Goal: Task Accomplishment & Management: Use online tool/utility

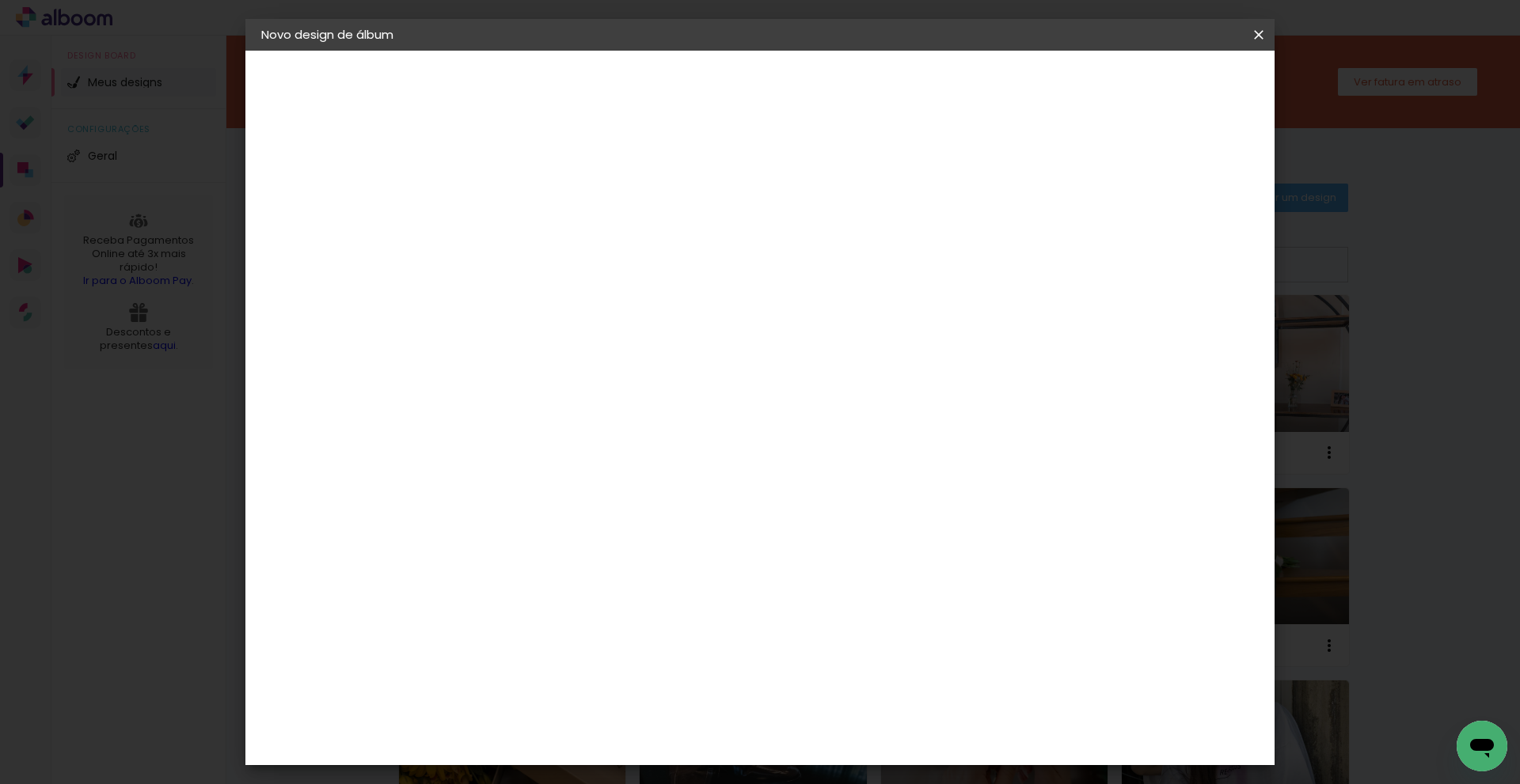
click at [1262, 37] on iron-icon at bounding box center [1258, 34] width 19 height 15
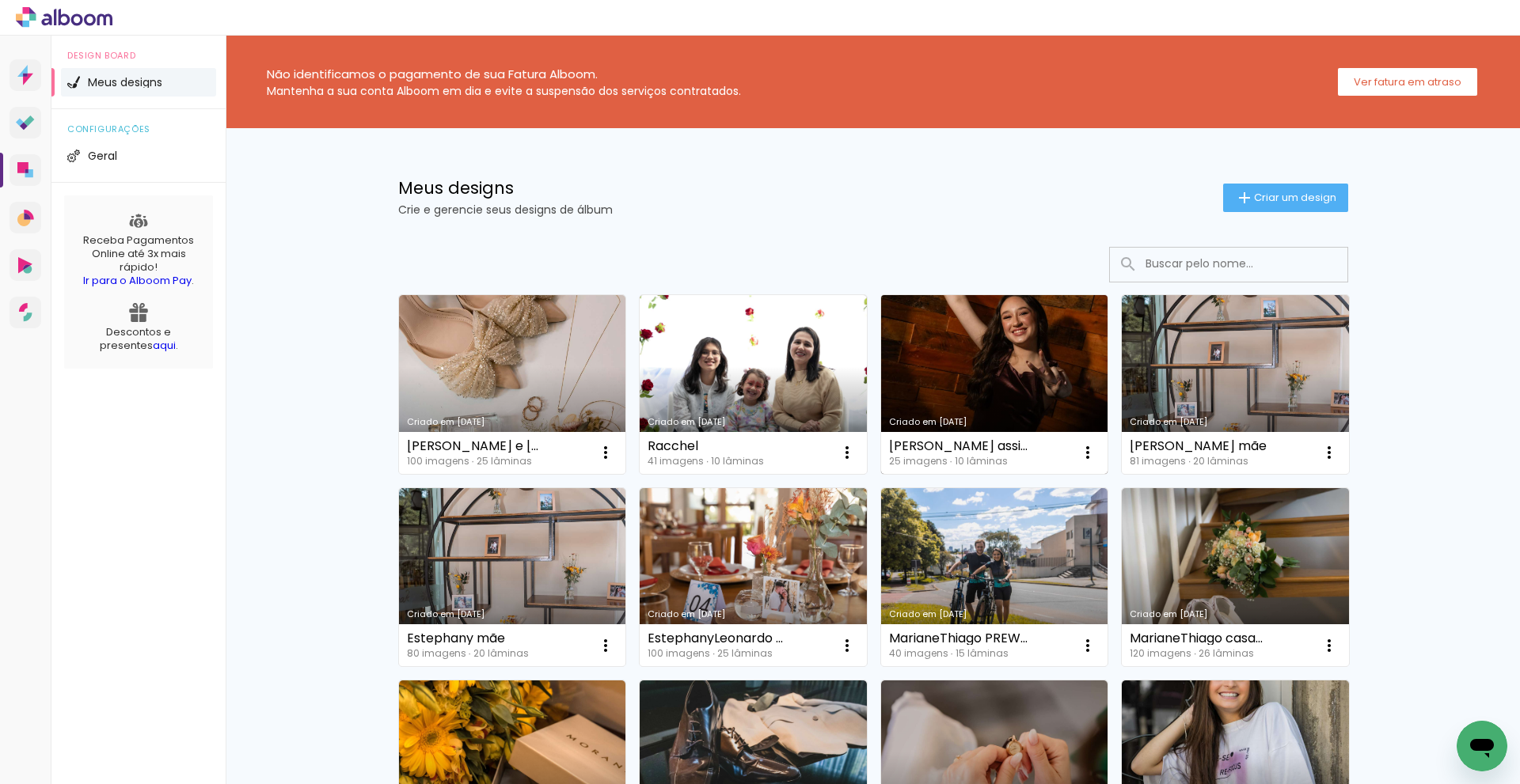
drag, startPoint x: 1012, startPoint y: 377, endPoint x: 1004, endPoint y: 387, distance: 12.8
click at [1012, 377] on link "Criado em [DATE]" at bounding box center [994, 385] width 227 height 179
click at [0, 0] on neon-animated-pages "Confirmar Cancelar" at bounding box center [0, 0] width 0 height 0
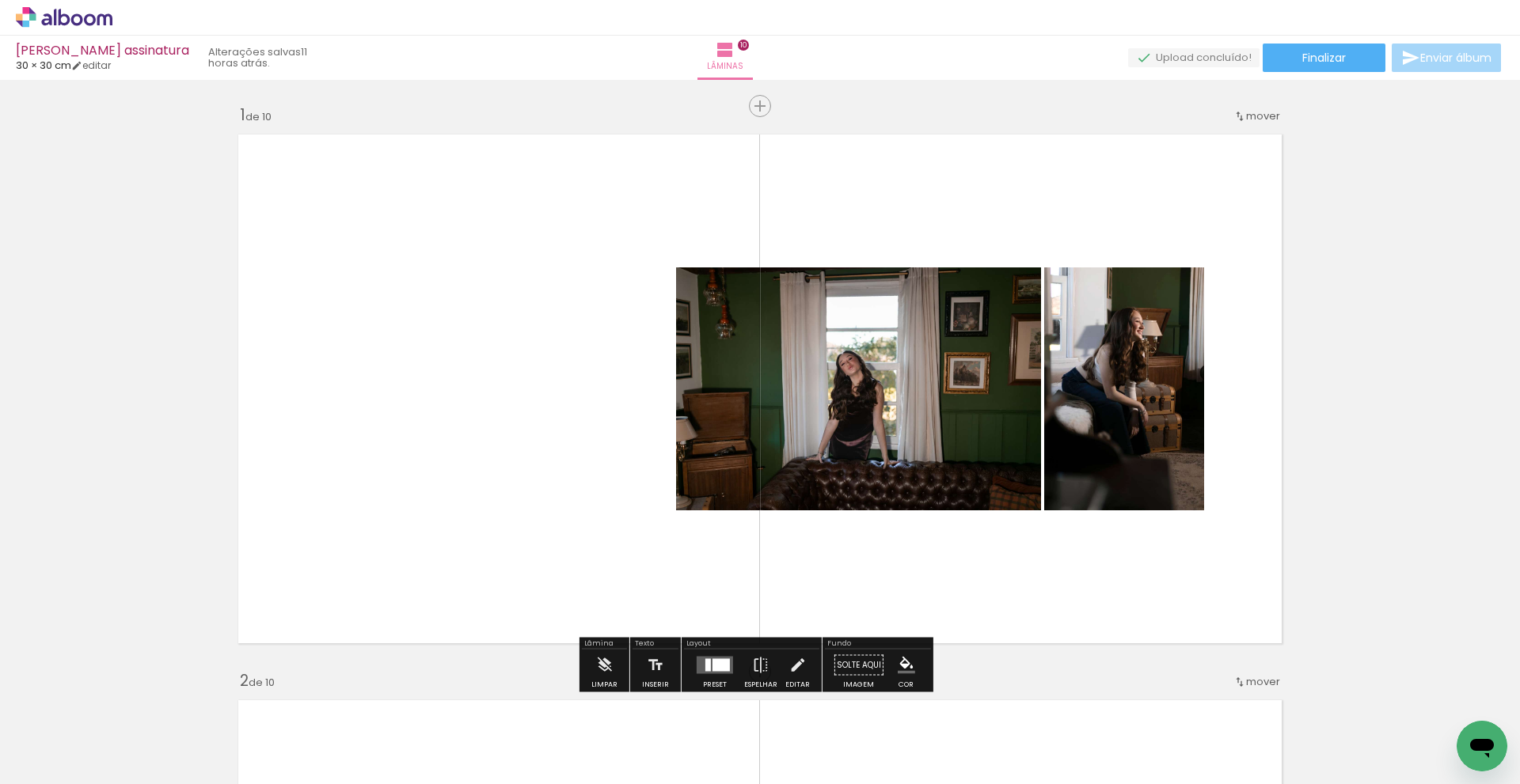
click at [713, 665] on div at bounding box center [721, 666] width 17 height 13
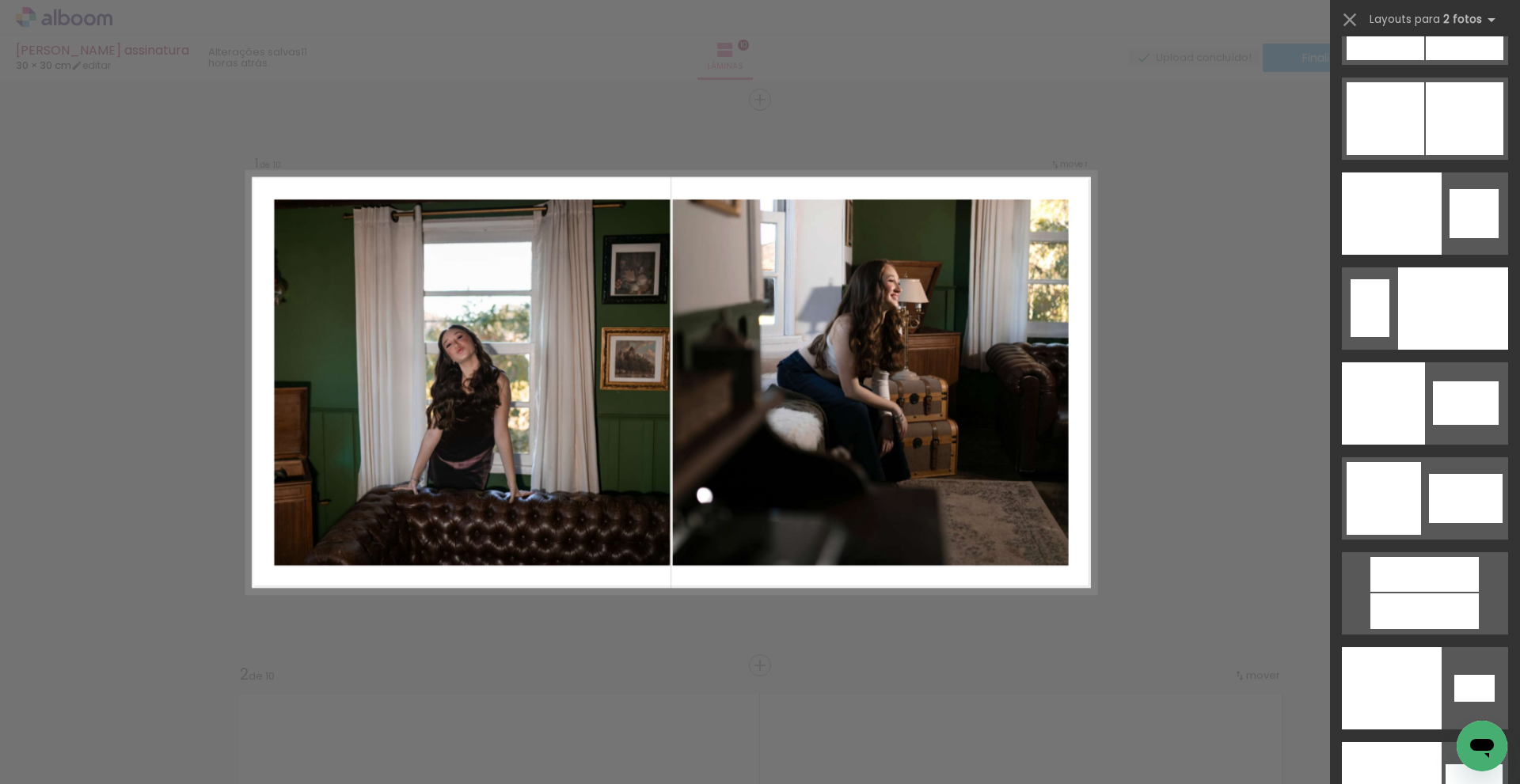
scroll to position [8273, 0]
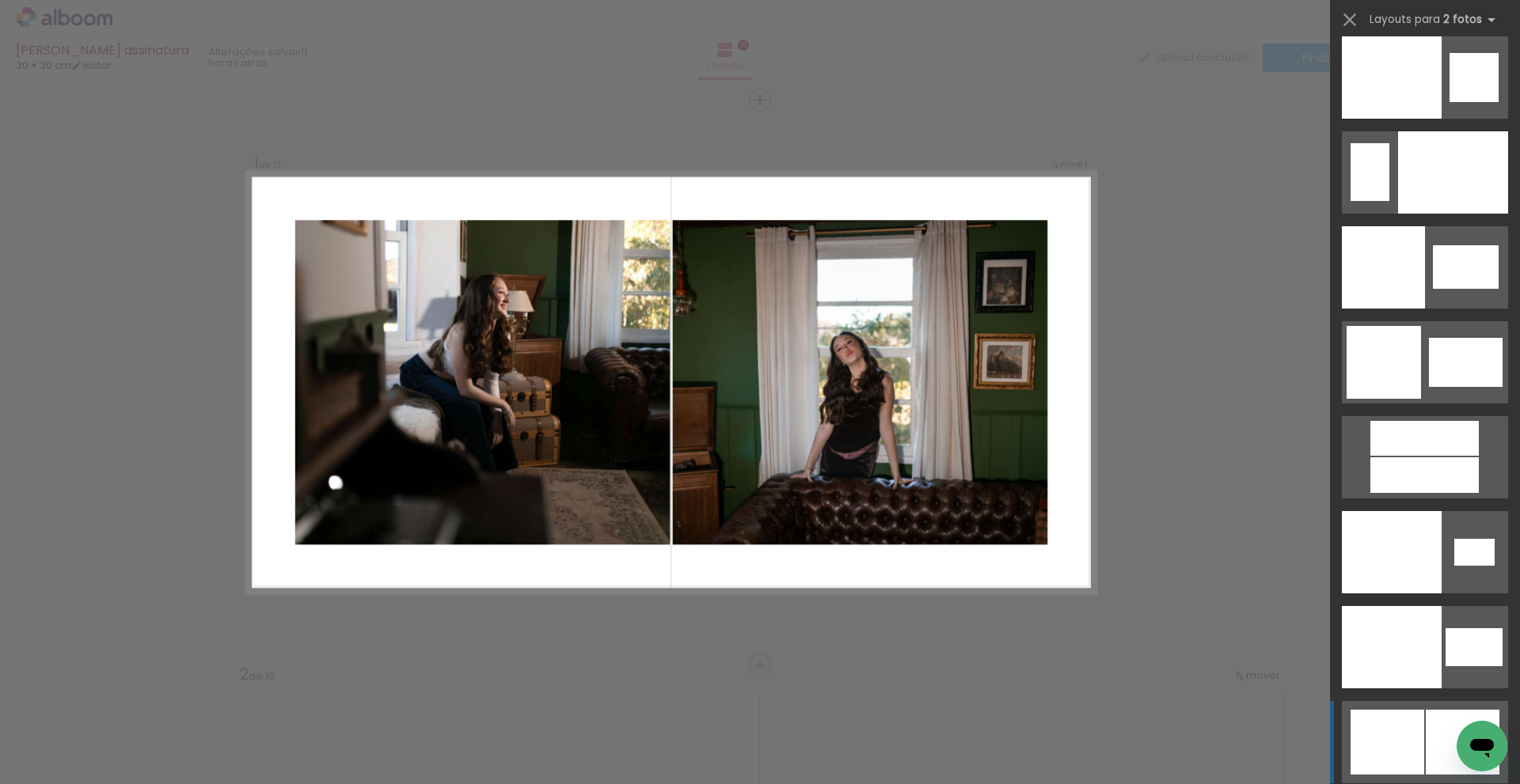
click at [1430, 735] on div at bounding box center [1462, 743] width 73 height 65
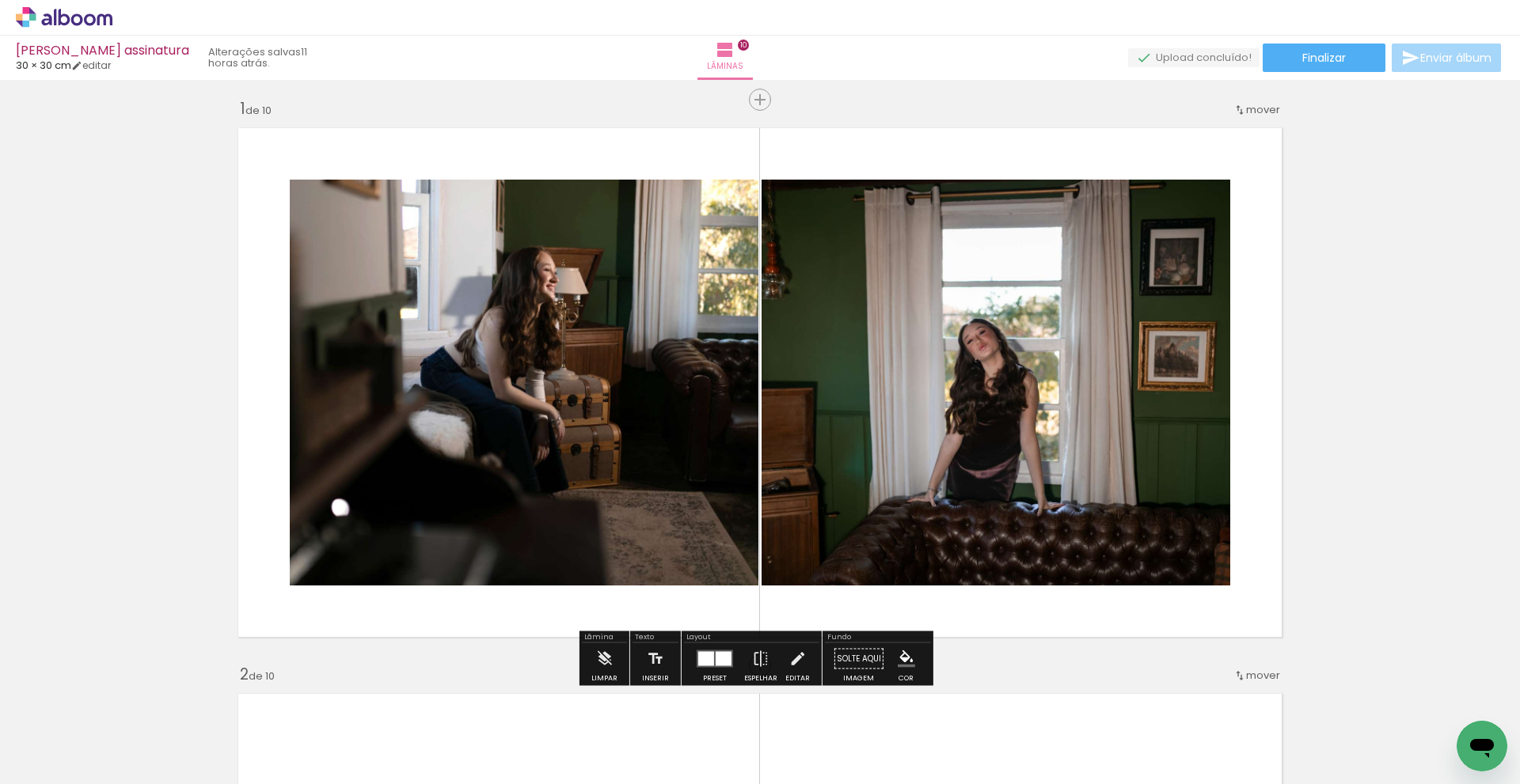
click at [554, 361] on quentale-photo at bounding box center [524, 382] width 469 height 406
click at [662, 407] on quentale-photo at bounding box center [524, 382] width 469 height 406
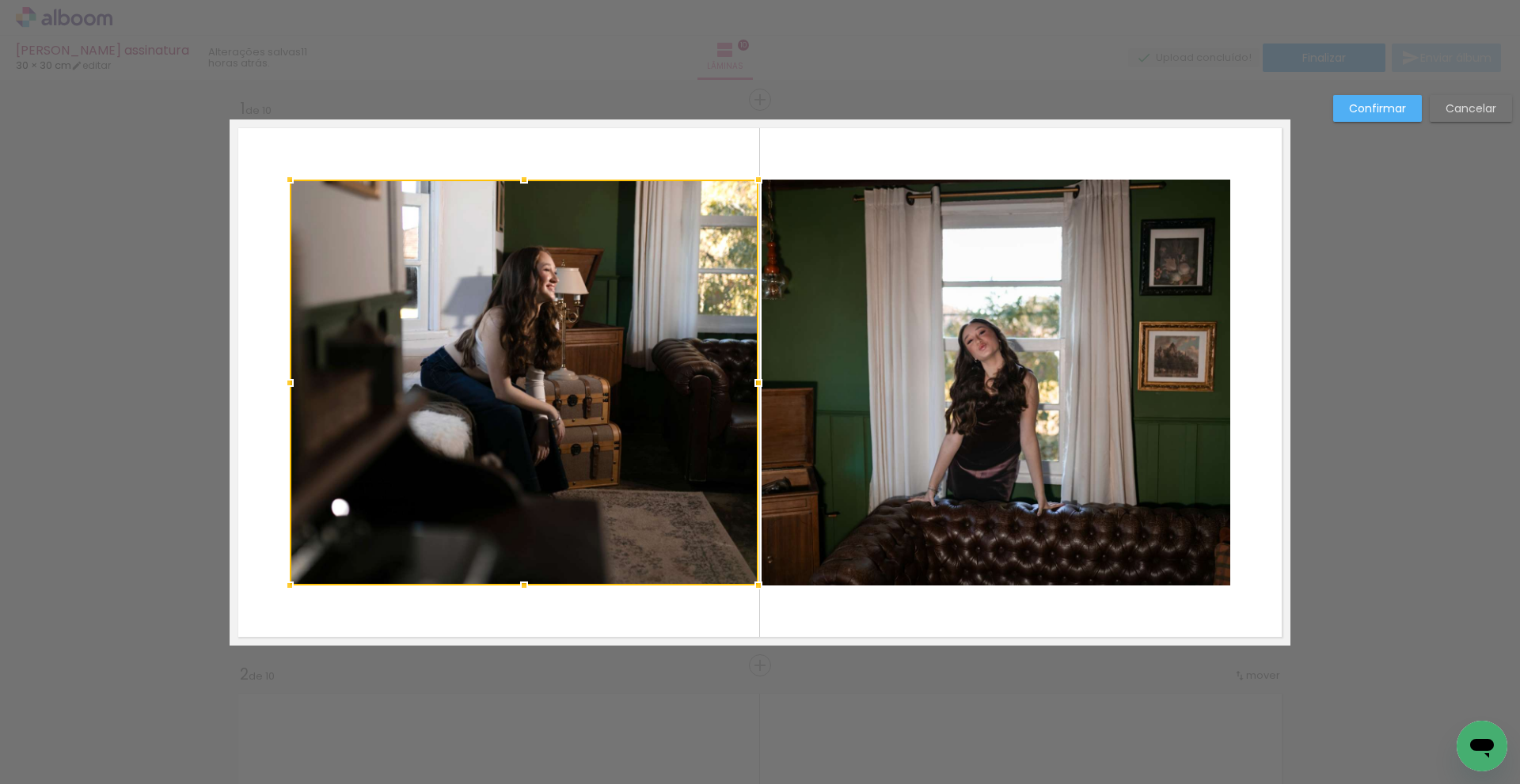
click at [981, 406] on quentale-photo at bounding box center [996, 382] width 469 height 406
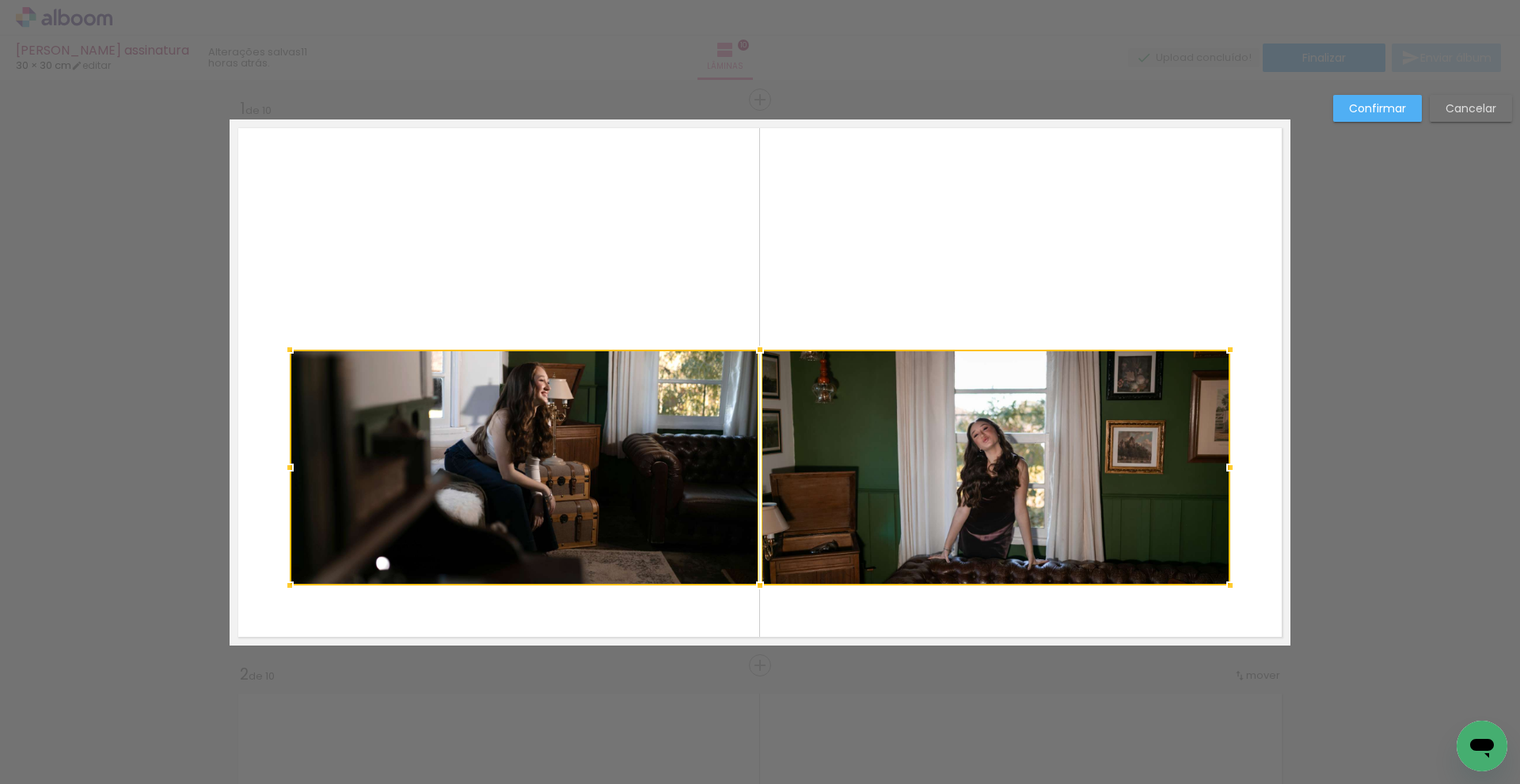
drag, startPoint x: 753, startPoint y: 174, endPoint x: 768, endPoint y: 344, distance: 170.7
click at [768, 344] on div at bounding box center [760, 350] width 32 height 32
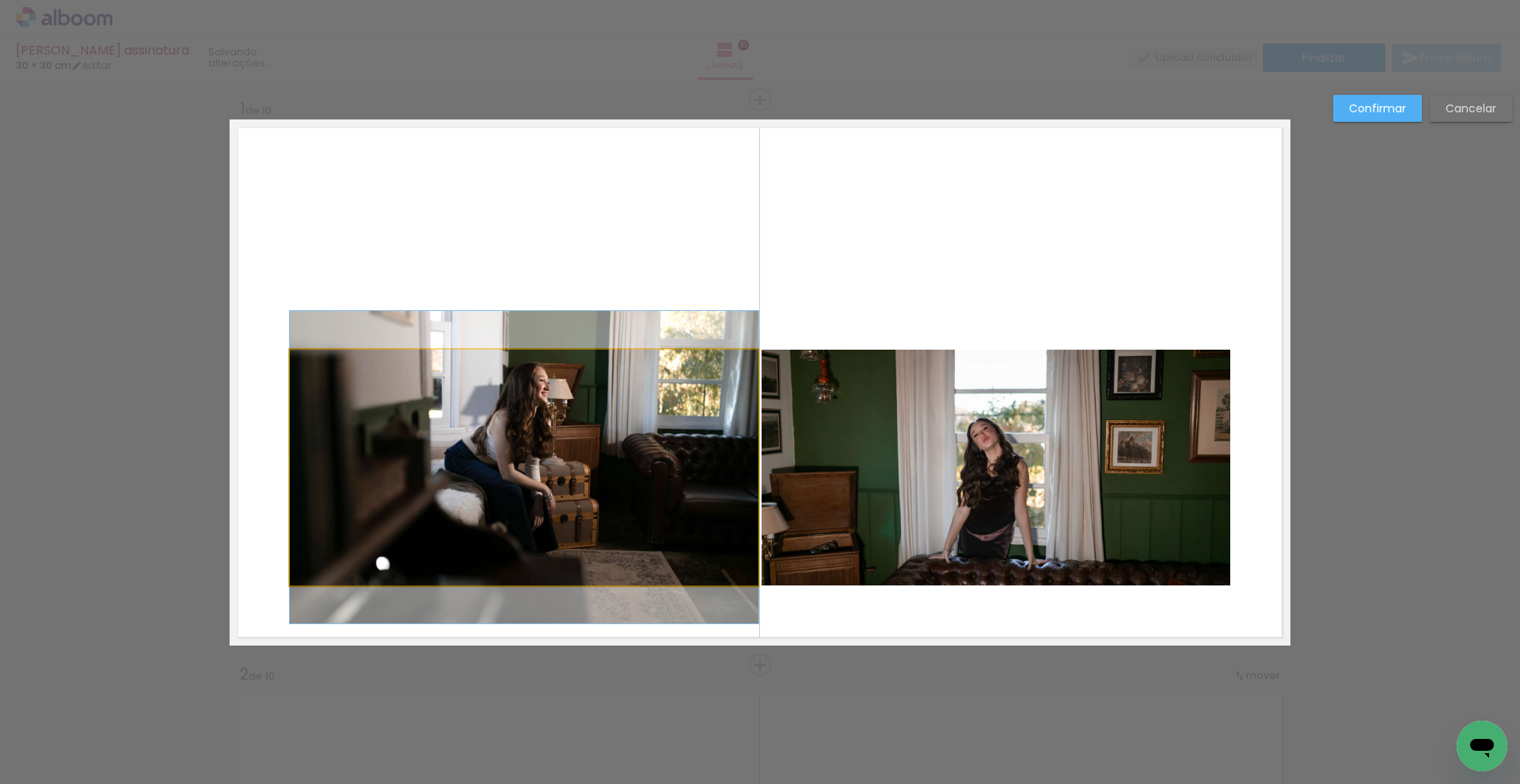
click at [654, 538] on quentale-photo at bounding box center [524, 468] width 469 height 236
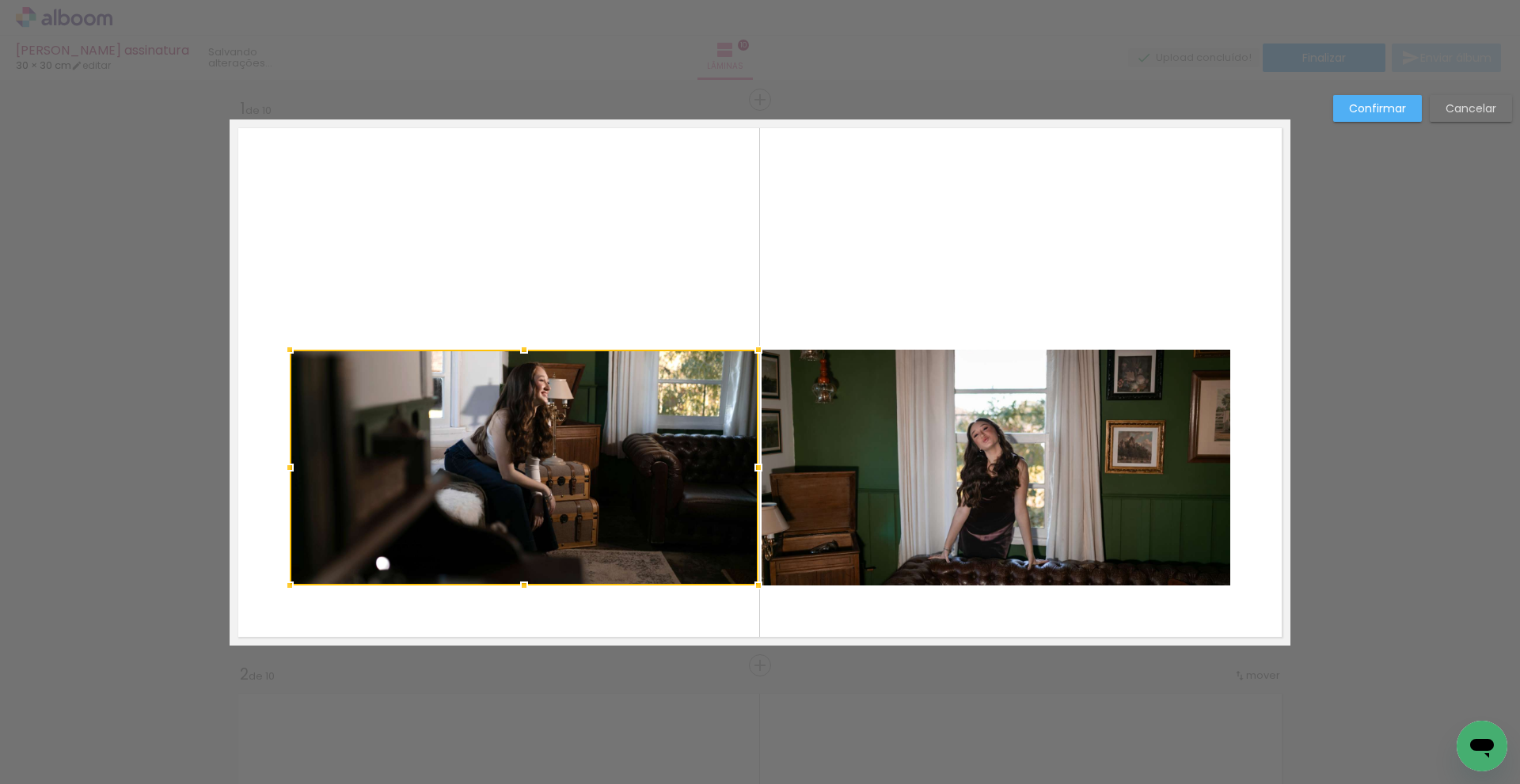
click at [846, 496] on quentale-photo at bounding box center [996, 468] width 469 height 236
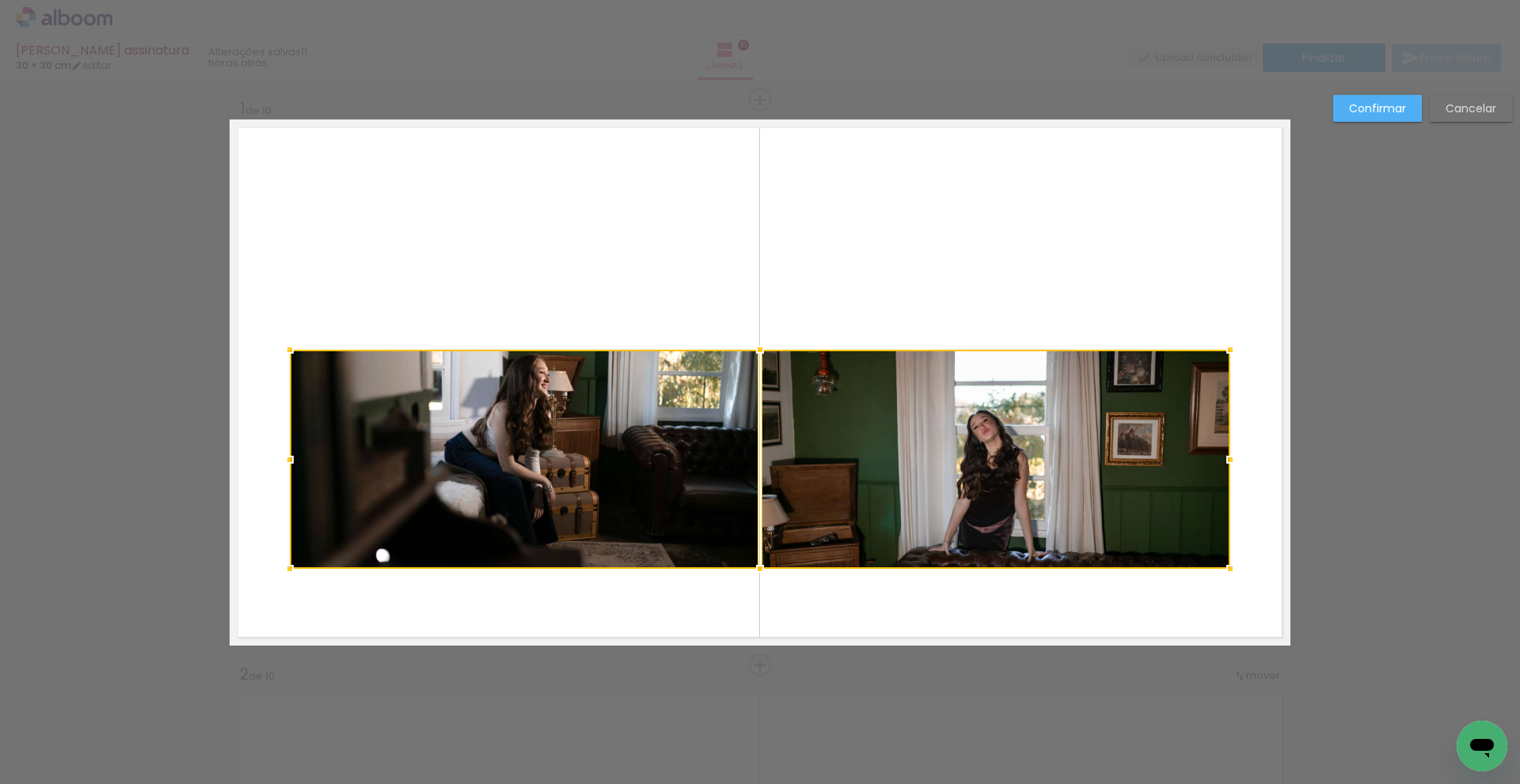
drag, startPoint x: 755, startPoint y: 588, endPoint x: 758, endPoint y: 572, distance: 16.3
click at [758, 572] on div at bounding box center [760, 568] width 32 height 32
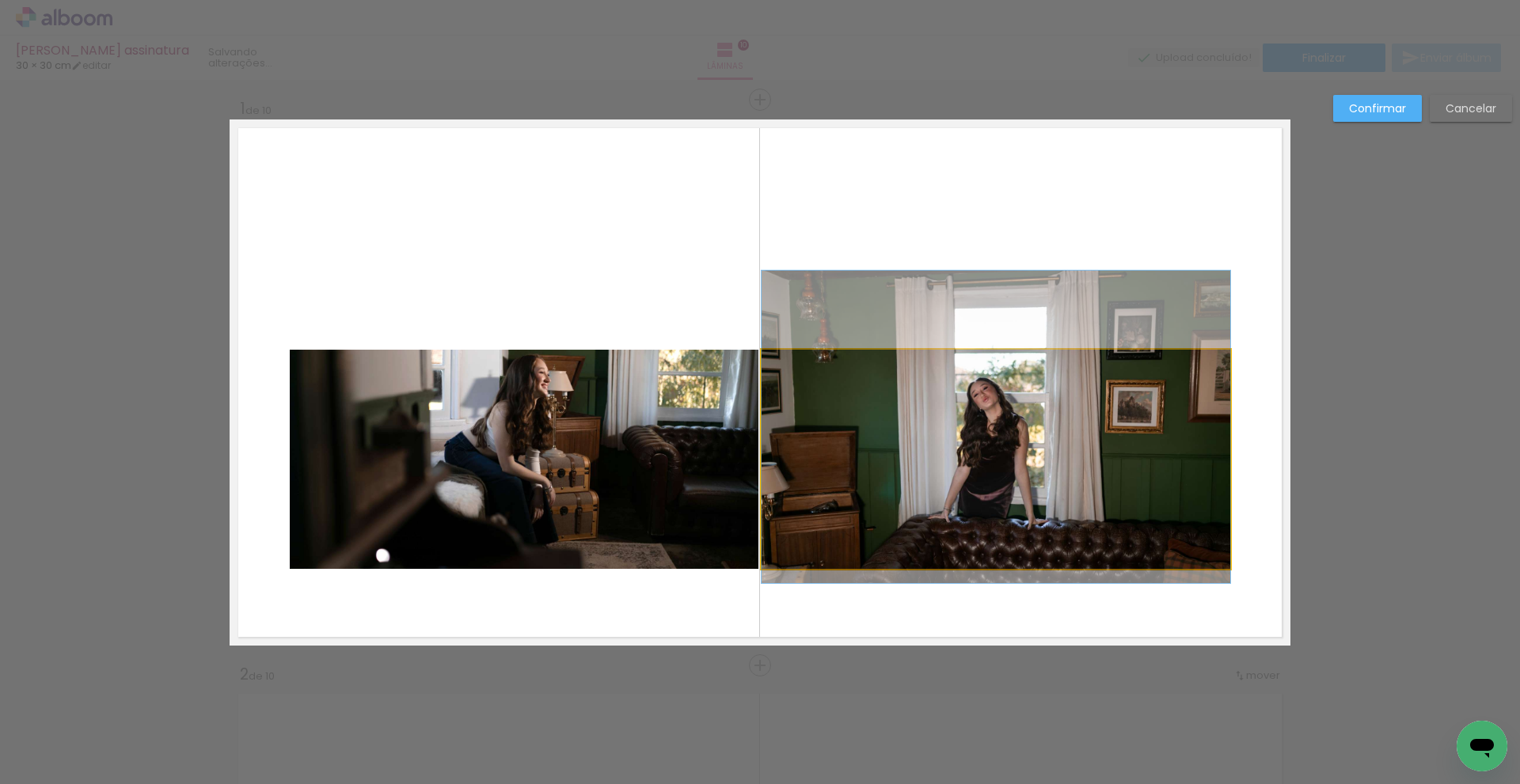
drag, startPoint x: 789, startPoint y: 456, endPoint x: 687, endPoint y: 427, distance: 106.0
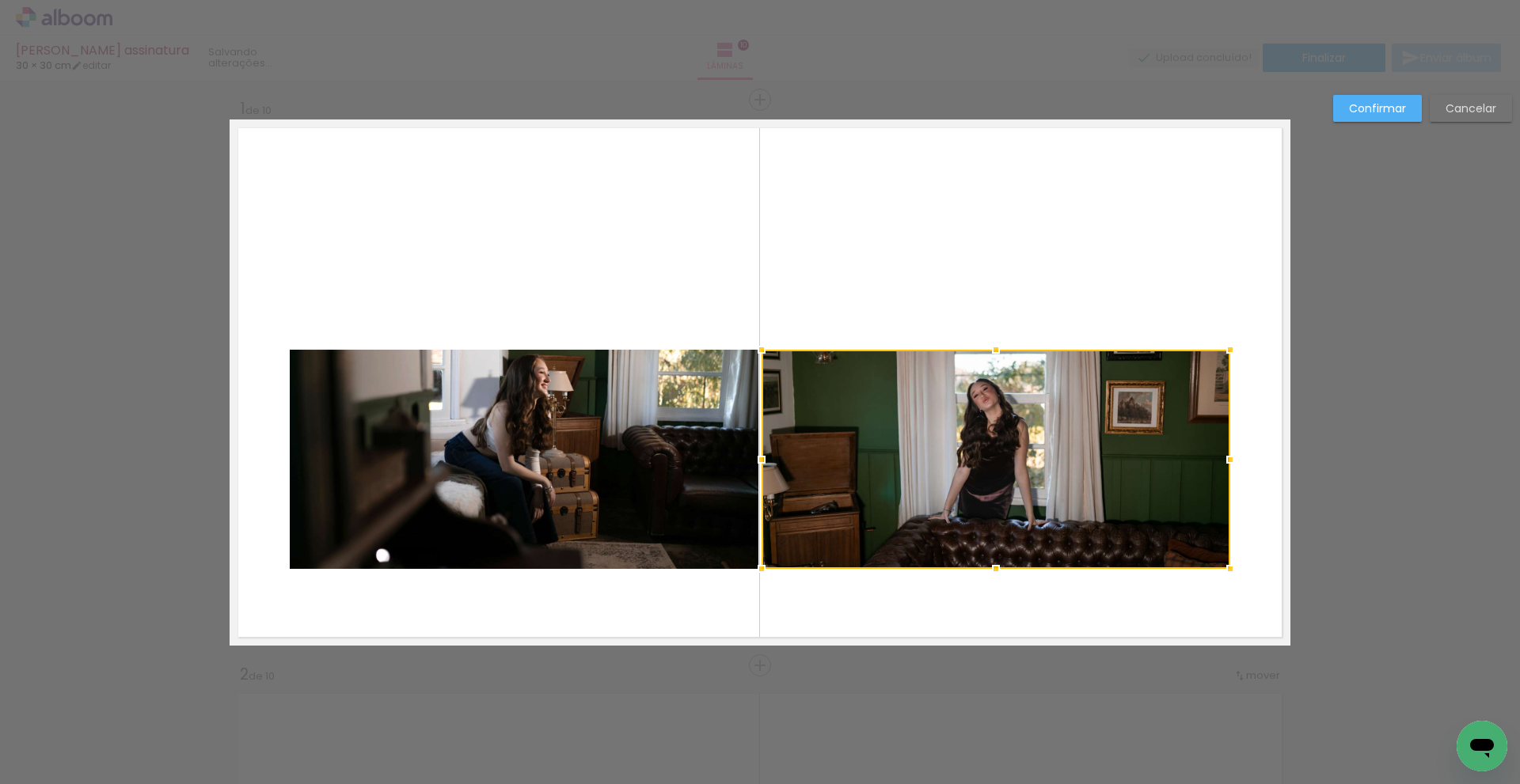
click at [487, 412] on quentale-photo at bounding box center [524, 460] width 469 height 220
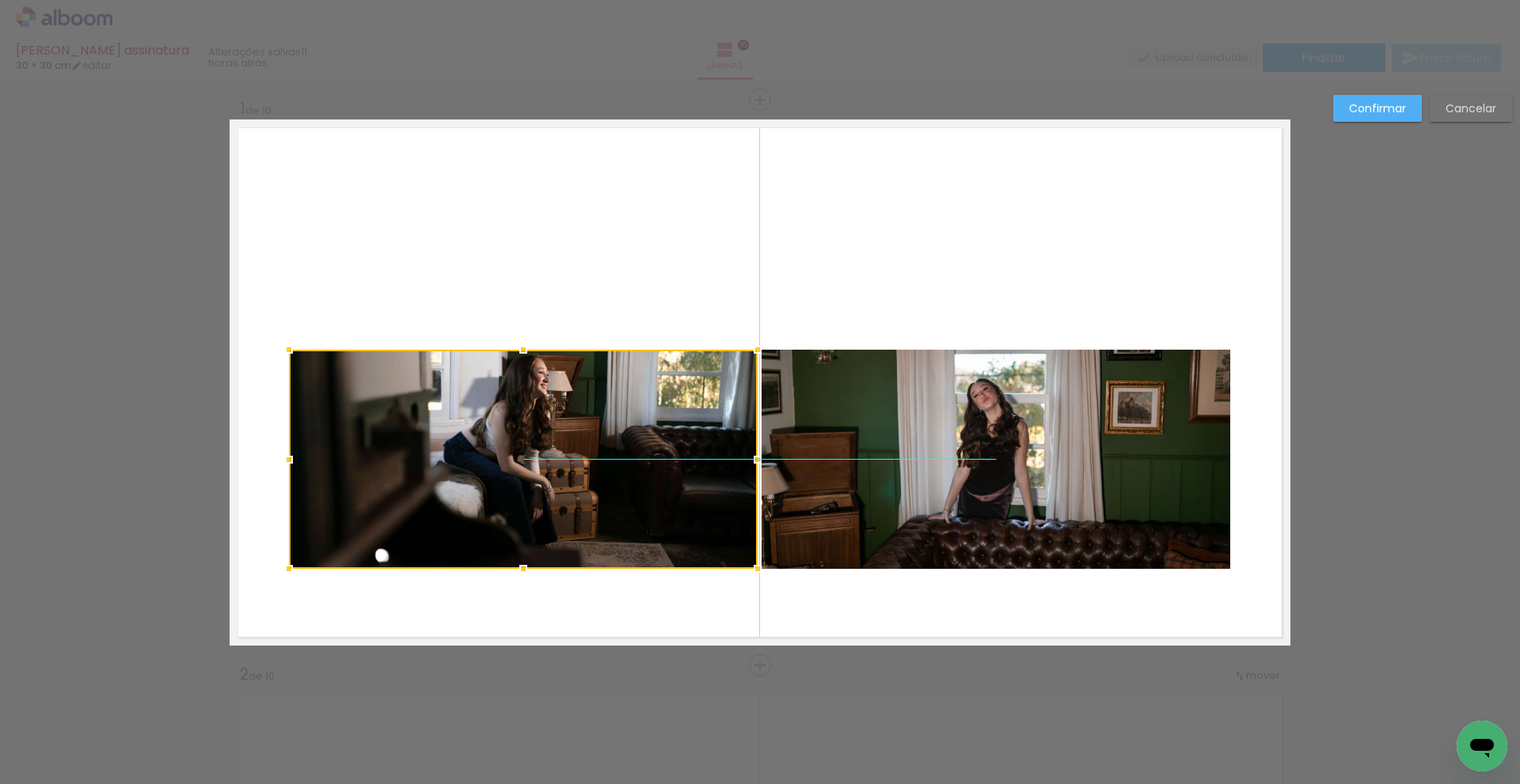
click at [491, 414] on div at bounding box center [523, 460] width 469 height 220
click at [516, 277] on quentale-layouter at bounding box center [760, 382] width 1061 height 526
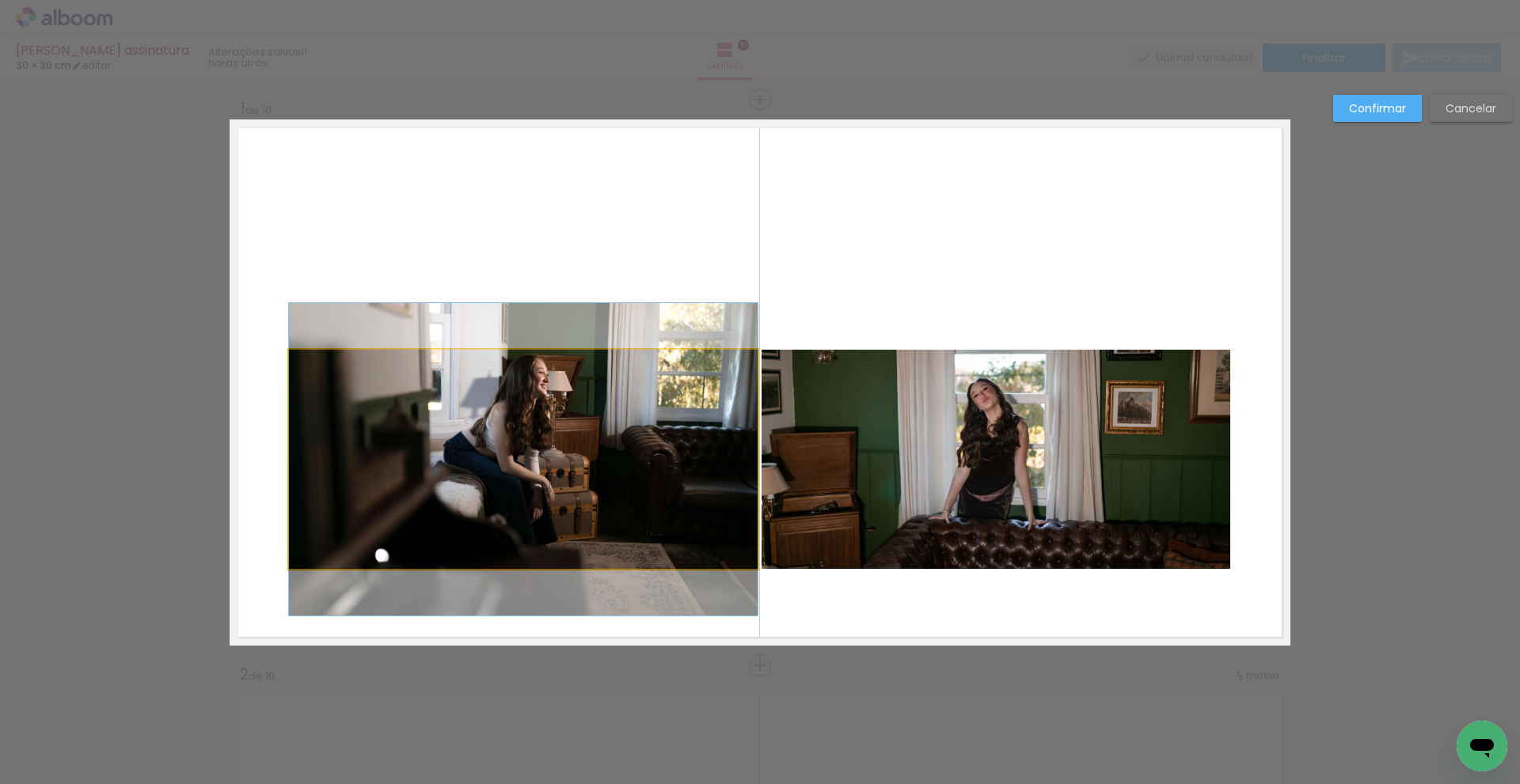
click at [541, 440] on quentale-photo at bounding box center [523, 460] width 469 height 220
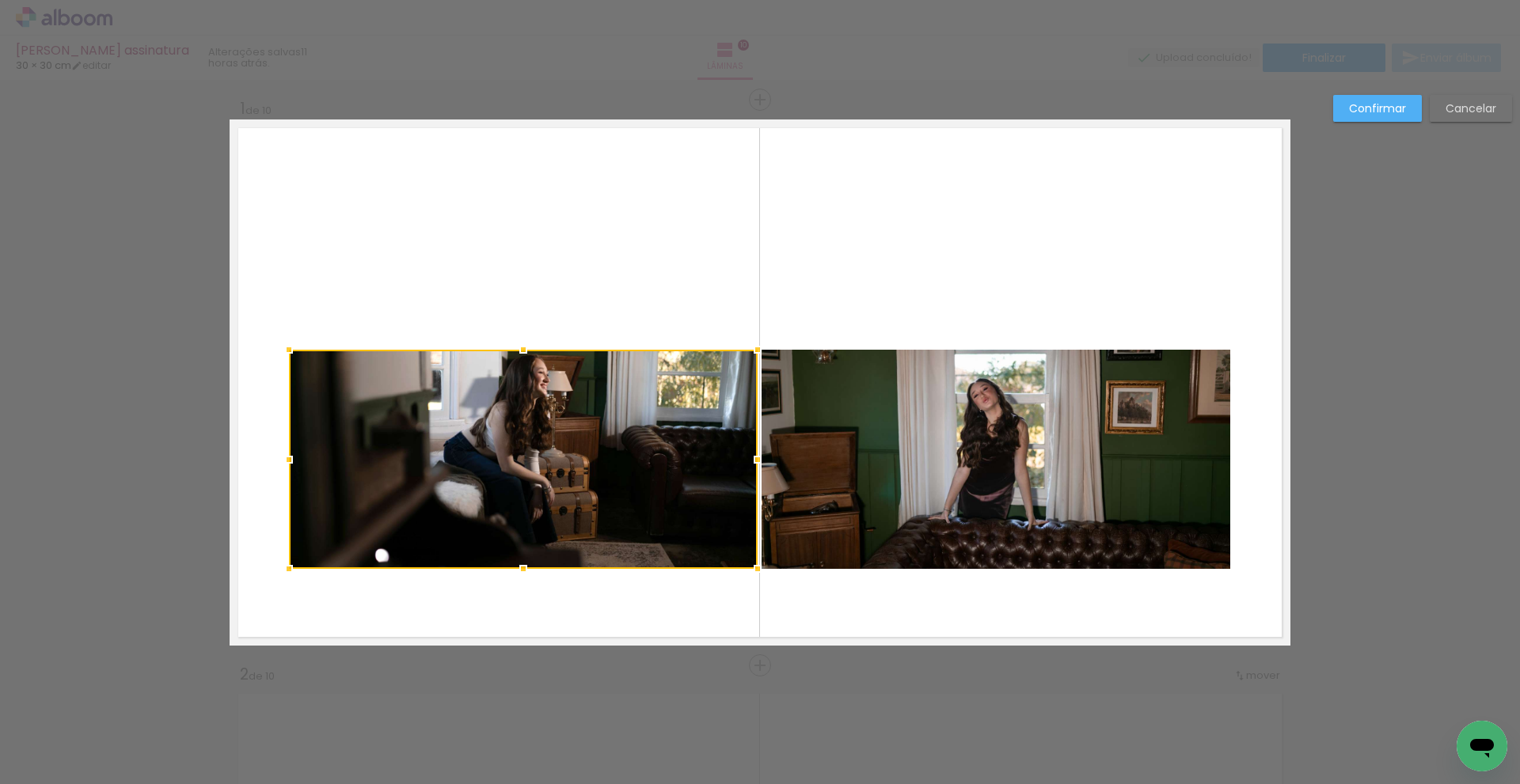
click at [574, 292] on quentale-layouter at bounding box center [760, 382] width 1061 height 526
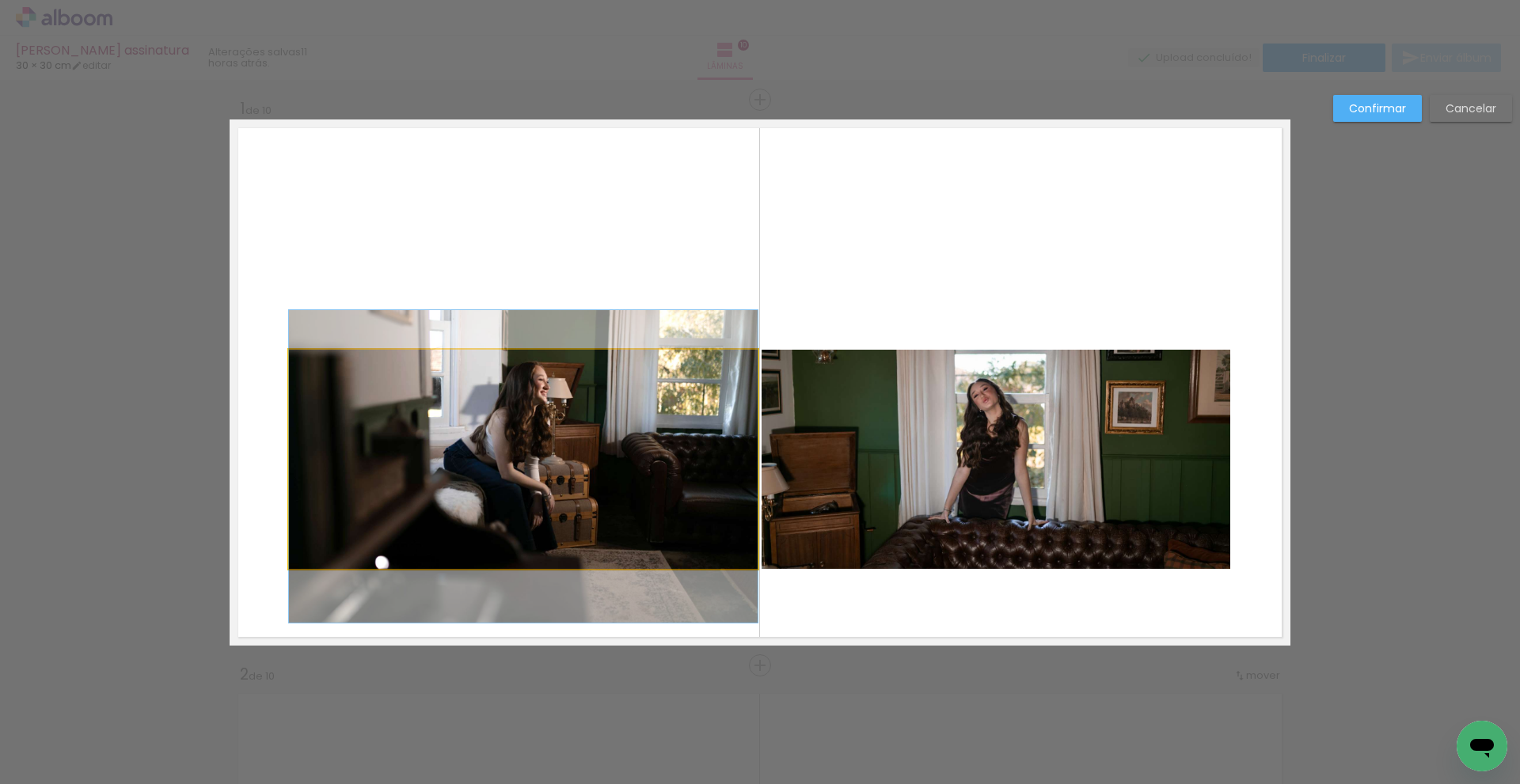
drag, startPoint x: 535, startPoint y: 422, endPoint x: 534, endPoint y: 429, distance: 7.1
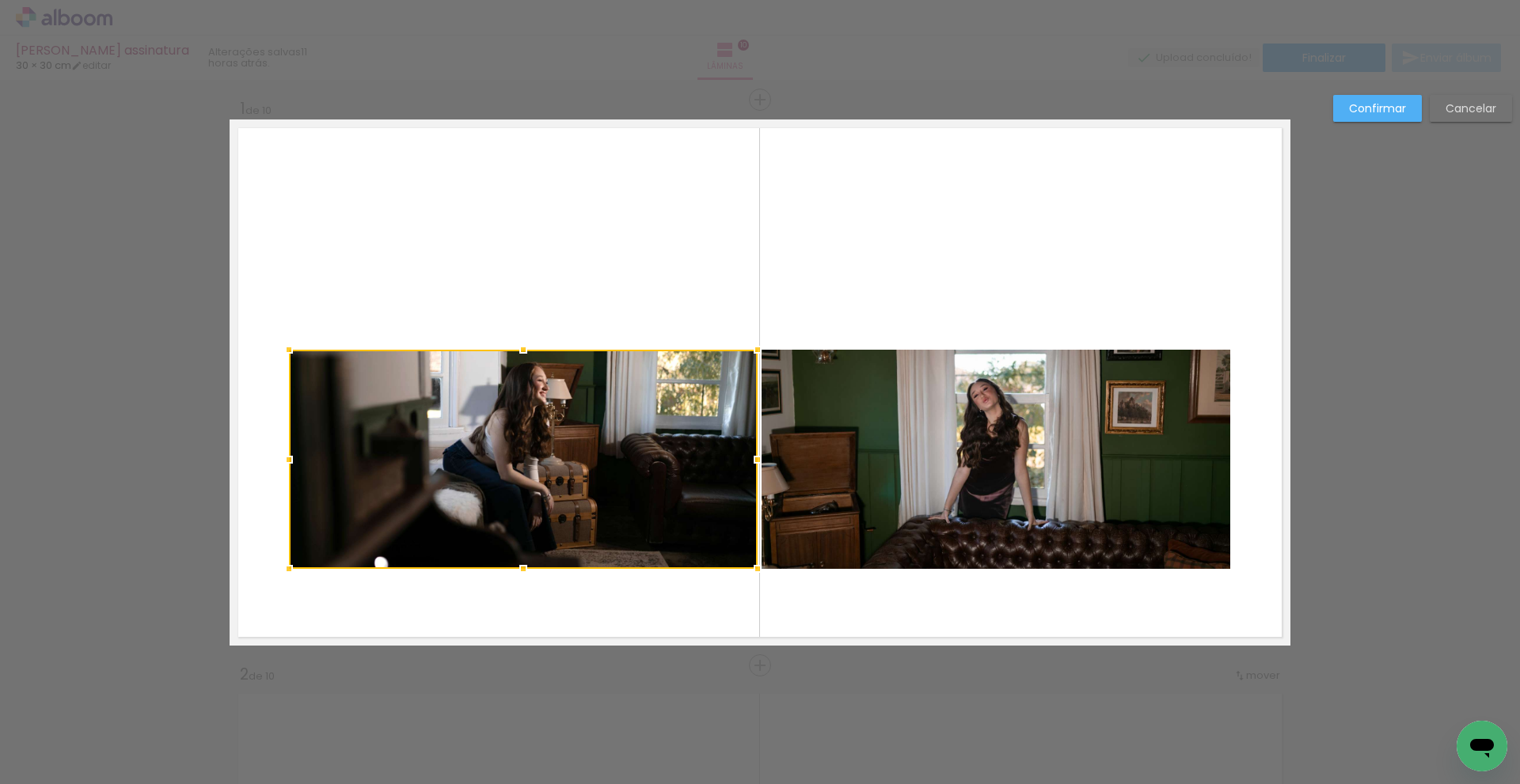
click at [931, 220] on quentale-layouter at bounding box center [760, 382] width 1061 height 526
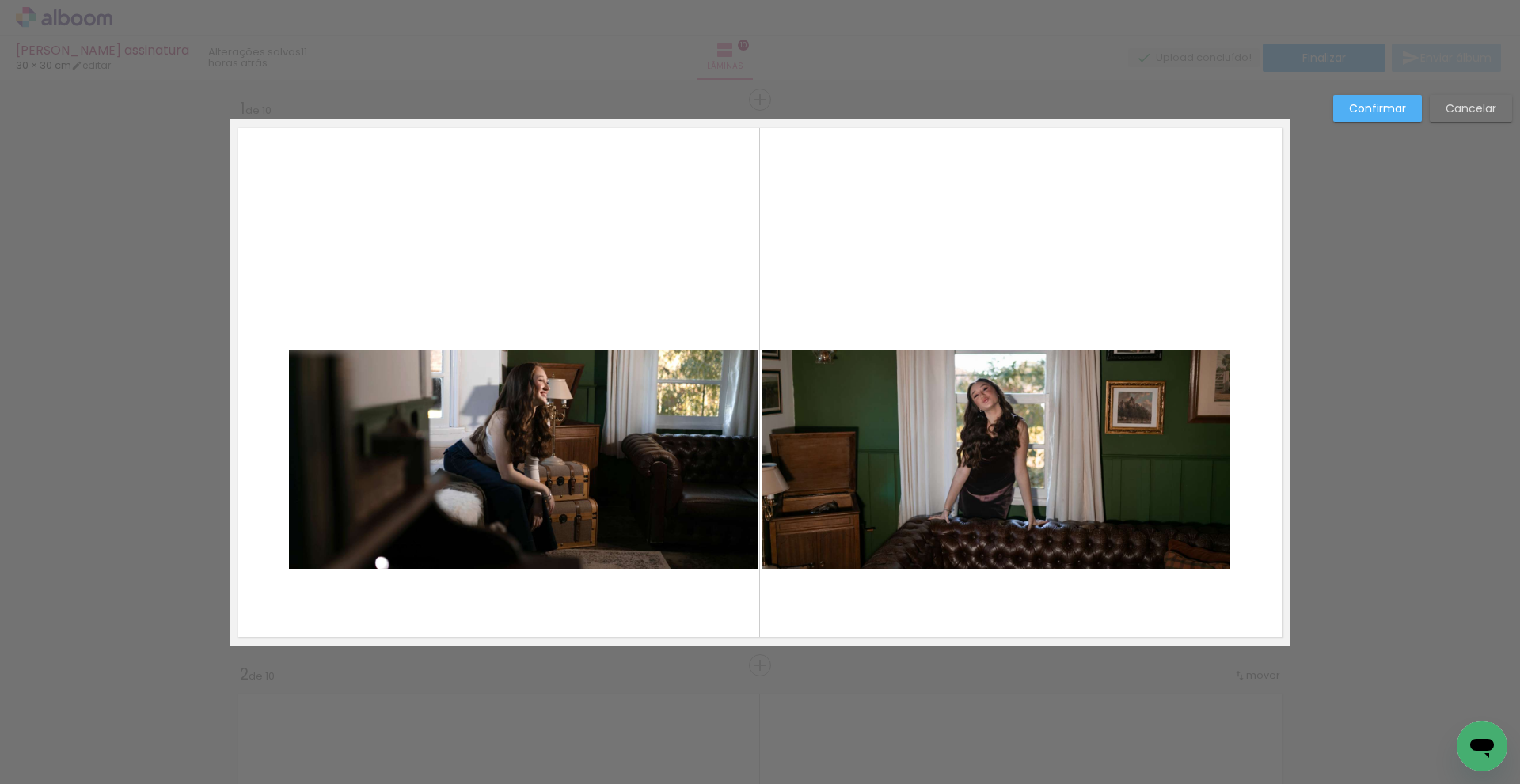
click at [655, 486] on quentale-photo at bounding box center [523, 460] width 469 height 220
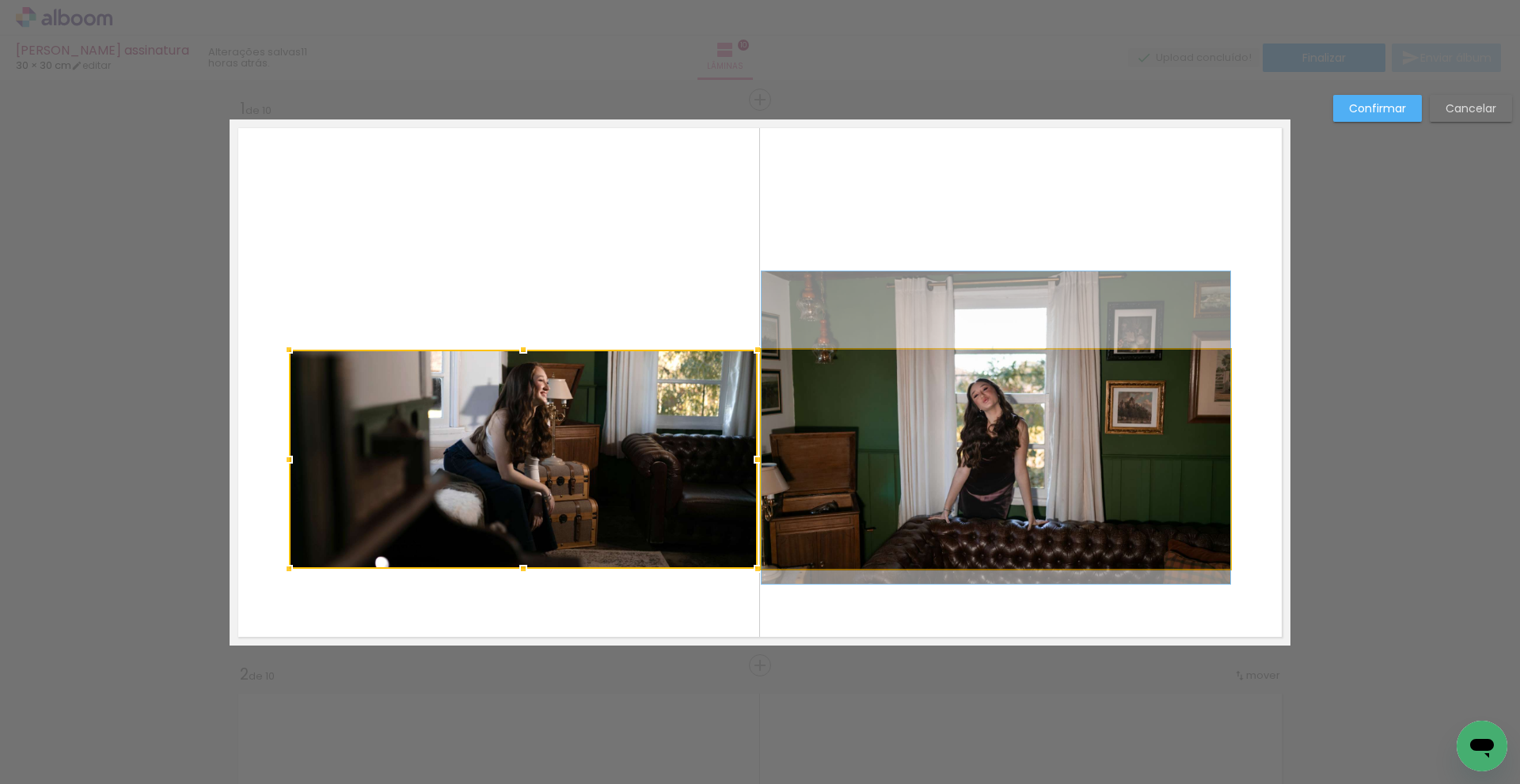
click at [898, 443] on quentale-photo at bounding box center [996, 460] width 469 height 220
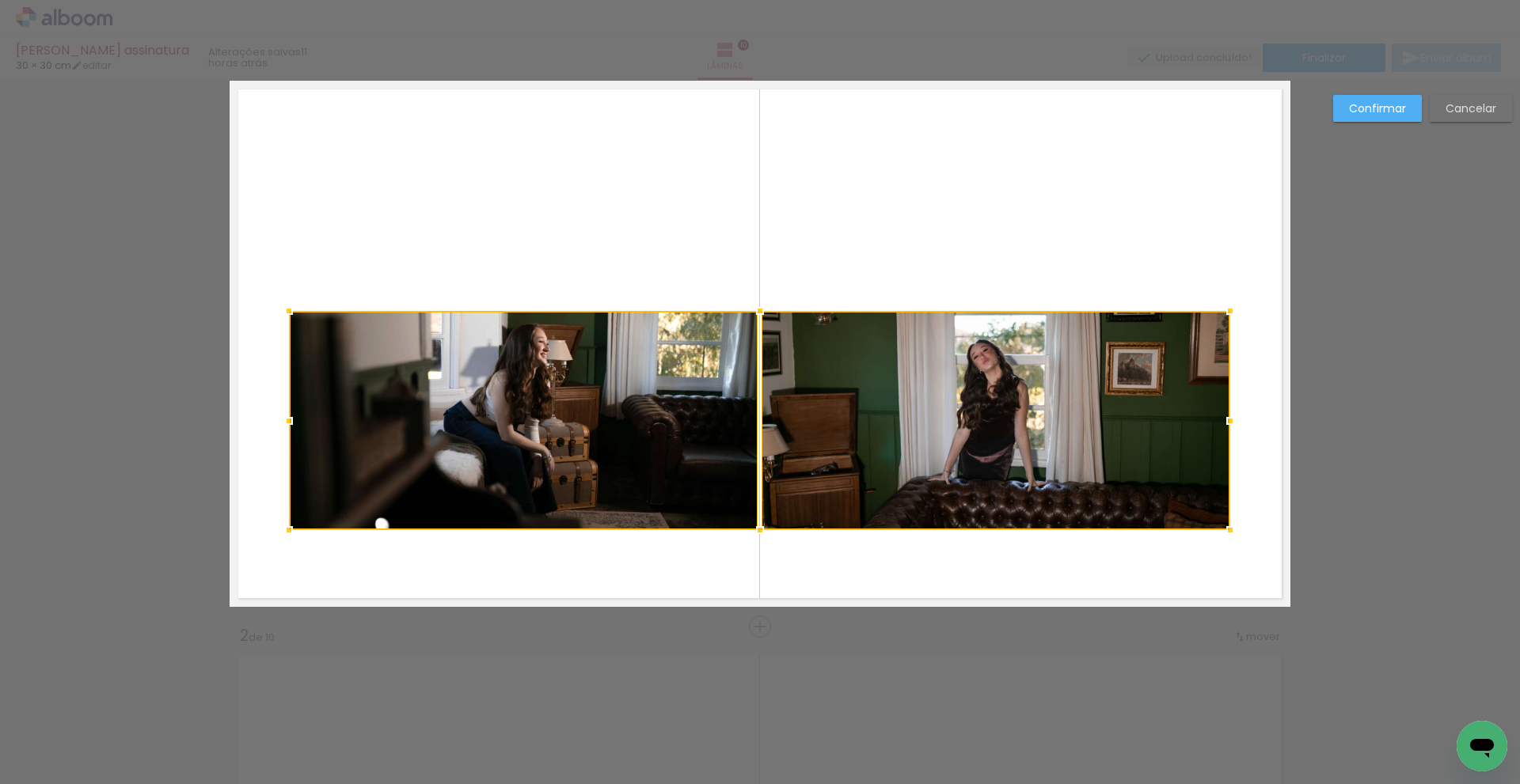
scroll to position [70, 0]
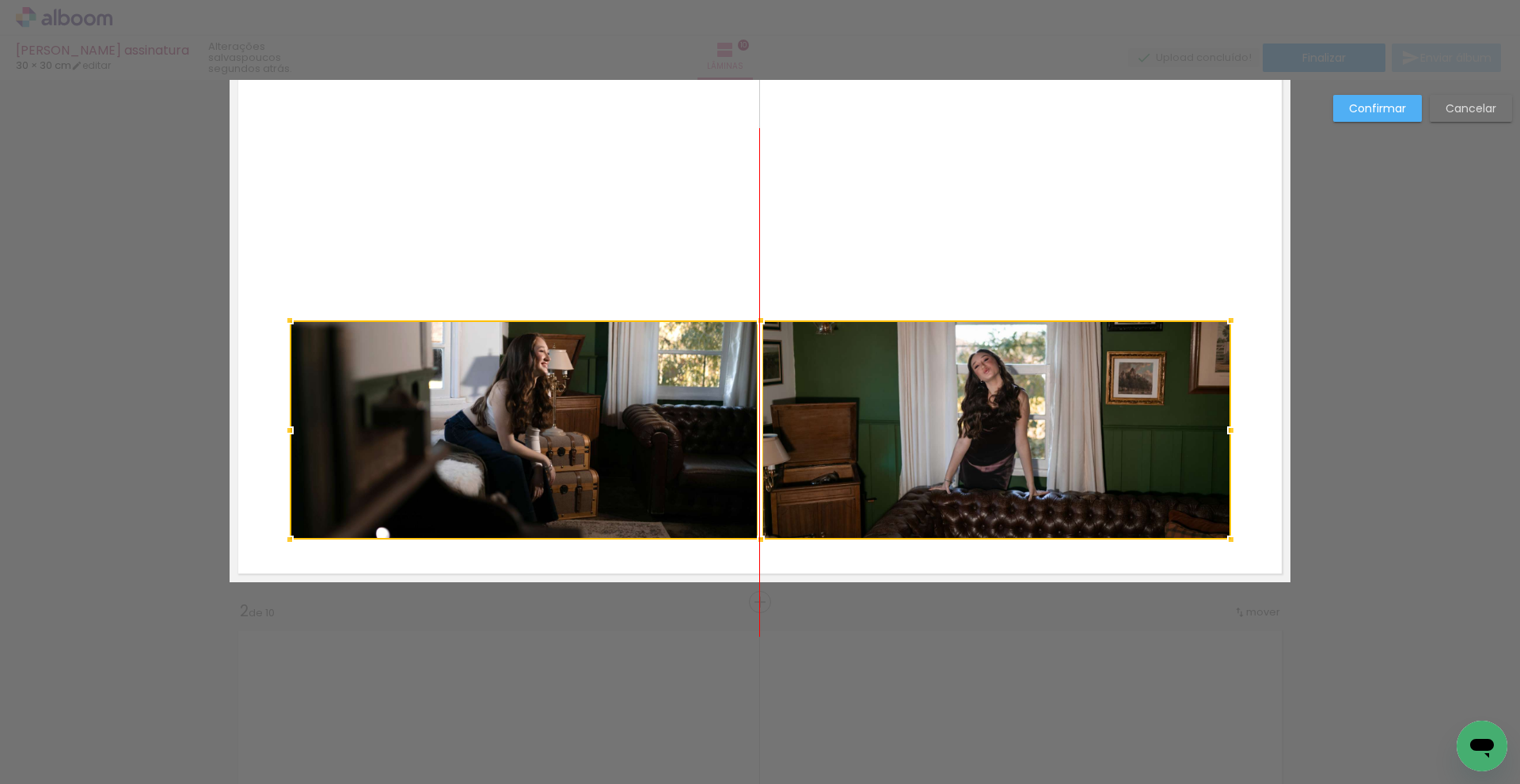
drag, startPoint x: 829, startPoint y: 338, endPoint x: 828, endPoint y: 372, distance: 34.0
click at [828, 372] on div at bounding box center [760, 430] width 941 height 220
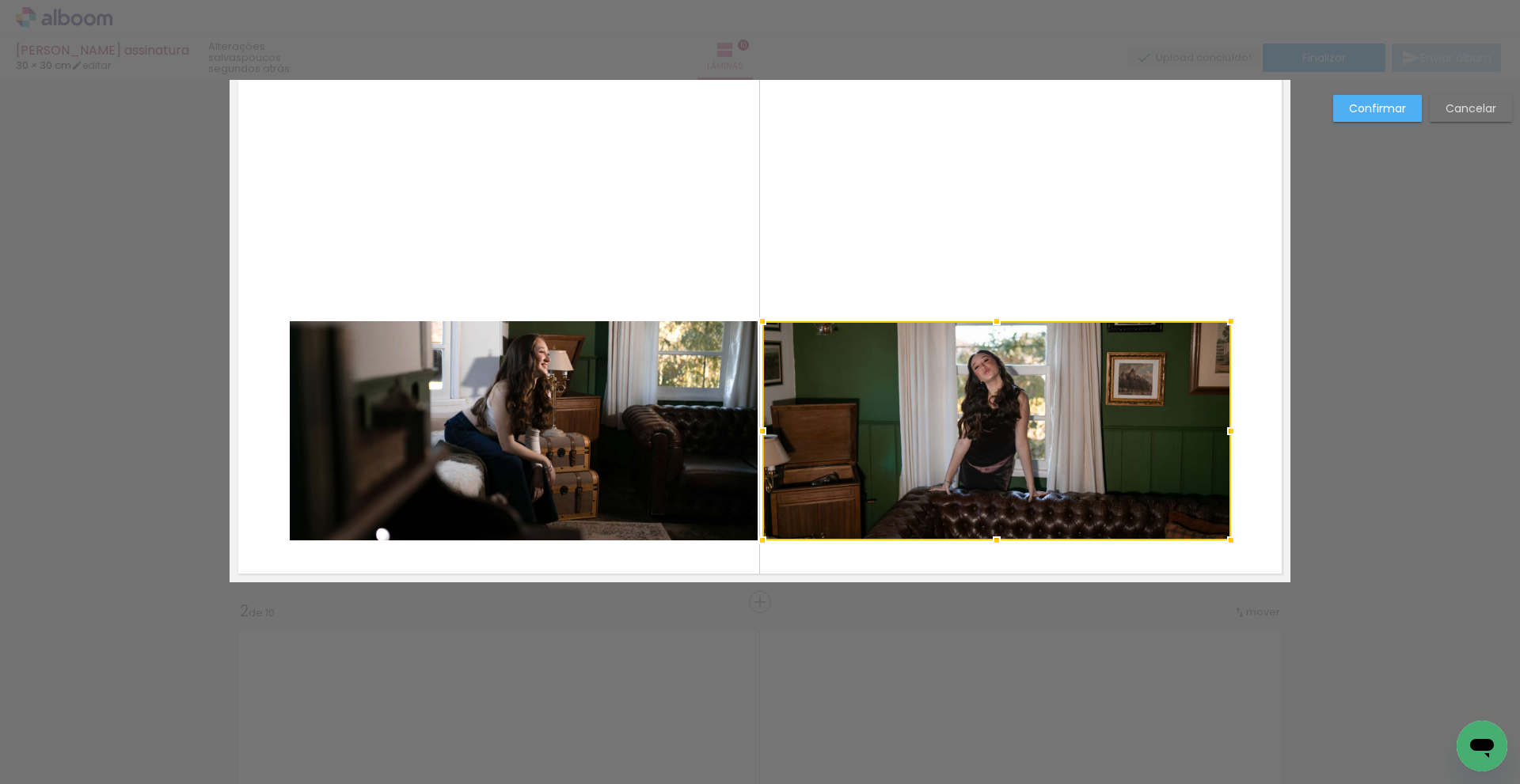
drag, startPoint x: 1386, startPoint y: 102, endPoint x: 1376, endPoint y: 223, distance: 121.4
click at [0, 0] on slot "Confirmar" at bounding box center [0, 0] width 0 height 0
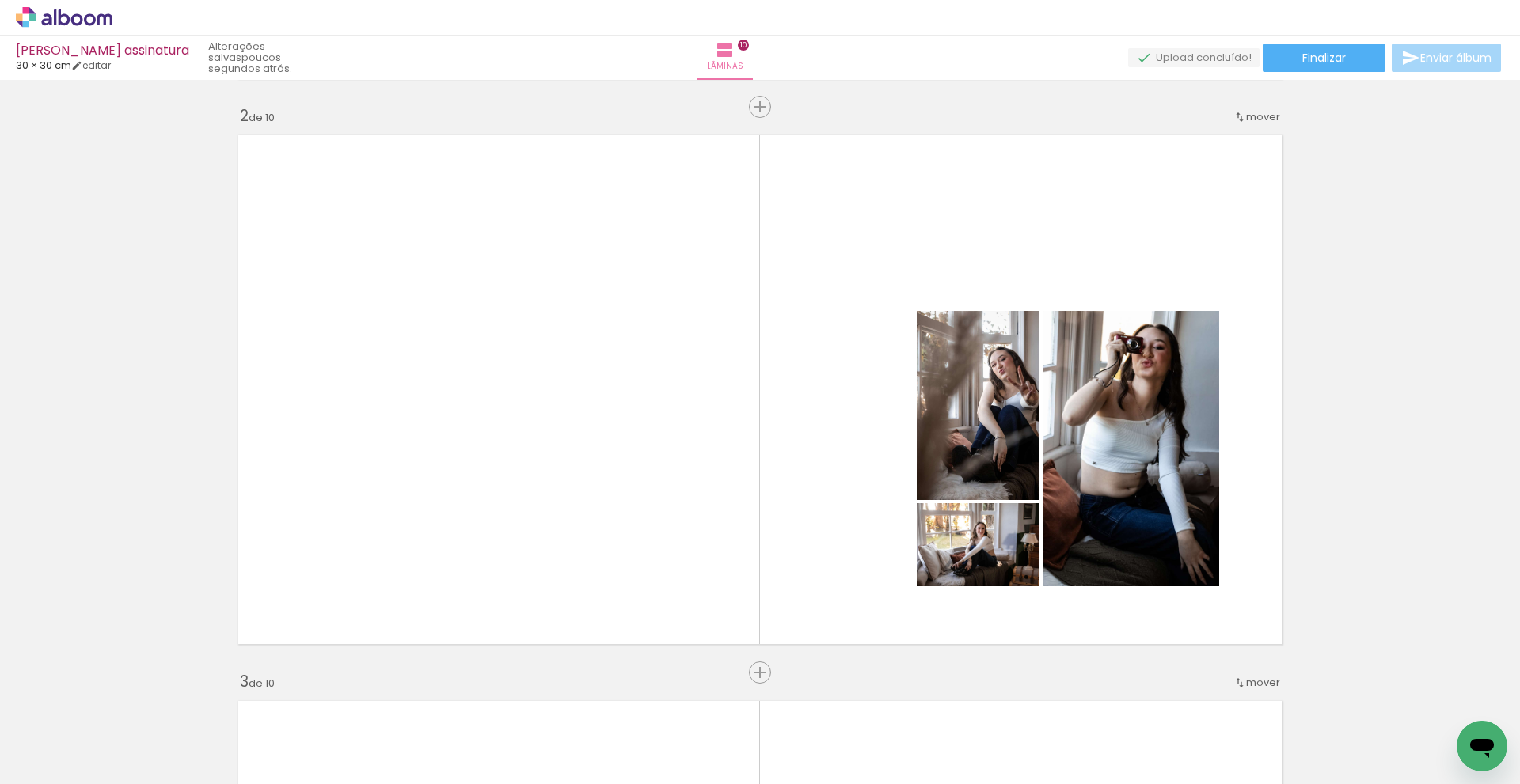
scroll to position [554, 0]
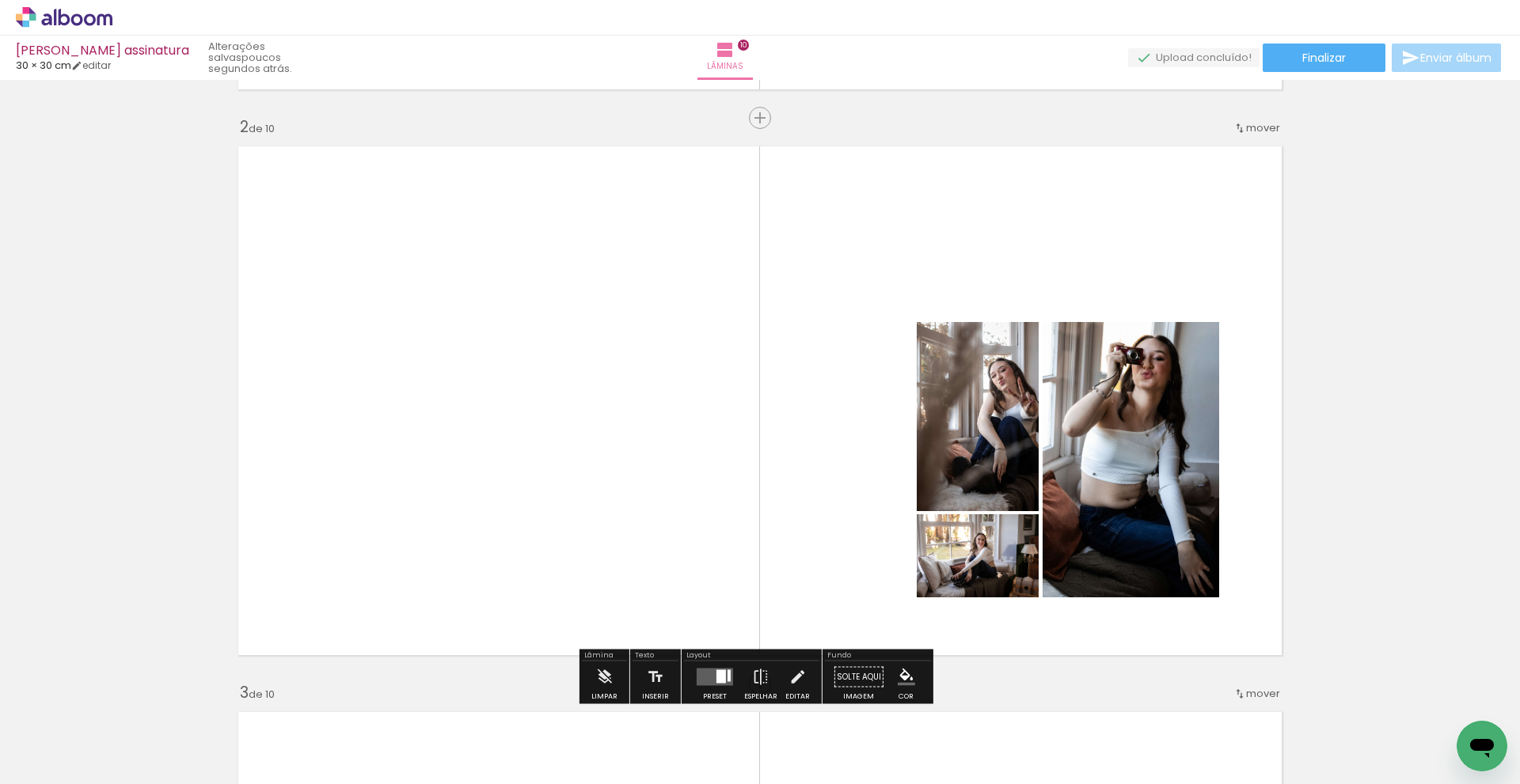
click at [712, 680] on quentale-layouter at bounding box center [714, 677] width 37 height 17
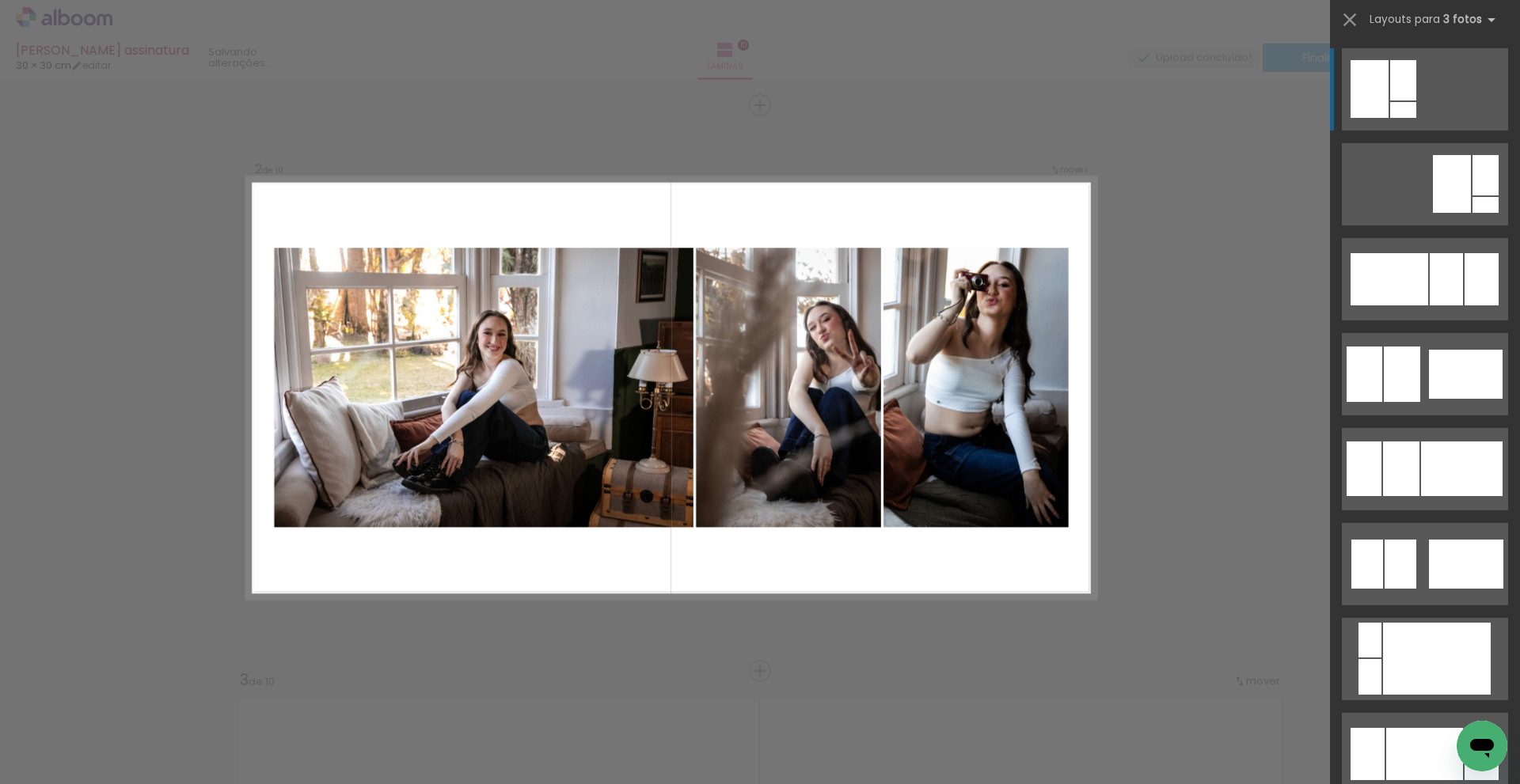
scroll to position [573, 0]
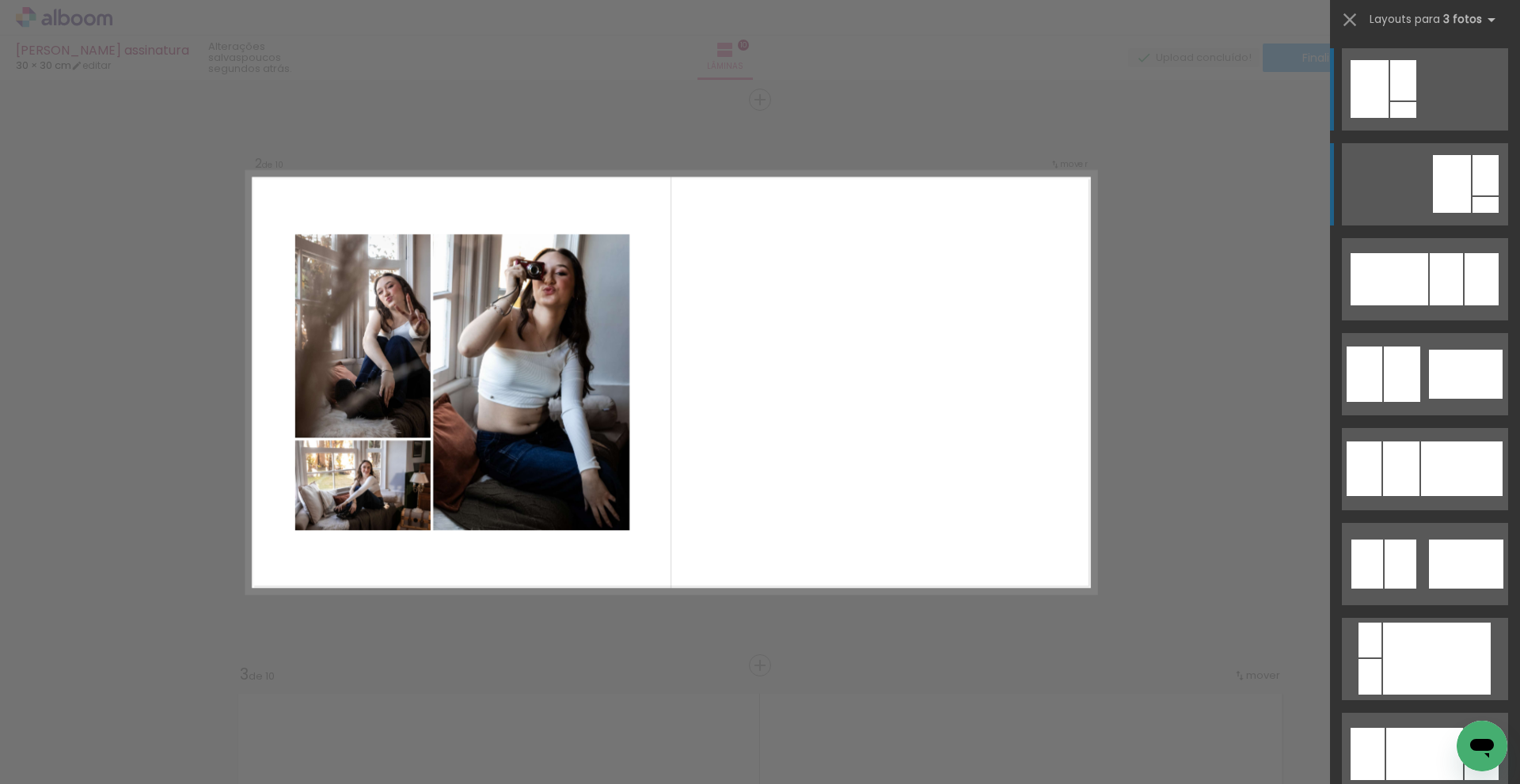
click at [1458, 178] on div at bounding box center [1452, 184] width 38 height 58
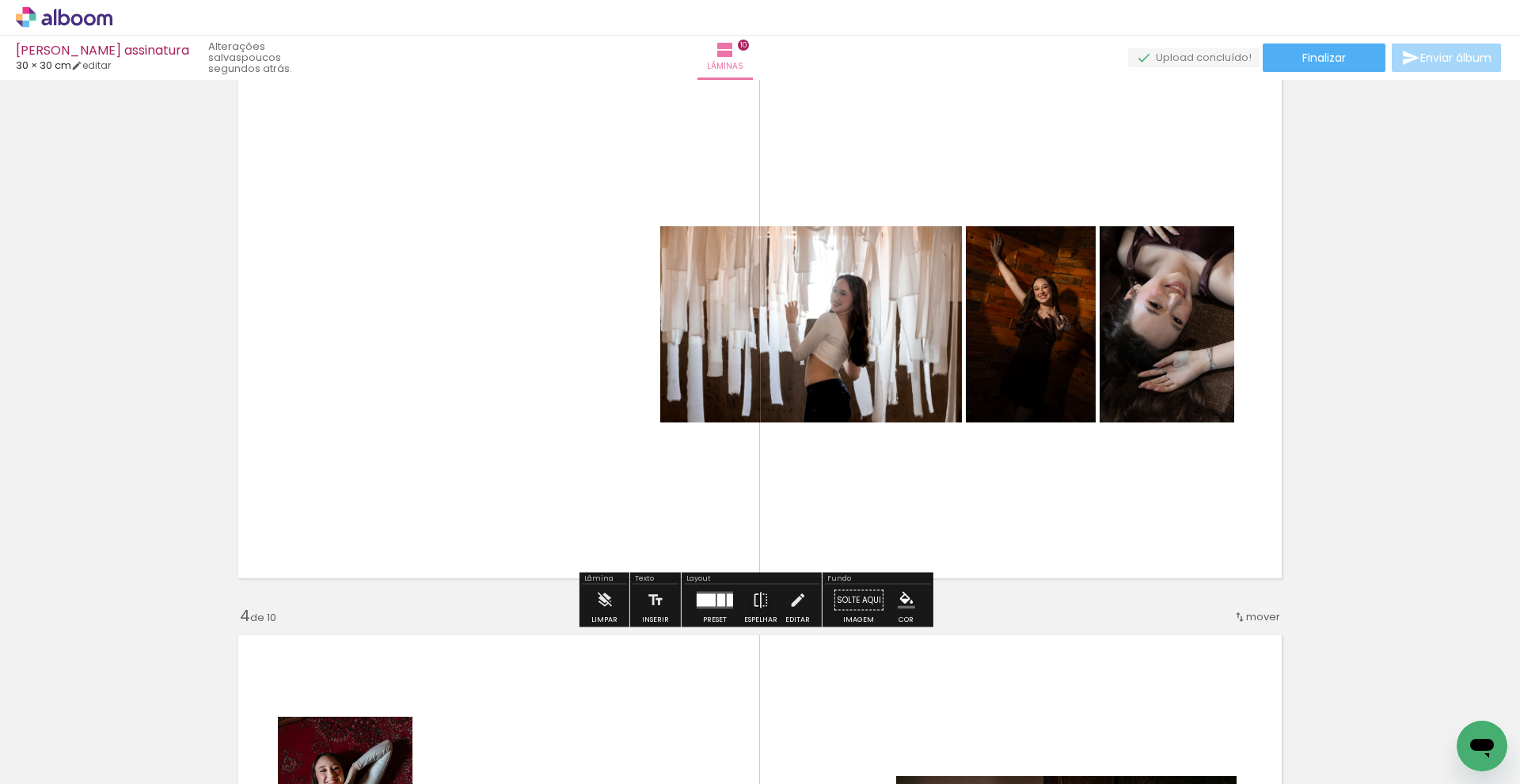
scroll to position [1205, 0]
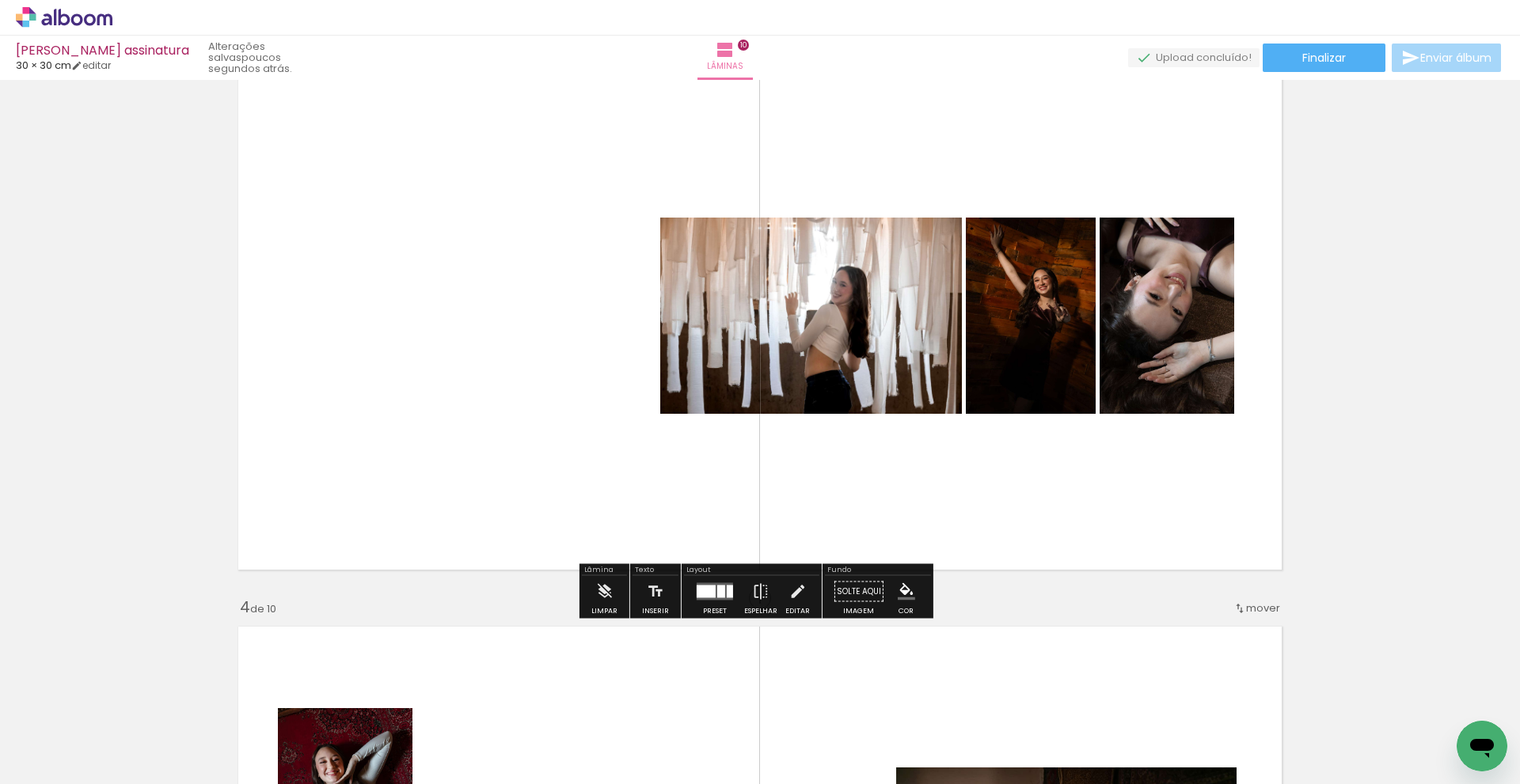
click at [870, 323] on quentale-photo at bounding box center [811, 316] width 302 height 196
click at [874, 356] on quentale-photo at bounding box center [811, 316] width 302 height 196
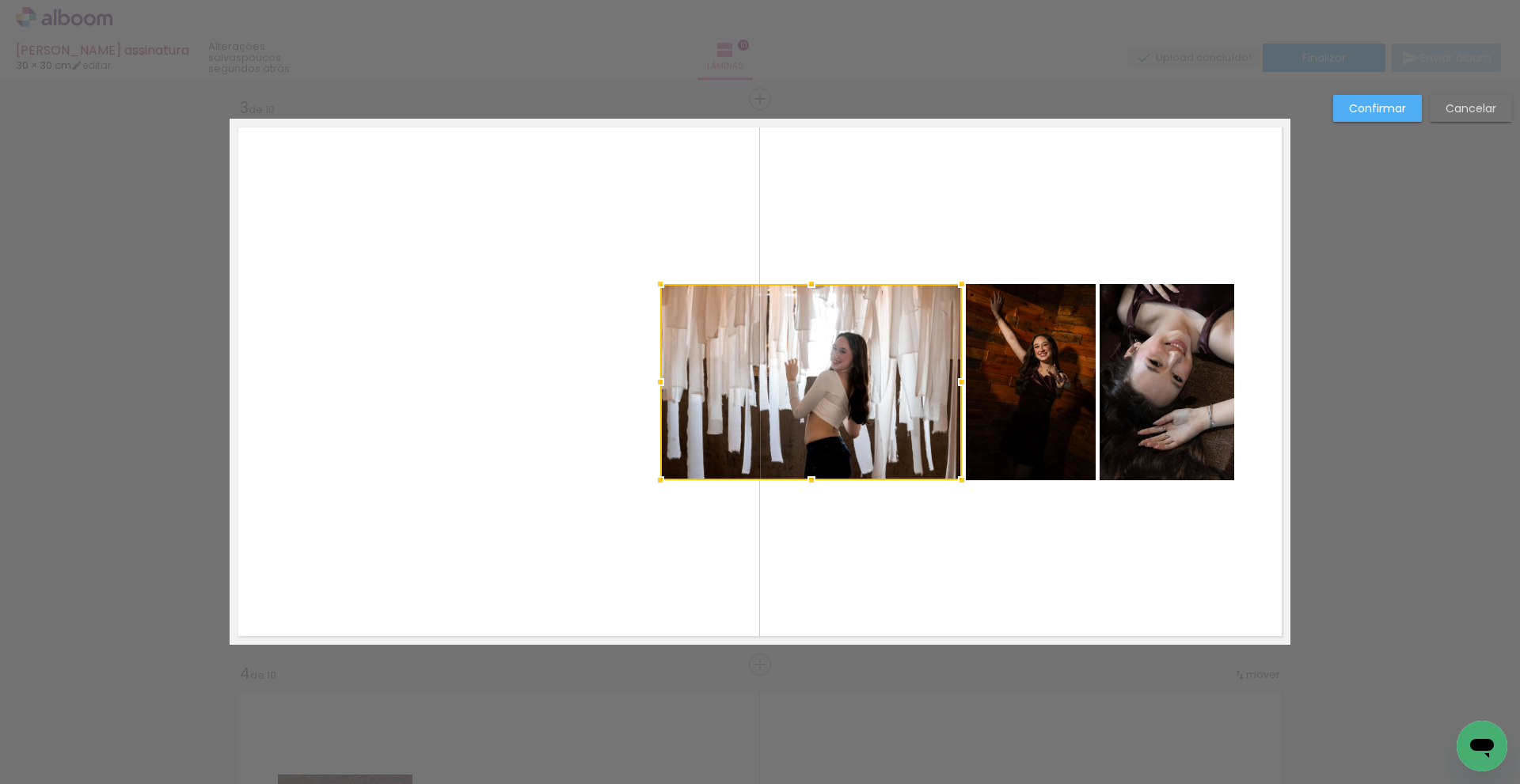
scroll to position [1138, 0]
drag, startPoint x: 1050, startPoint y: 408, endPoint x: 1111, endPoint y: 416, distance: 61.5
click at [1051, 410] on quentale-photo at bounding box center [1031, 382] width 130 height 196
click at [1175, 411] on quentale-photo at bounding box center [1167, 382] width 134 height 196
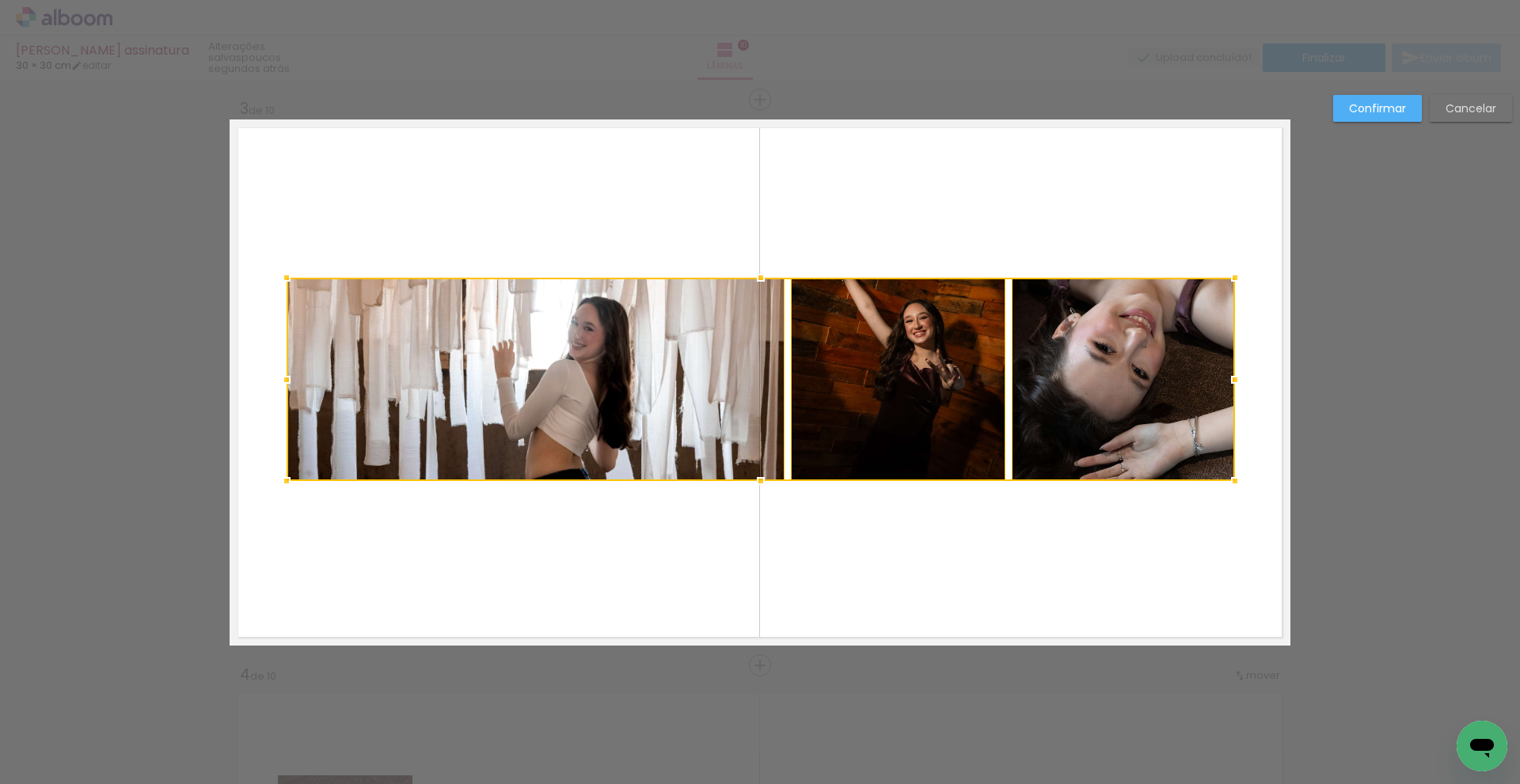
drag, startPoint x: 659, startPoint y: 289, endPoint x: 286, endPoint y: 281, distance: 373.1
click at [286, 281] on div at bounding box center [286, 277] width 32 height 32
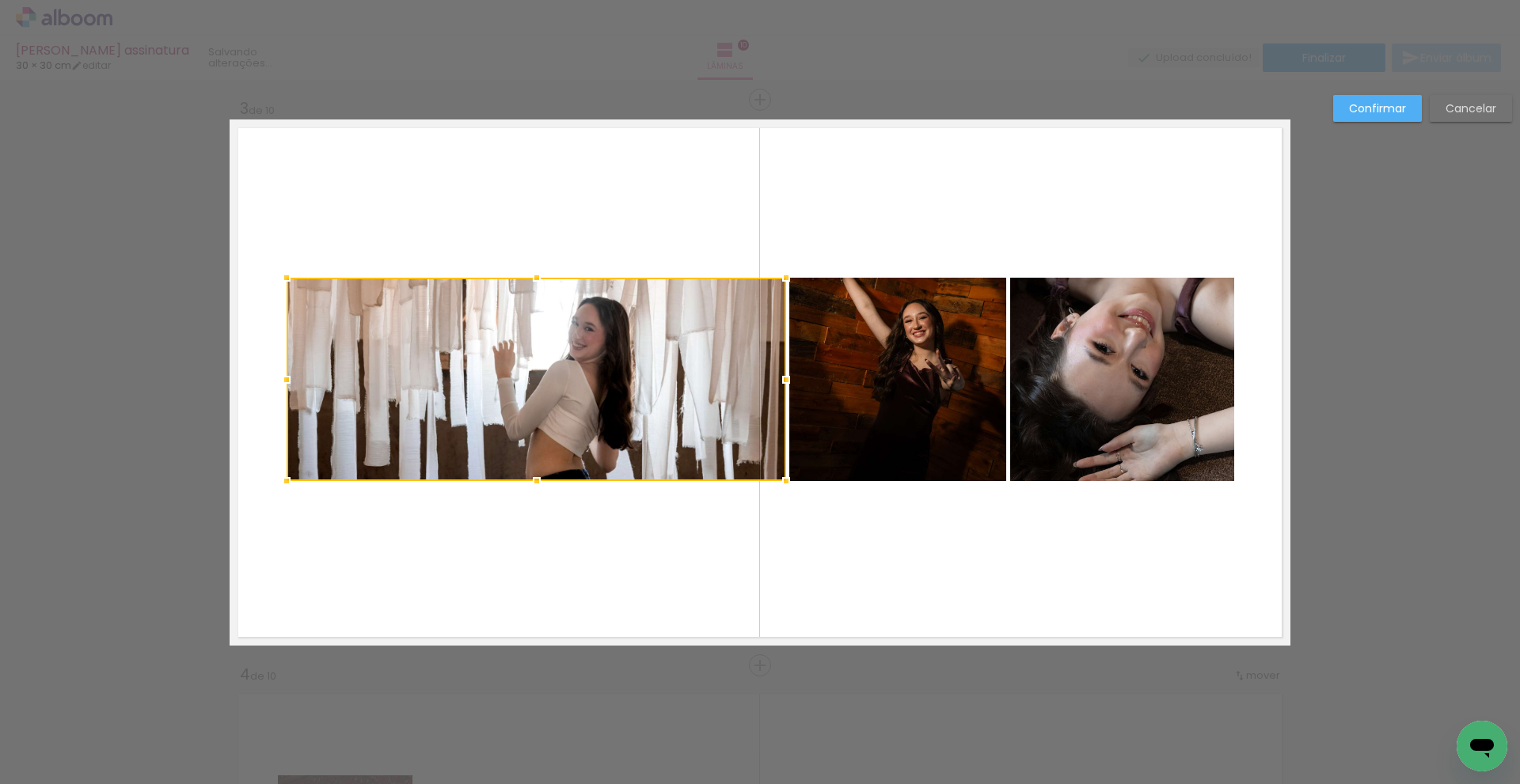
click at [885, 380] on quentale-photo at bounding box center [898, 380] width 217 height 203
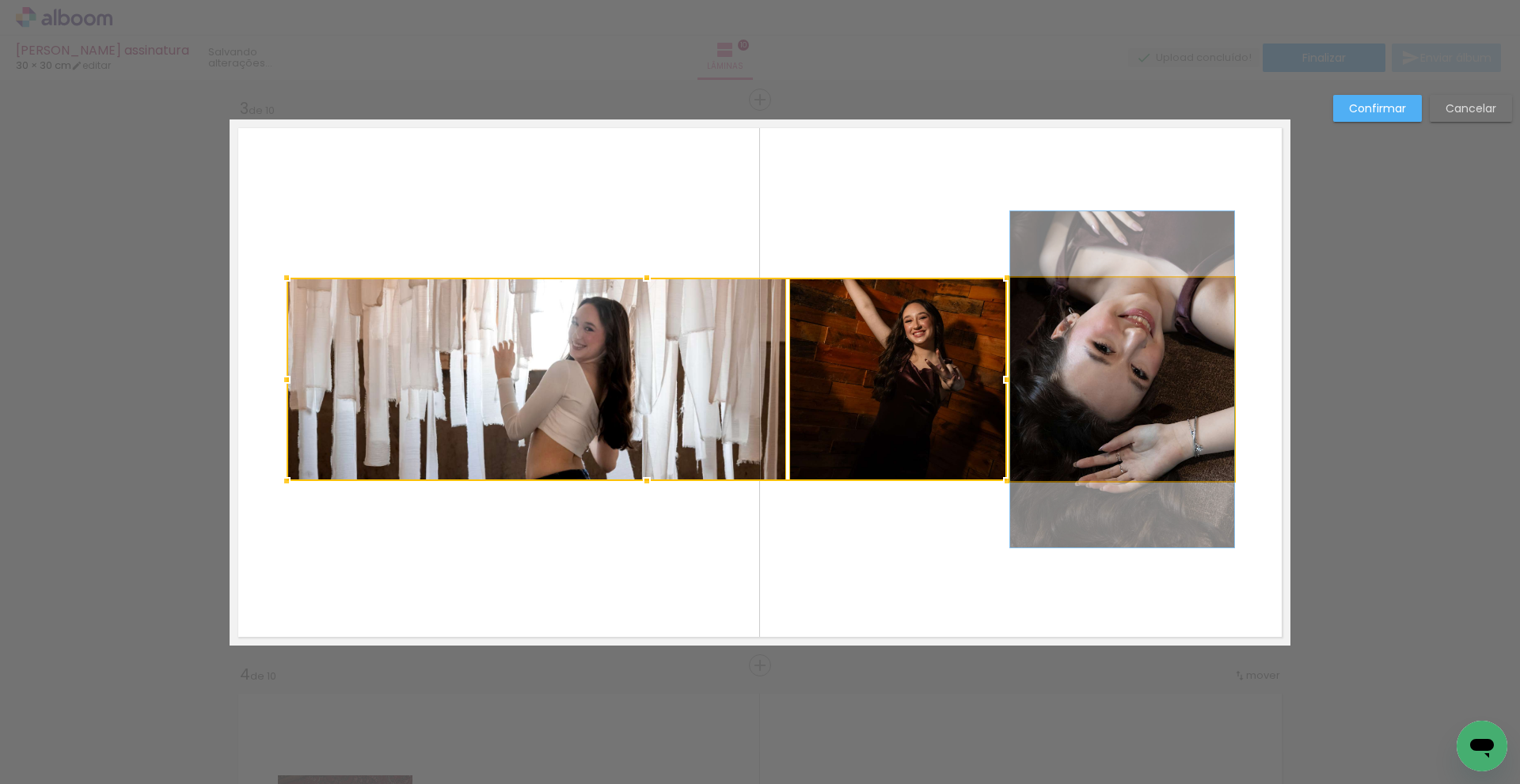
click at [1084, 382] on quentale-photo at bounding box center [1122, 380] width 224 height 203
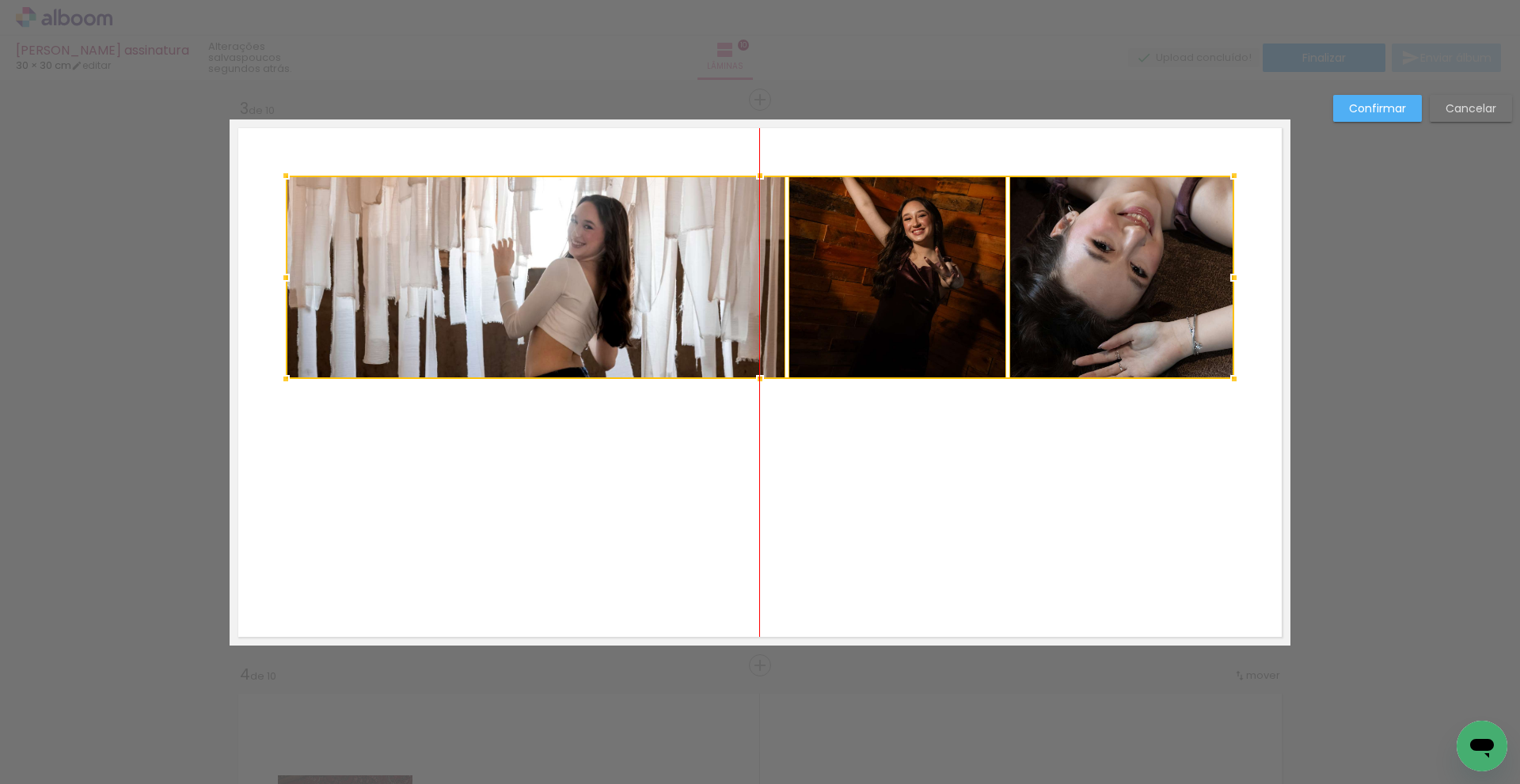
drag, startPoint x: 910, startPoint y: 407, endPoint x: 905, endPoint y: 306, distance: 101.1
click at [905, 306] on div at bounding box center [760, 277] width 949 height 203
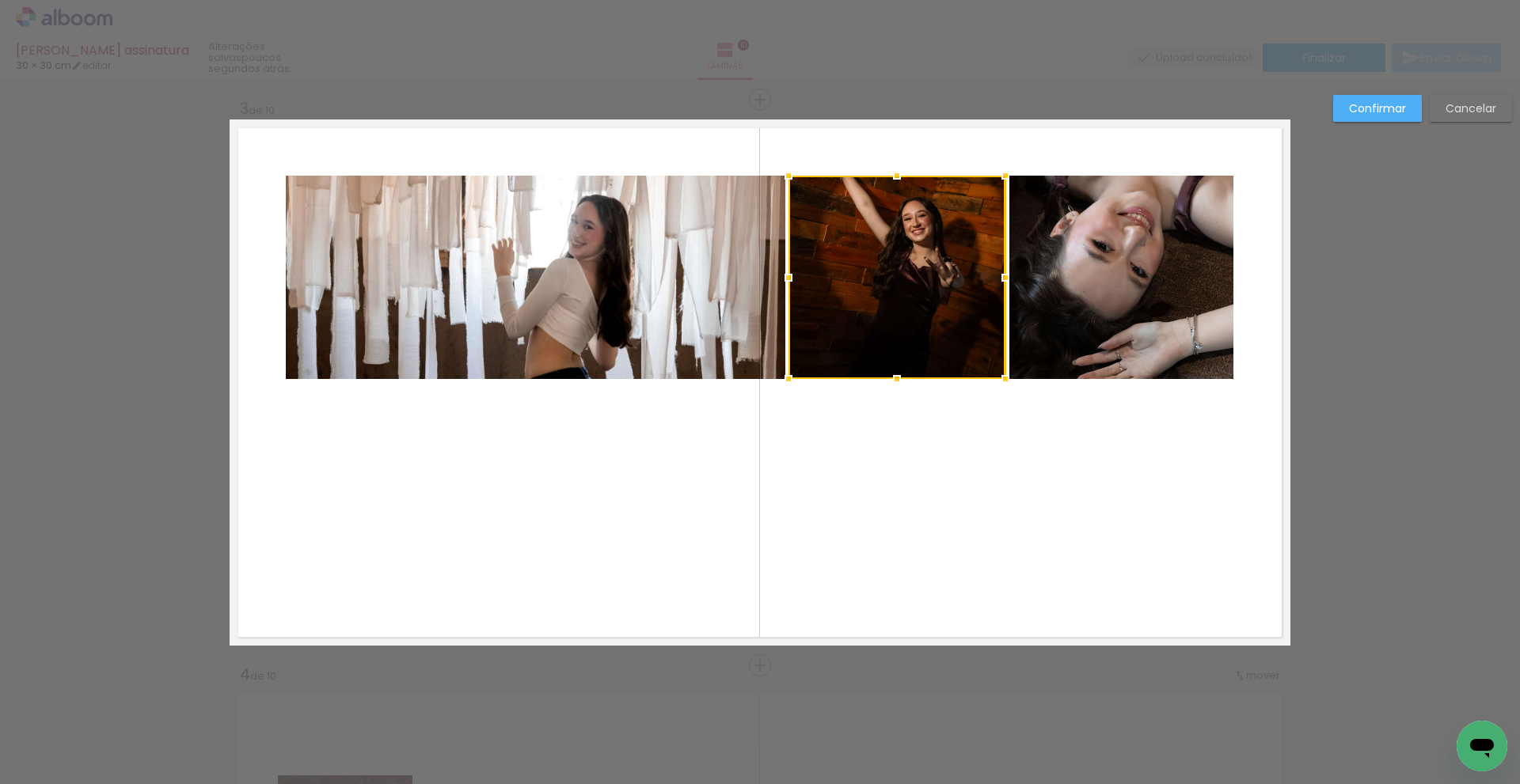
click at [926, 479] on quentale-layouter at bounding box center [760, 382] width 1061 height 526
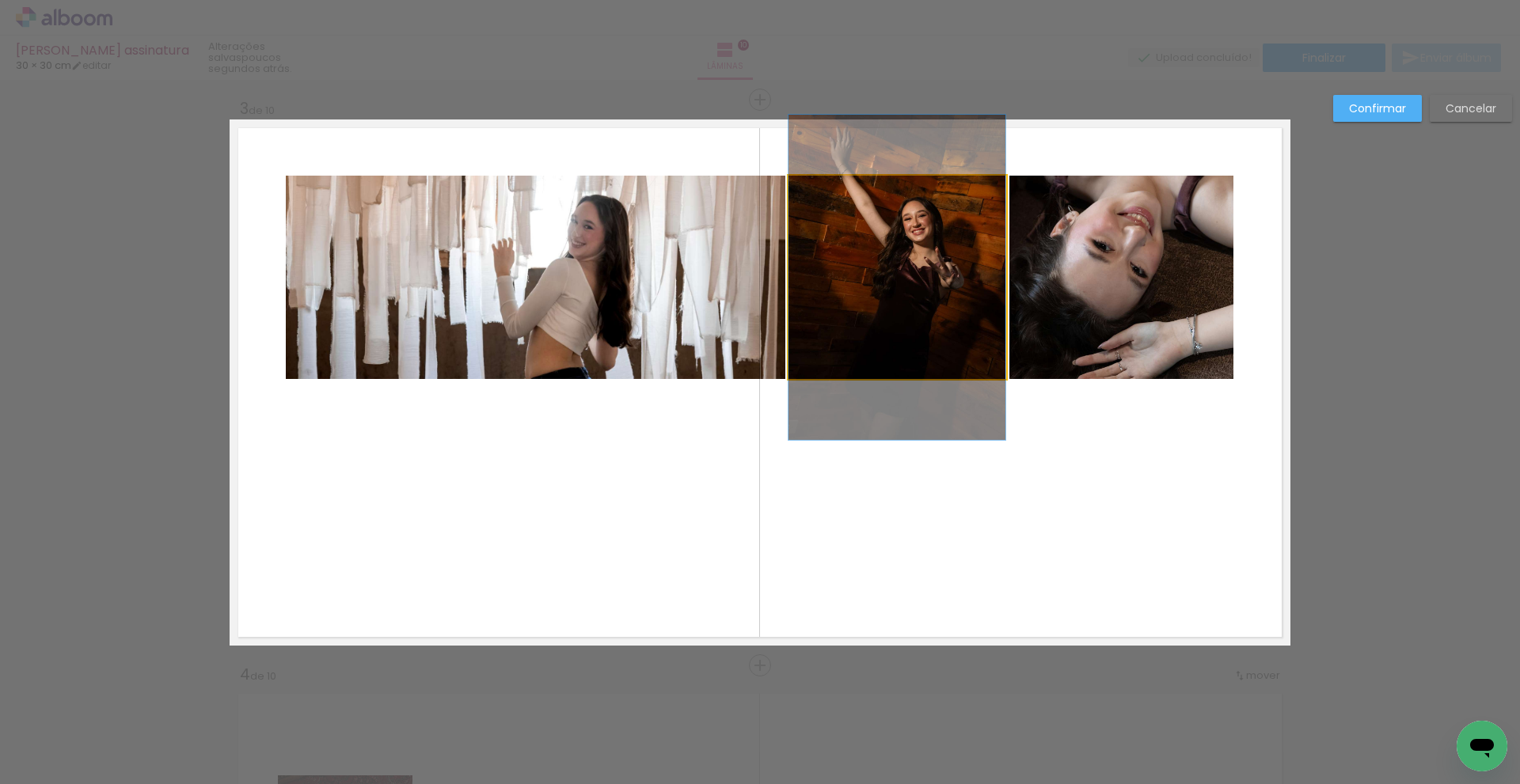
click at [922, 271] on quentale-photo at bounding box center [897, 277] width 217 height 203
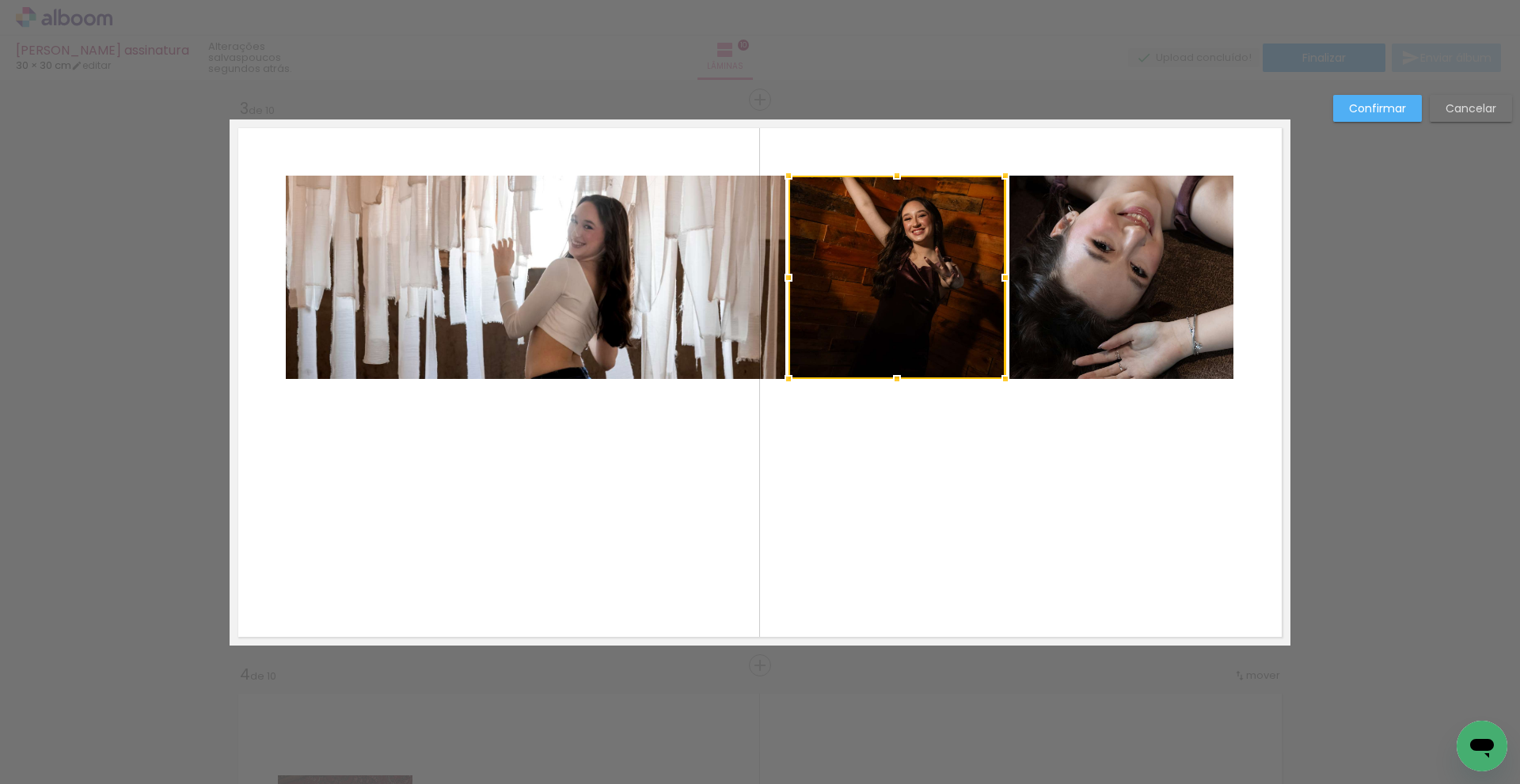
click at [915, 260] on div at bounding box center [897, 277] width 217 height 203
drag, startPoint x: 1438, startPoint y: 308, endPoint x: 1431, endPoint y: 316, distance: 10.6
click at [1082, 262] on quentale-photo at bounding box center [1121, 277] width 224 height 203
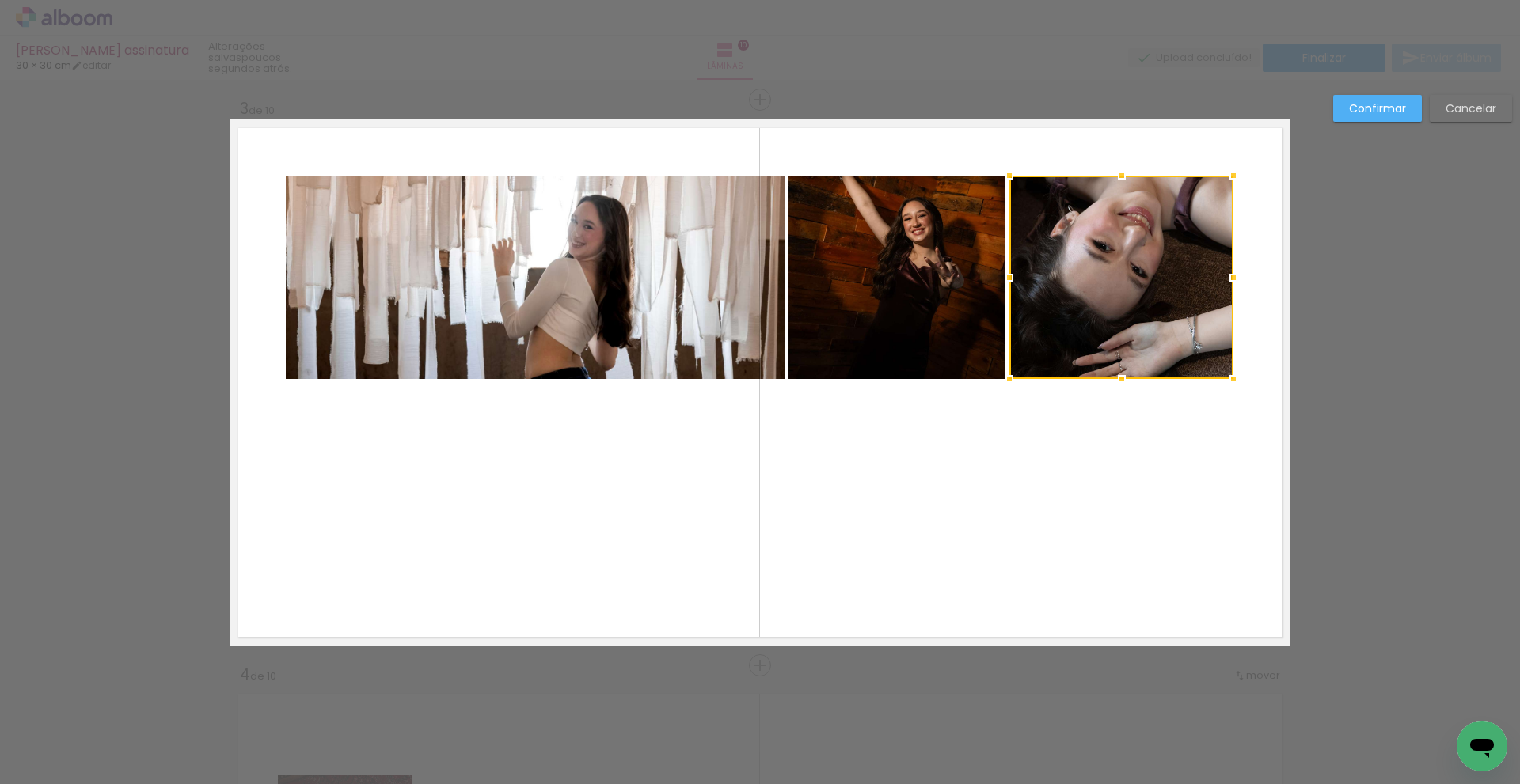
click at [946, 290] on quentale-photo at bounding box center [897, 277] width 217 height 203
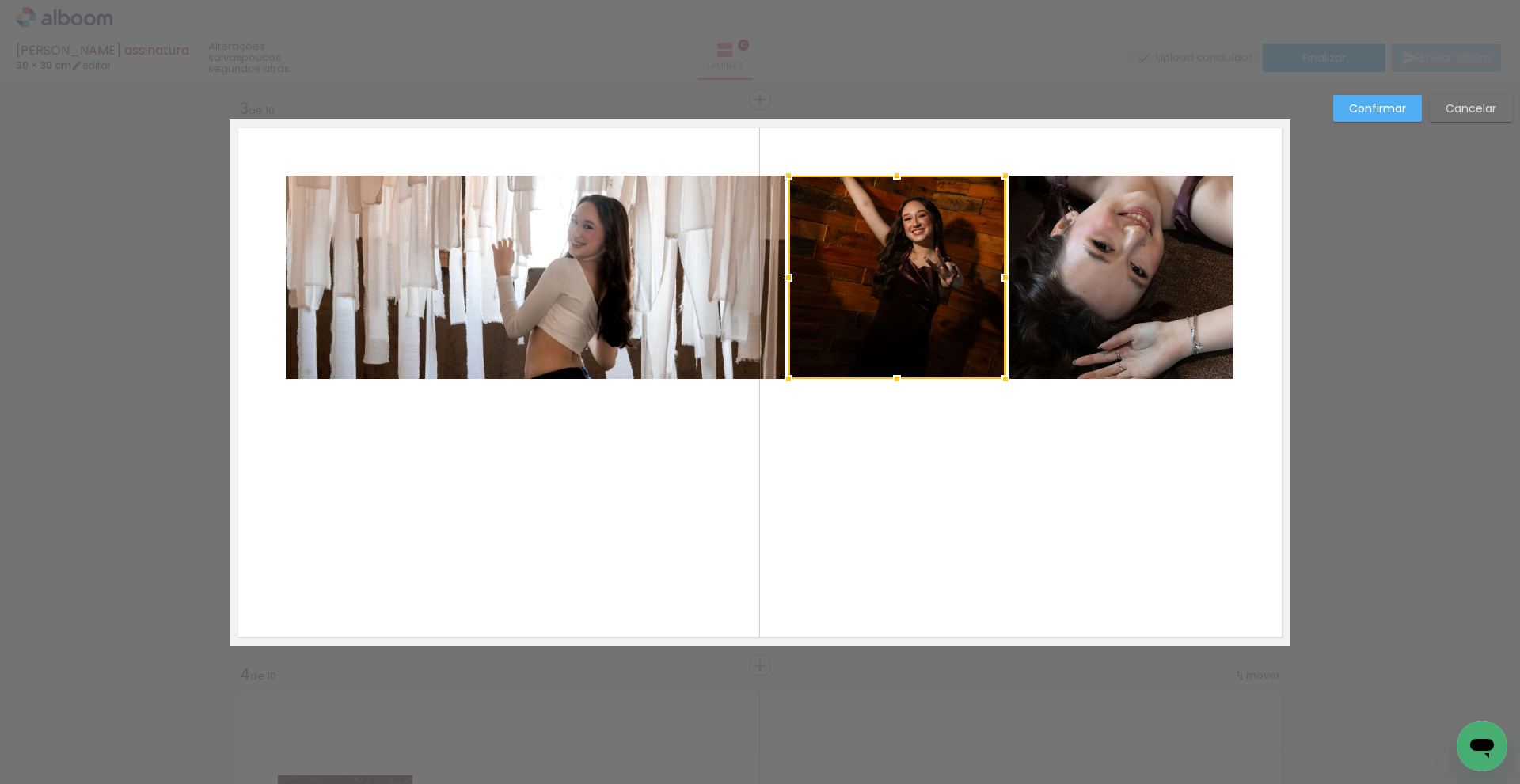
click at [963, 486] on quentale-layouter at bounding box center [760, 382] width 1061 height 526
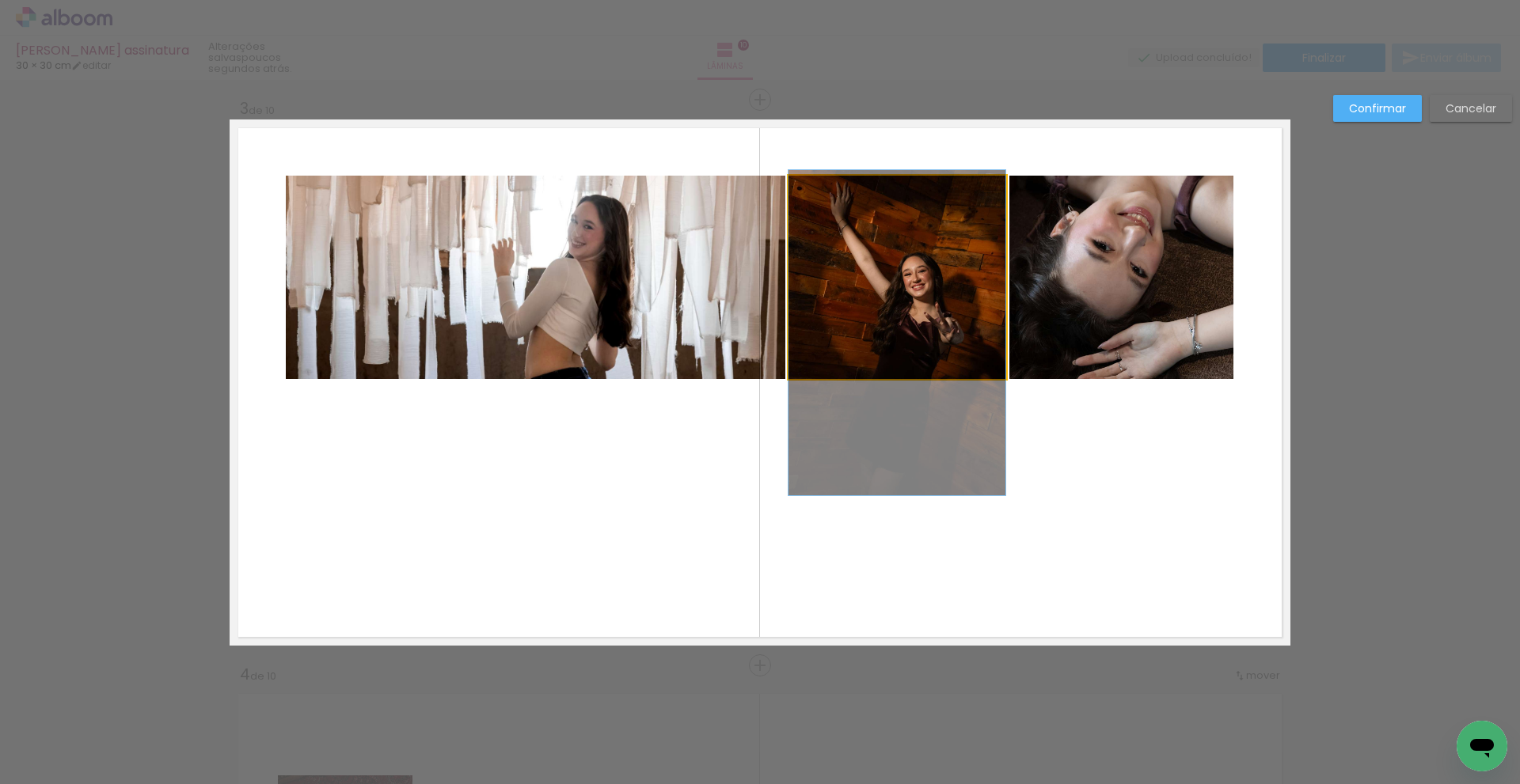
drag, startPoint x: 927, startPoint y: 266, endPoint x: 919, endPoint y: 321, distance: 55.6
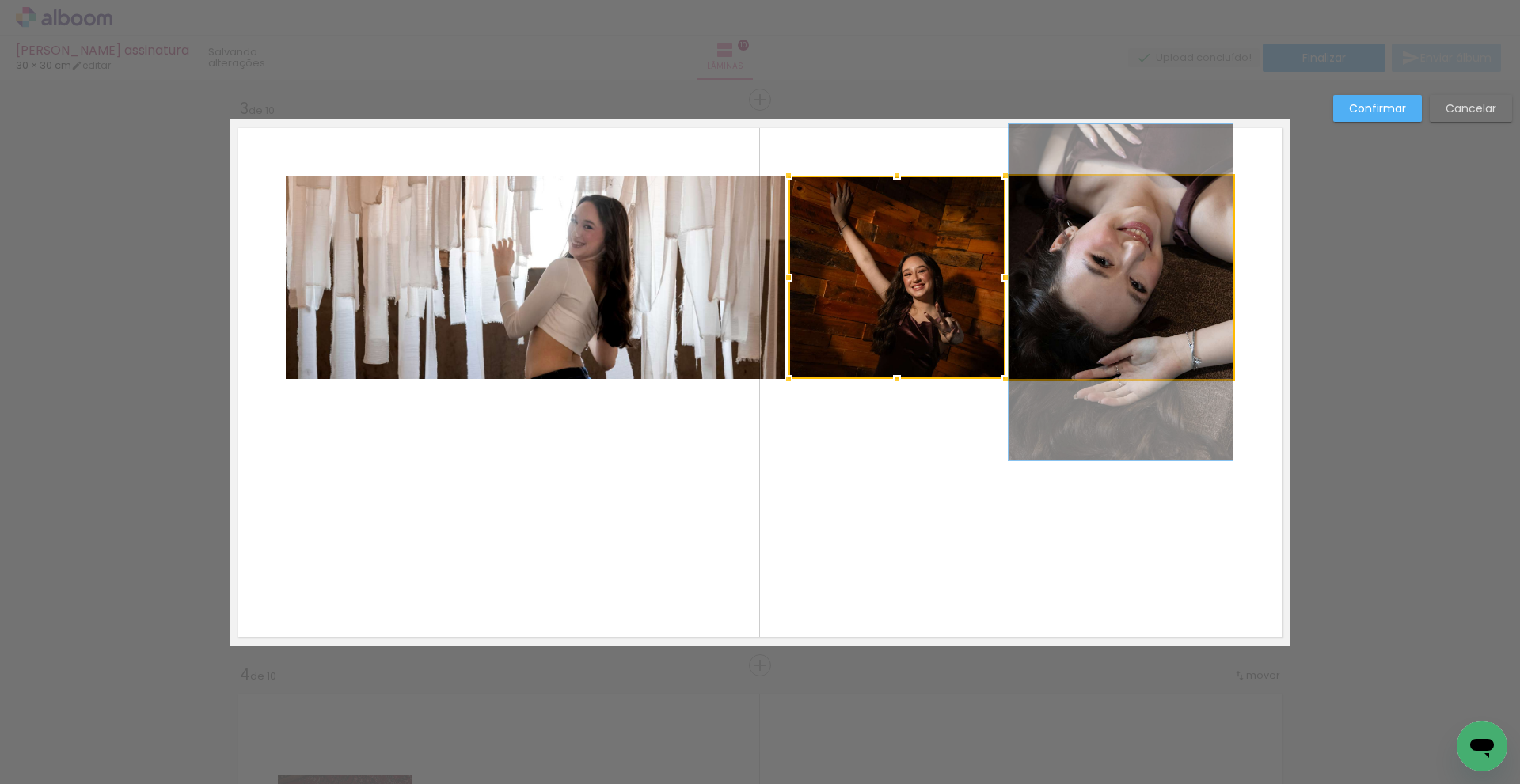
drag, startPoint x: 1153, startPoint y: 278, endPoint x: 1149, endPoint y: 293, distance: 15.5
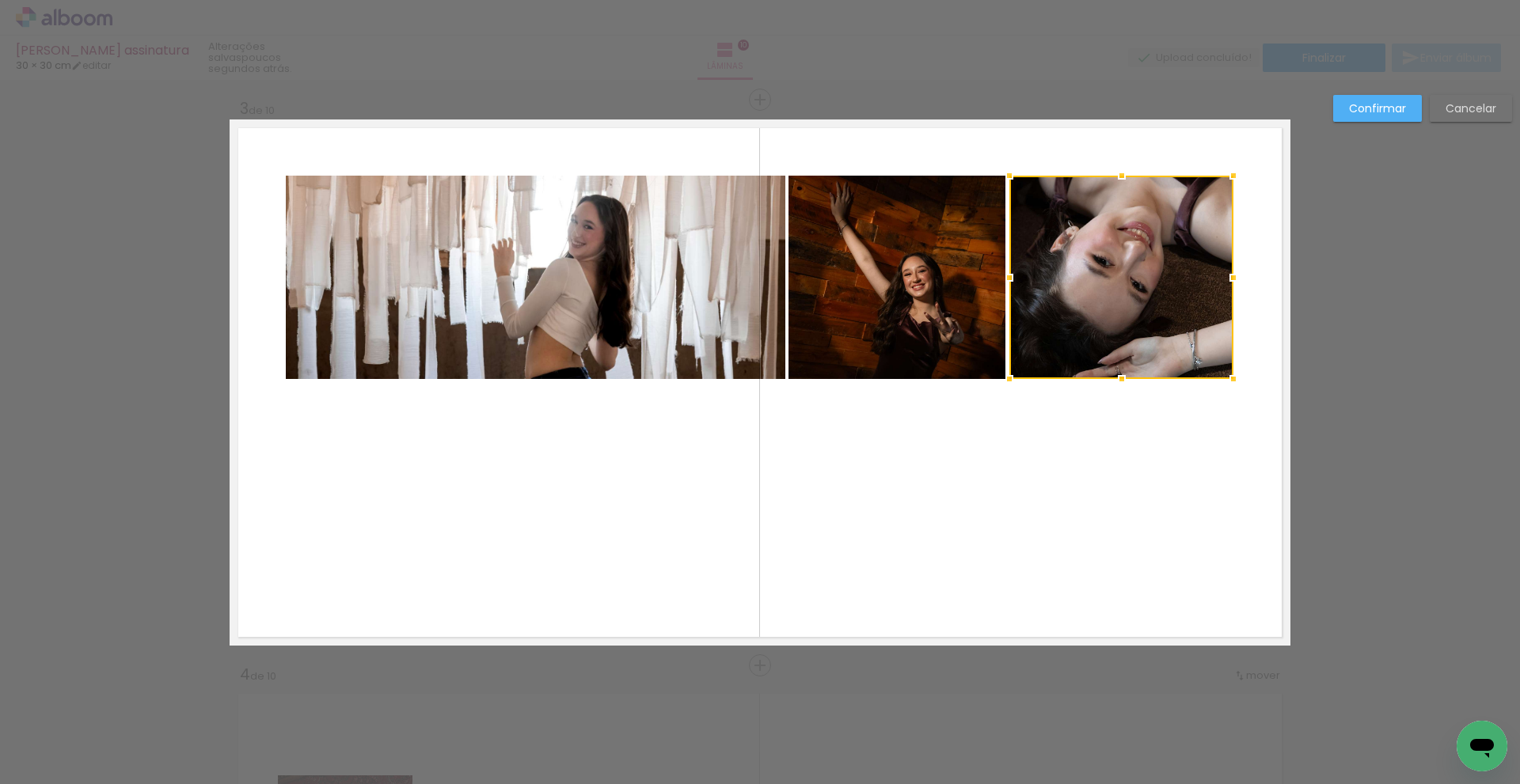
drag, startPoint x: 1378, startPoint y: 103, endPoint x: 1422, endPoint y: 216, distance: 121.3
click at [0, 0] on slot "Confirmar" at bounding box center [0, 0] width 0 height 0
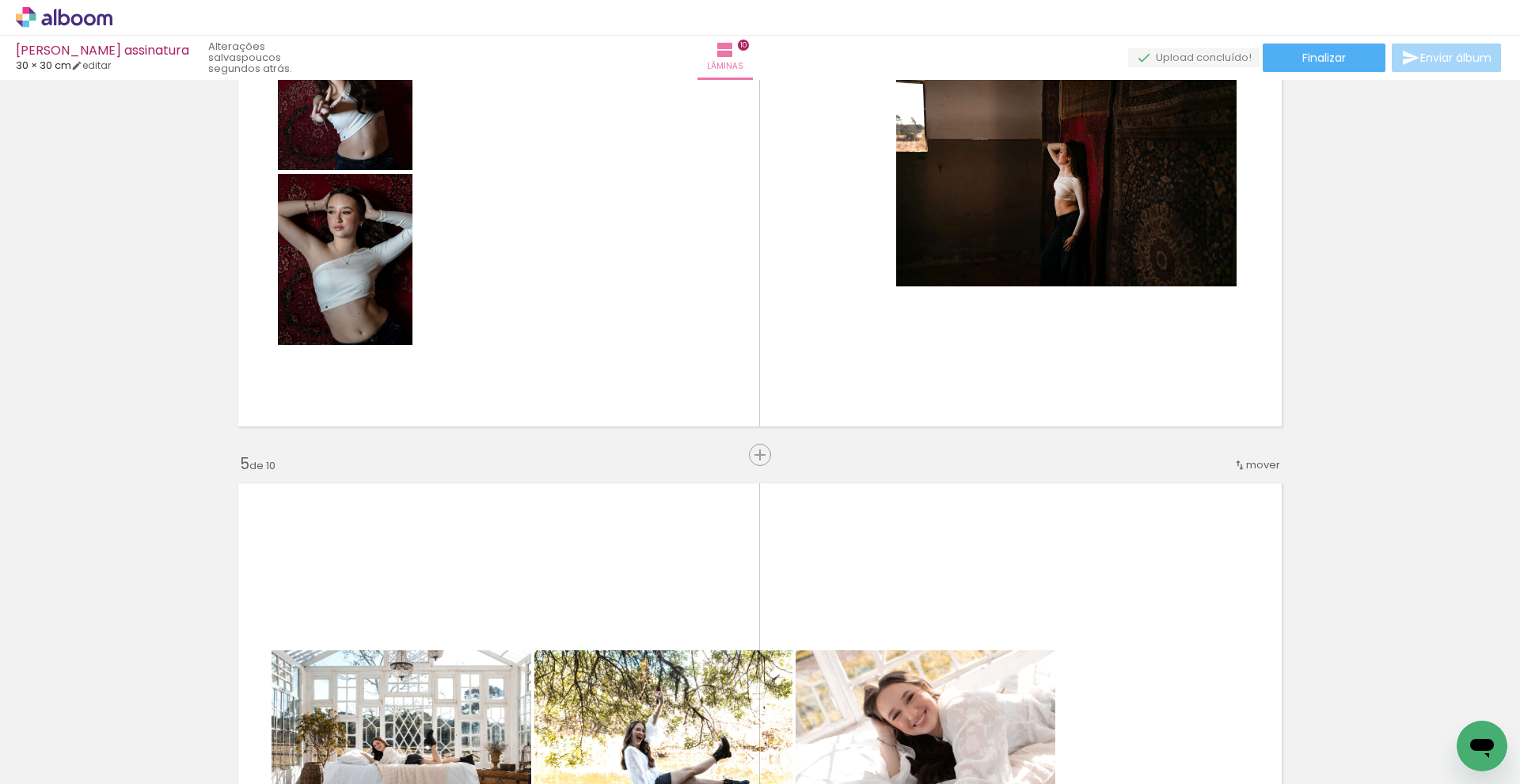
scroll to position [1929, 0]
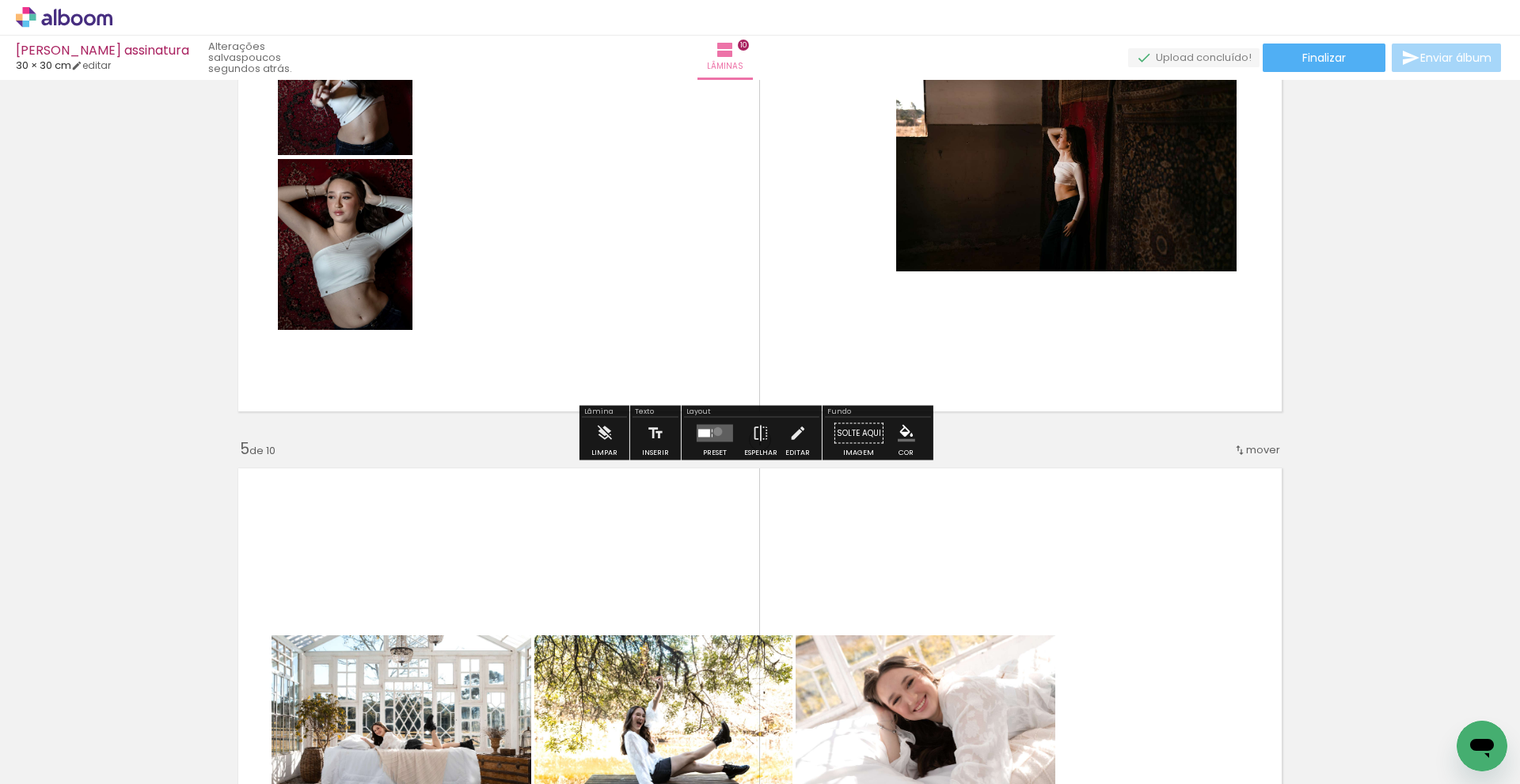
drag, startPoint x: 714, startPoint y: 431, endPoint x: 1175, endPoint y: 371, distance: 464.9
click at [715, 431] on quentale-layouter at bounding box center [714, 433] width 37 height 17
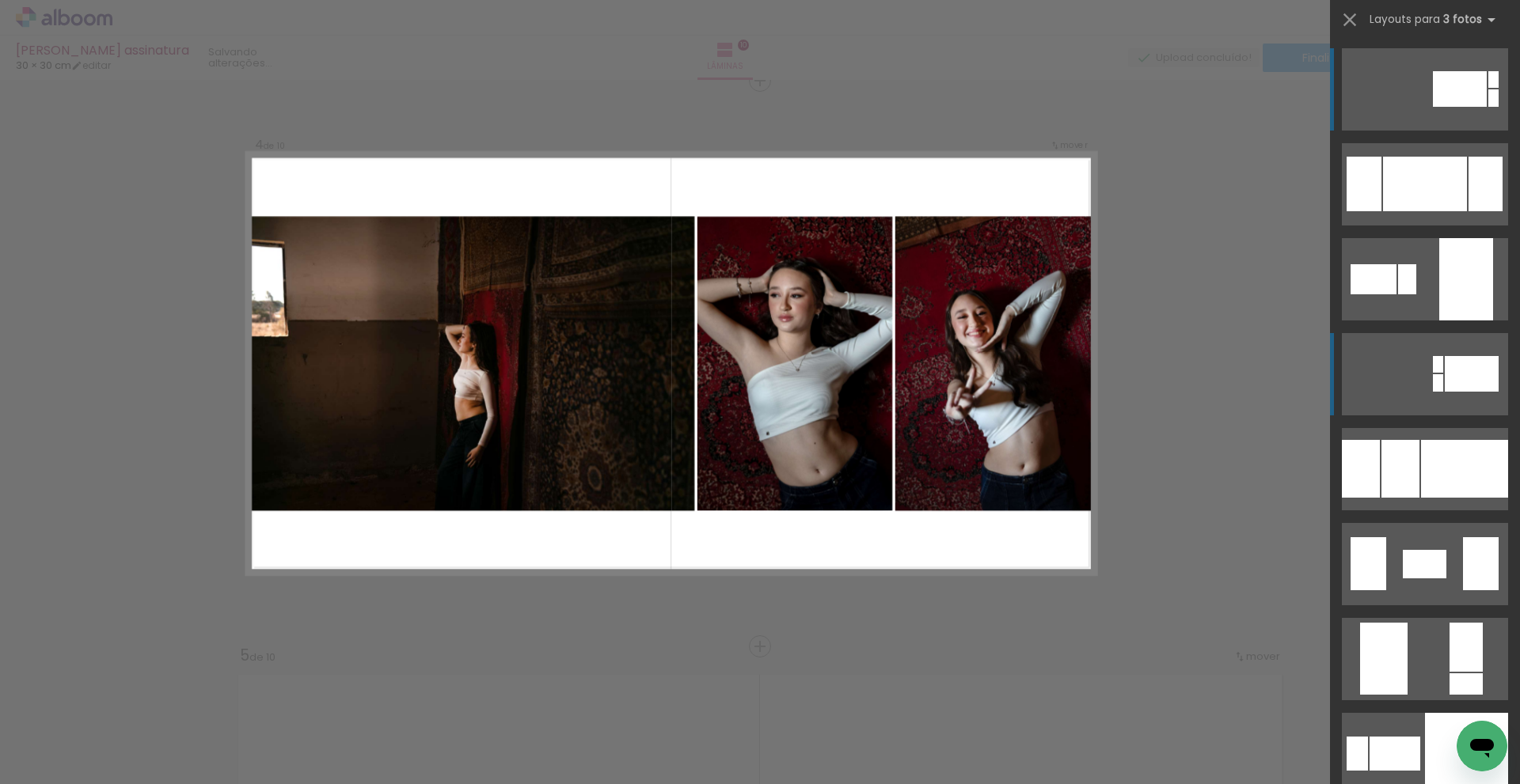
scroll to position [1704, 0]
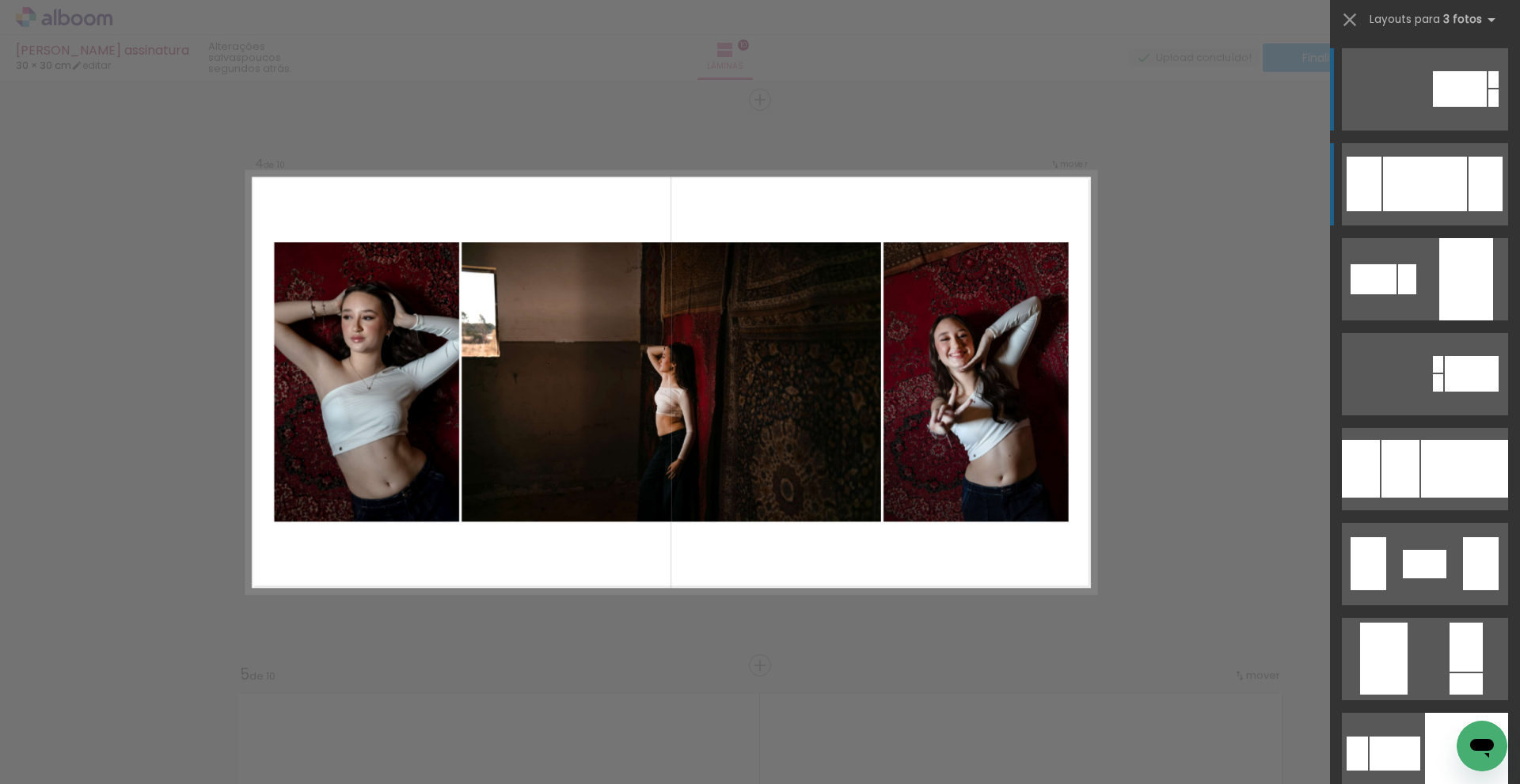
click at [1434, 179] on div at bounding box center [1425, 184] width 84 height 54
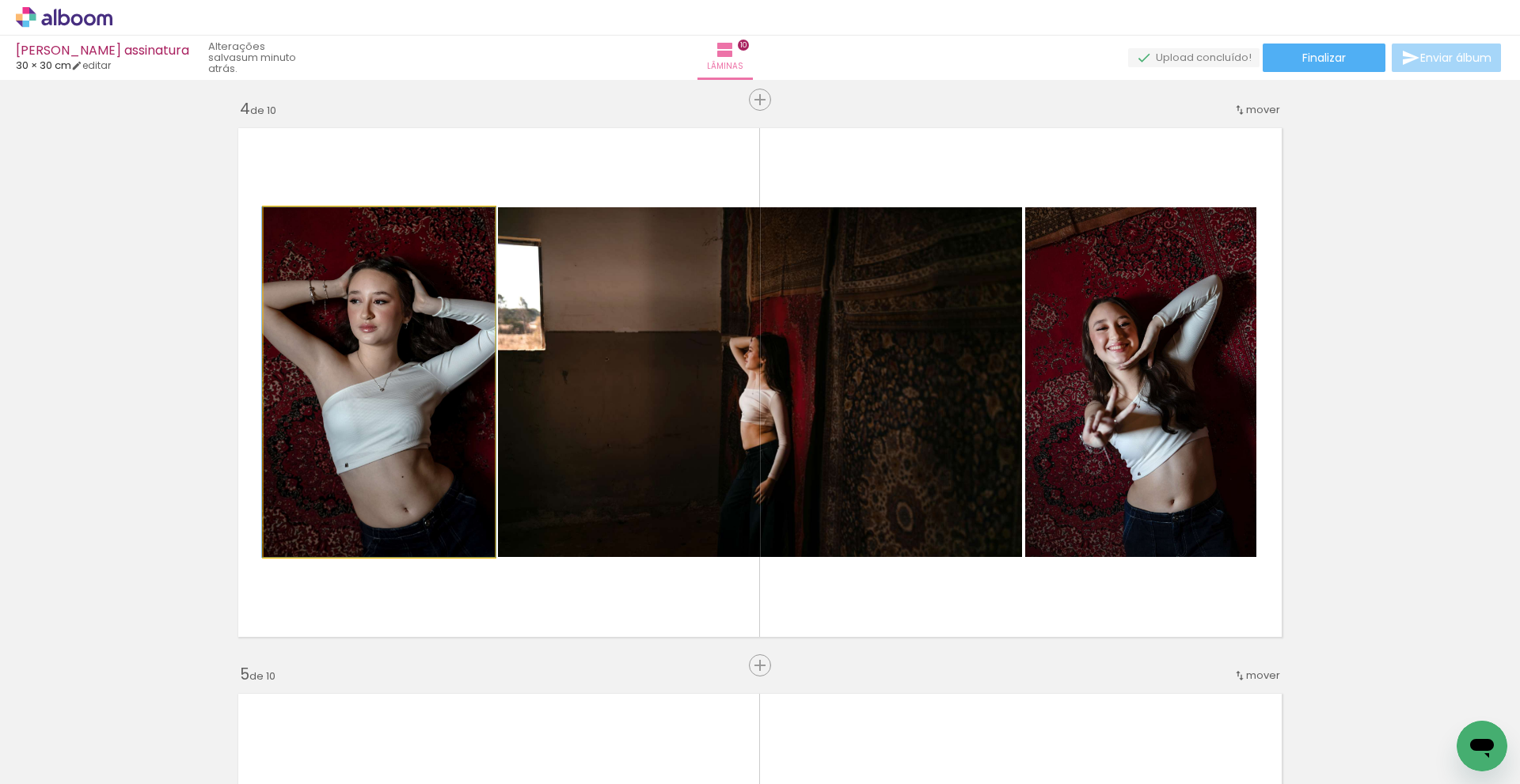
click at [403, 468] on quentale-photo at bounding box center [379, 382] width 231 height 350
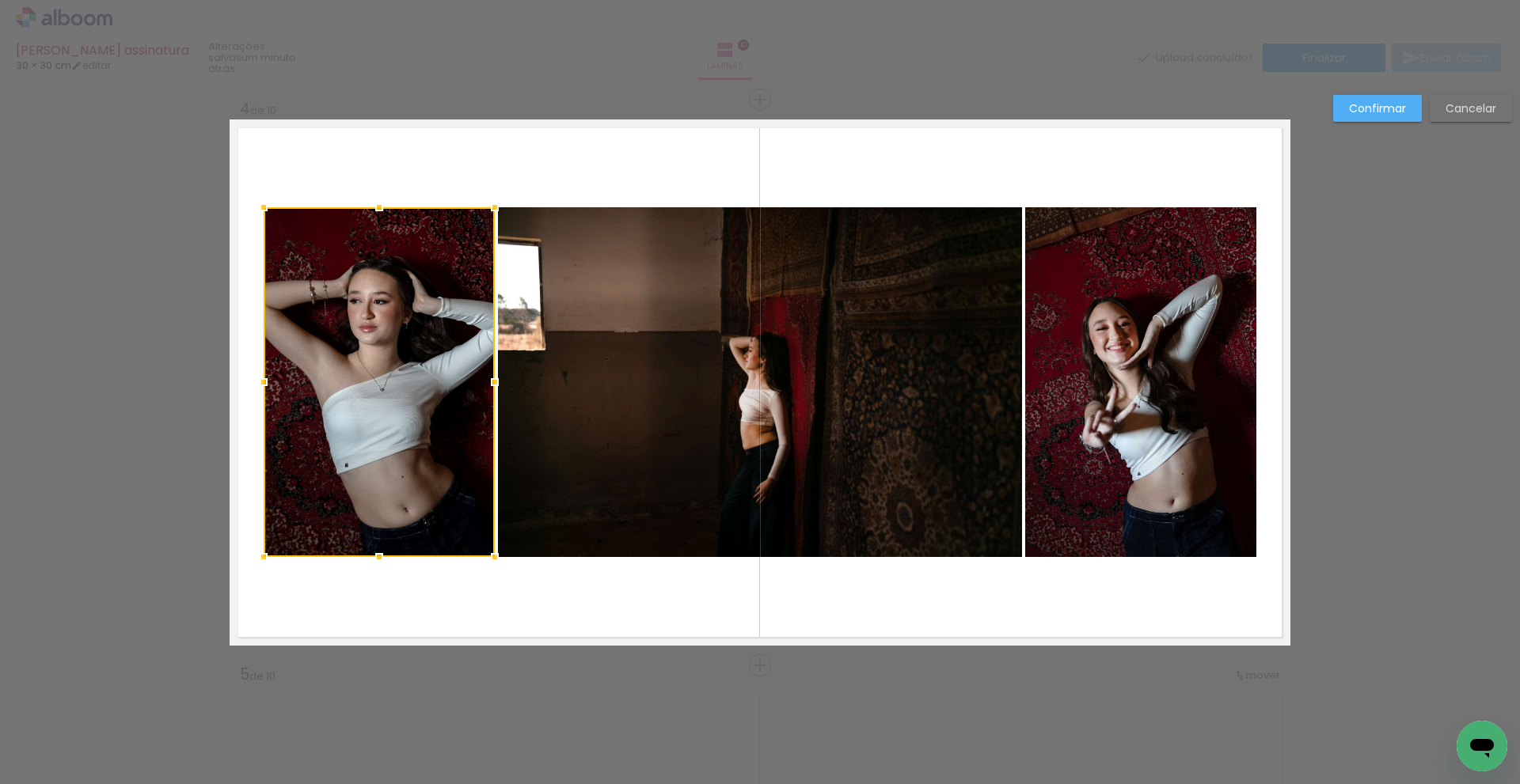
click at [632, 457] on quentale-photo at bounding box center [760, 382] width 524 height 350
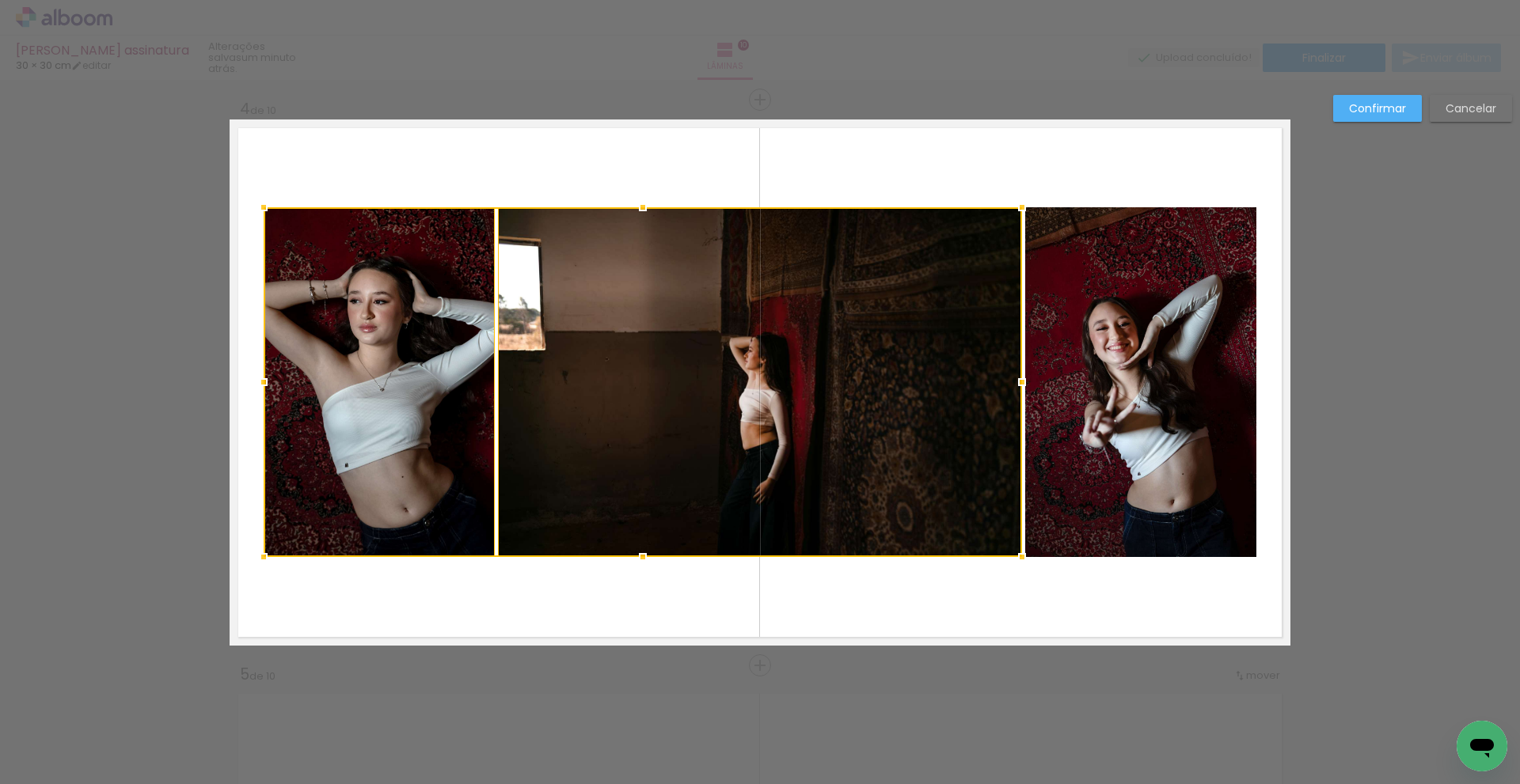
click at [1103, 433] on quentale-photo at bounding box center [1141, 382] width 231 height 350
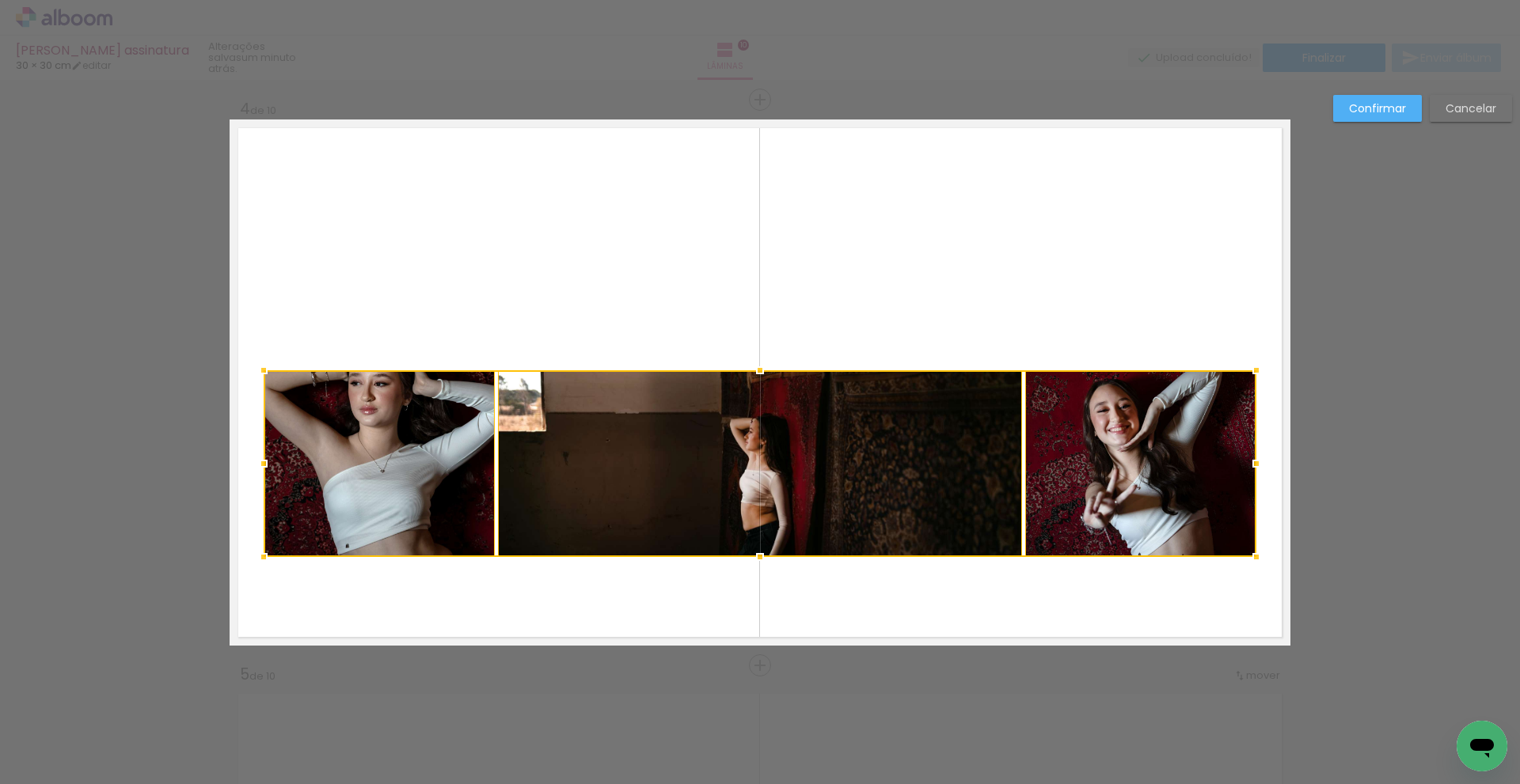
drag, startPoint x: 753, startPoint y: 207, endPoint x: 735, endPoint y: 370, distance: 164.0
click at [735, 370] on album-spread "4 de 10" at bounding box center [760, 382] width 1061 height 526
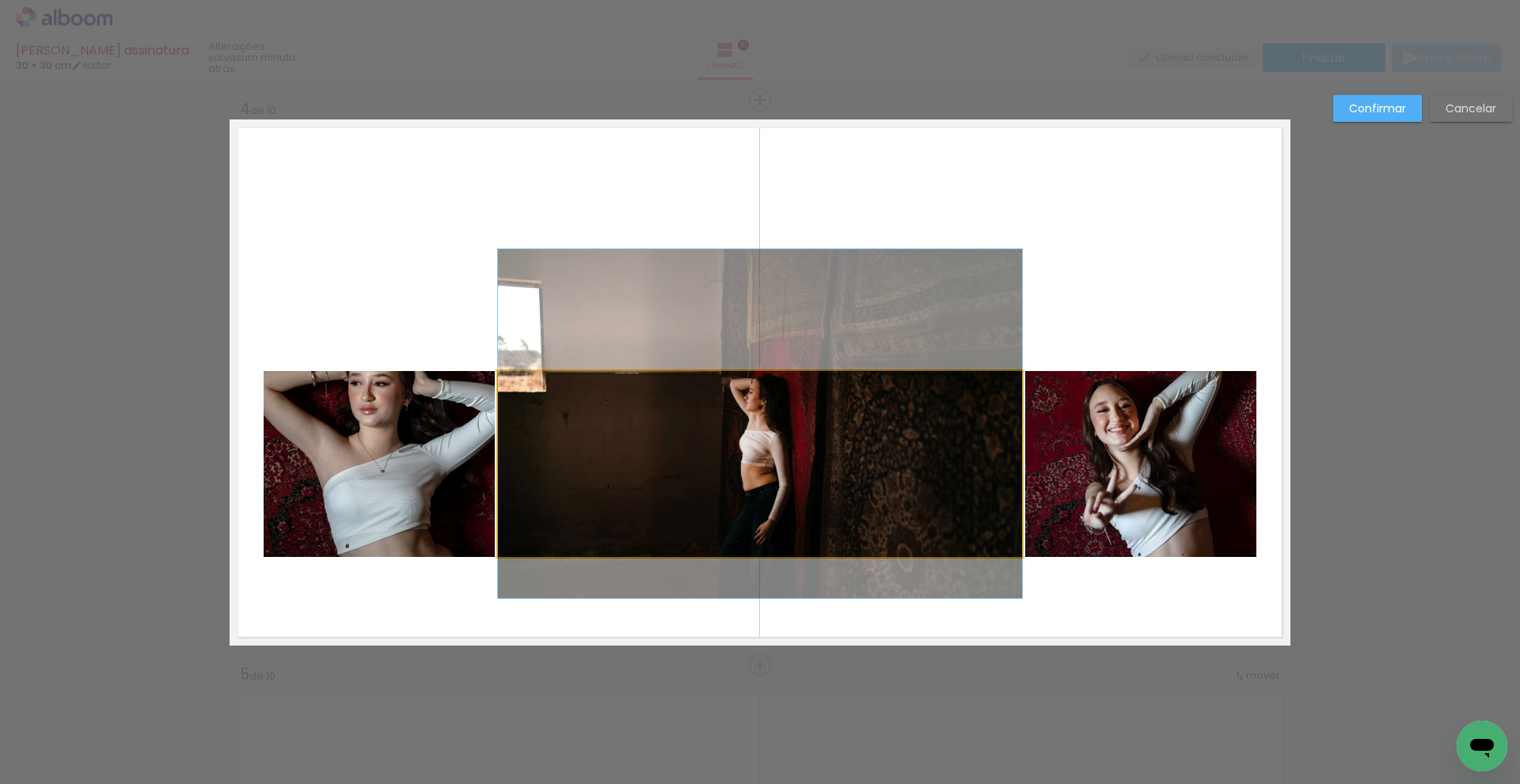
drag, startPoint x: 688, startPoint y: 435, endPoint x: 758, endPoint y: 395, distance: 80.6
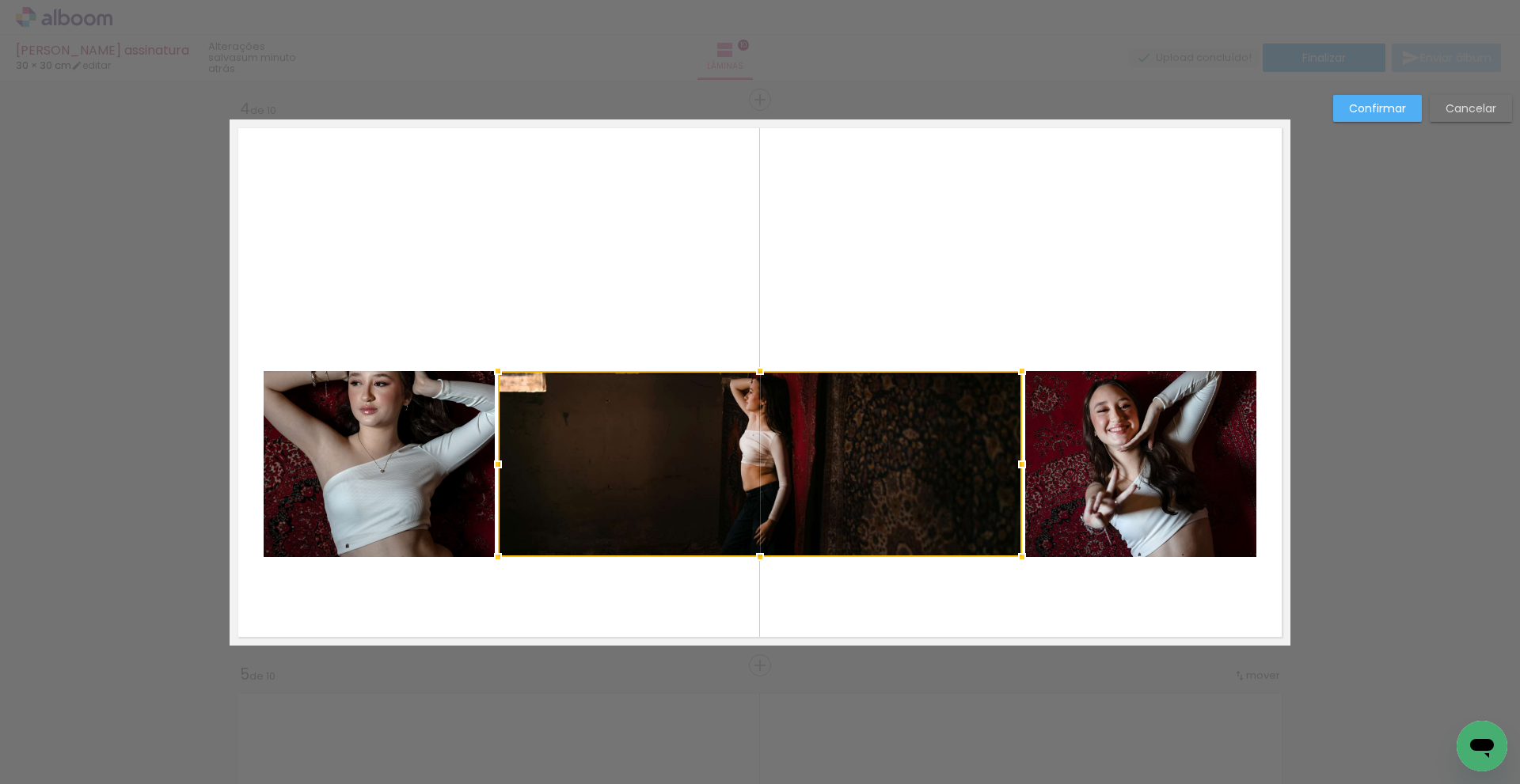
click at [0, 0] on slot "Cancelar" at bounding box center [0, 0] width 0 height 0
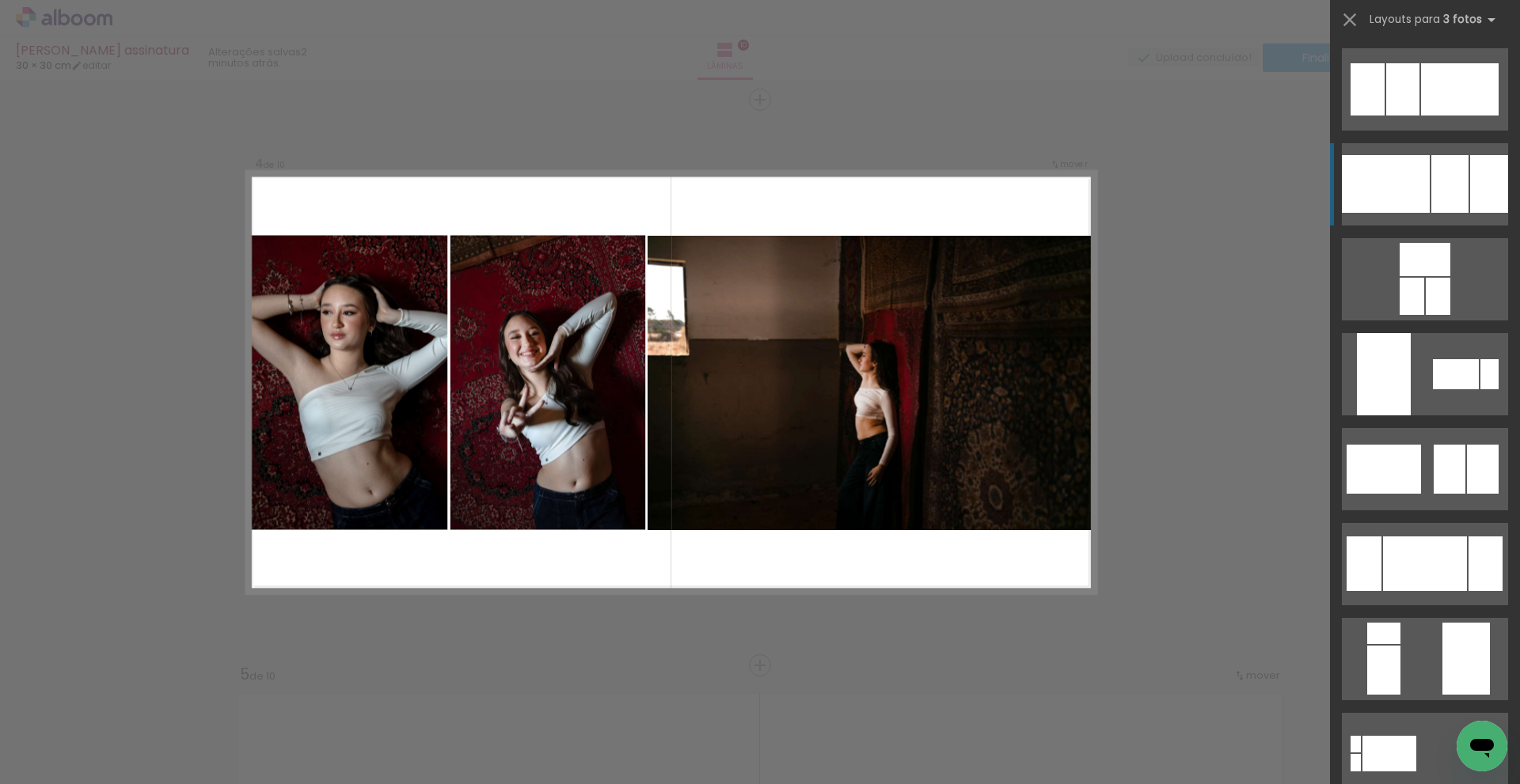
click at [1444, 175] on div at bounding box center [1450, 184] width 37 height 58
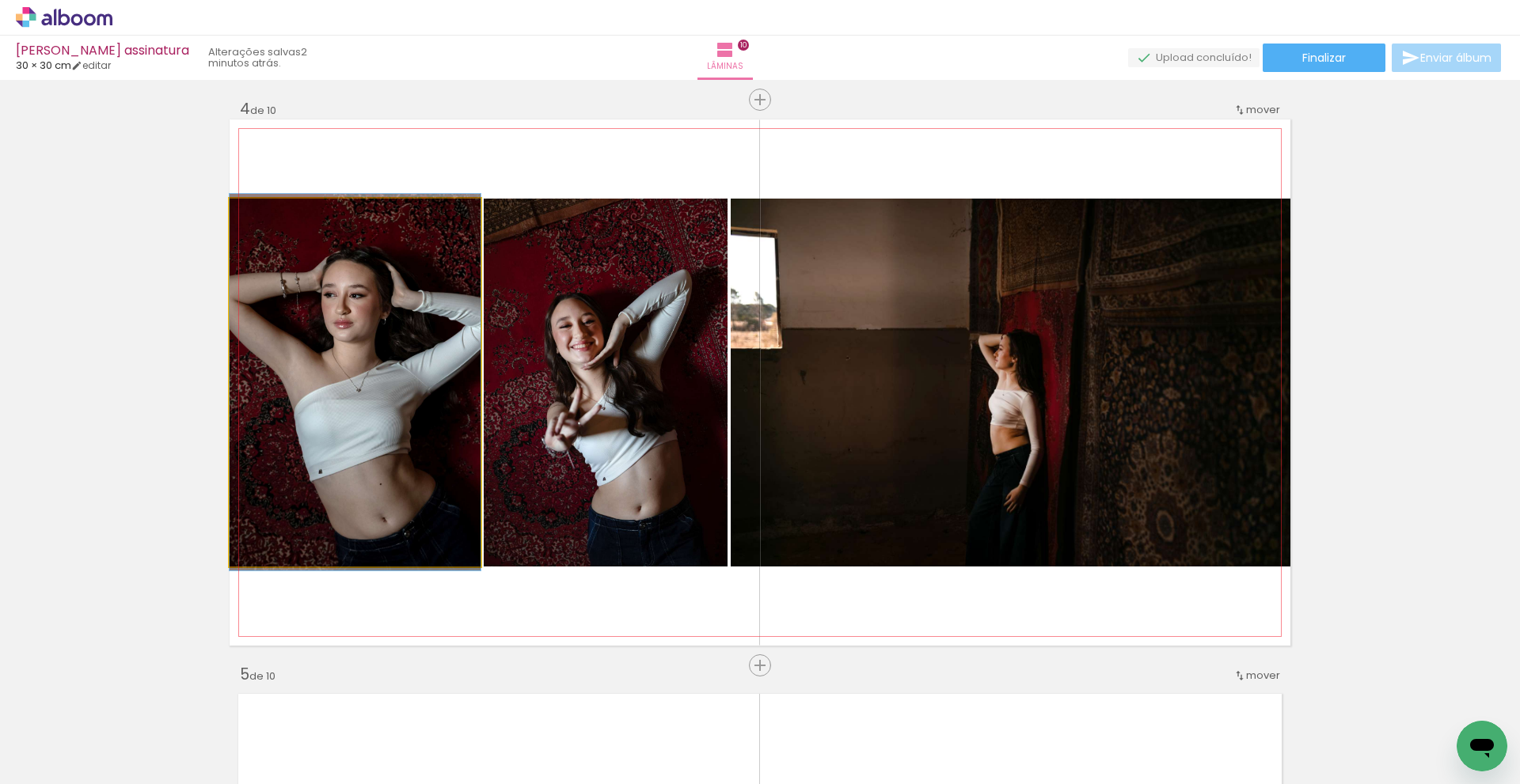
click at [408, 394] on quentale-photo at bounding box center [355, 382] width 251 height 368
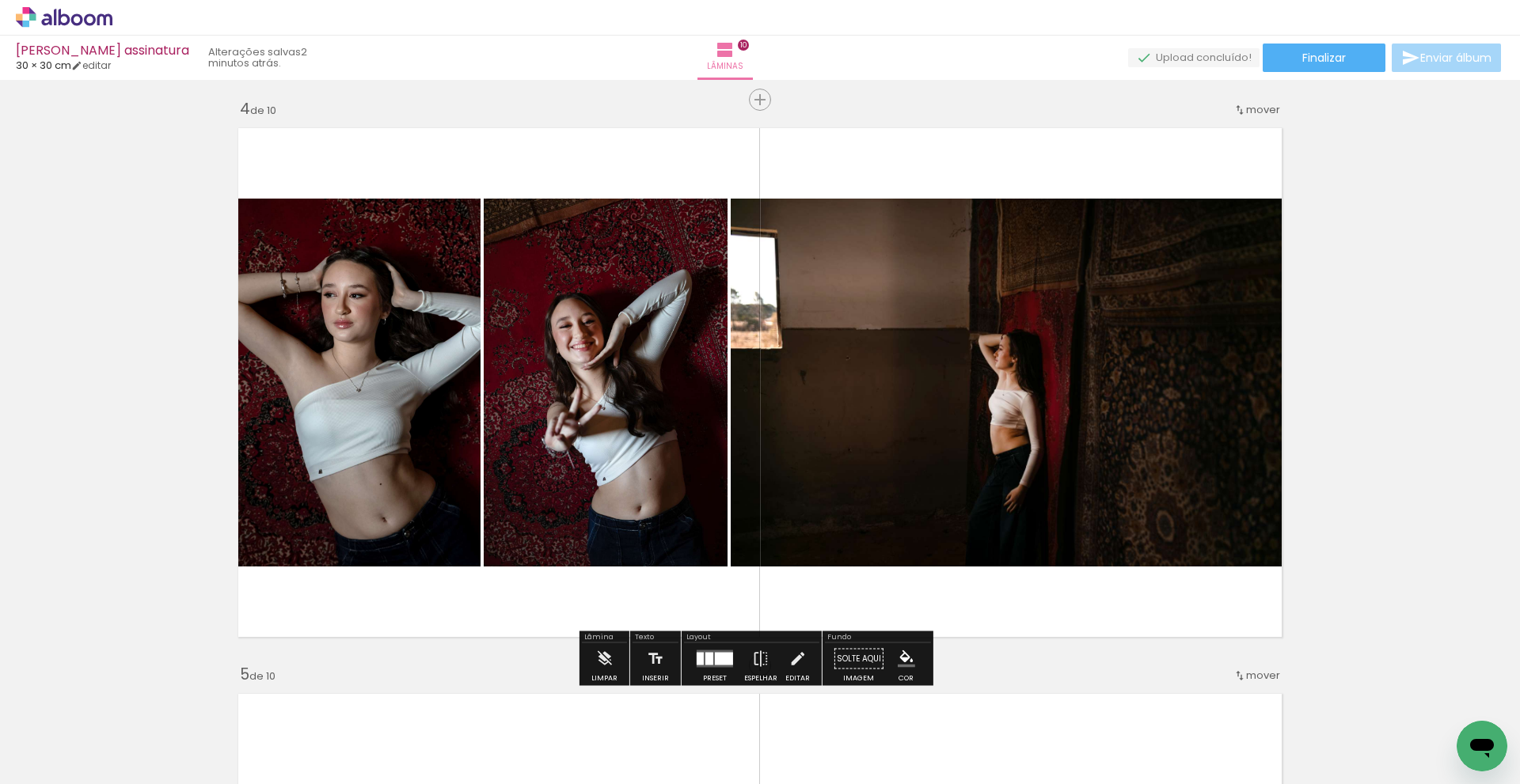
click at [408, 394] on quentale-photo at bounding box center [355, 382] width 251 height 368
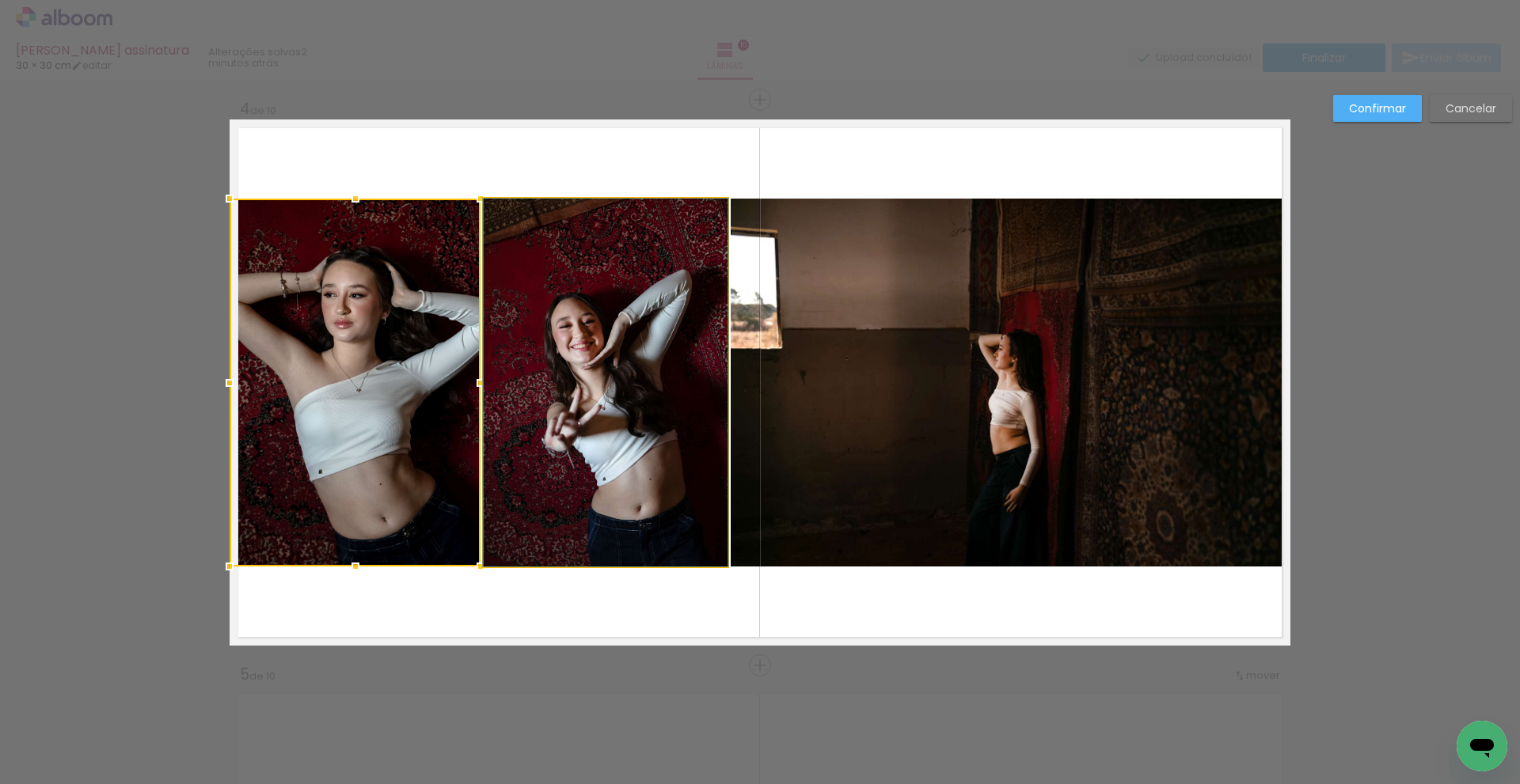
click at [607, 390] on quentale-photo at bounding box center [606, 382] width 244 height 368
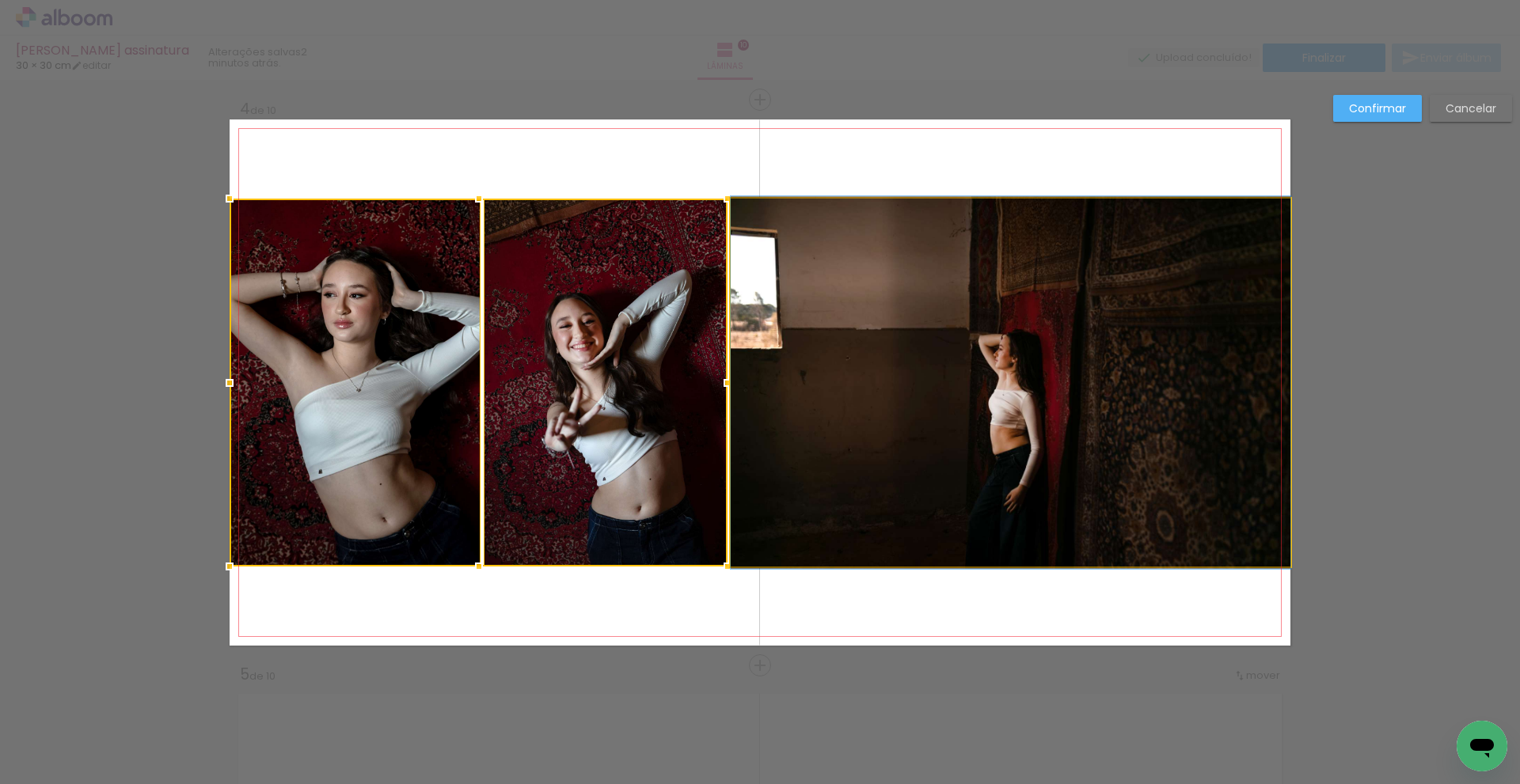
click at [876, 369] on quentale-photo at bounding box center [1011, 382] width 560 height 368
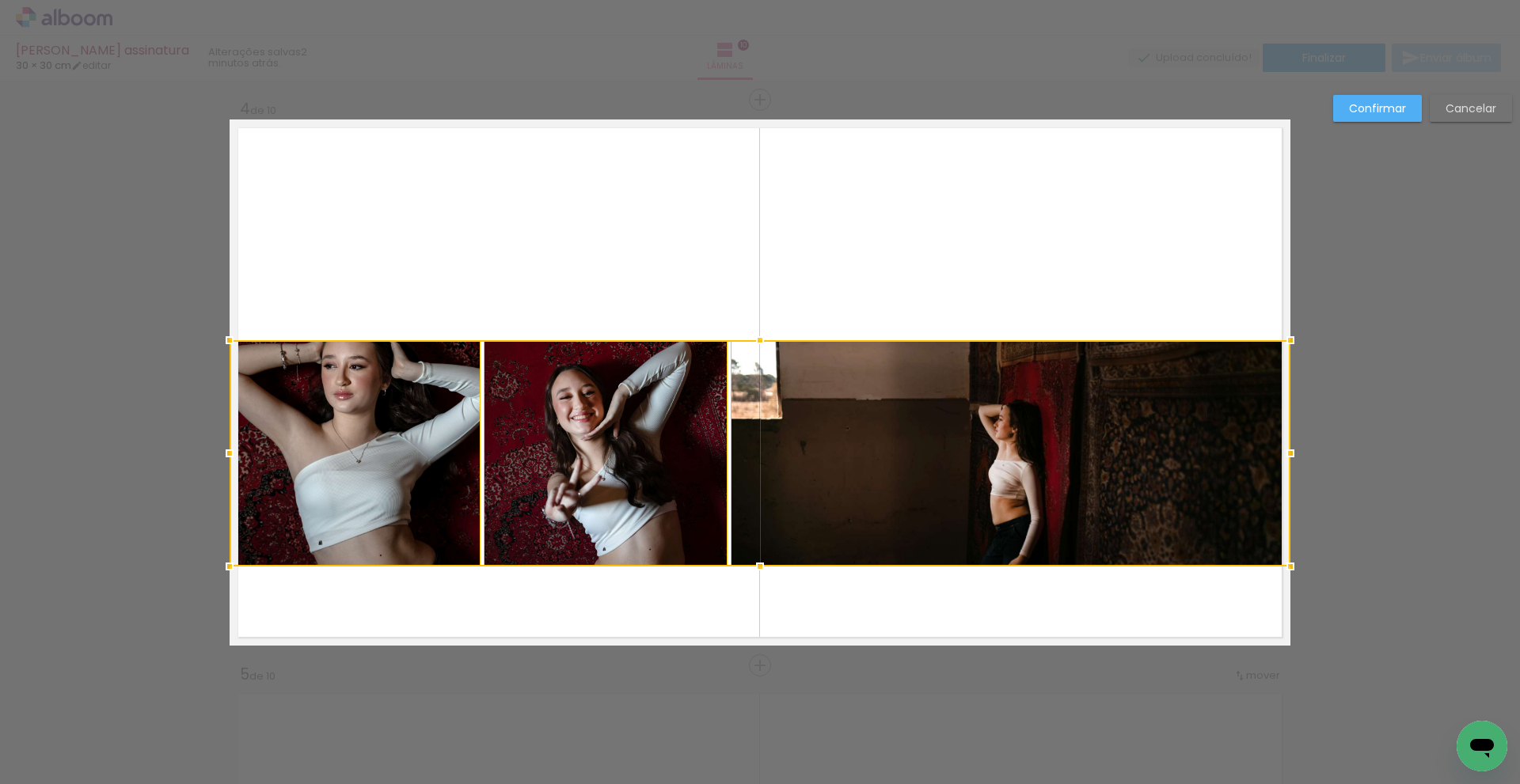
drag, startPoint x: 756, startPoint y: 199, endPoint x: 726, endPoint y: 341, distance: 145.1
click at [726, 341] on div at bounding box center [760, 453] width 1061 height 226
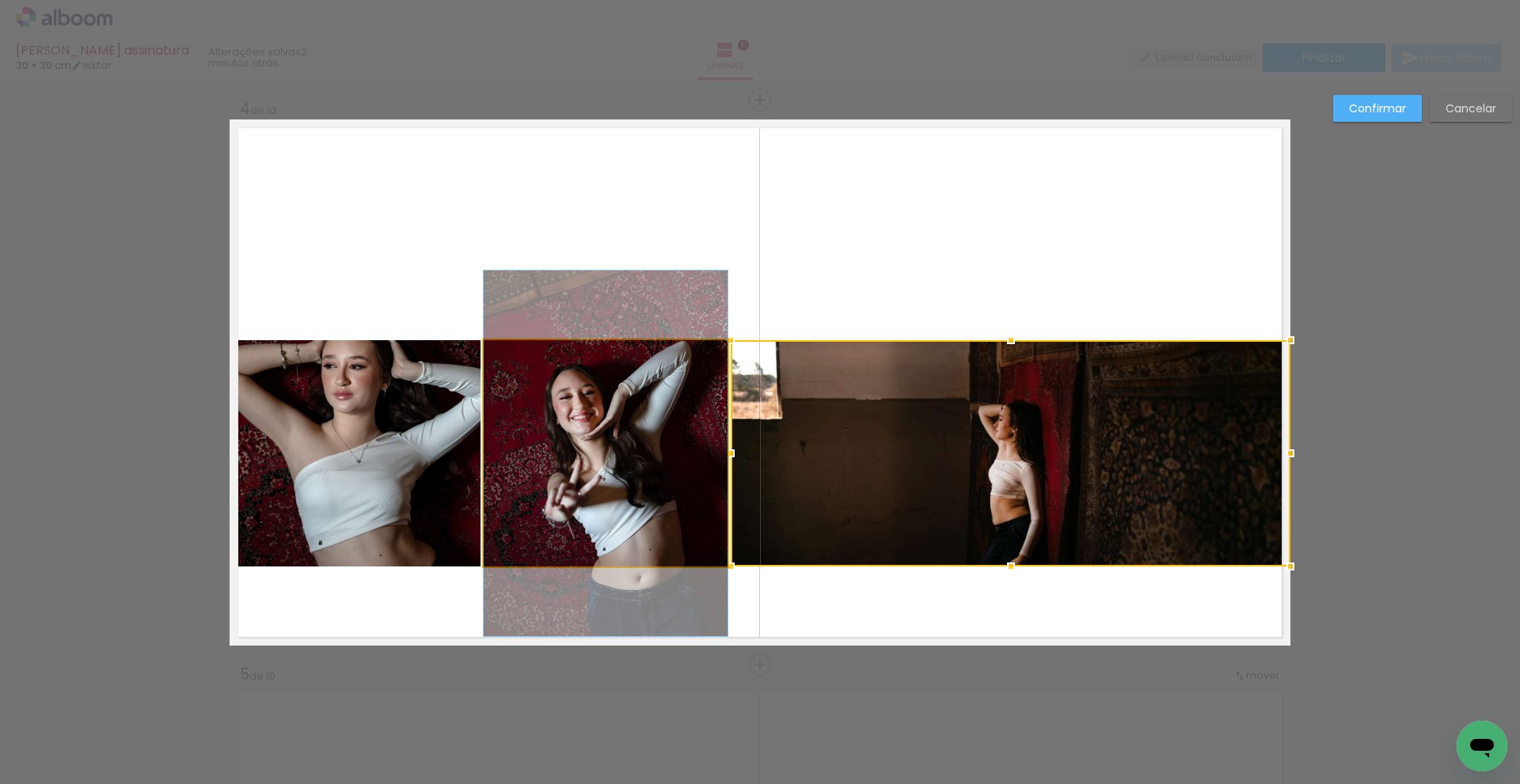
click at [637, 527] on quentale-photo at bounding box center [606, 453] width 244 height 226
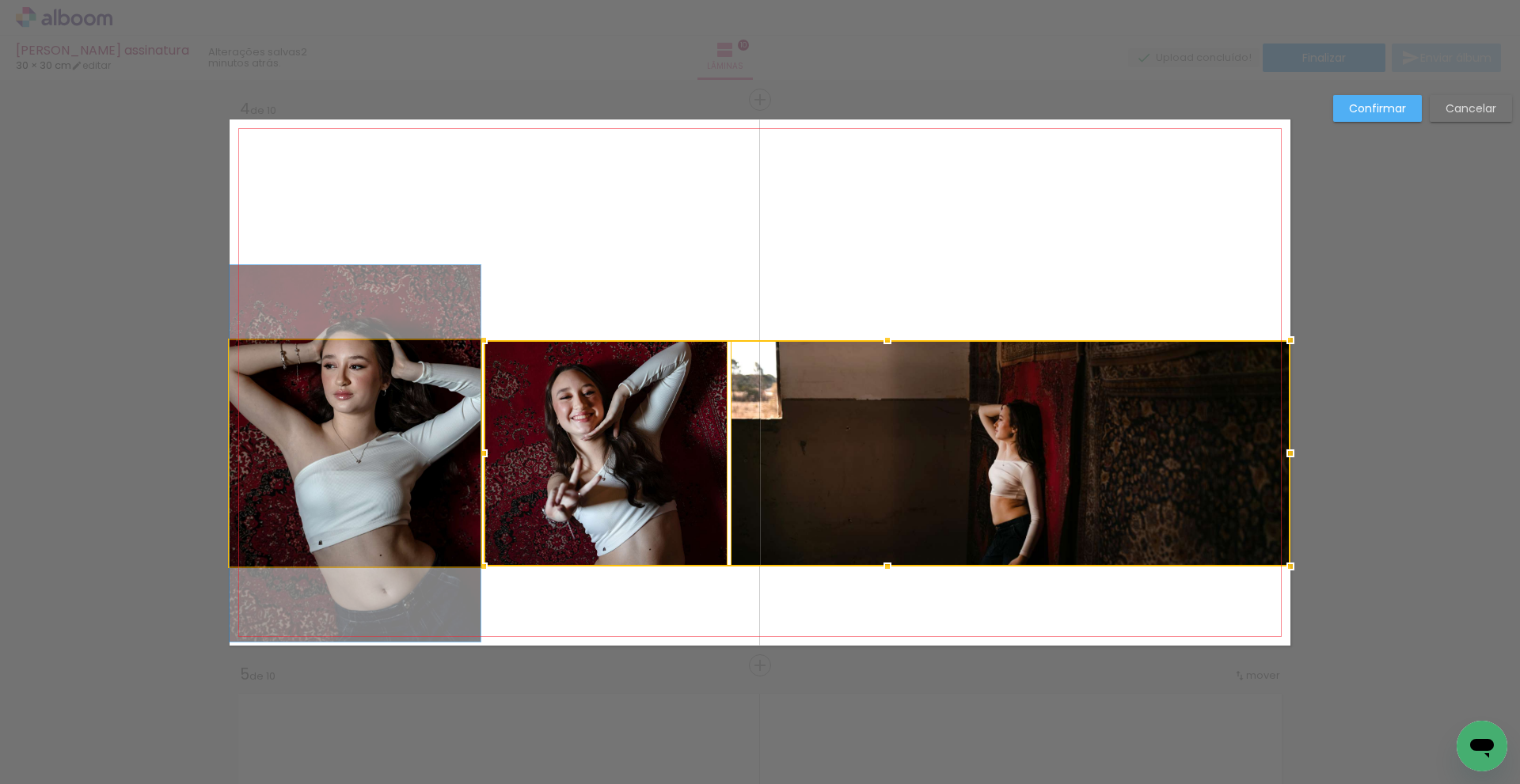
click at [403, 530] on quentale-photo at bounding box center [355, 453] width 251 height 226
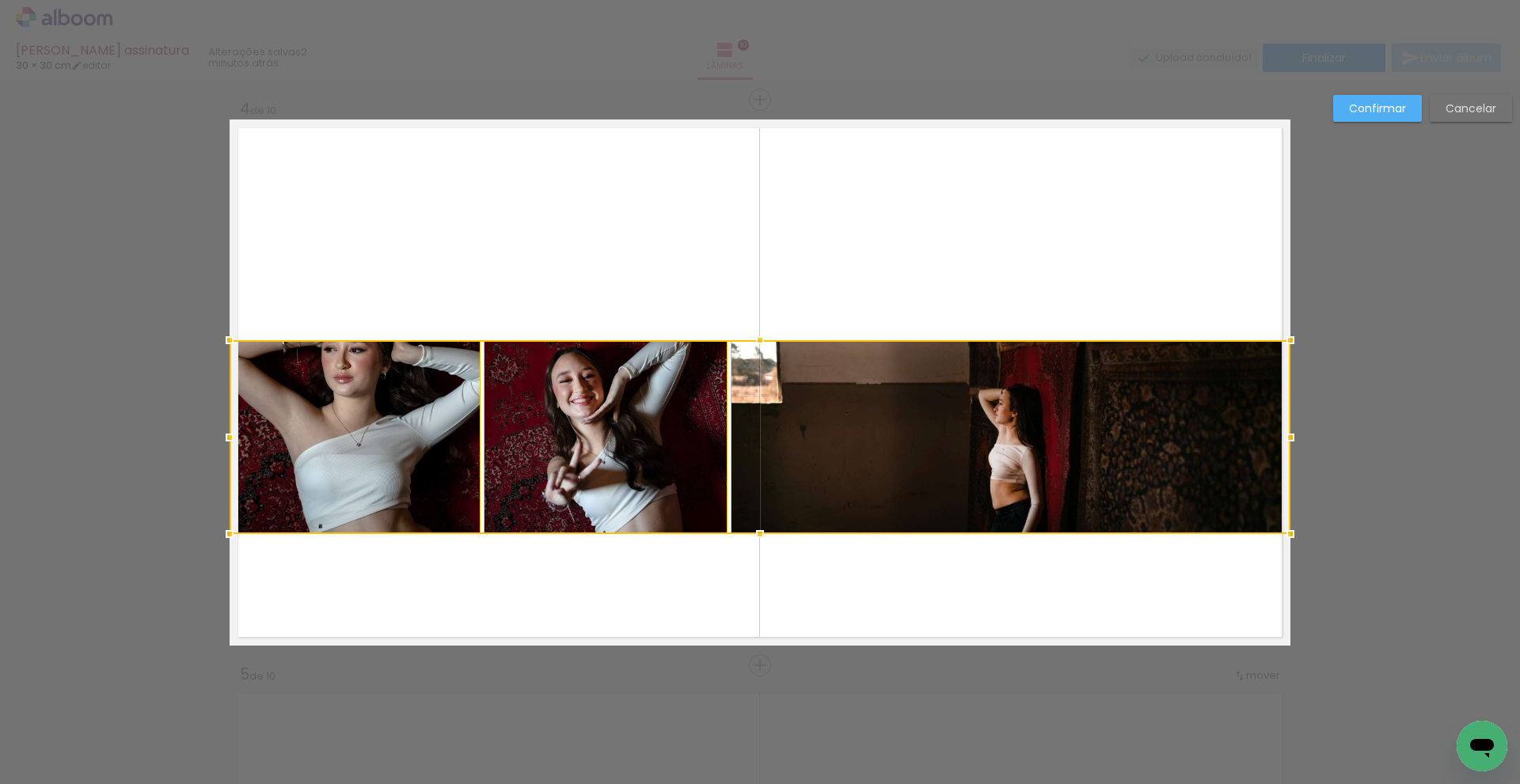
drag, startPoint x: 752, startPoint y: 567, endPoint x: 752, endPoint y: 534, distance: 33.0
click at [752, 534] on div at bounding box center [760, 534] width 32 height 32
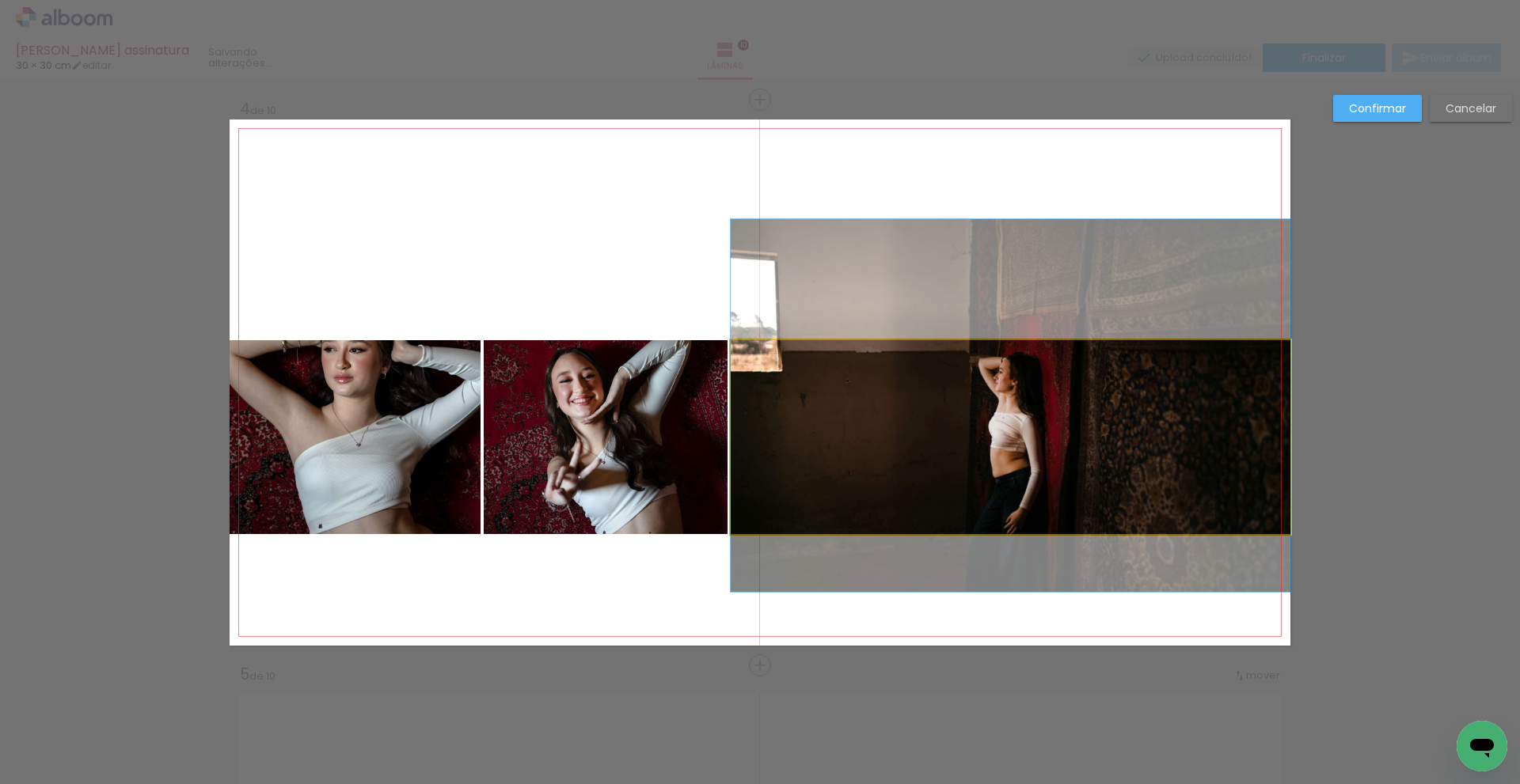
drag, startPoint x: 967, startPoint y: 451, endPoint x: 968, endPoint y: 421, distance: 30.0
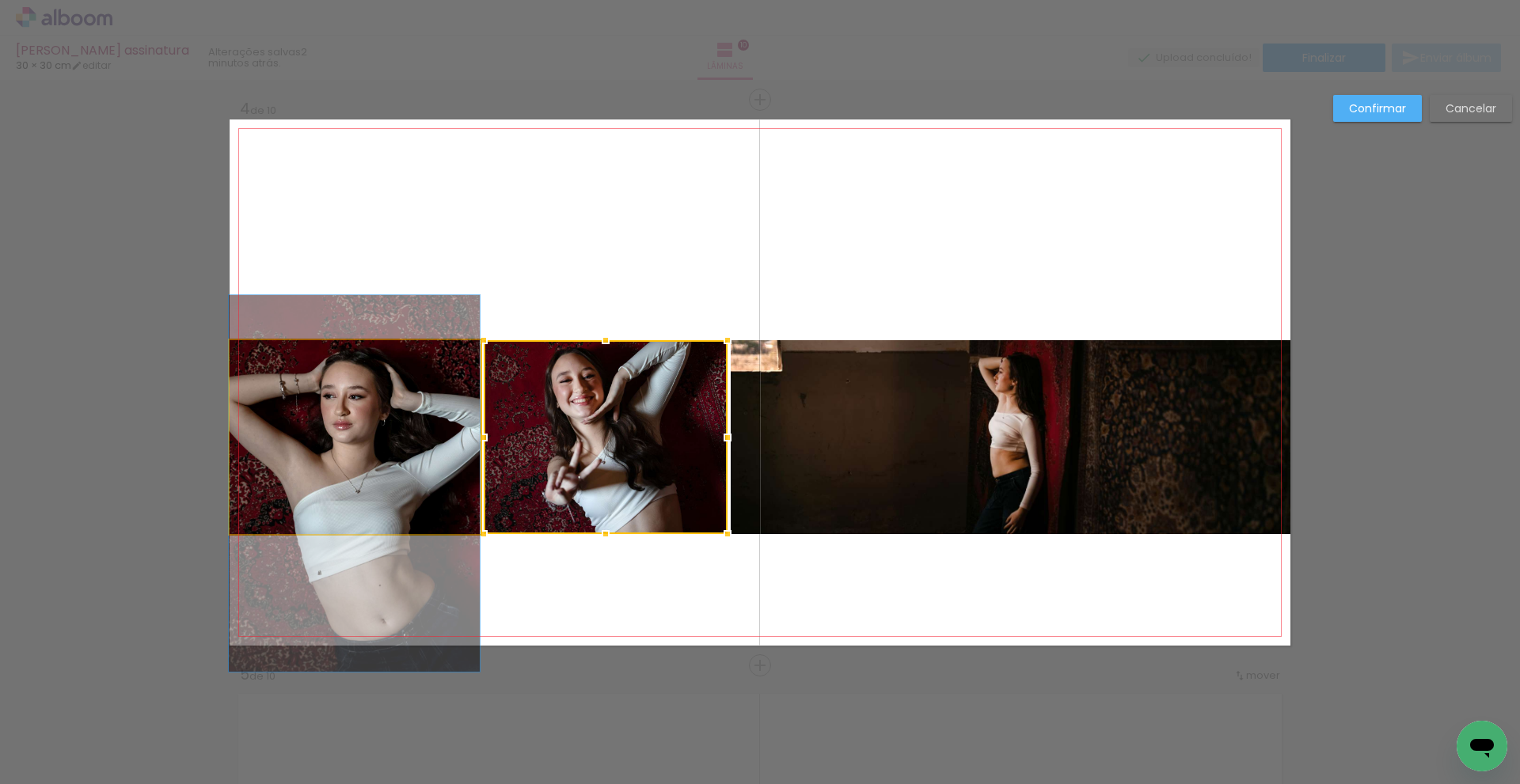
drag, startPoint x: 368, startPoint y: 403, endPoint x: 355, endPoint y: 450, distance: 48.8
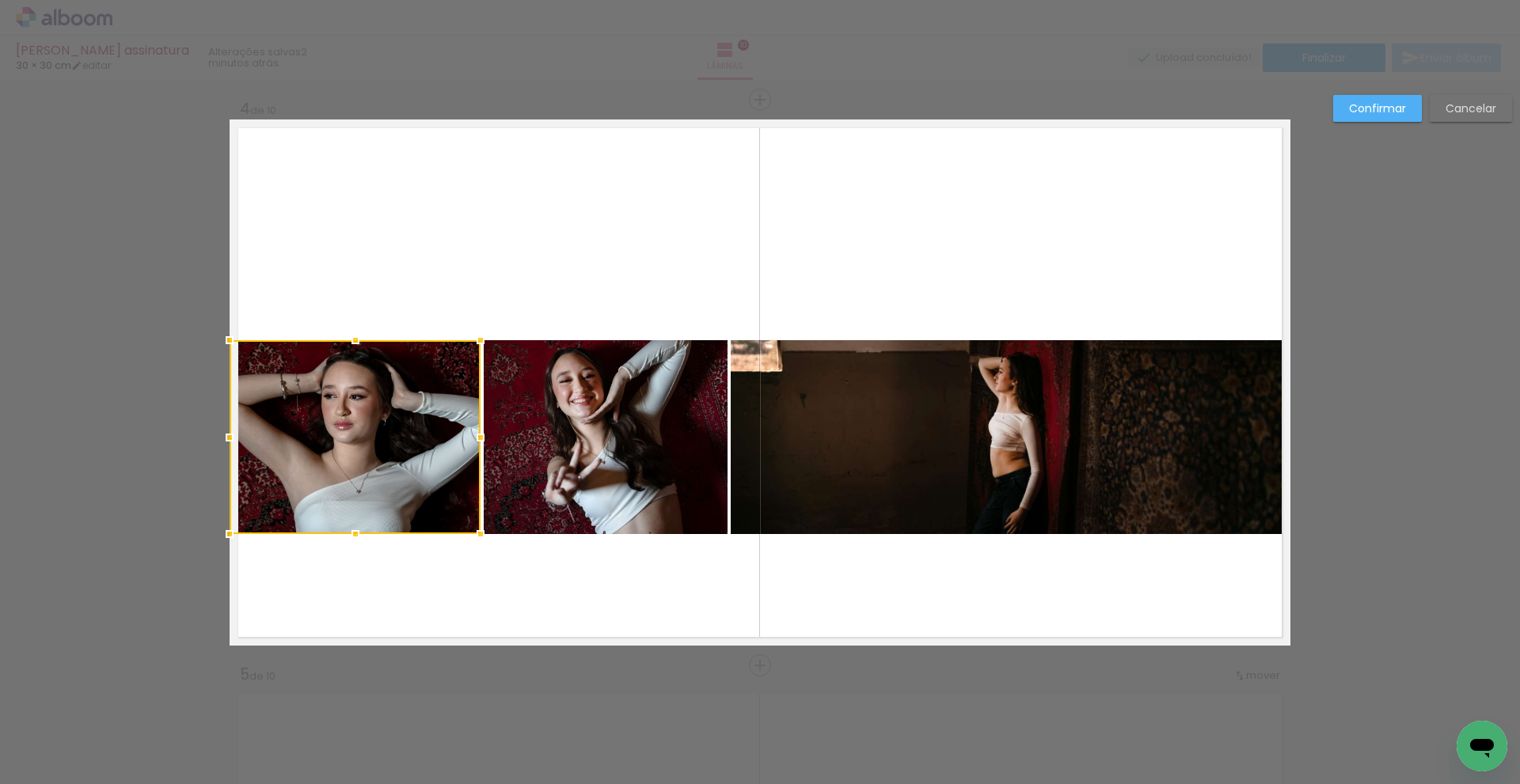
click at [639, 475] on quentale-photo at bounding box center [606, 437] width 244 height 194
click at [885, 458] on quentale-photo at bounding box center [1011, 437] width 560 height 194
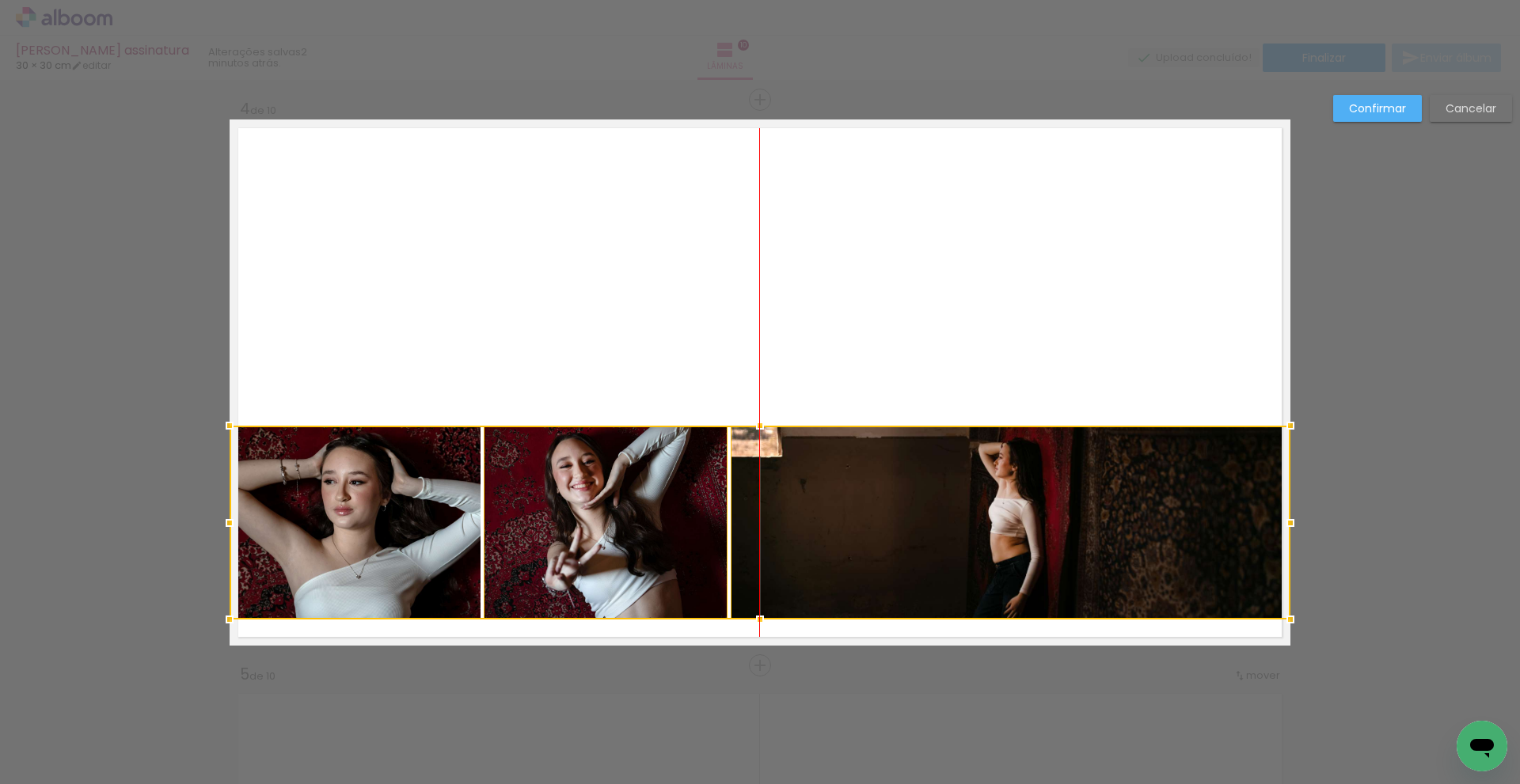
drag, startPoint x: 771, startPoint y: 481, endPoint x: 767, endPoint y: 567, distance: 86.1
click at [764, 567] on div at bounding box center [760, 523] width 1061 height 194
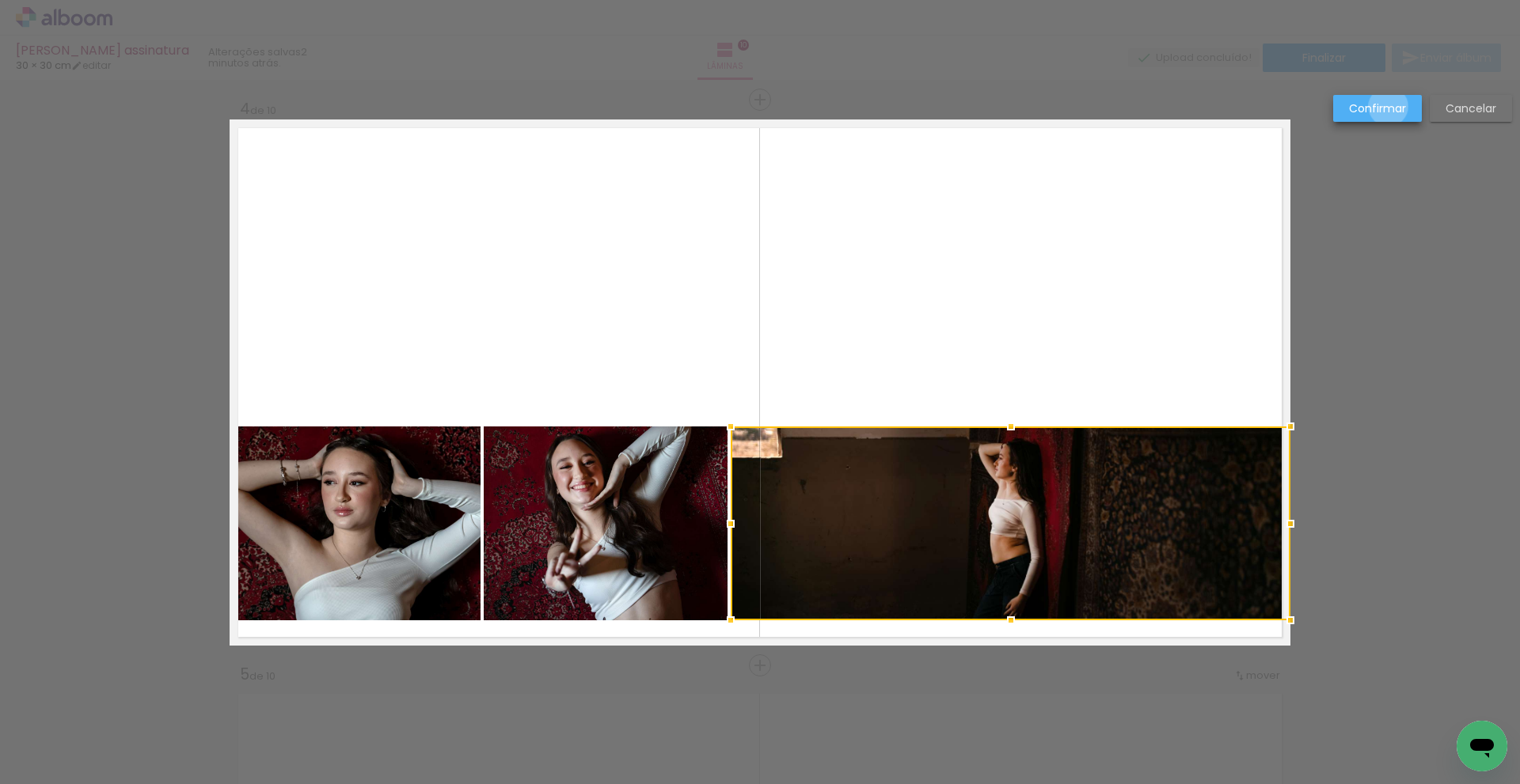
click at [0, 0] on slot "Confirmar" at bounding box center [0, 0] width 0 height 0
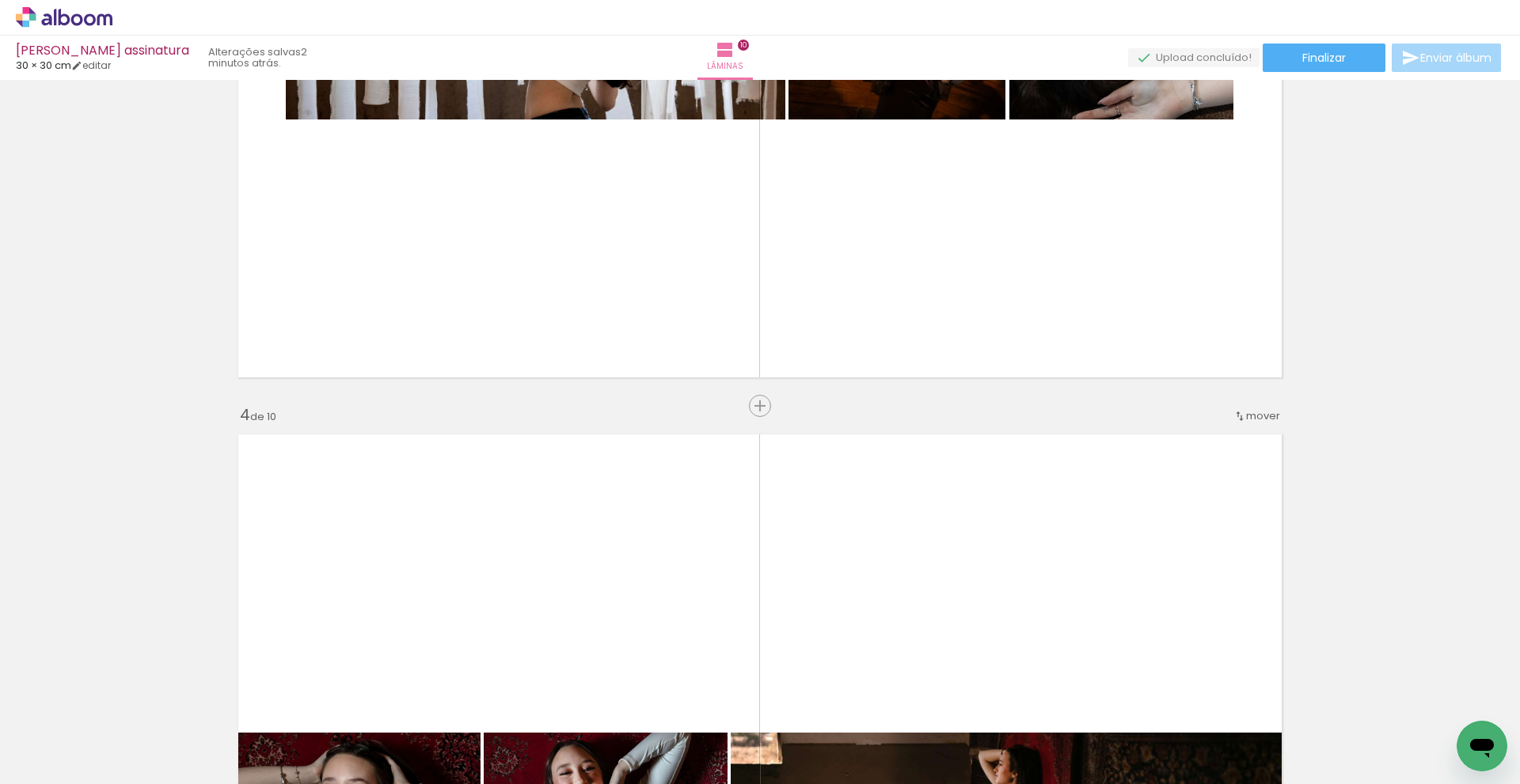
scroll to position [1704, 0]
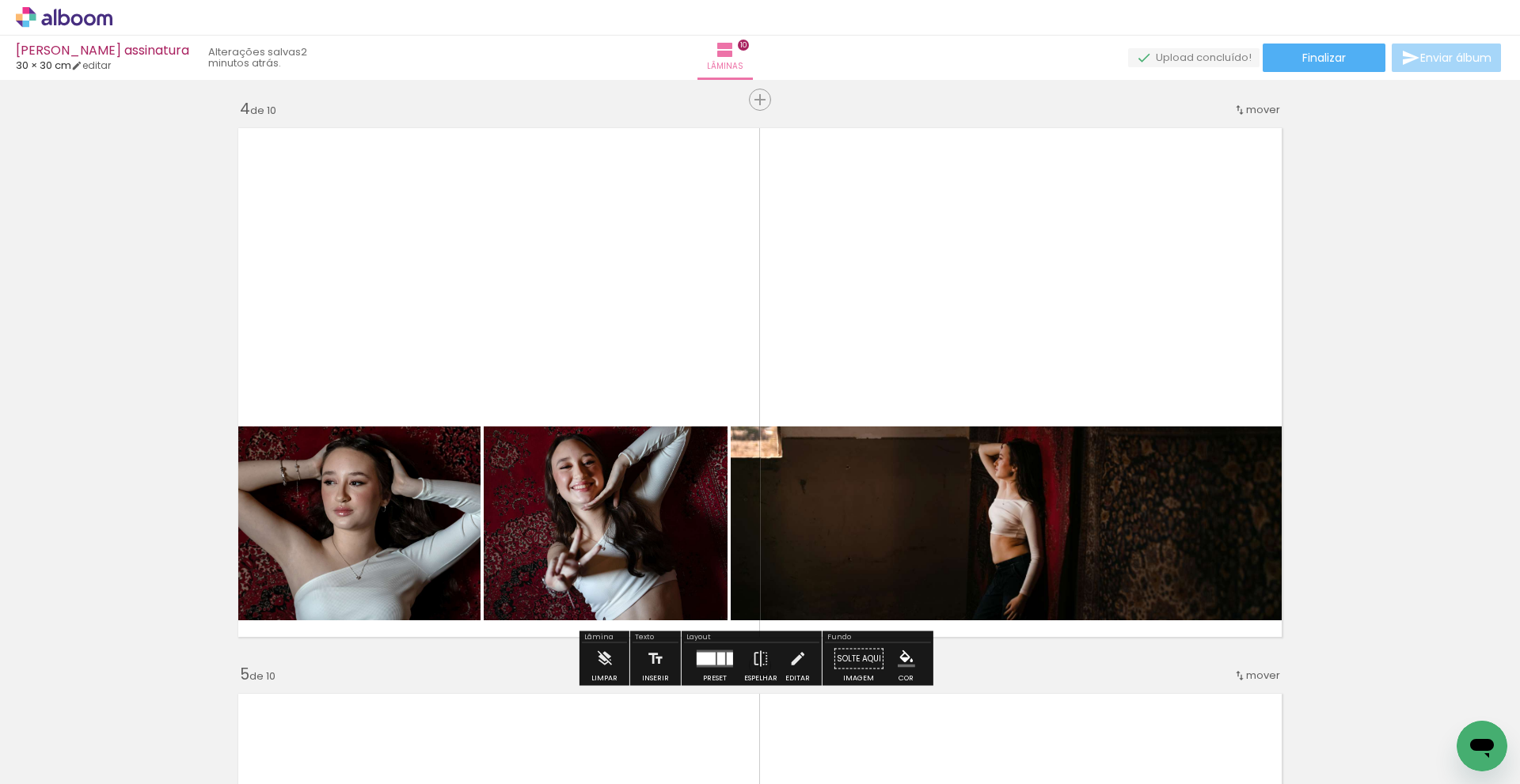
click at [382, 509] on quentale-photo at bounding box center [355, 523] width 251 height 194
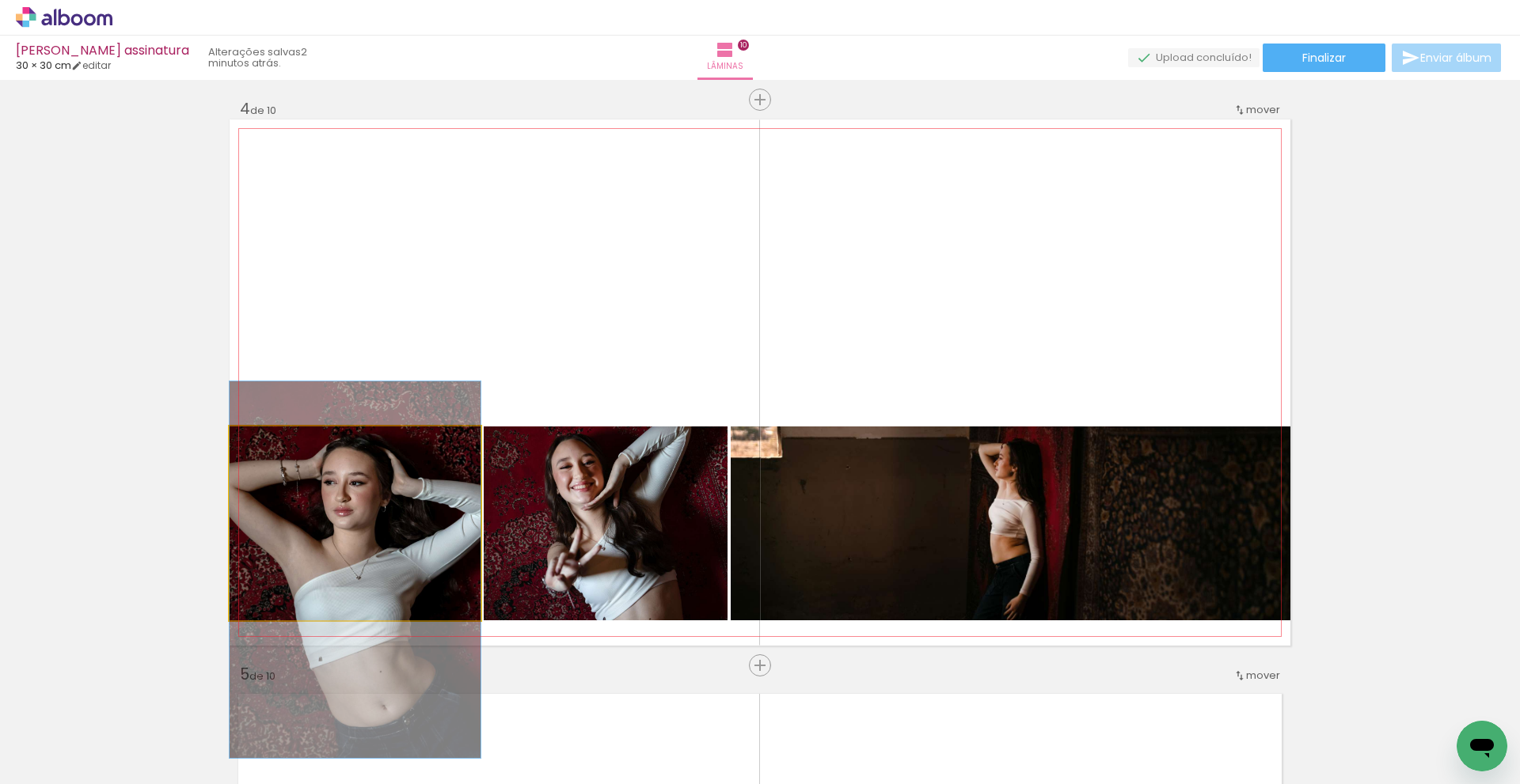
click at [382, 509] on quentale-photo at bounding box center [355, 523] width 251 height 194
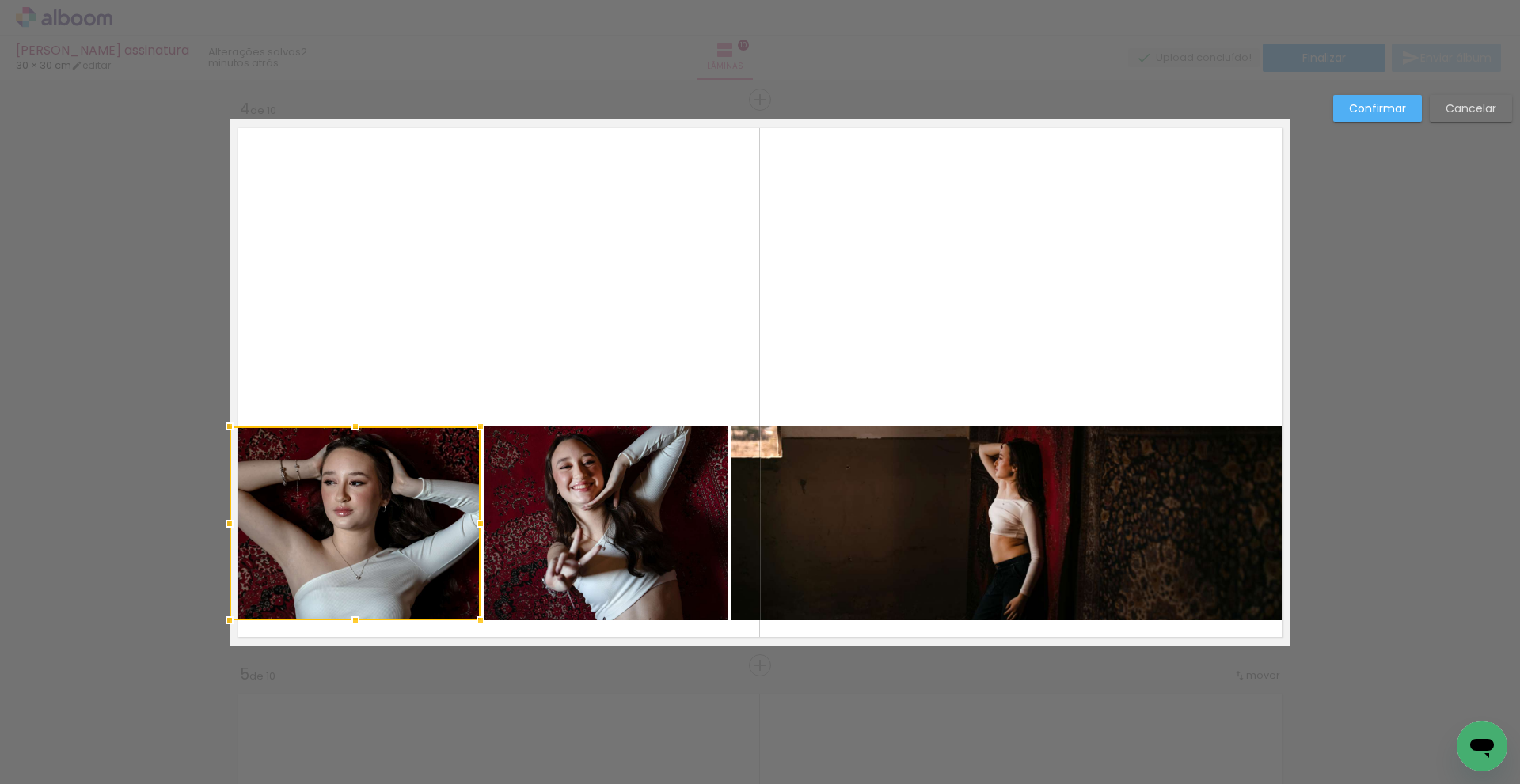
click at [553, 538] on quentale-photo at bounding box center [606, 523] width 244 height 194
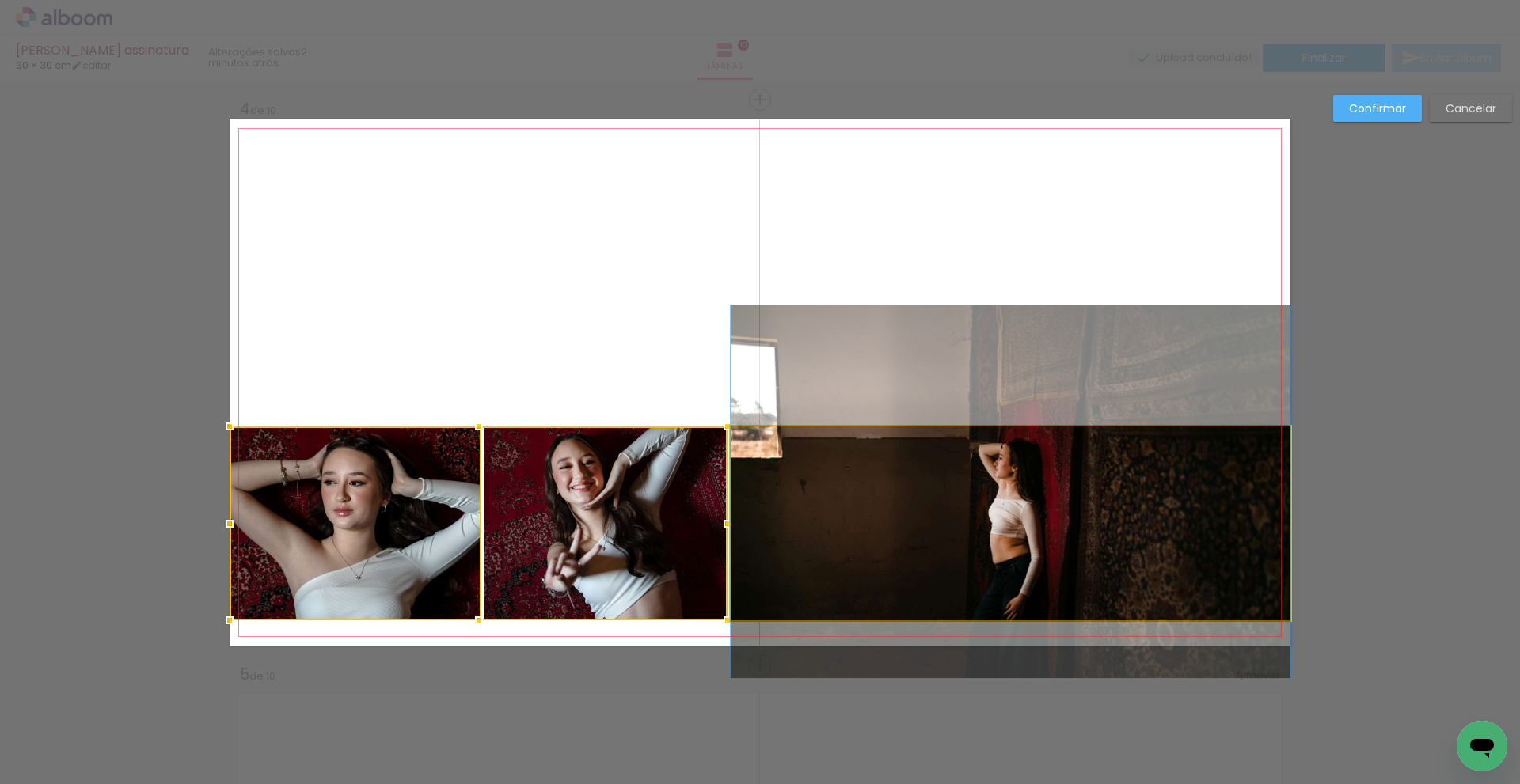
click at [880, 547] on quentale-photo at bounding box center [1011, 523] width 560 height 194
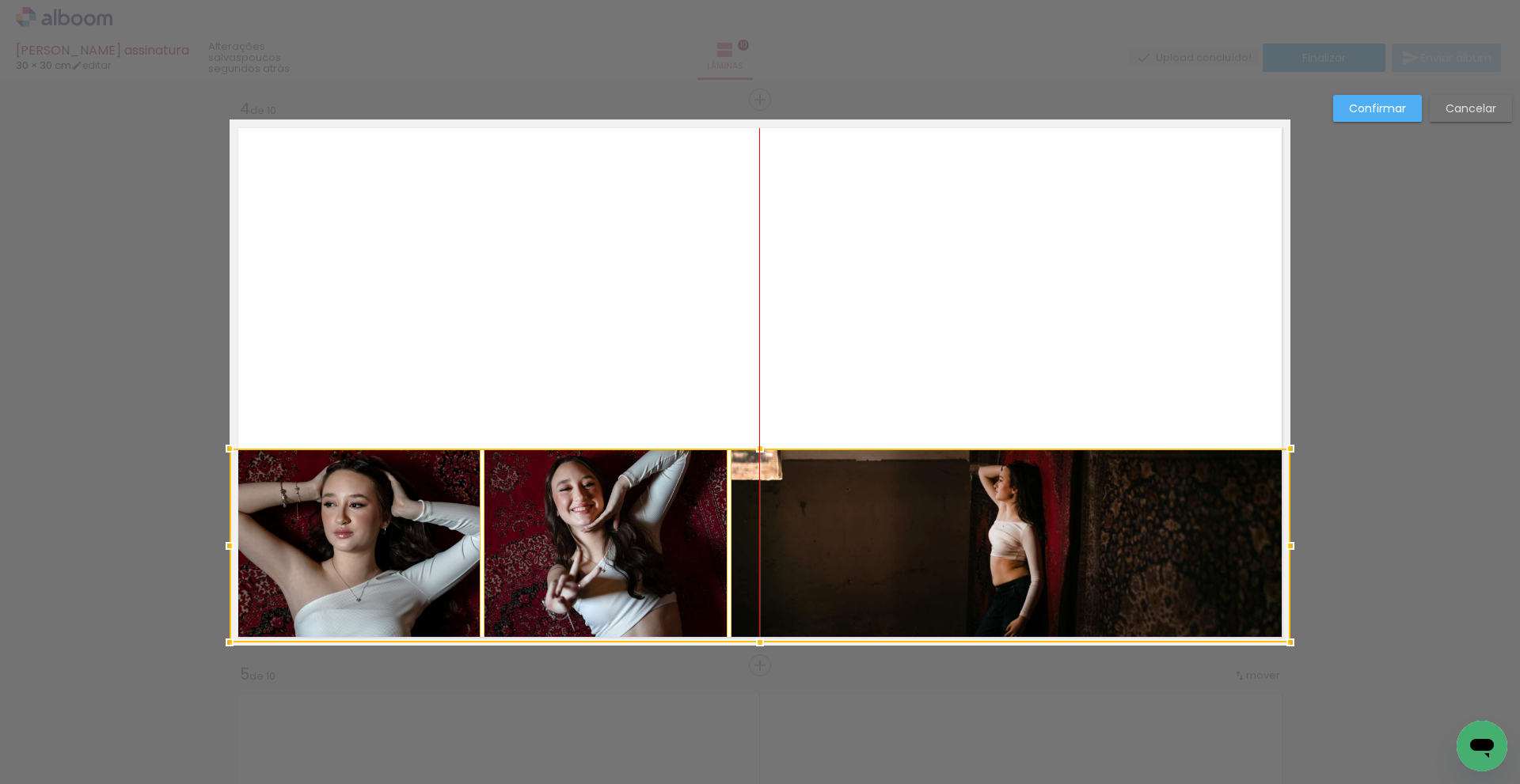
drag, startPoint x: 807, startPoint y: 535, endPoint x: 805, endPoint y: 557, distance: 22.1
click at [805, 557] on div at bounding box center [760, 546] width 1061 height 194
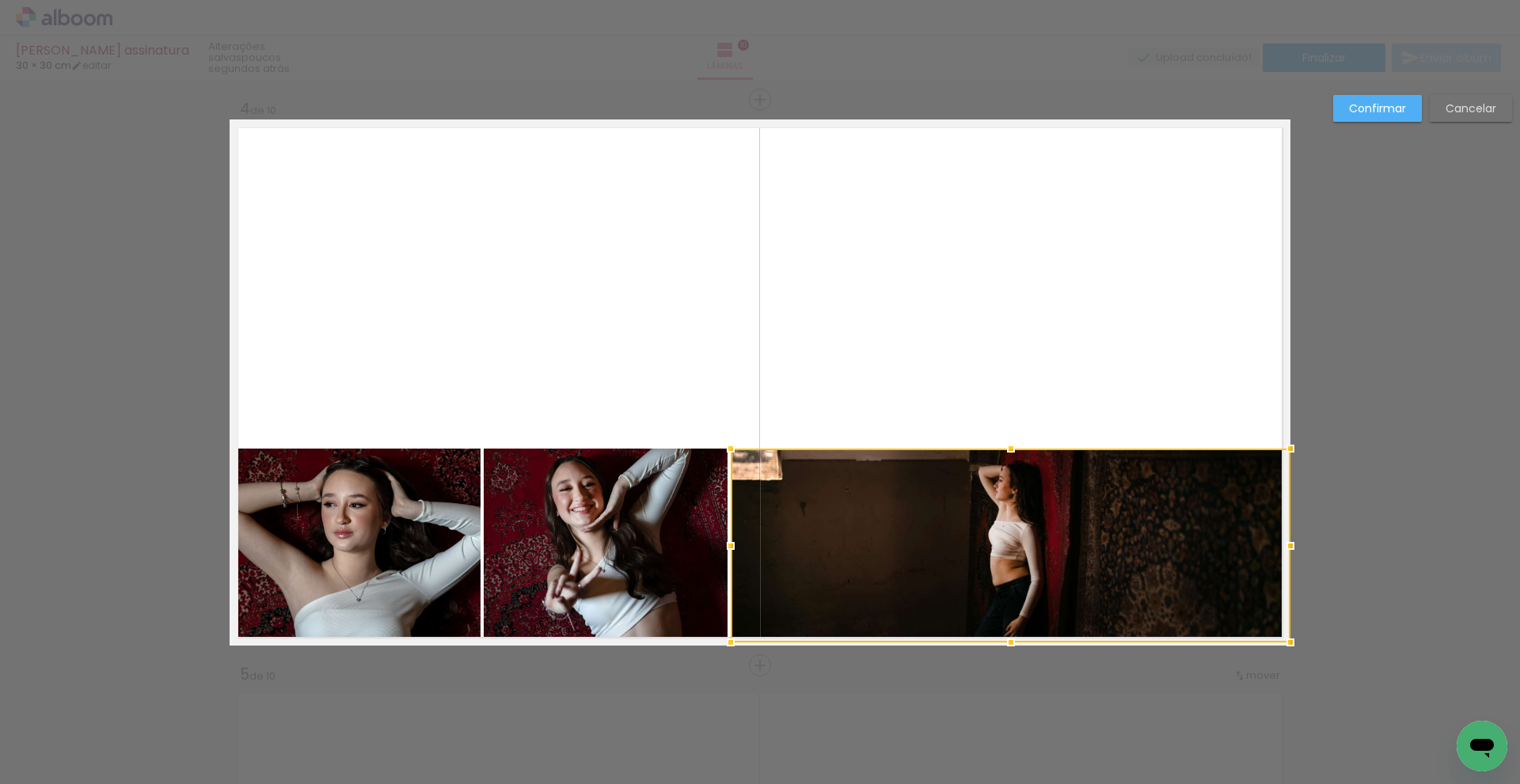
click at [0, 0] on slot "Confirmar" at bounding box center [0, 0] width 0 height 0
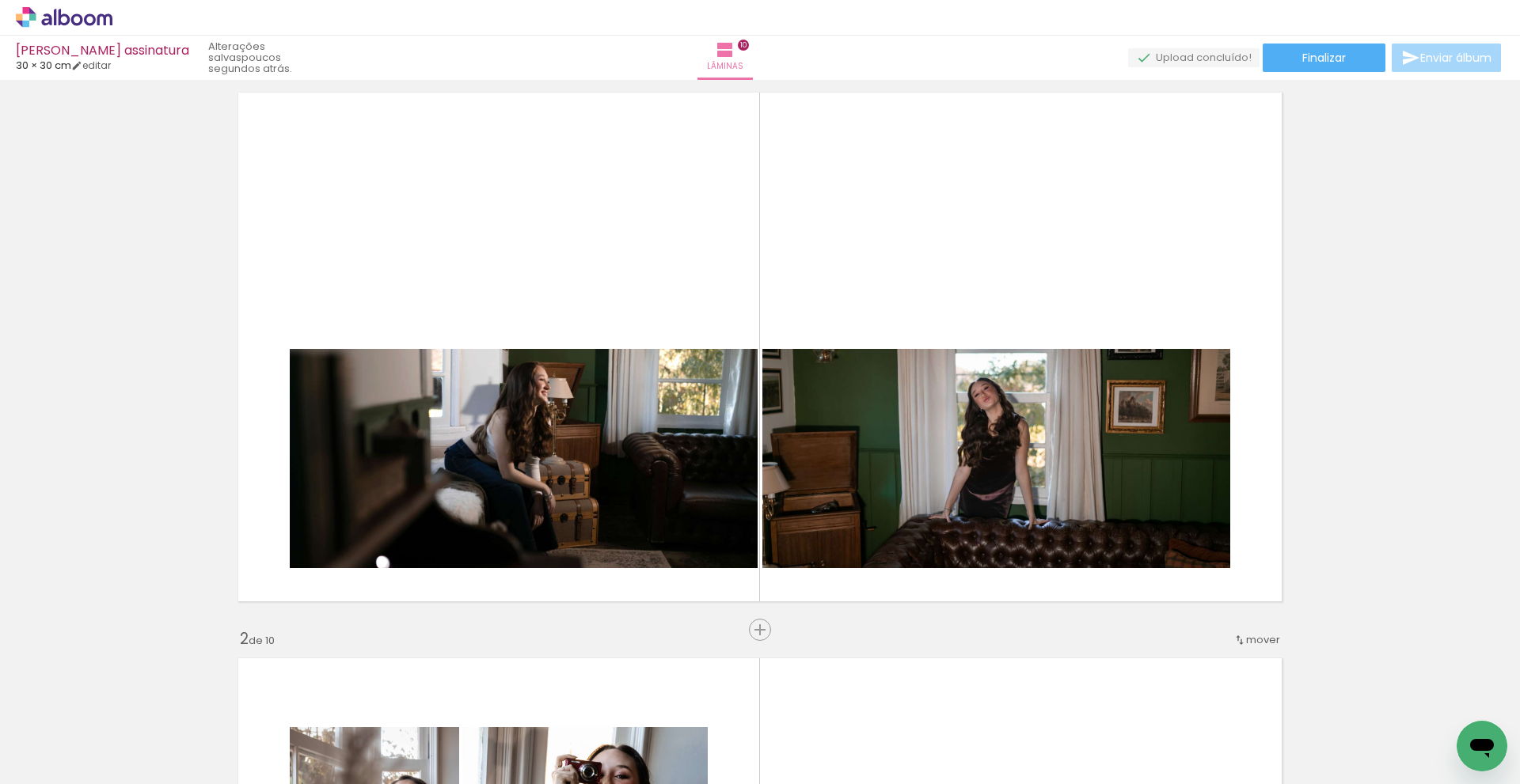
scroll to position [79, 0]
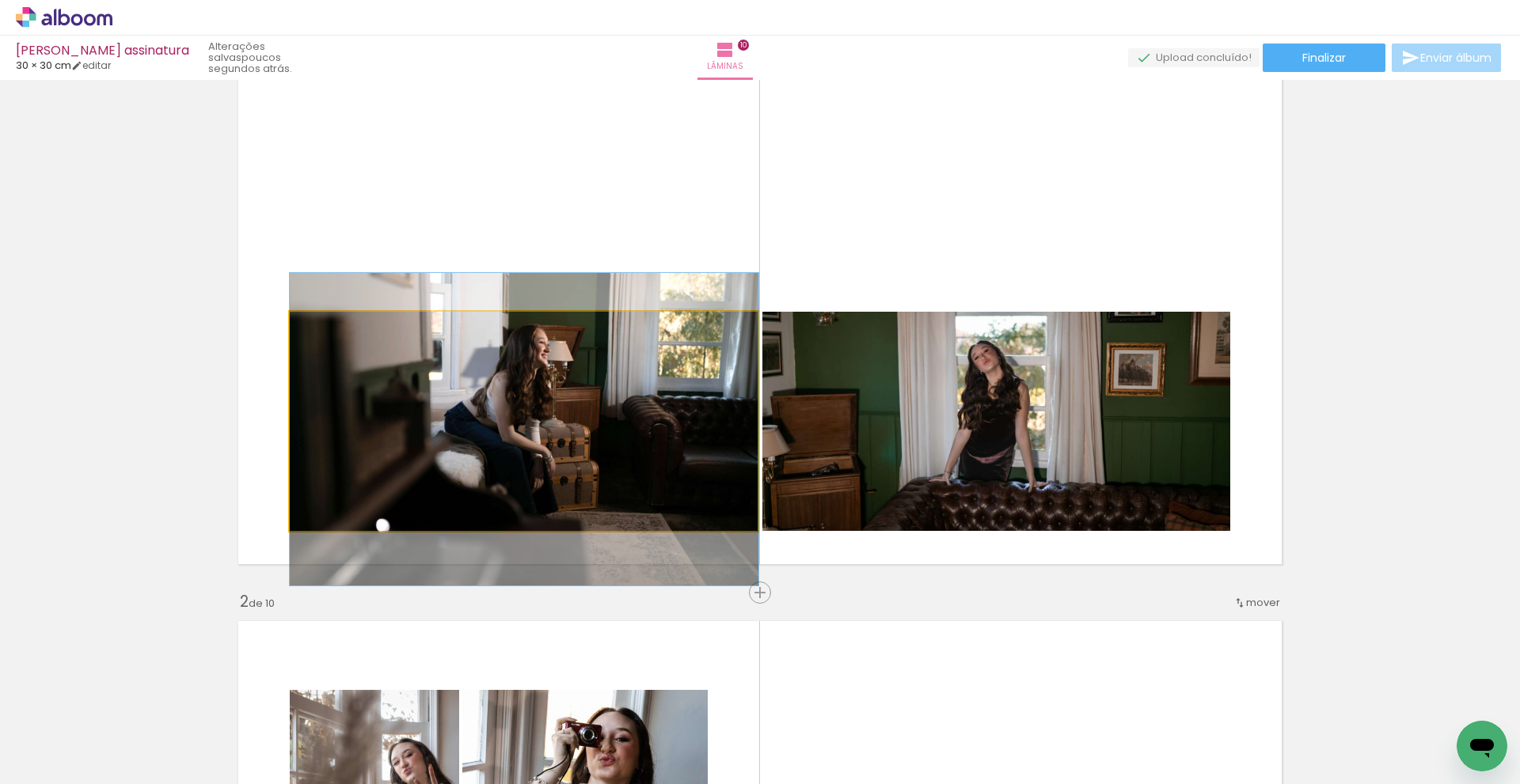
click at [596, 381] on quentale-photo at bounding box center [524, 421] width 469 height 220
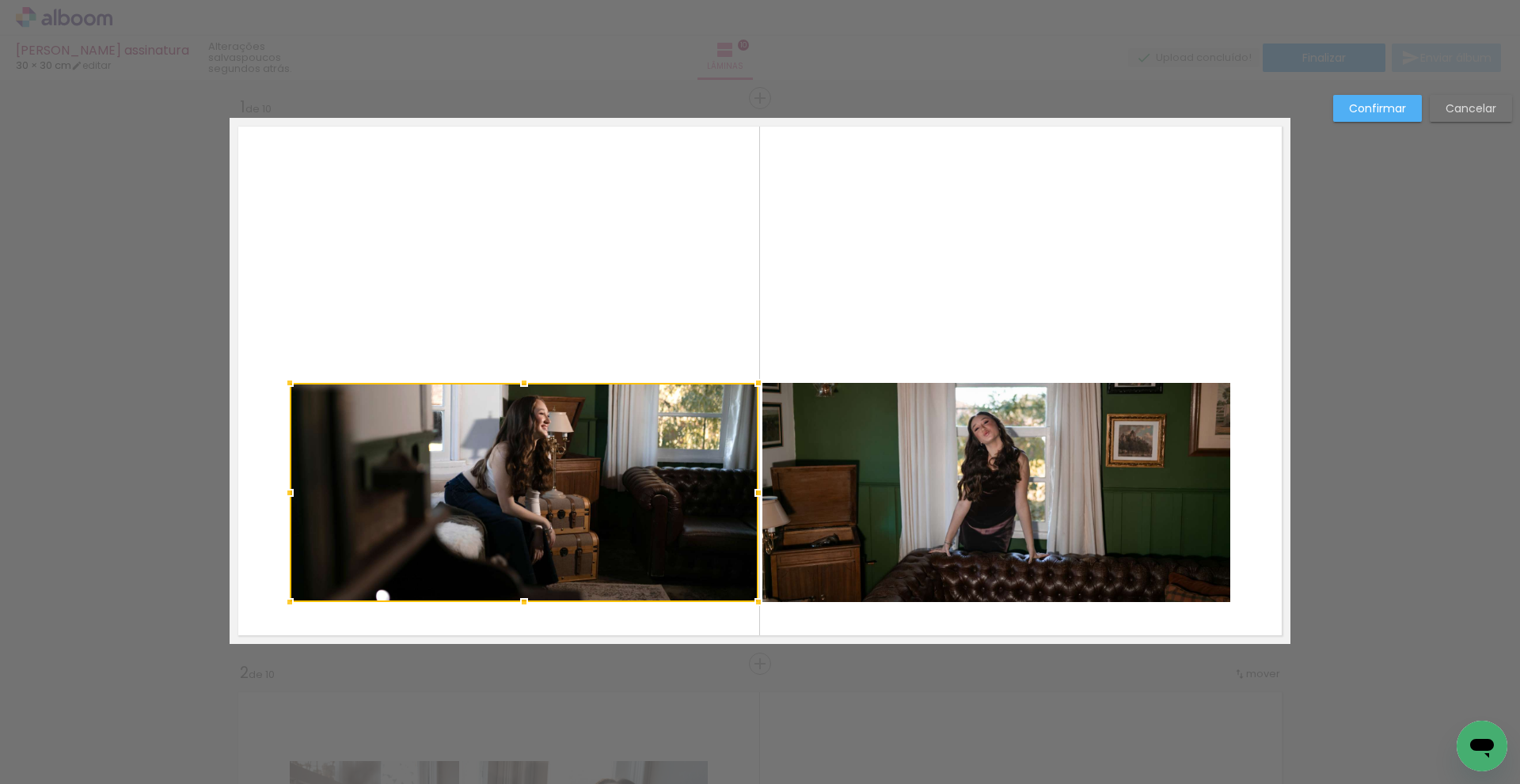
scroll to position [7, 0]
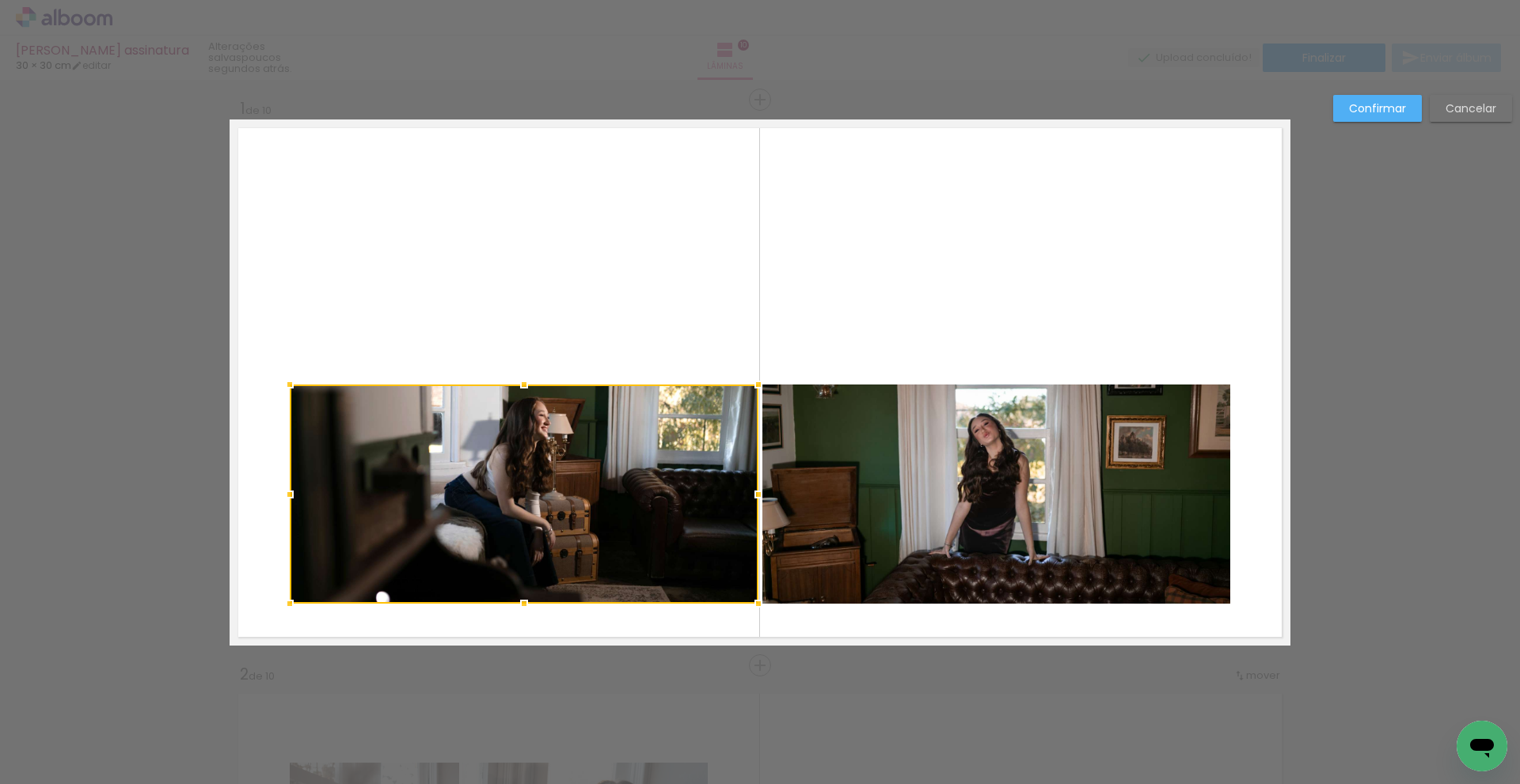
click at [974, 455] on quentale-photo at bounding box center [997, 494] width 469 height 220
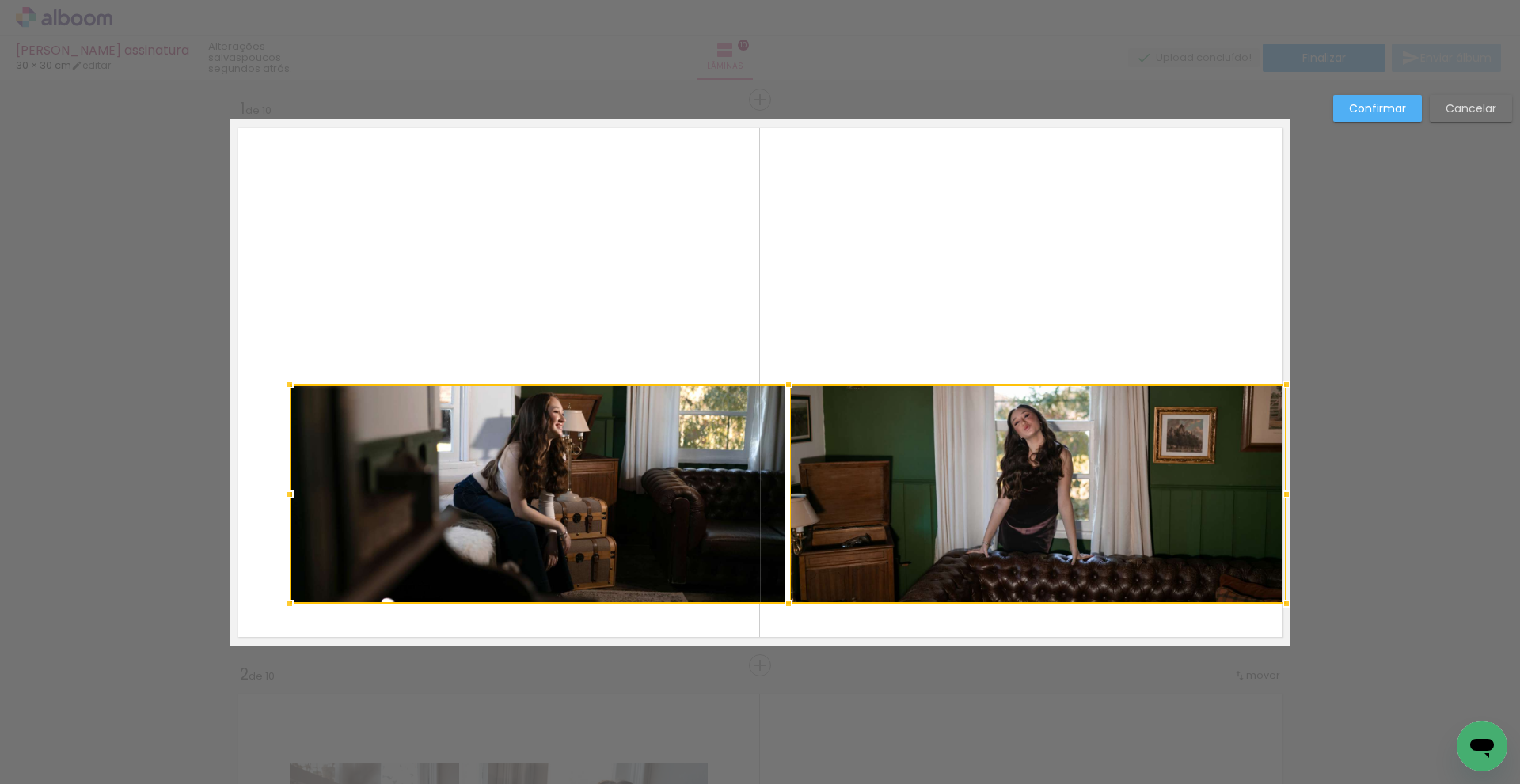
drag, startPoint x: 1227, startPoint y: 492, endPoint x: 1286, endPoint y: 491, distance: 59.0
click at [1286, 491] on div at bounding box center [1286, 494] width 32 height 32
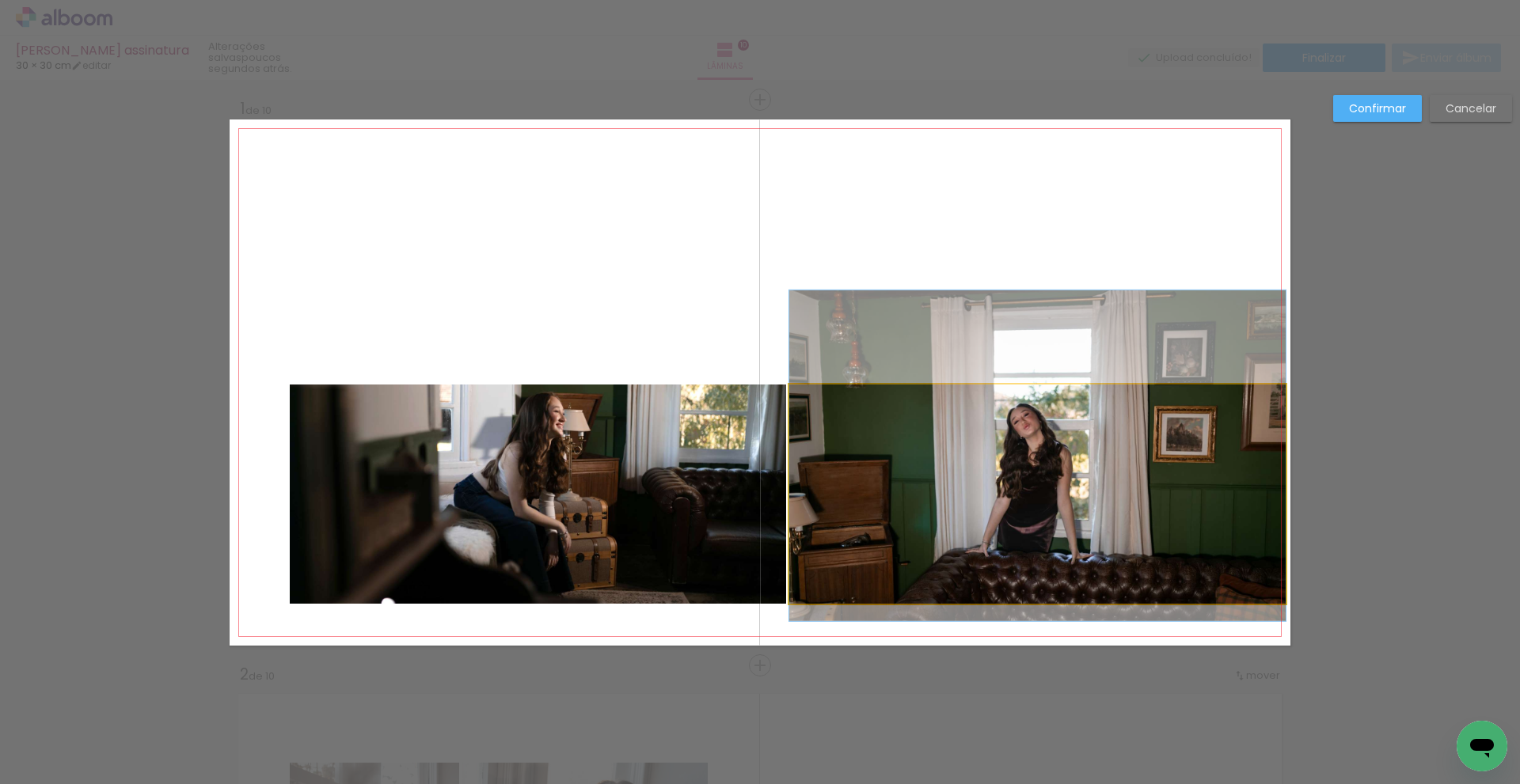
click at [963, 478] on quentale-photo at bounding box center [1037, 494] width 496 height 220
click at [559, 512] on quentale-photo at bounding box center [538, 494] width 496 height 220
click at [906, 461] on div at bounding box center [1037, 494] width 496 height 220
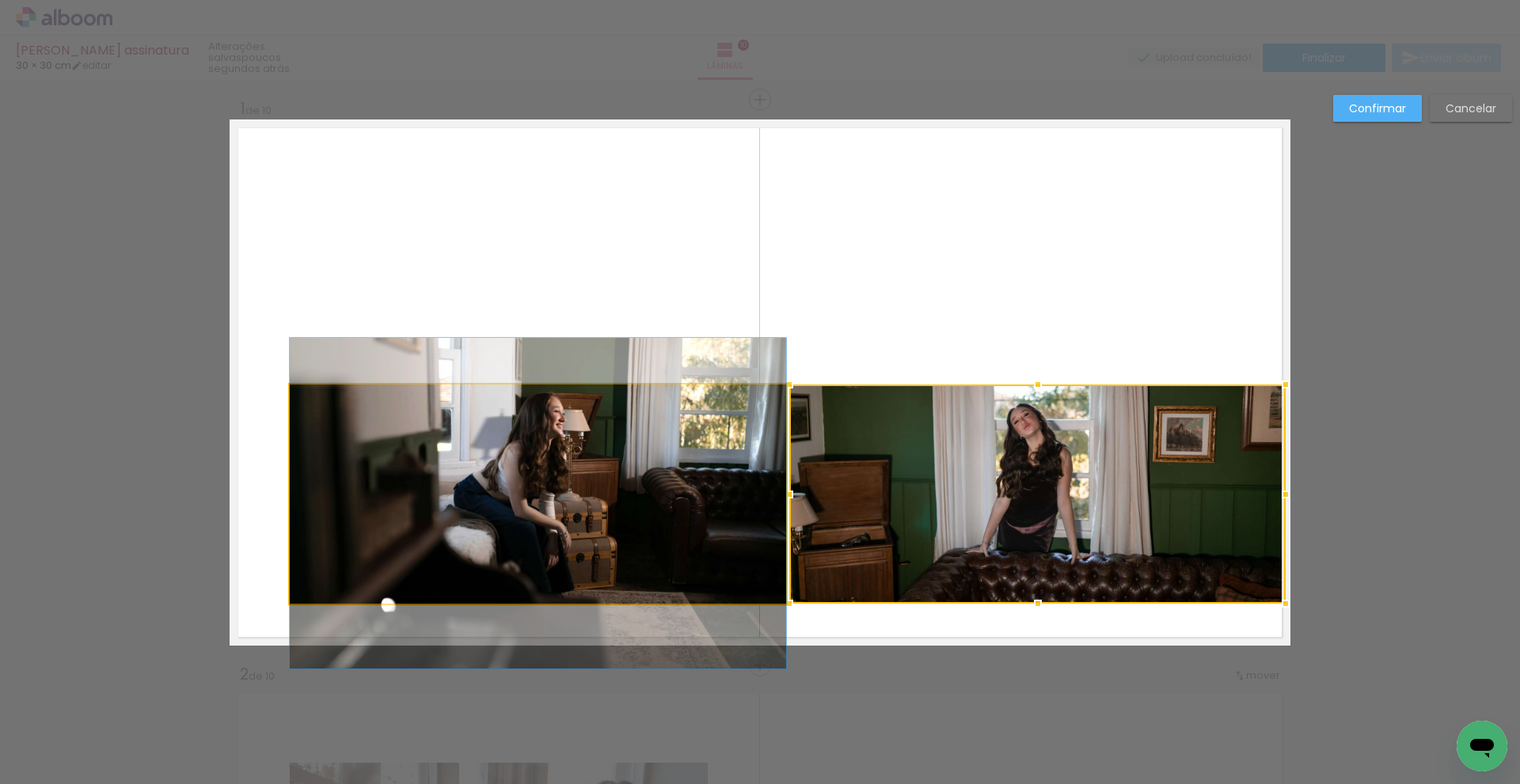
click at [589, 503] on quentale-photo at bounding box center [538, 494] width 496 height 220
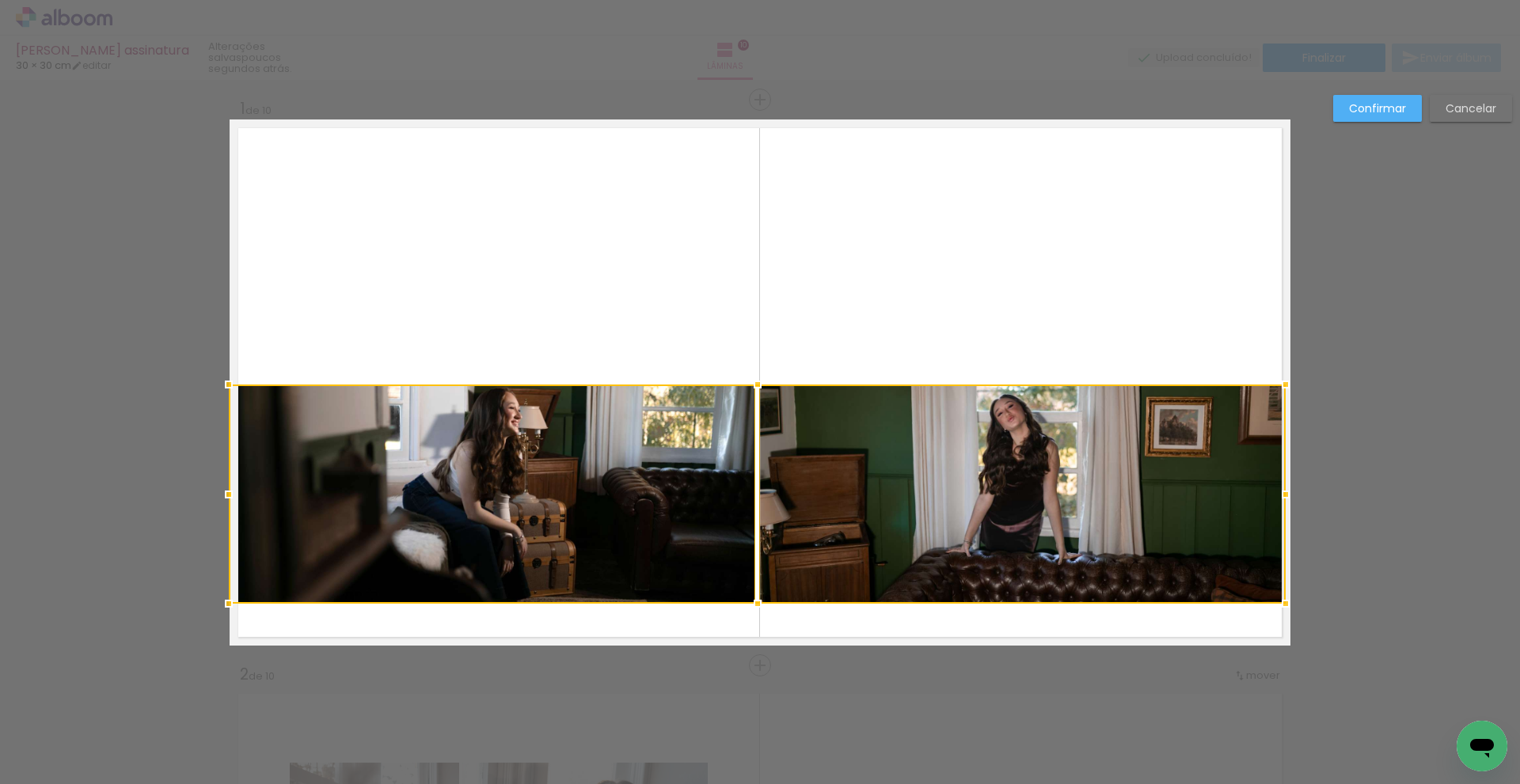
drag, startPoint x: 278, startPoint y: 494, endPoint x: 210, endPoint y: 491, distance: 68.1
click at [213, 491] on div at bounding box center [229, 494] width 32 height 32
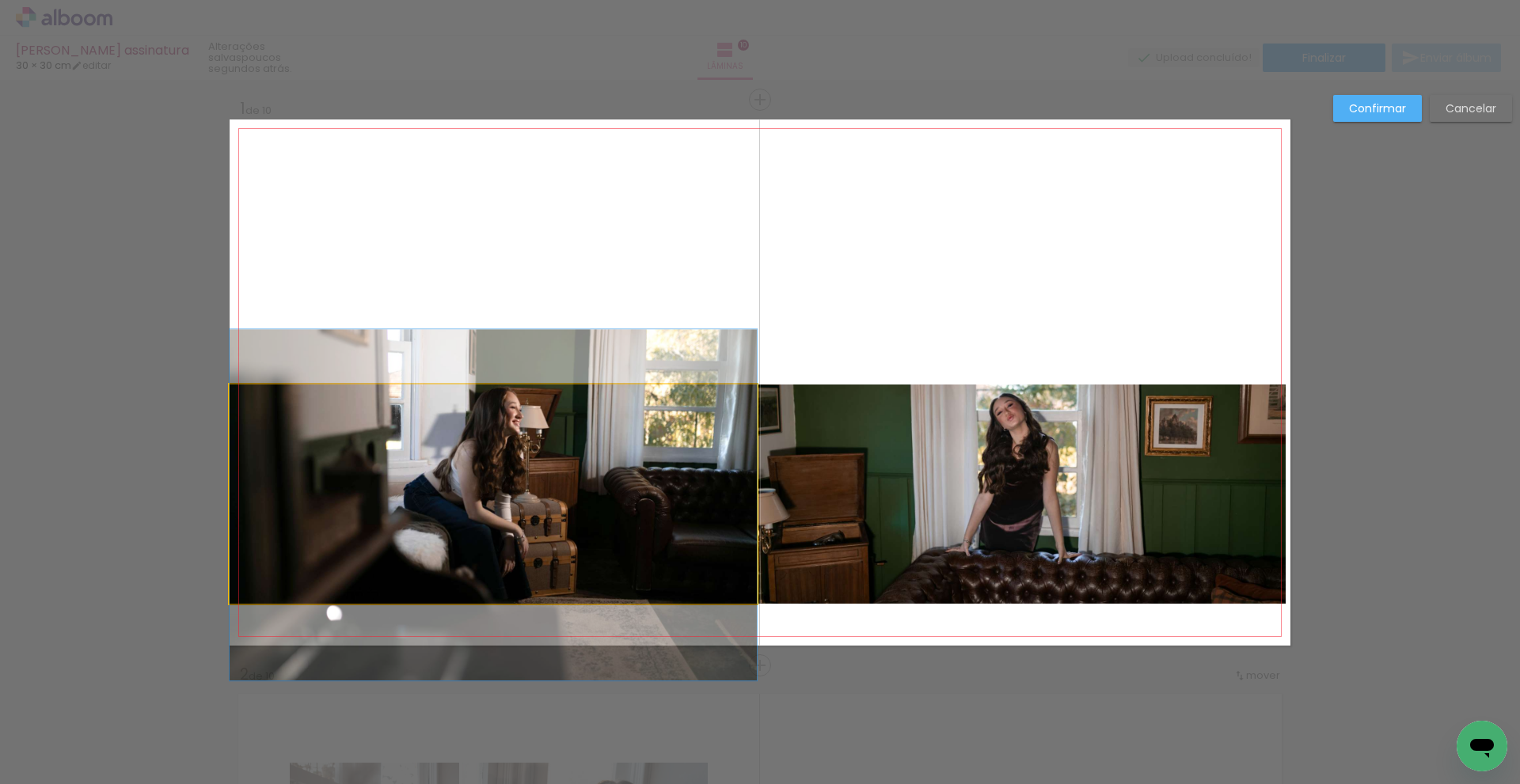
click at [575, 474] on quentale-photo at bounding box center [493, 494] width 527 height 220
click at [575, 474] on div at bounding box center [492, 494] width 526 height 220
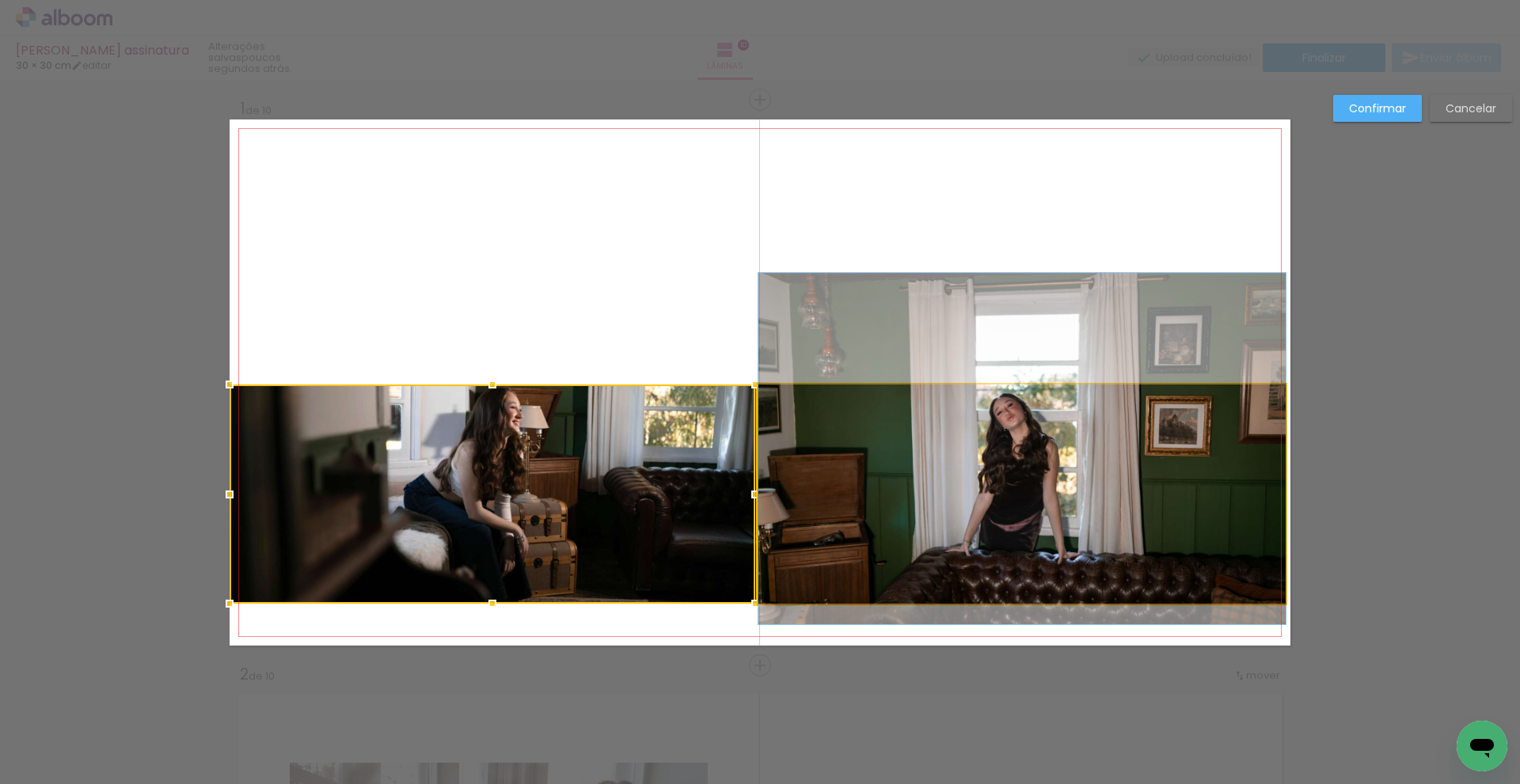
click at [916, 488] on quentale-photo at bounding box center [1022, 494] width 527 height 220
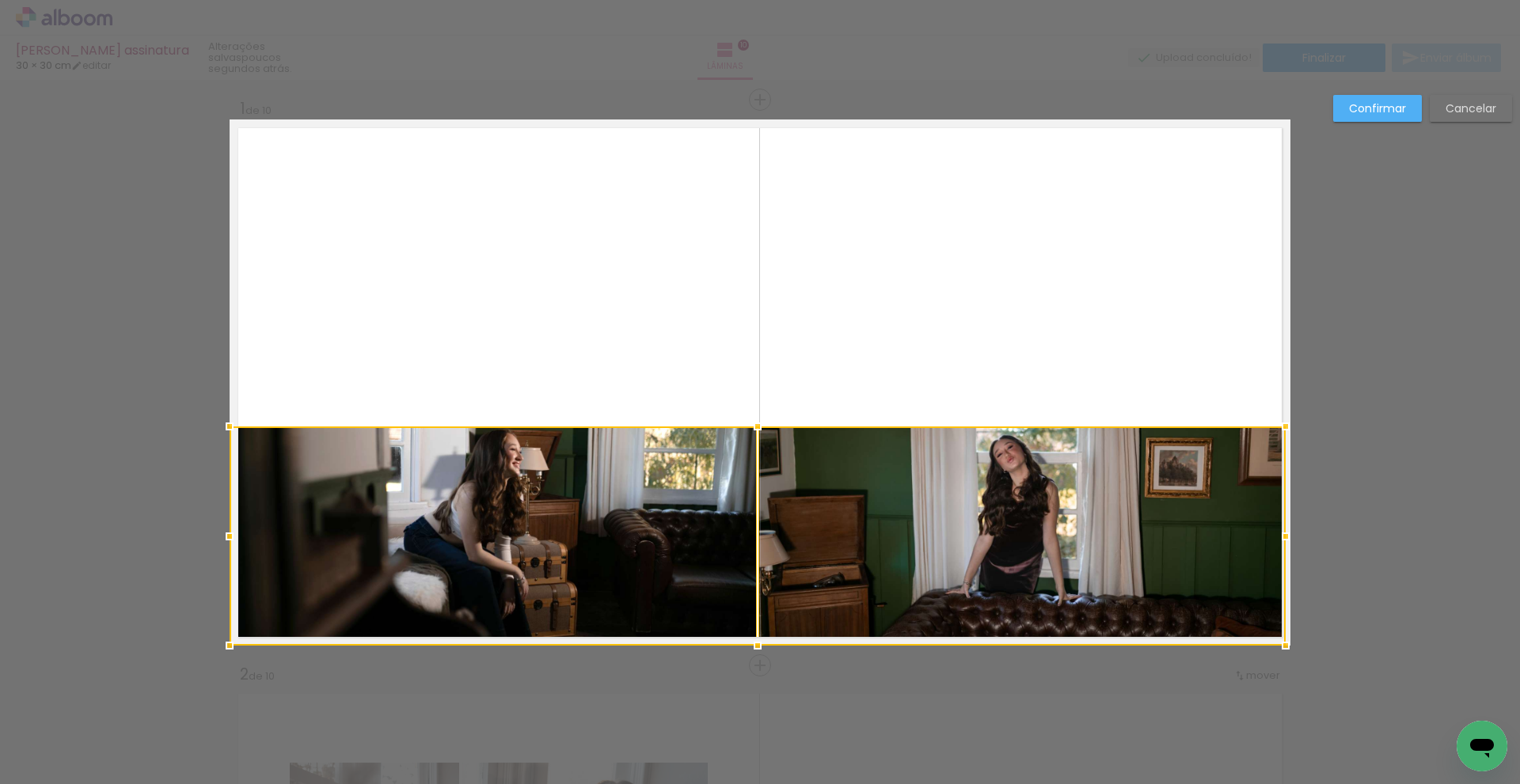
drag, startPoint x: 889, startPoint y: 490, endPoint x: 863, endPoint y: 548, distance: 63.6
click at [863, 548] on div at bounding box center [758, 536] width 1056 height 220
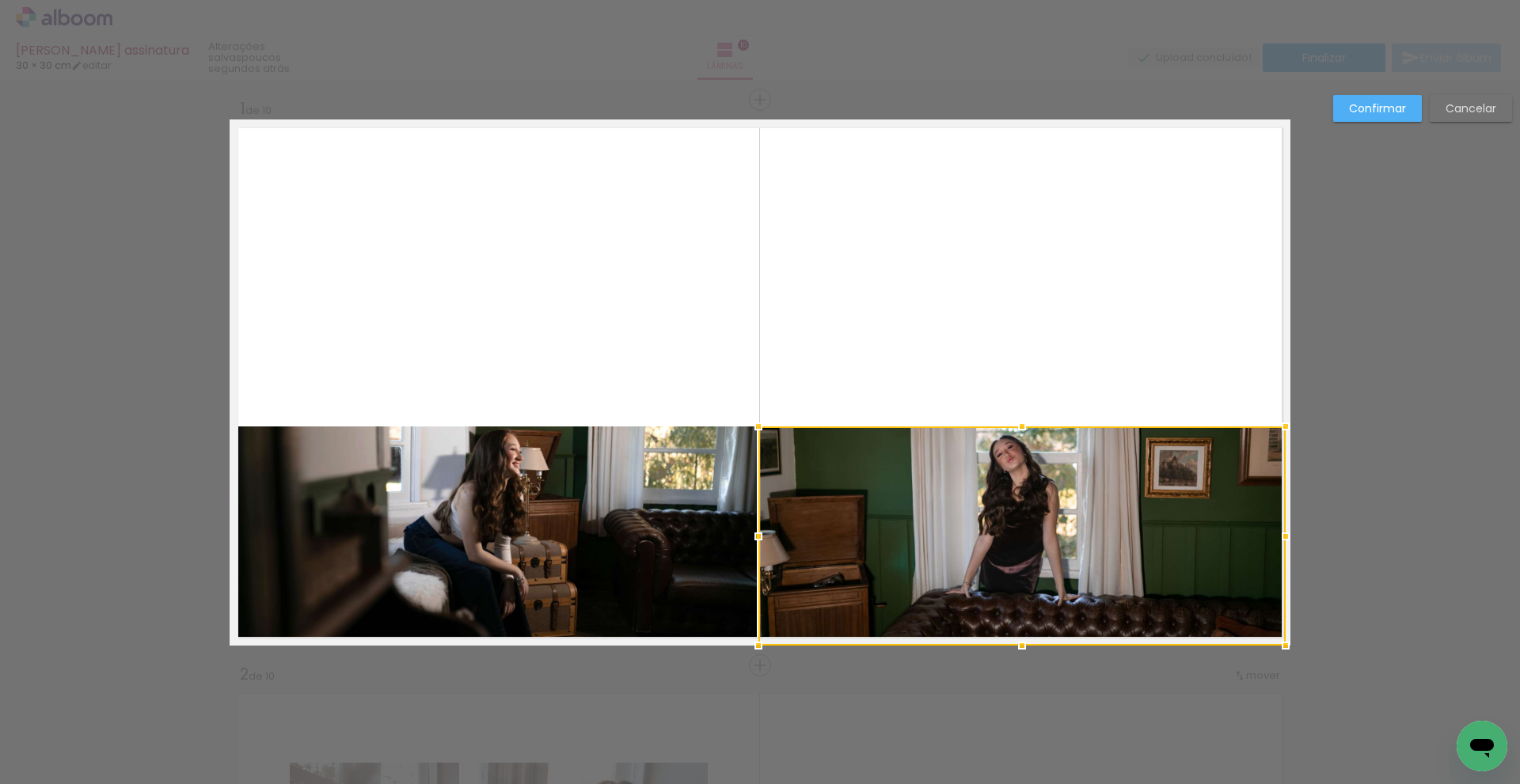
click at [944, 555] on div at bounding box center [1022, 536] width 527 height 220
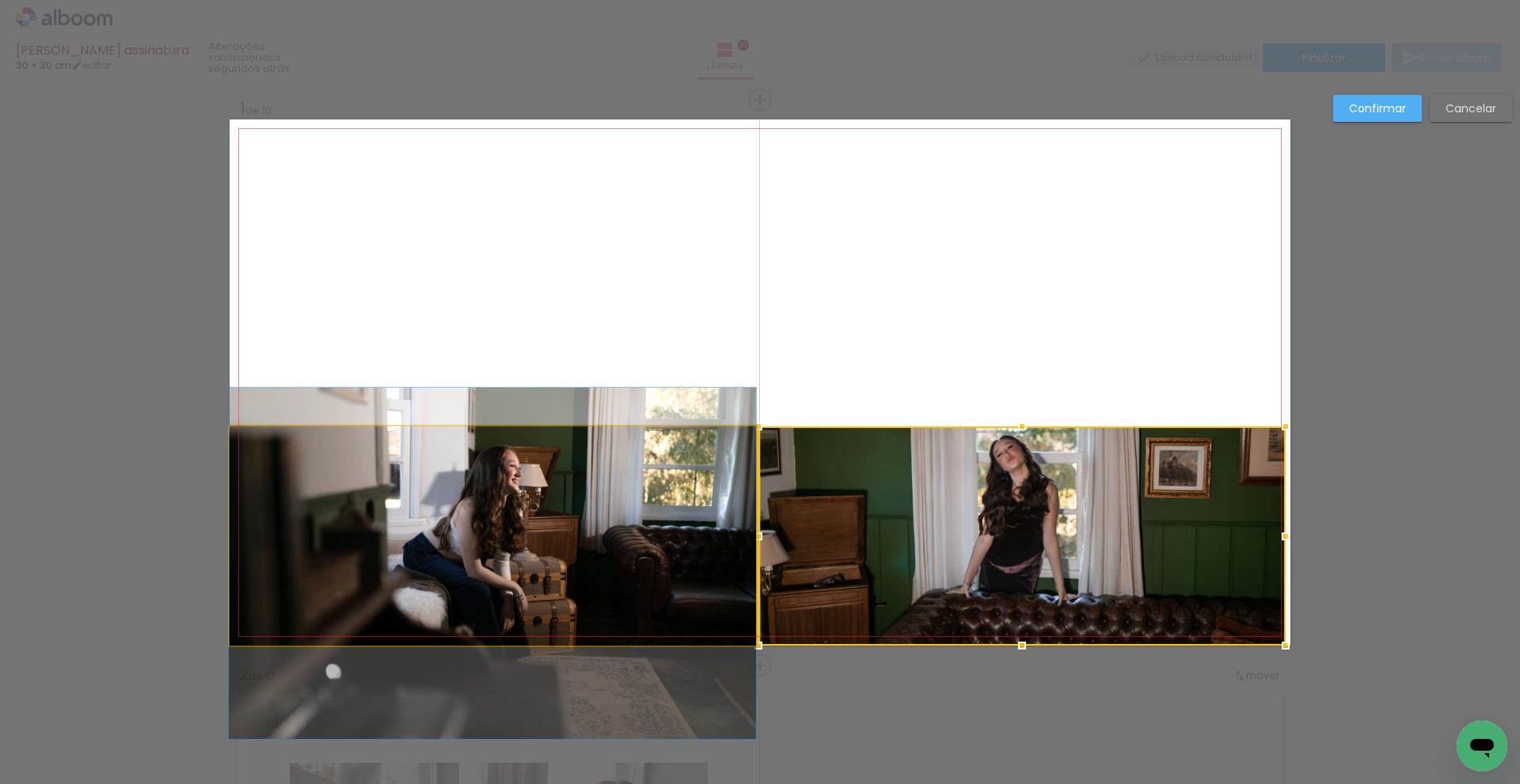
drag, startPoint x: 549, startPoint y: 526, endPoint x: 587, endPoint y: 549, distance: 44.4
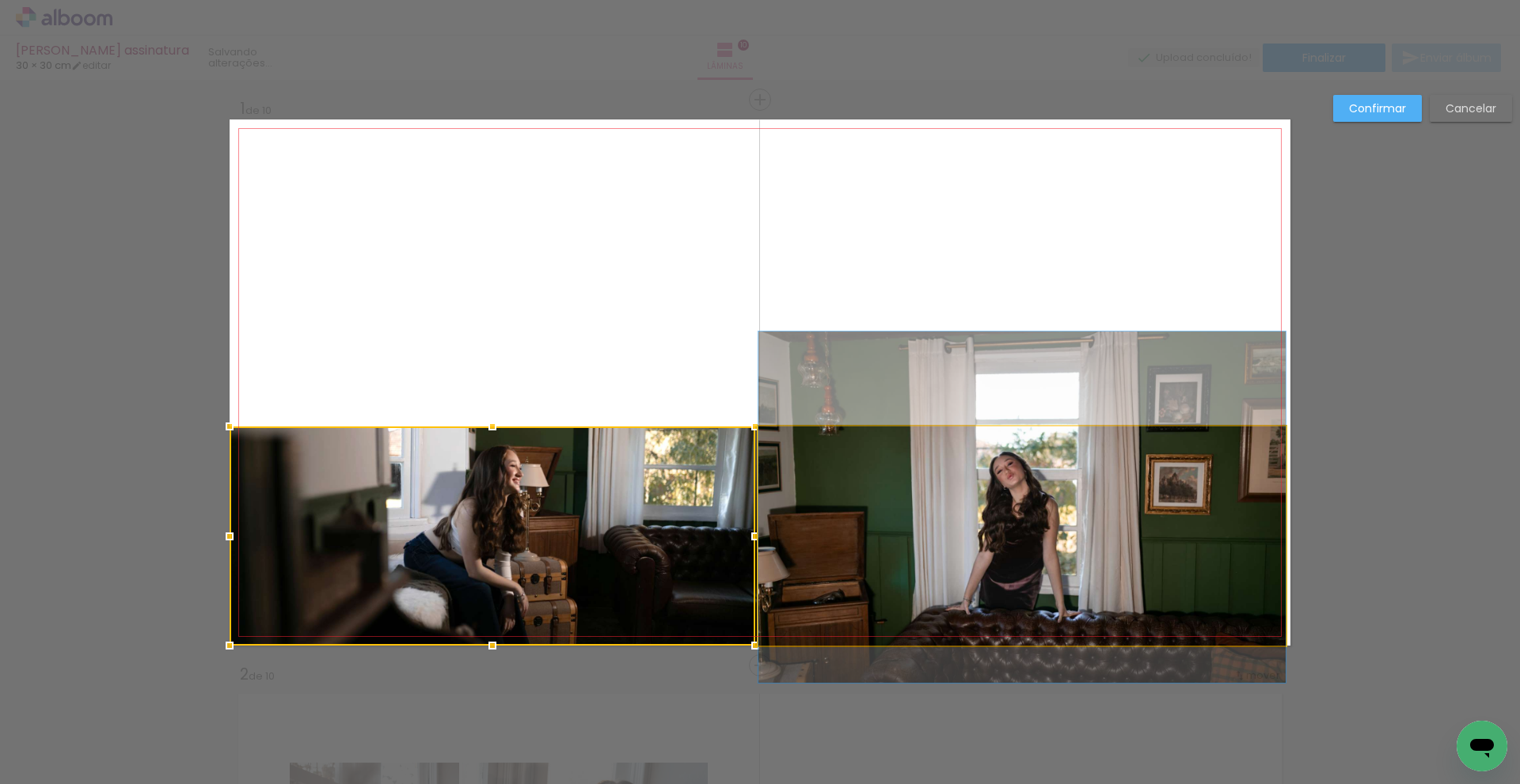
drag, startPoint x: 1080, startPoint y: 499, endPoint x: 1077, endPoint y: 516, distance: 17.3
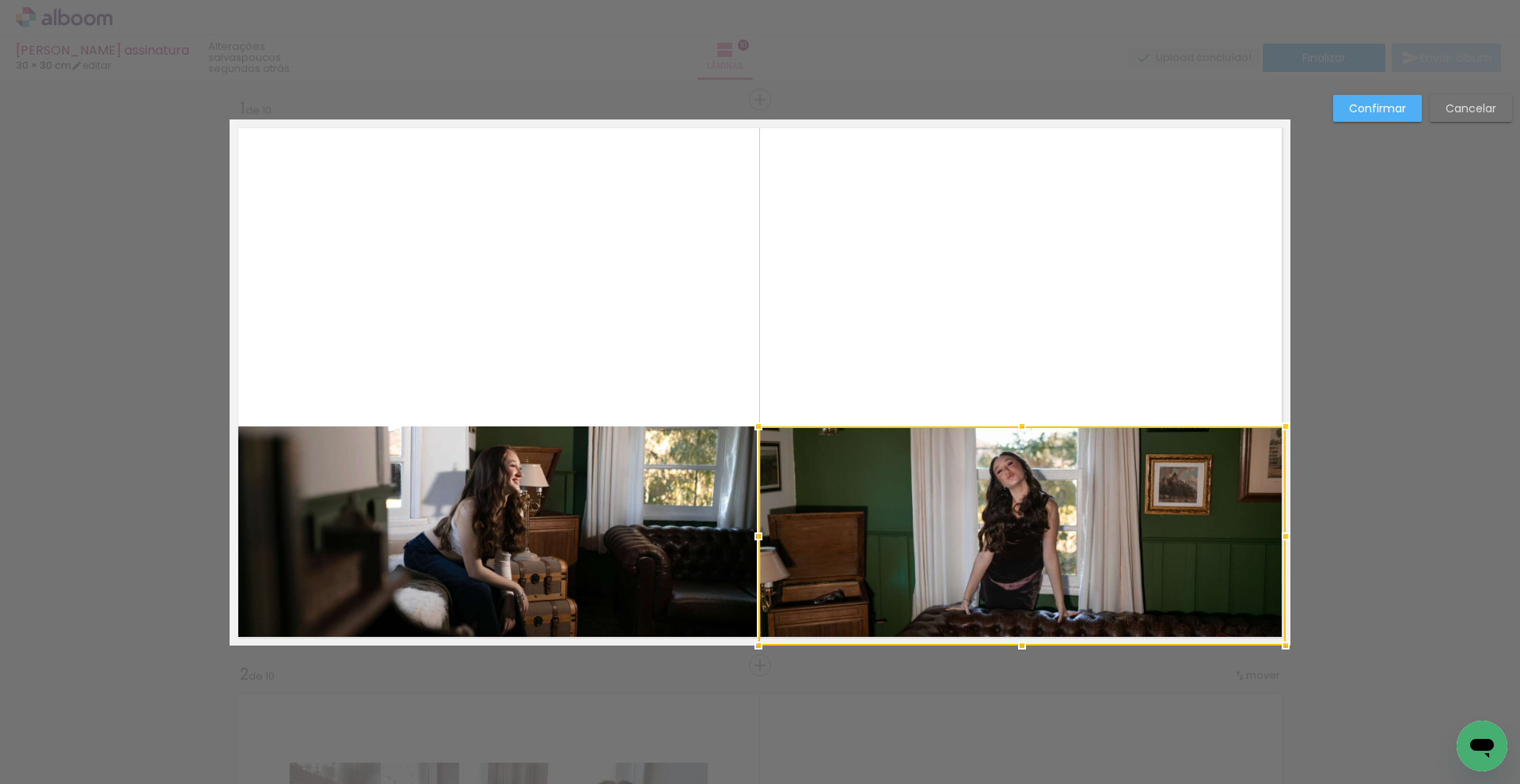
click at [0, 0] on slot "Confirmar" at bounding box center [0, 0] width 0 height 0
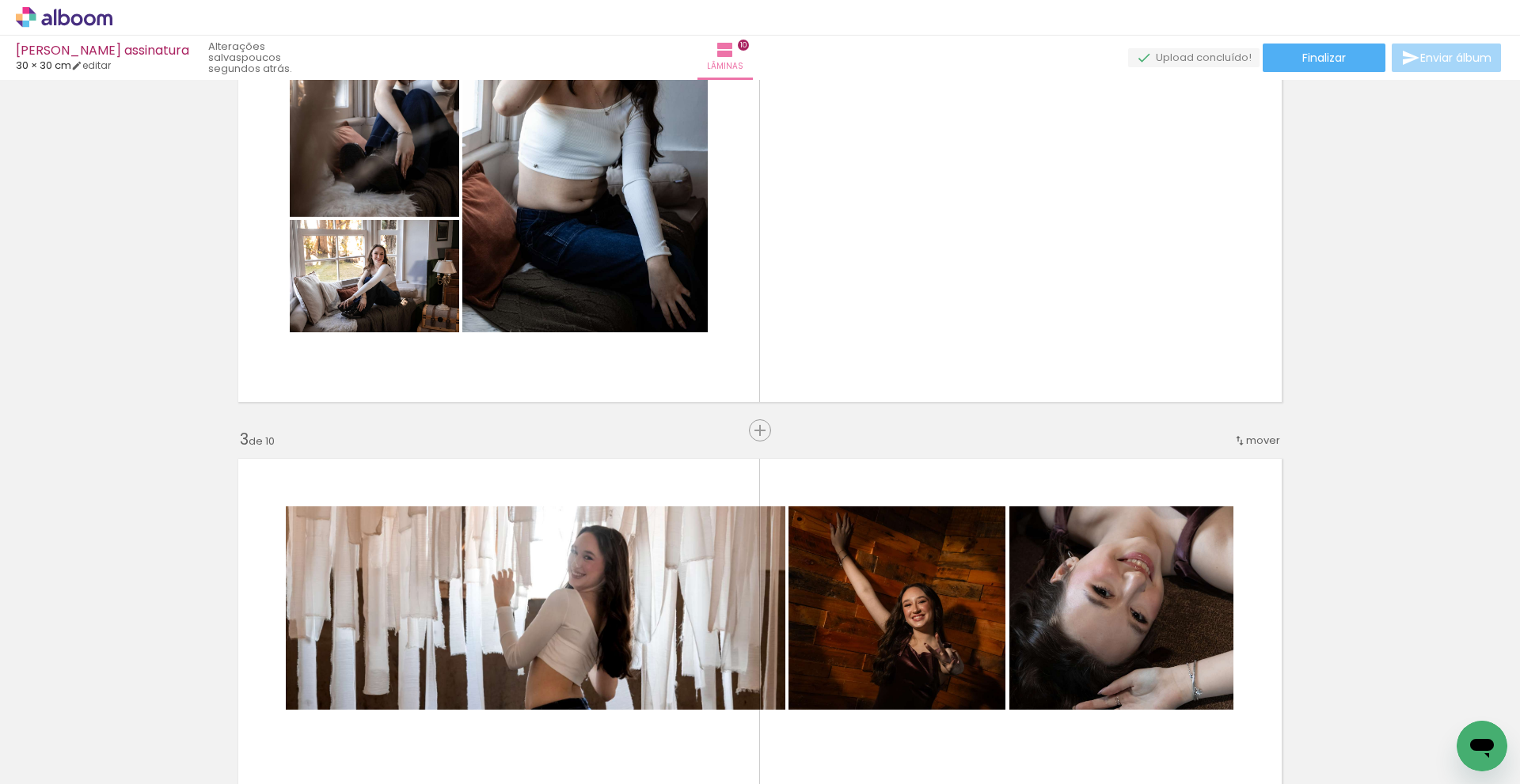
scroll to position [1029, 0]
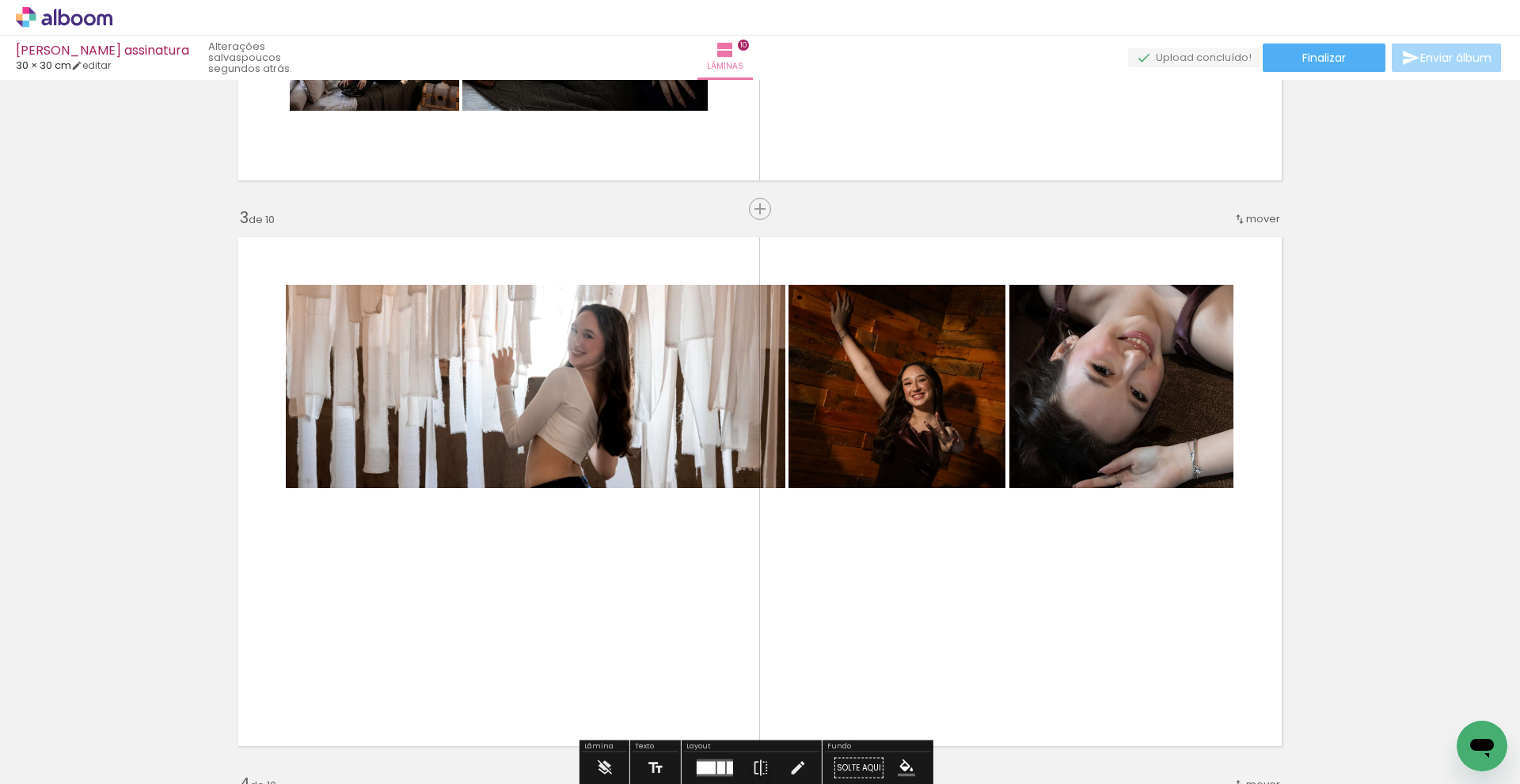
click at [580, 368] on quentale-photo at bounding box center [535, 386] width 500 height 203
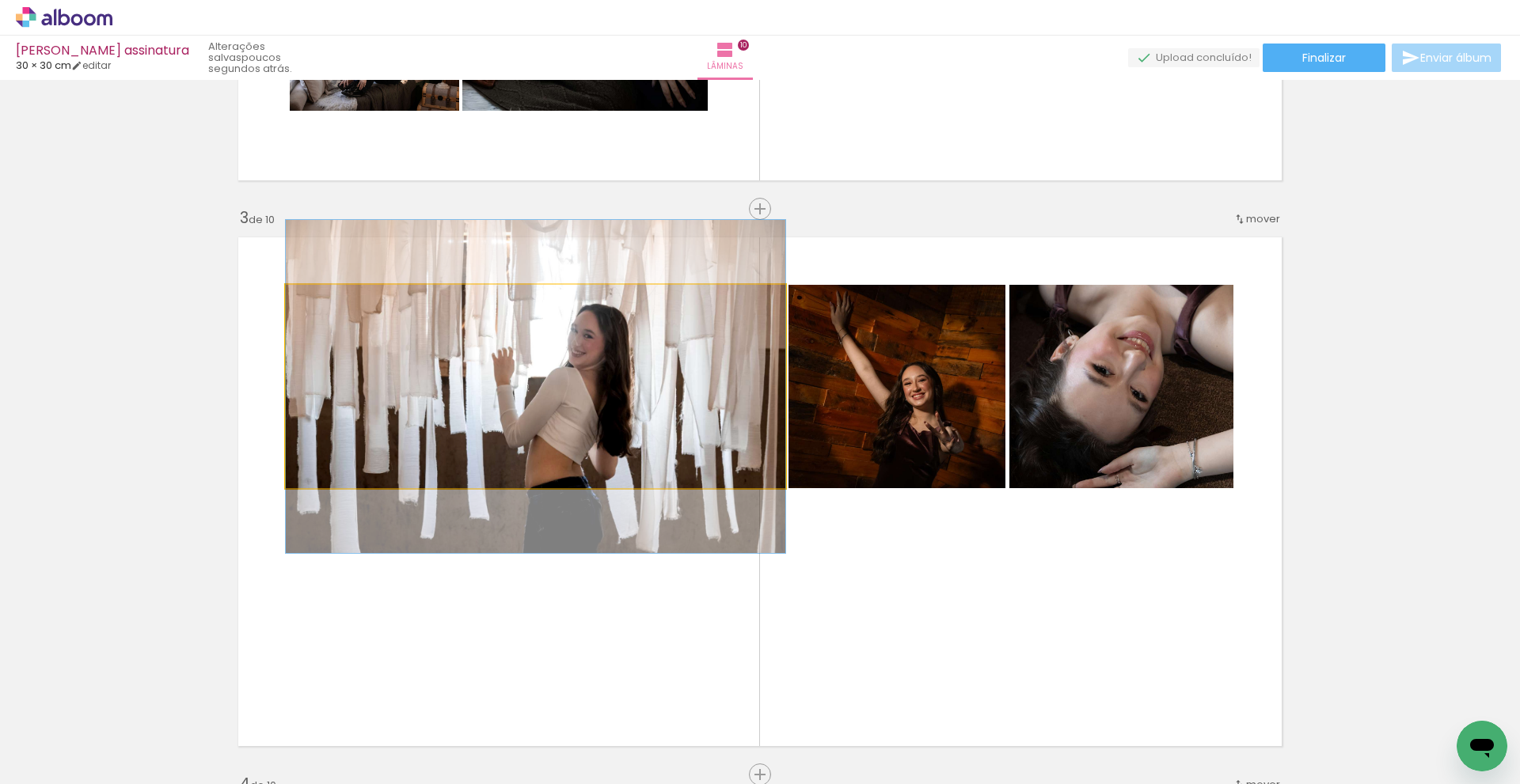
click at [580, 368] on quentale-photo at bounding box center [535, 386] width 500 height 203
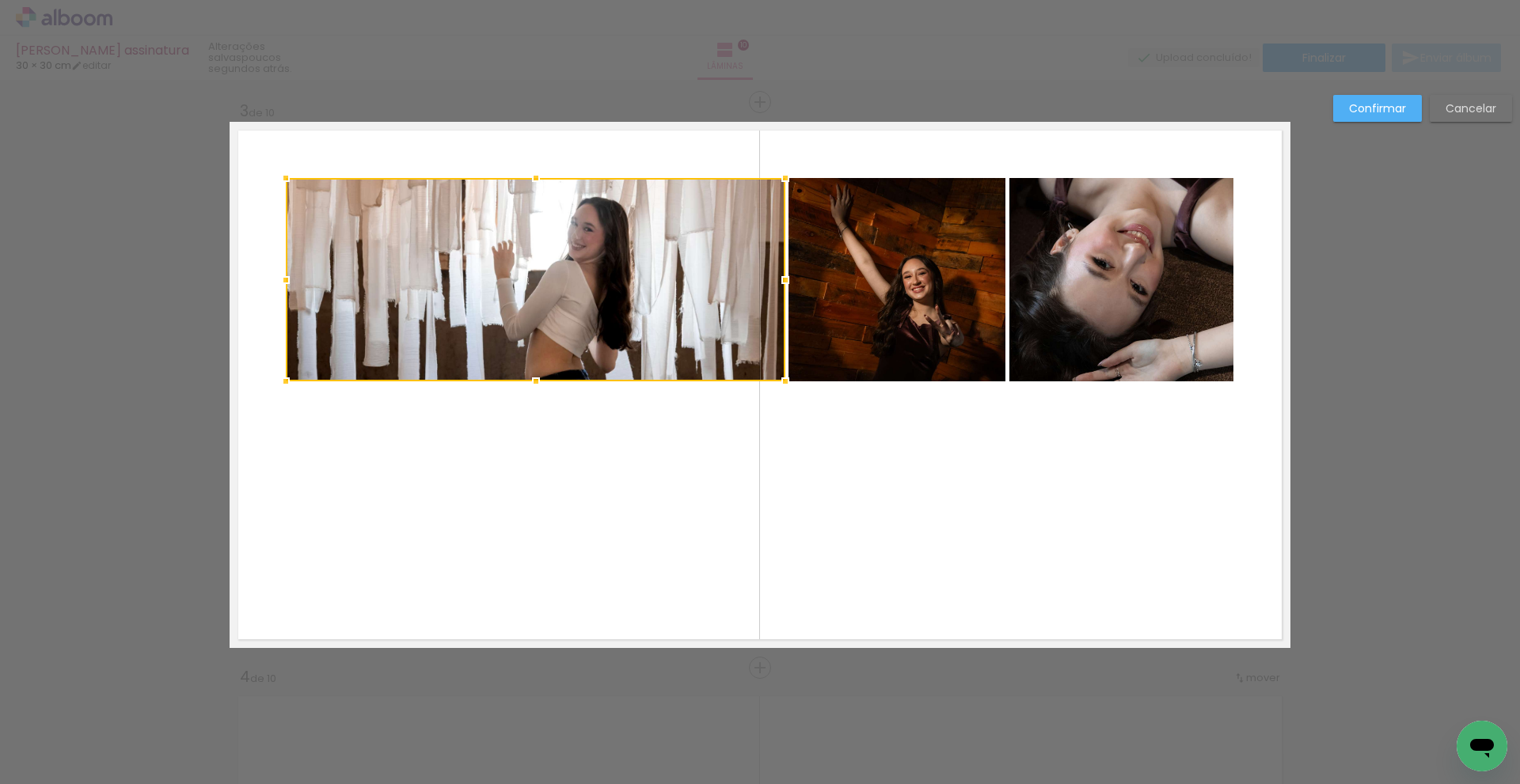
scroll to position [1138, 0]
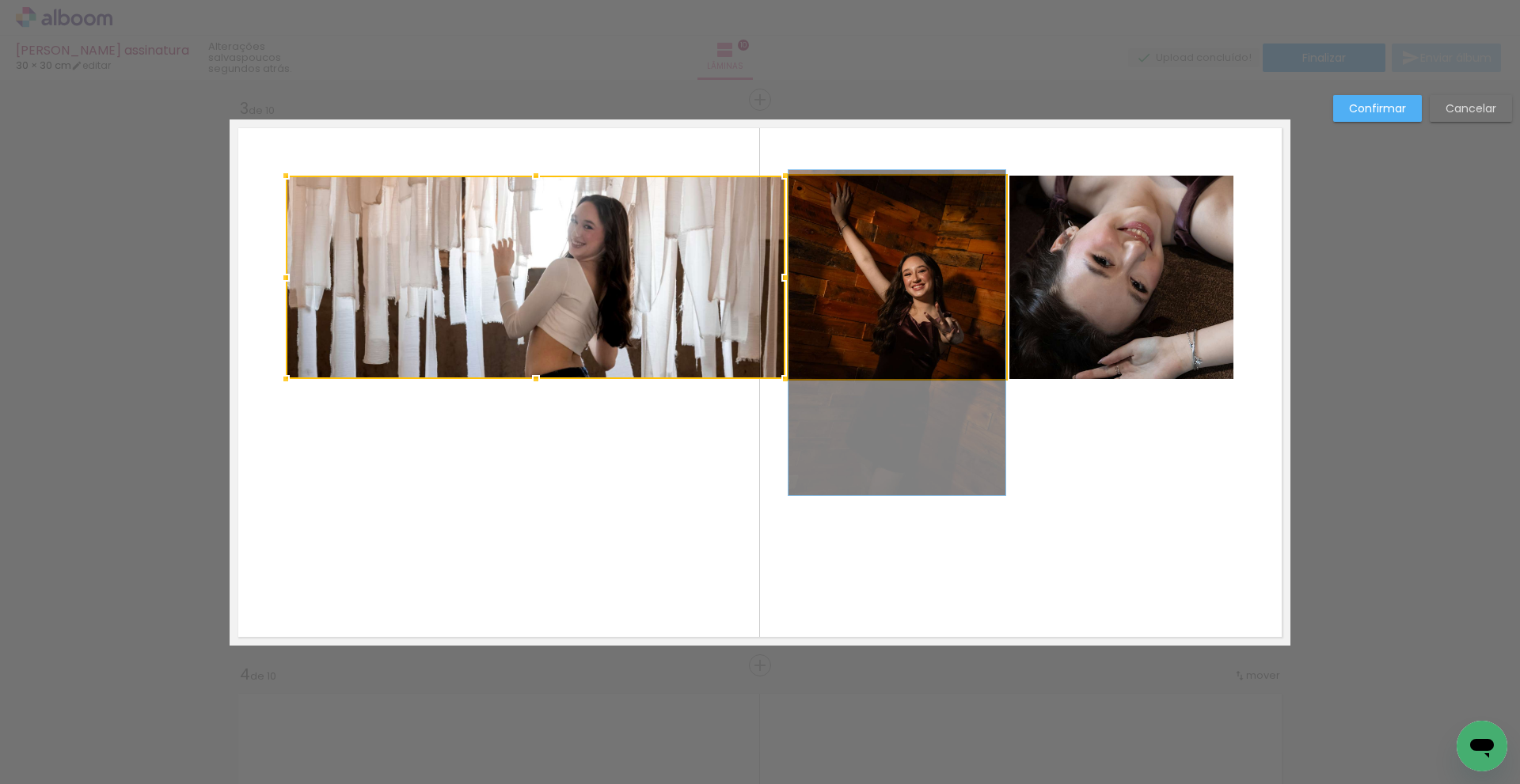
click at [877, 298] on quentale-photo at bounding box center [897, 277] width 217 height 203
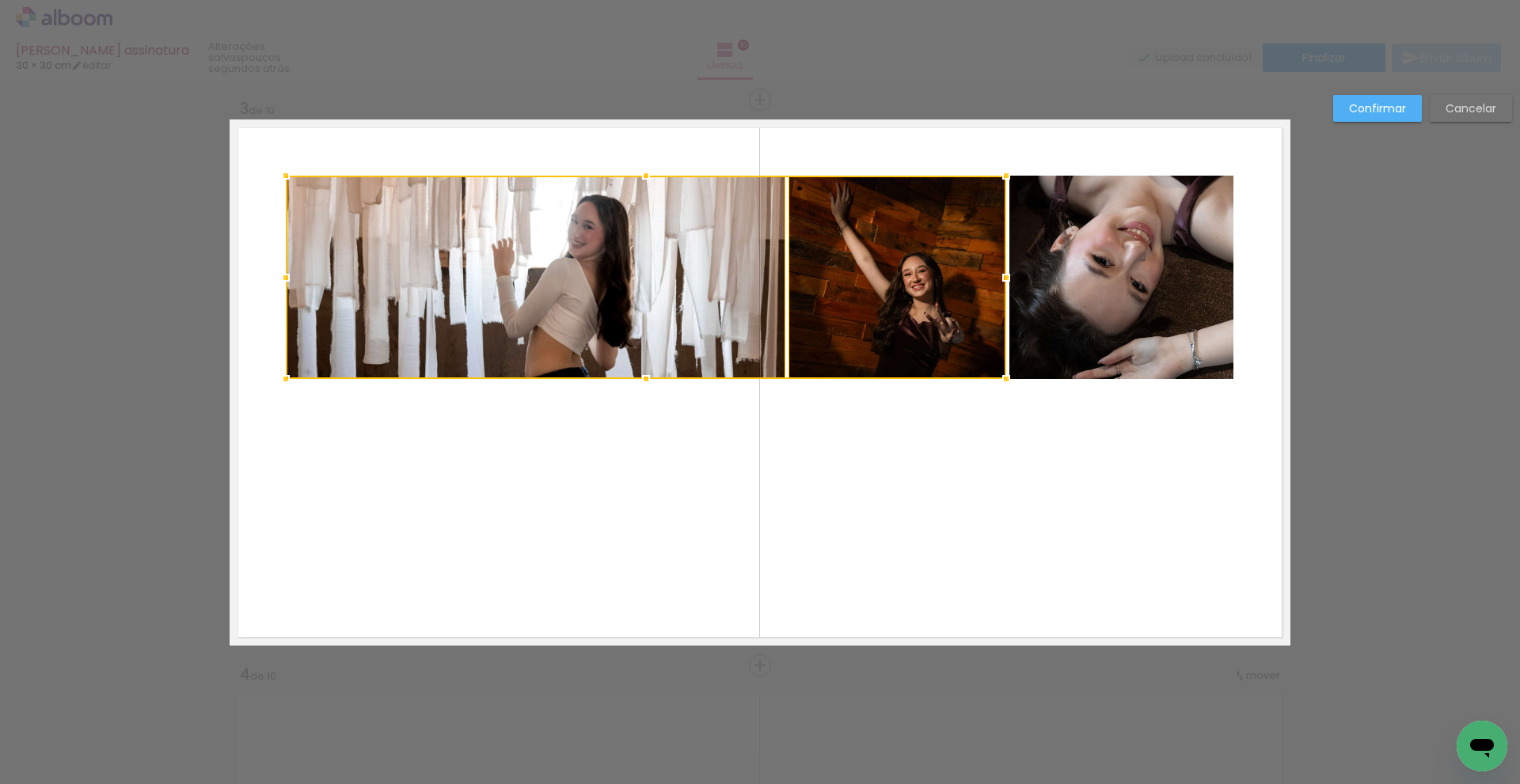
click at [1155, 272] on quentale-photo at bounding box center [1121, 277] width 224 height 203
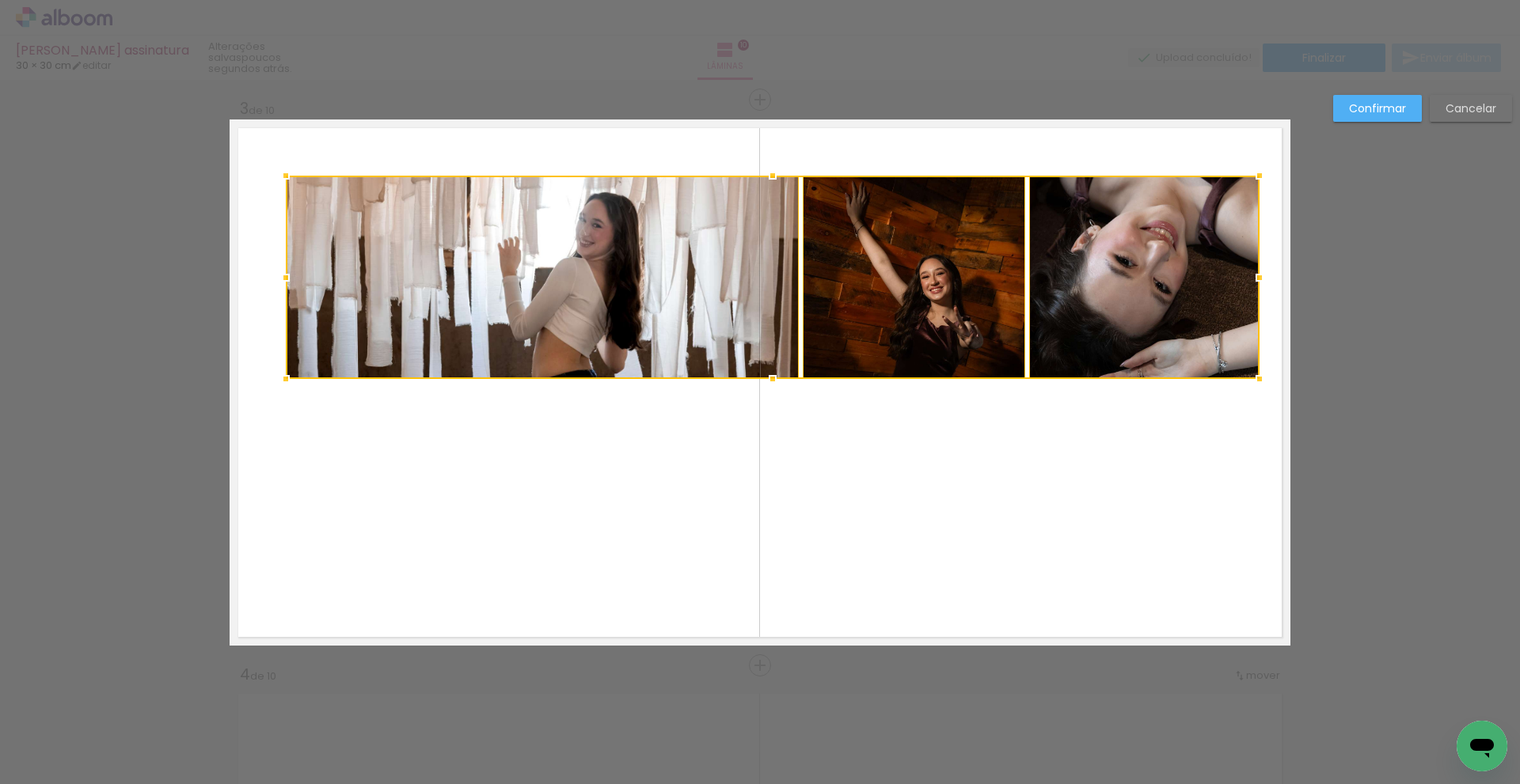
drag, startPoint x: 1232, startPoint y: 278, endPoint x: 1453, endPoint y: 261, distance: 221.7
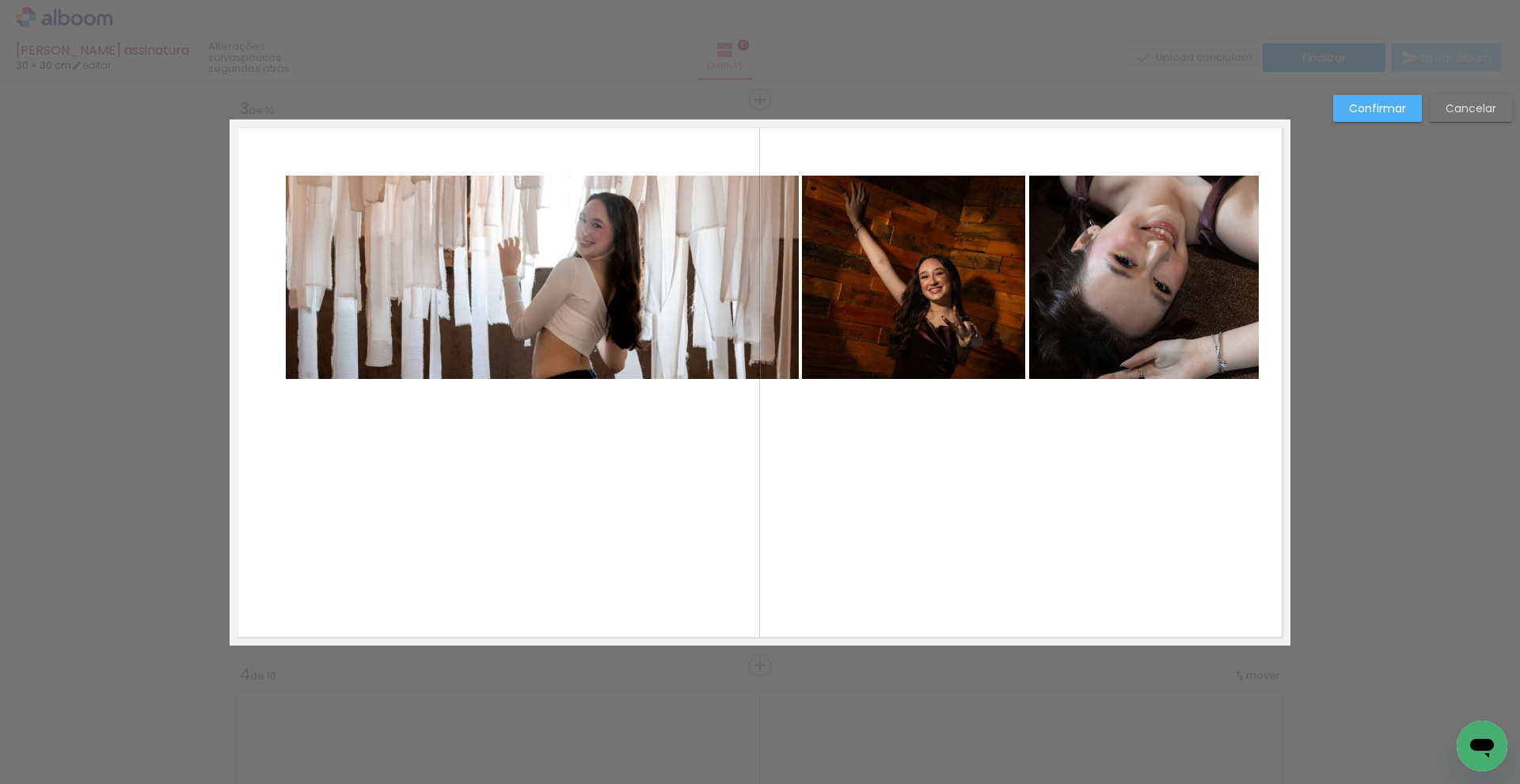
click at [371, 260] on quentale-photo at bounding box center [543, 277] width 514 height 203
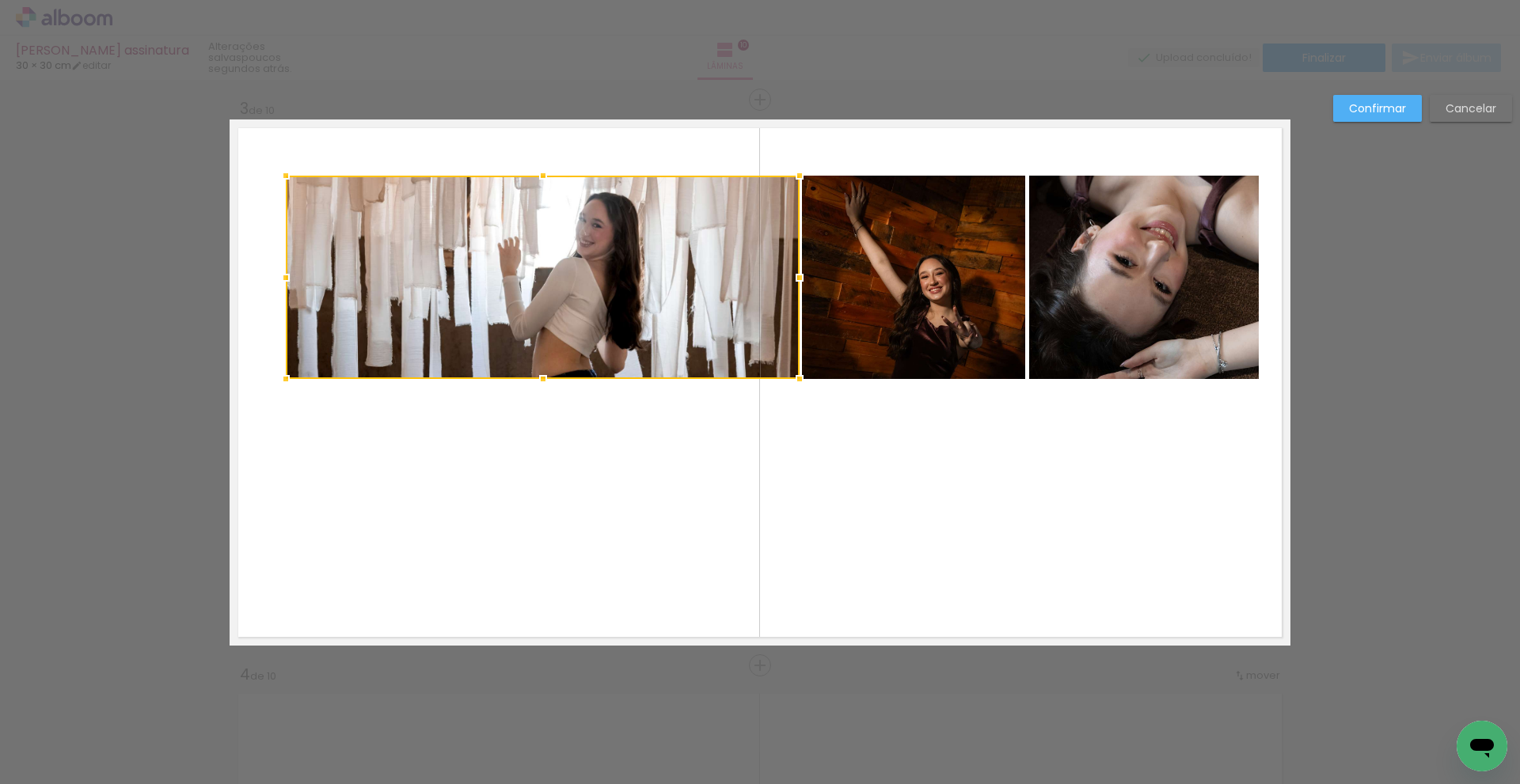
click at [371, 260] on div at bounding box center [543, 277] width 514 height 203
click at [866, 297] on quentale-photo at bounding box center [914, 277] width 223 height 203
click at [1139, 262] on quentale-photo at bounding box center [1144, 277] width 230 height 203
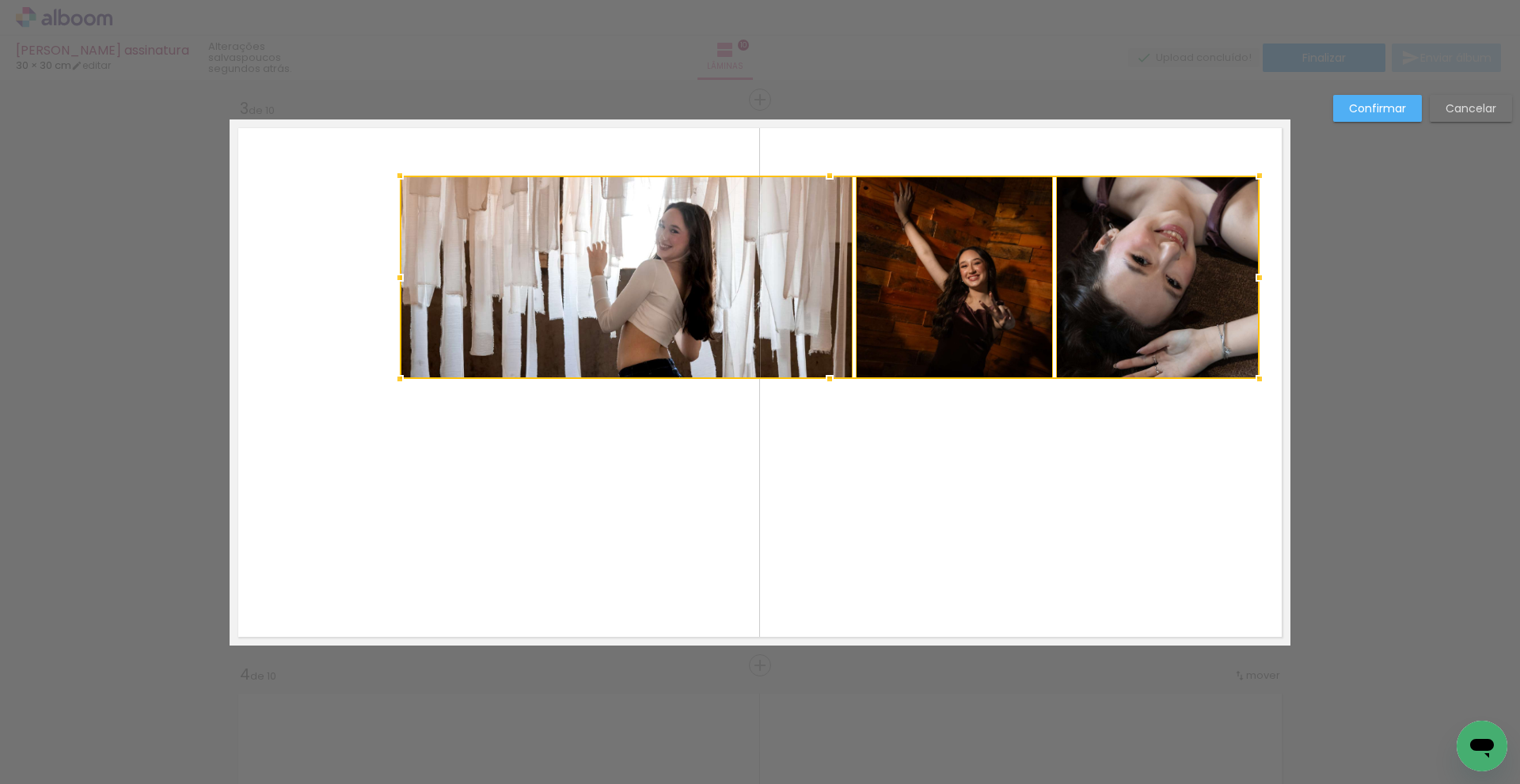
drag, startPoint x: 278, startPoint y: 278, endPoint x: 169, endPoint y: 305, distance: 112.3
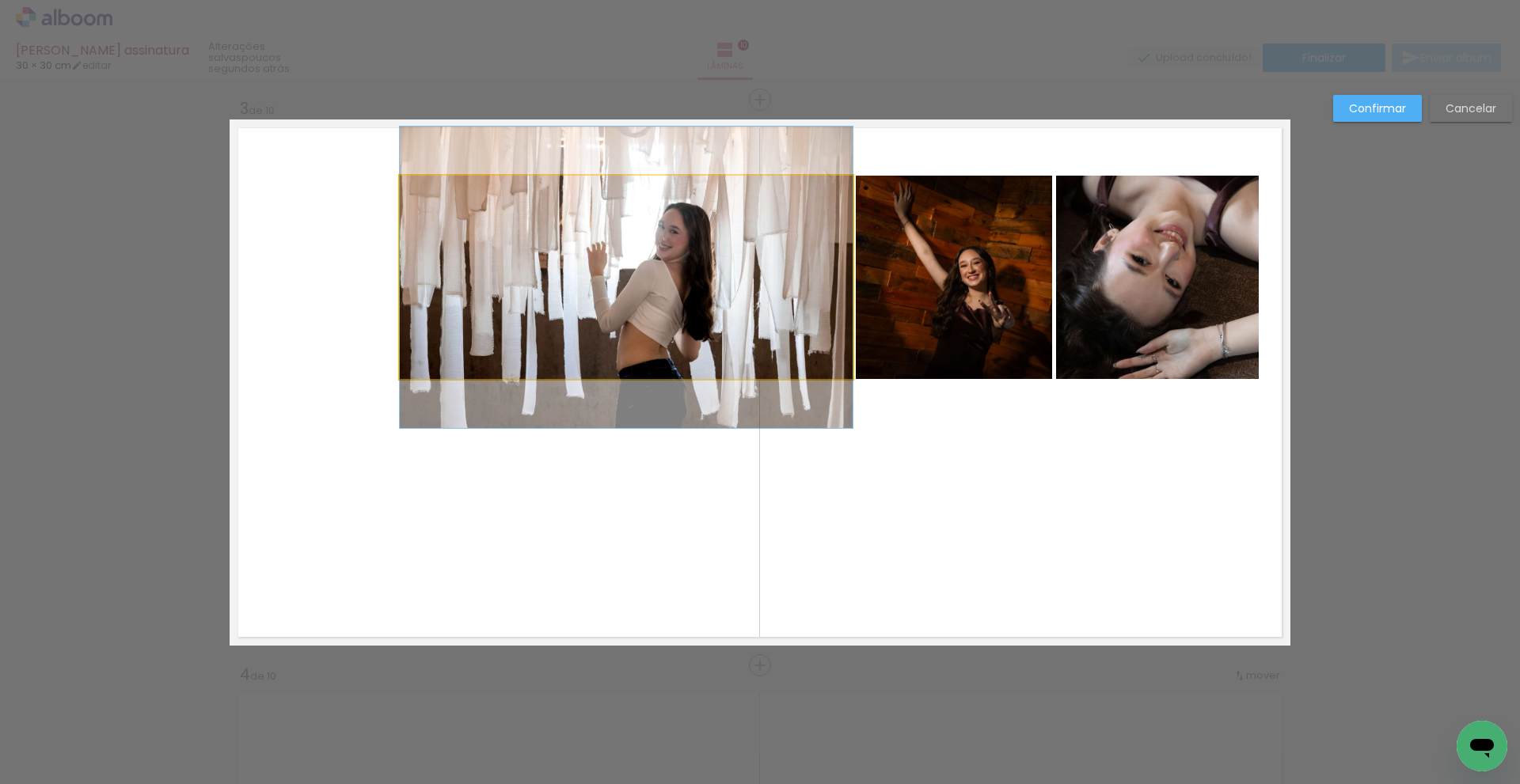
click at [475, 259] on quentale-photo at bounding box center [626, 277] width 453 height 203
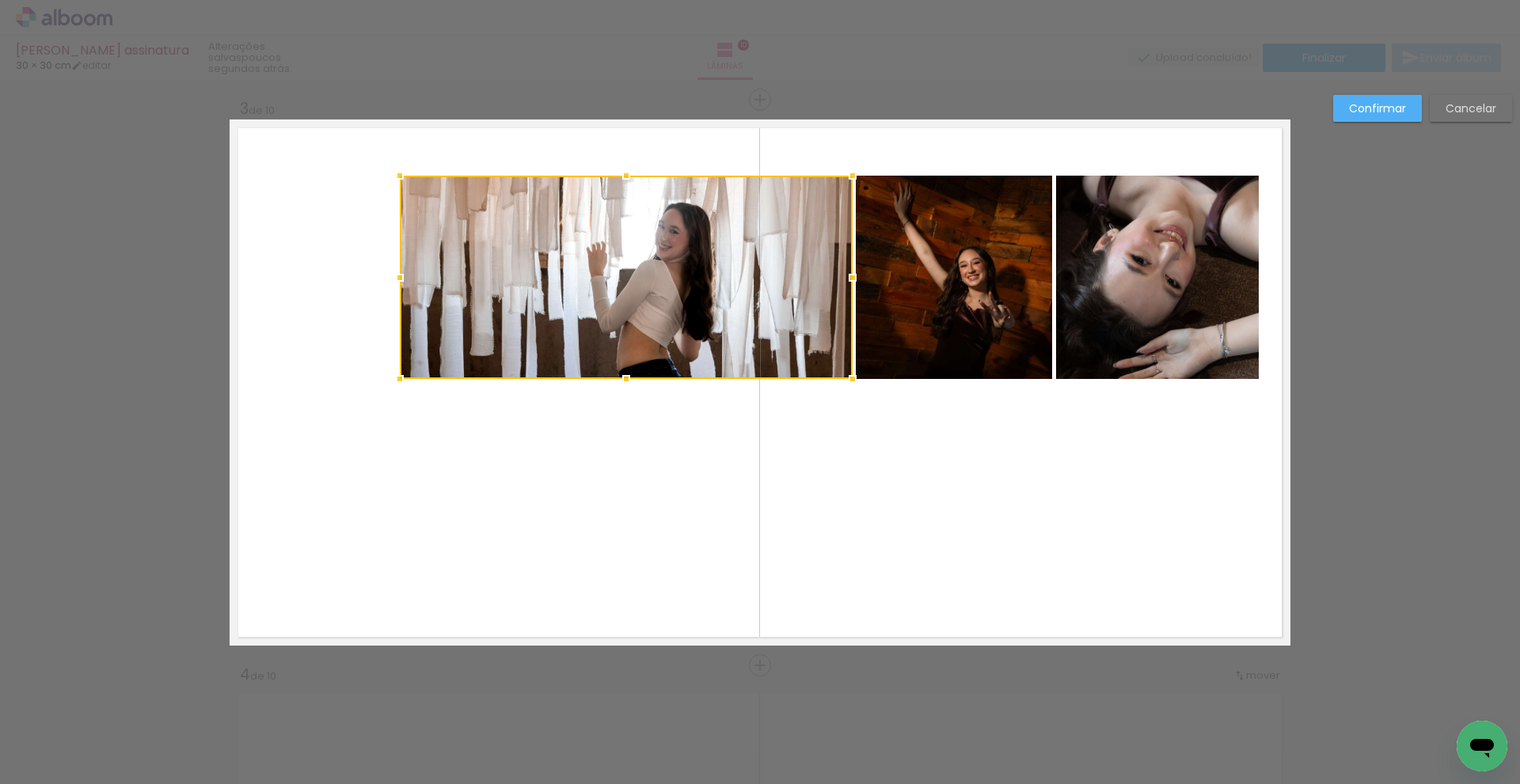
drag, startPoint x: 985, startPoint y: 271, endPoint x: 1002, endPoint y: 275, distance: 17.5
click at [985, 272] on quentale-photo at bounding box center [954, 277] width 196 height 203
click at [1172, 263] on quentale-photo at bounding box center [1157, 277] width 203 height 203
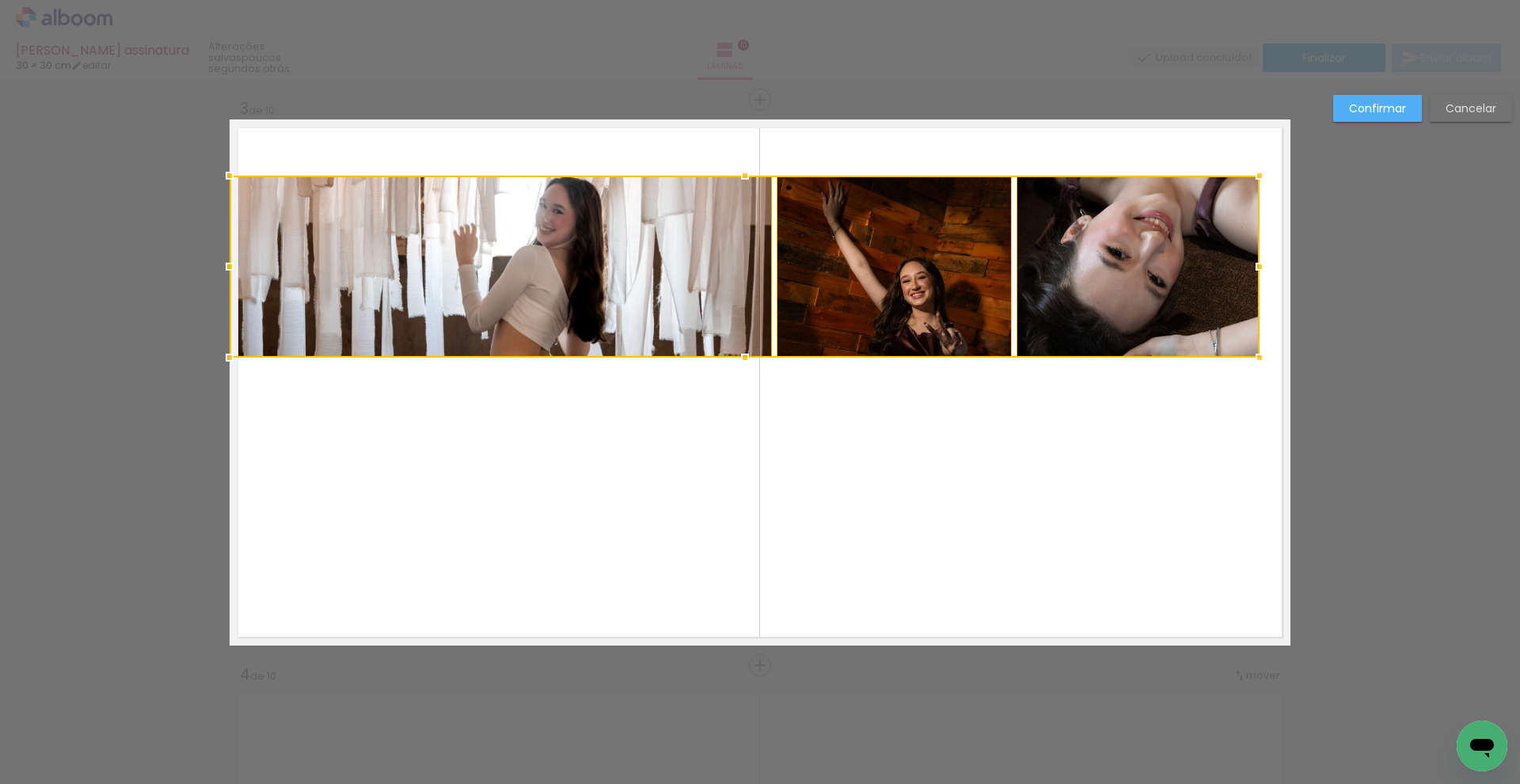
drag, startPoint x: 396, startPoint y: 378, endPoint x: 450, endPoint y: 357, distance: 57.9
click at [450, 357] on div at bounding box center [745, 267] width 1030 height 182
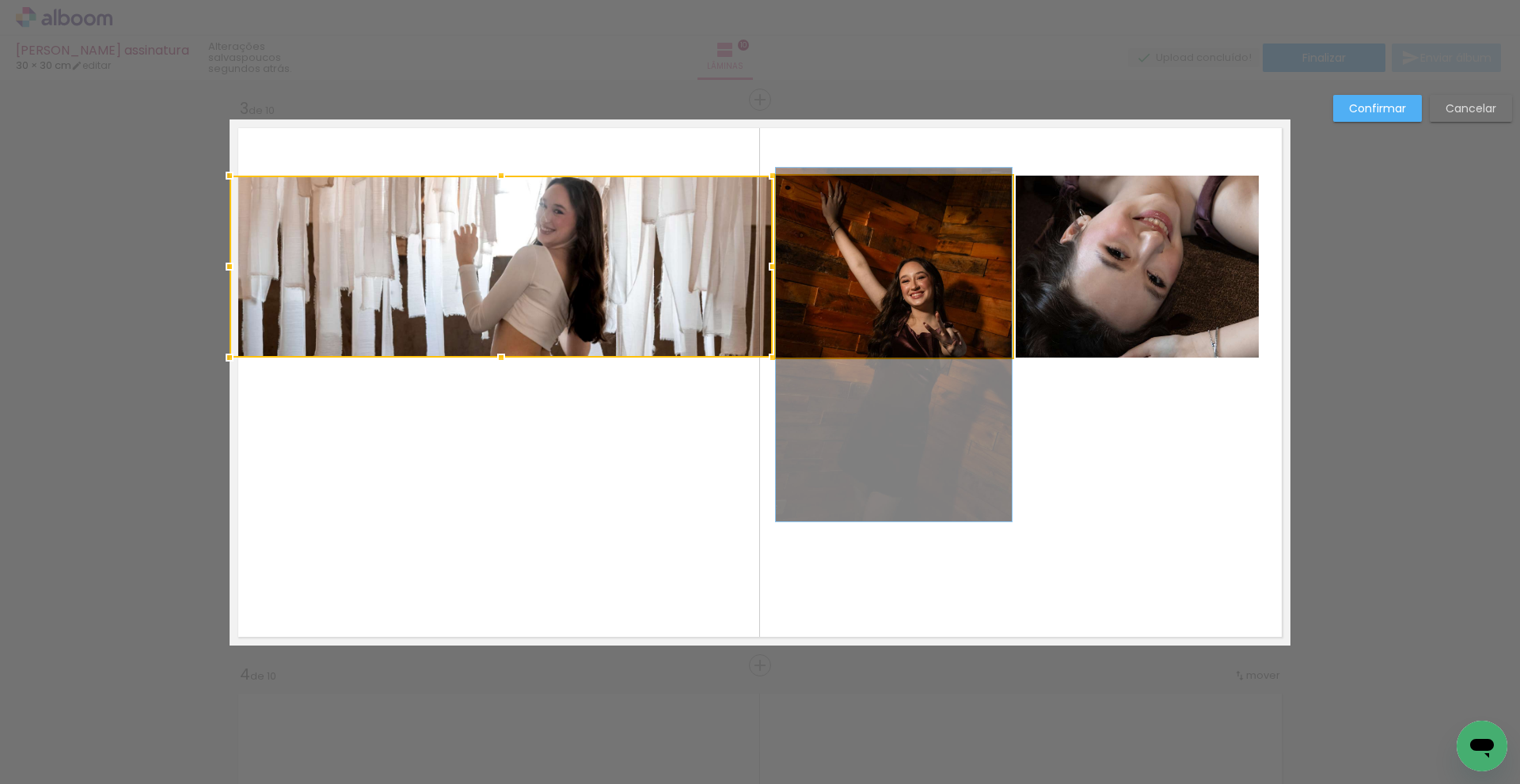
click at [845, 289] on quentale-photo at bounding box center [894, 267] width 236 height 182
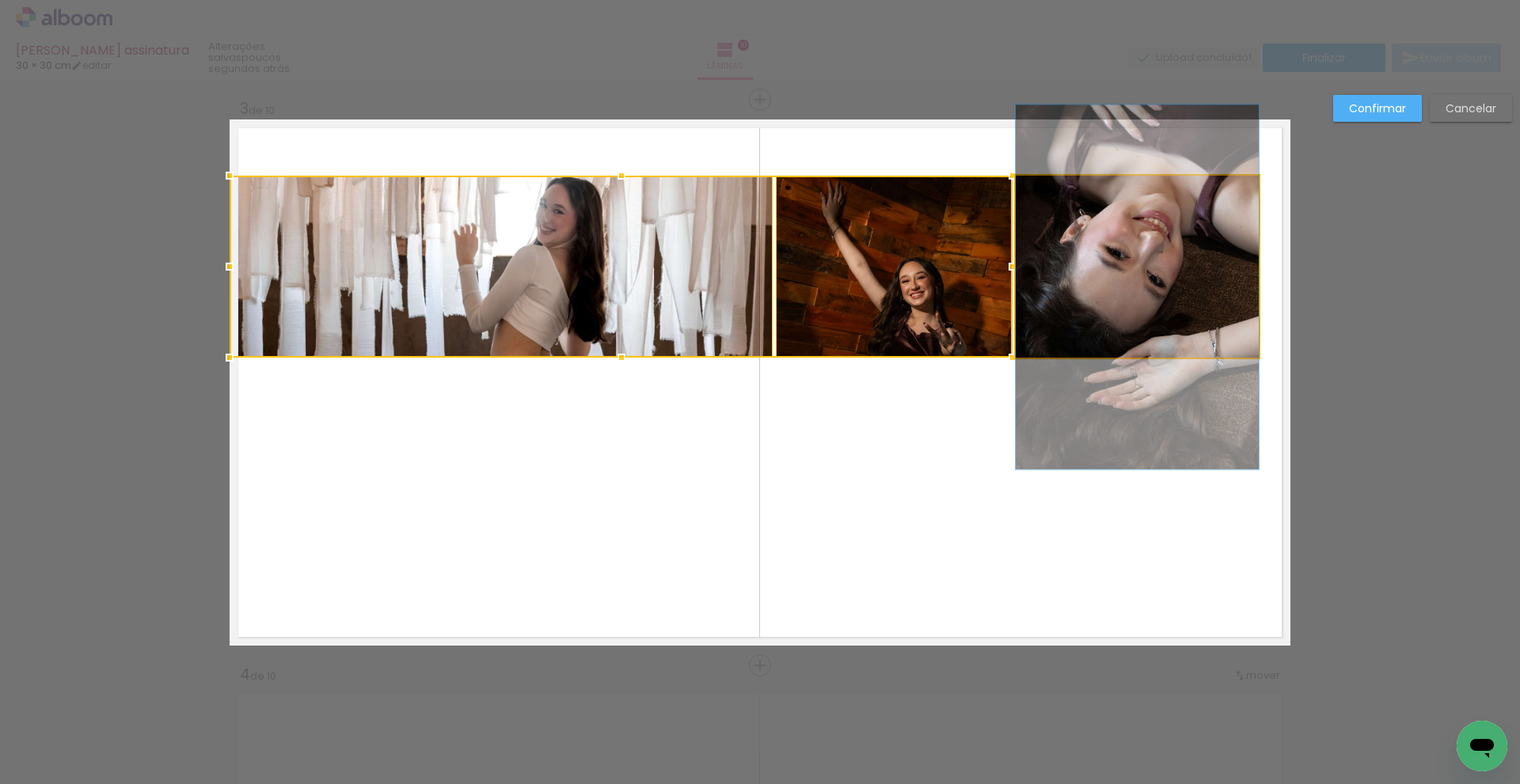
click at [1077, 288] on quentale-photo at bounding box center [1137, 267] width 243 height 182
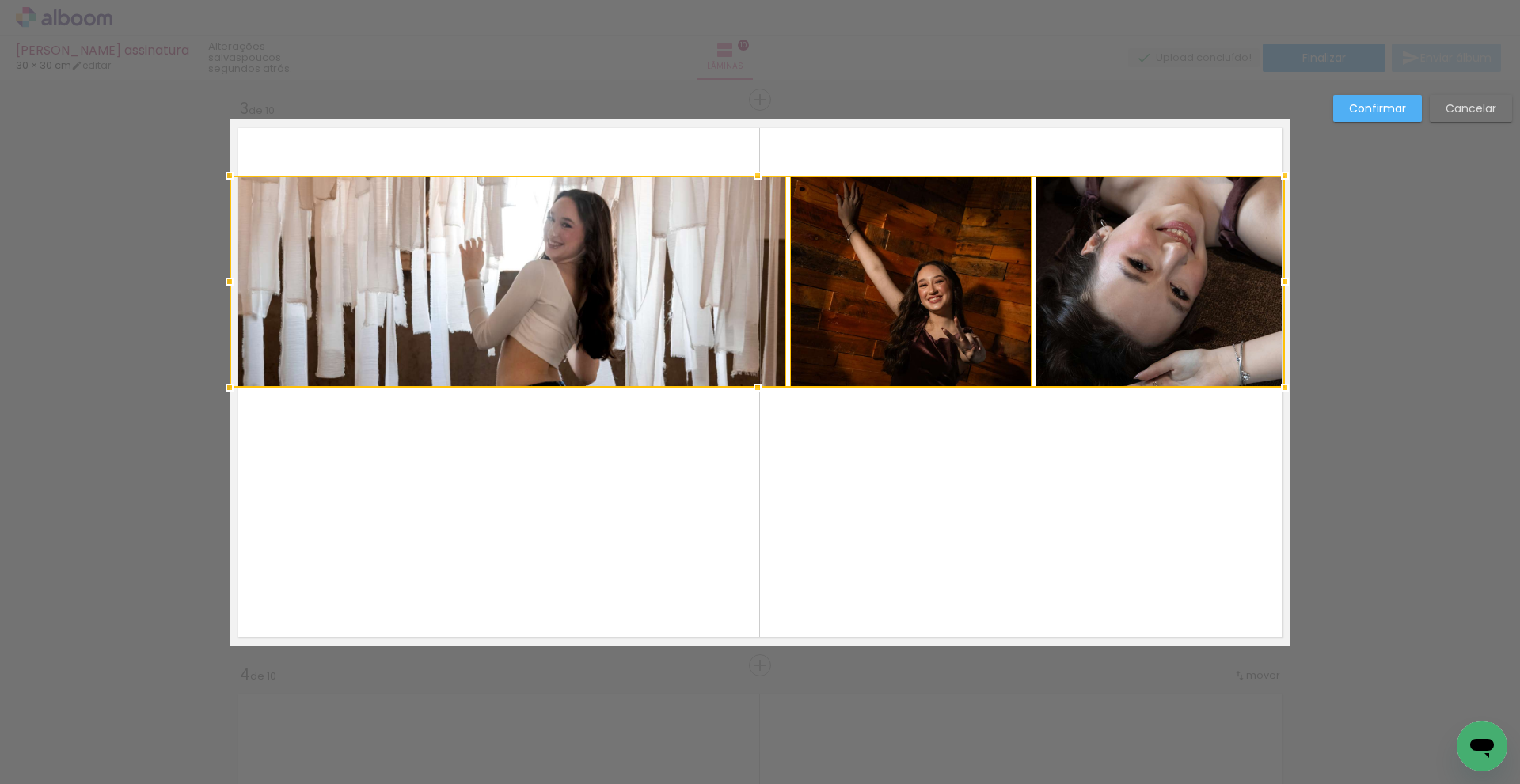
drag, startPoint x: 1259, startPoint y: 360, endPoint x: 1313, endPoint y: 390, distance: 61.8
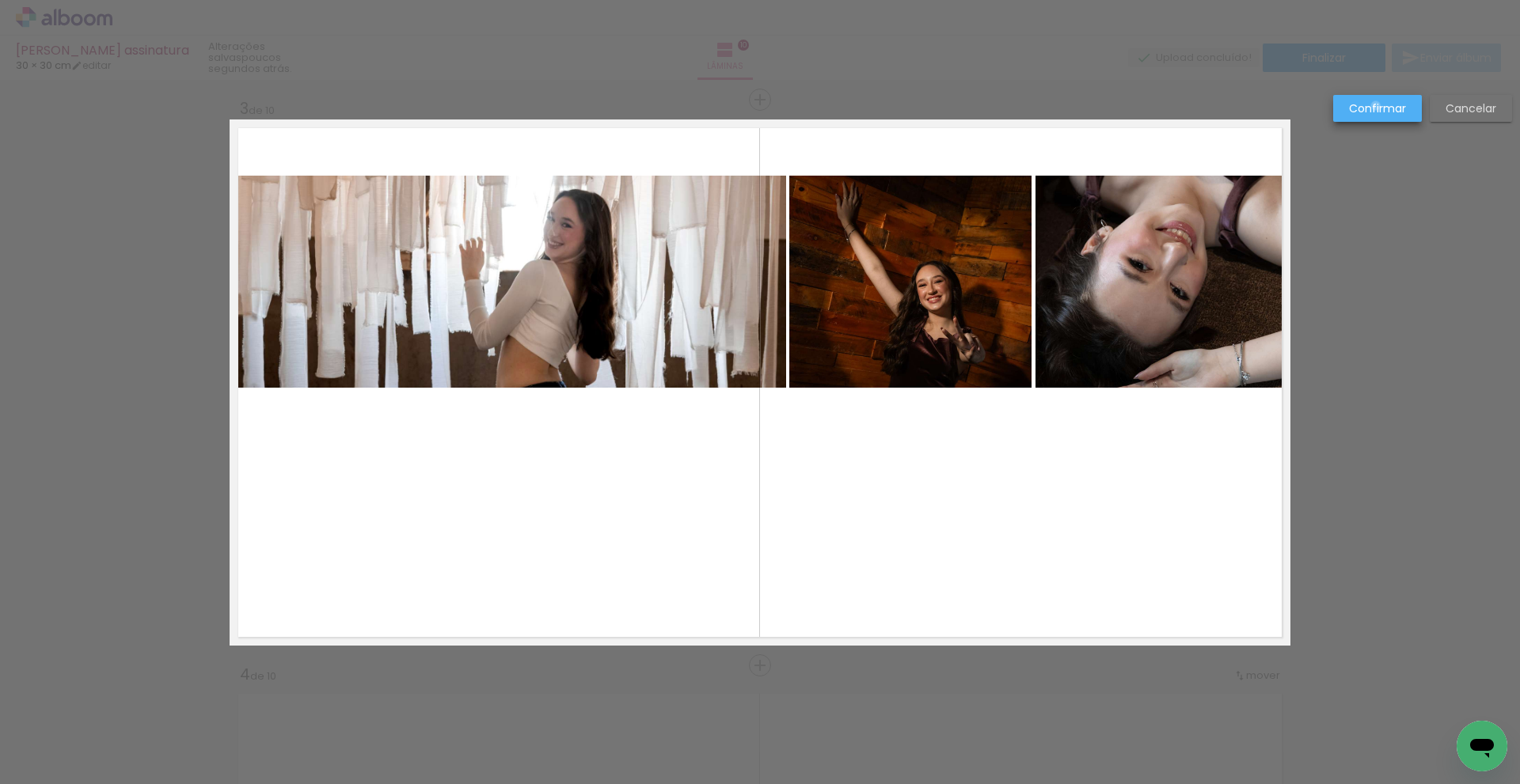
drag, startPoint x: 1376, startPoint y: 106, endPoint x: 1372, endPoint y: 117, distance: 11.7
click at [0, 0] on slot "Confirmar" at bounding box center [0, 0] width 0 height 0
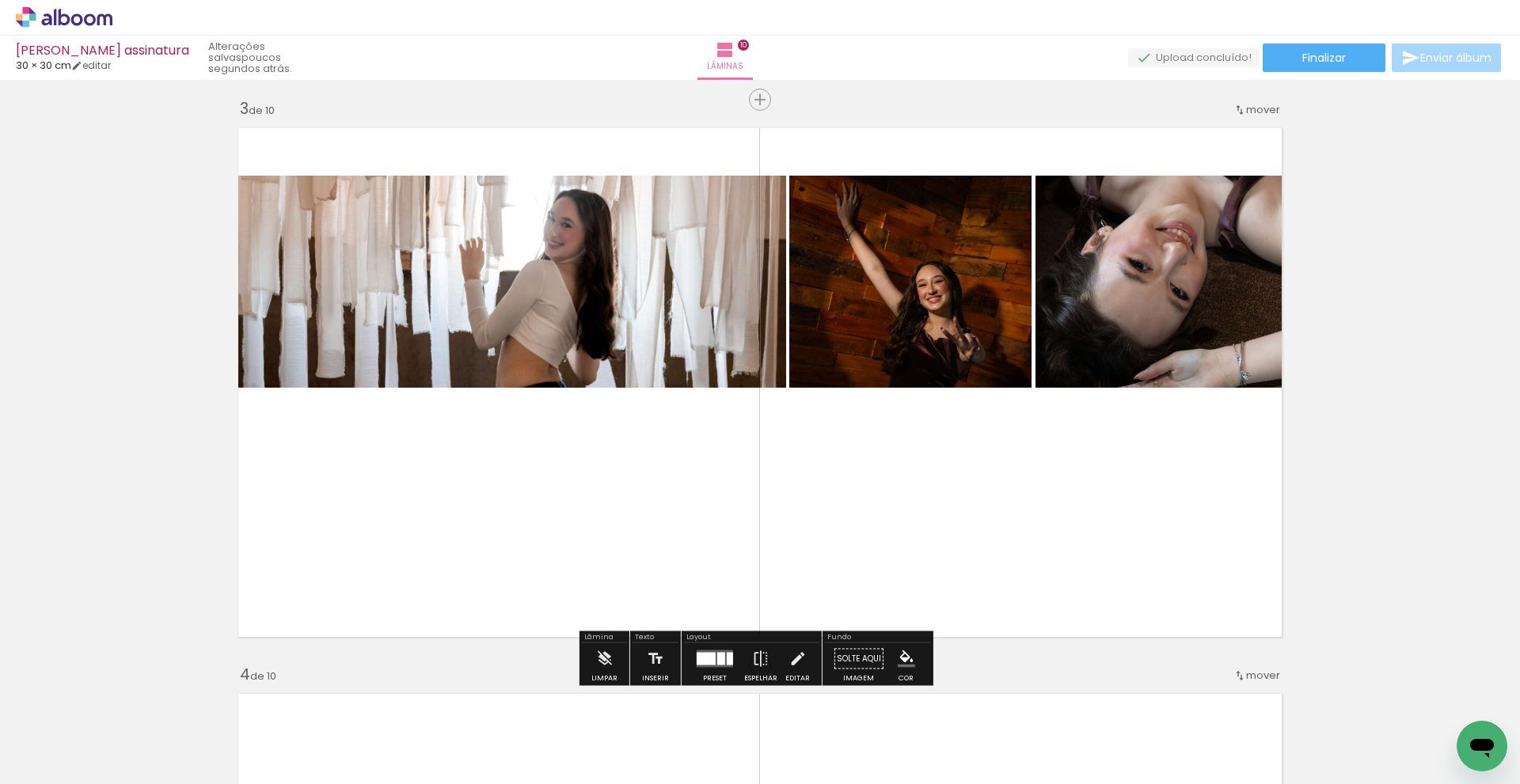
drag, startPoint x: 440, startPoint y: 385, endPoint x: 448, endPoint y: 362, distance: 24.4
click at [441, 385] on quentale-photo at bounding box center [508, 281] width 557 height 212
click at [461, 343] on quentale-photo at bounding box center [508, 281] width 557 height 212
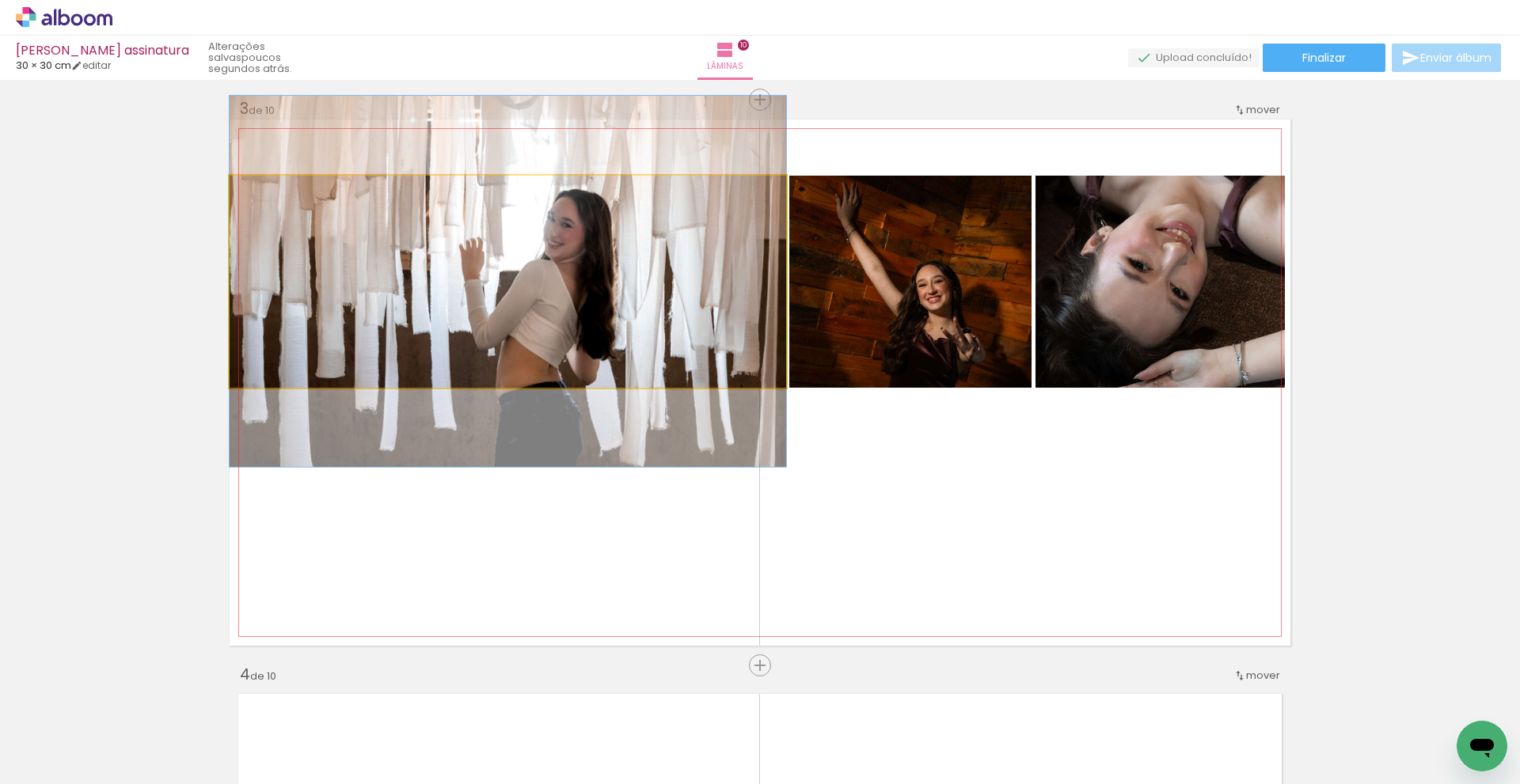
click at [461, 343] on quentale-photo at bounding box center [508, 281] width 557 height 212
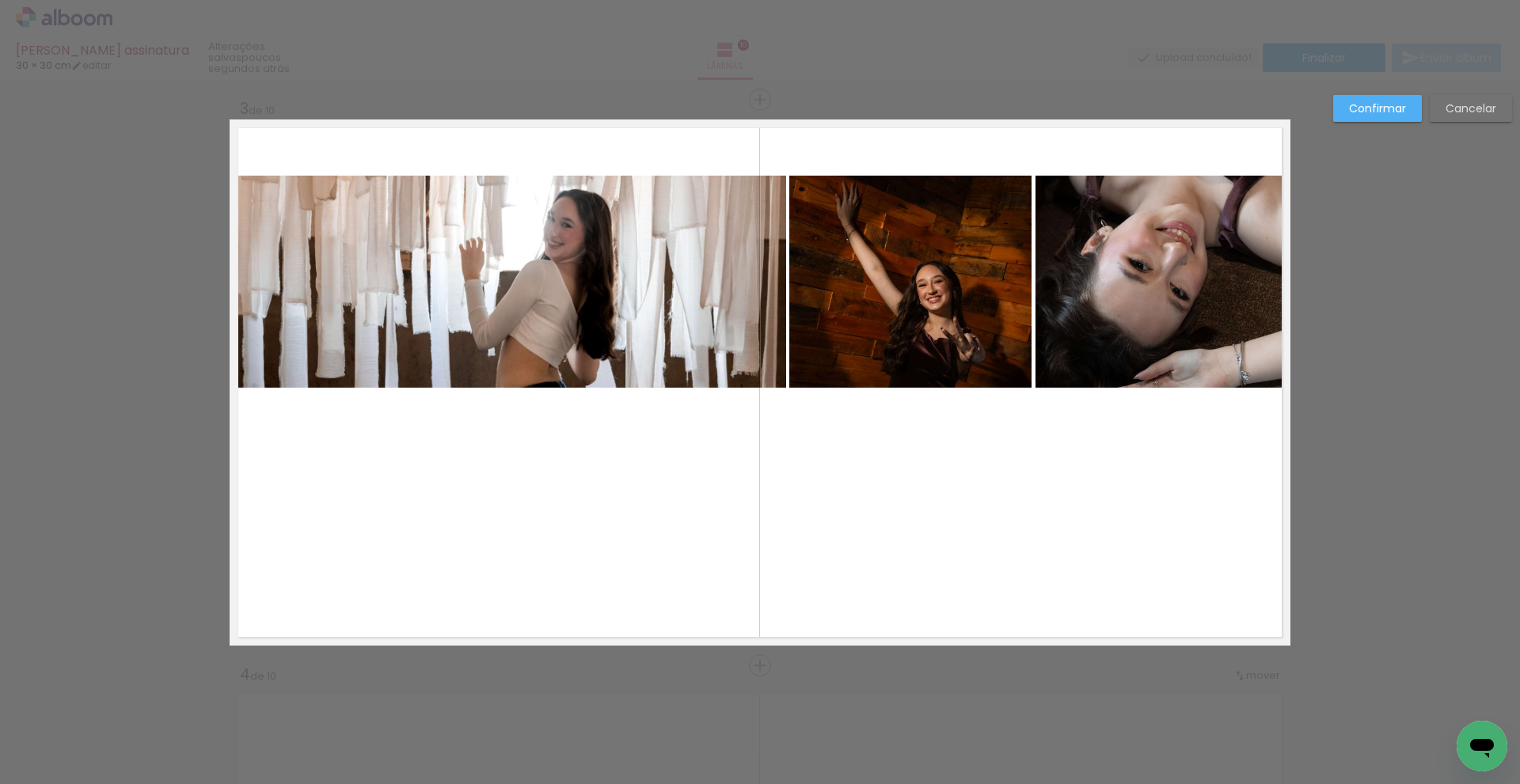
click at [647, 316] on quentale-photo at bounding box center [508, 281] width 557 height 212
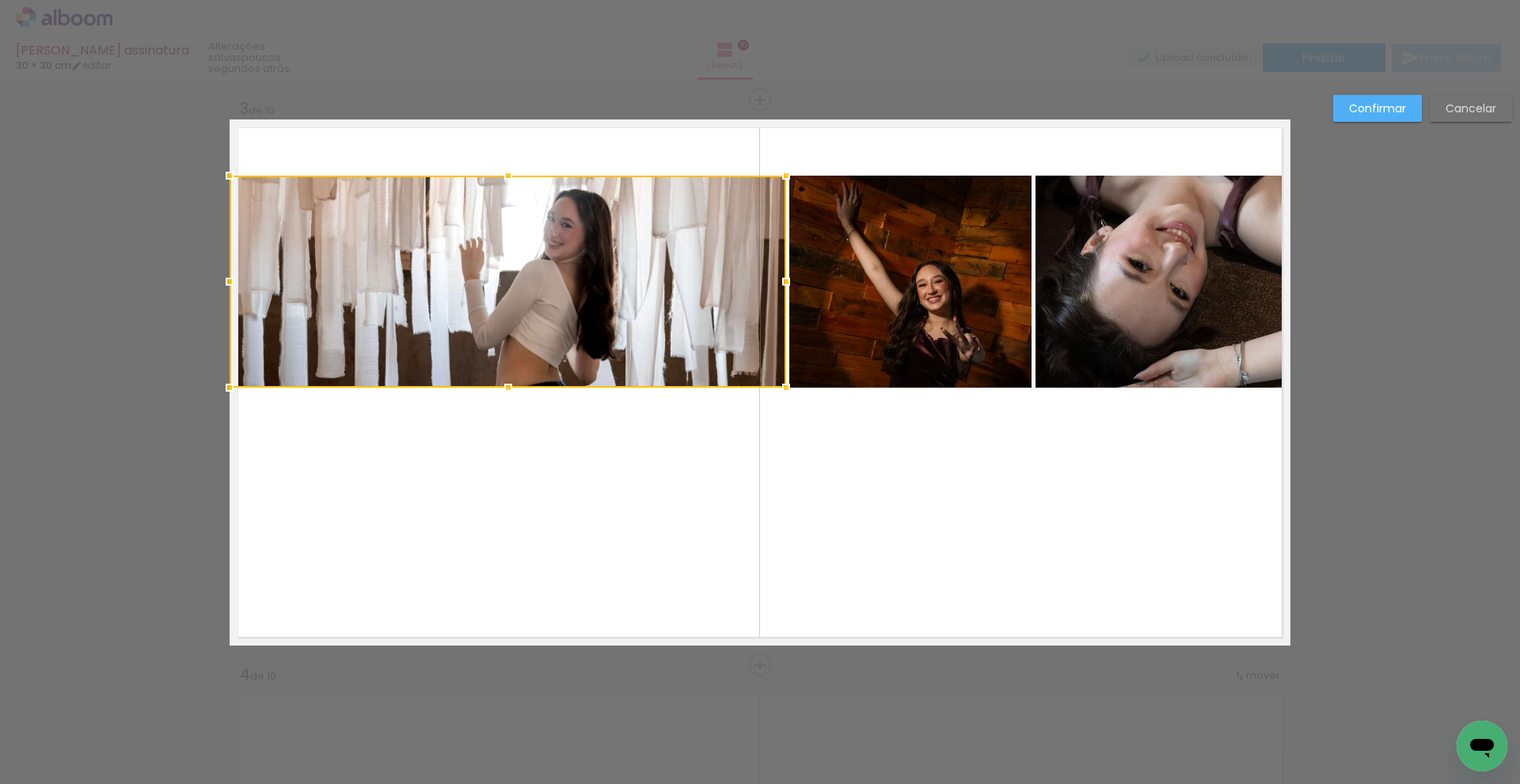
drag, startPoint x: 871, startPoint y: 283, endPoint x: 918, endPoint y: 291, distance: 47.7
click at [874, 283] on quentale-photo at bounding box center [911, 281] width 242 height 212
click at [1077, 290] on quentale-photo at bounding box center [1160, 281] width 250 height 212
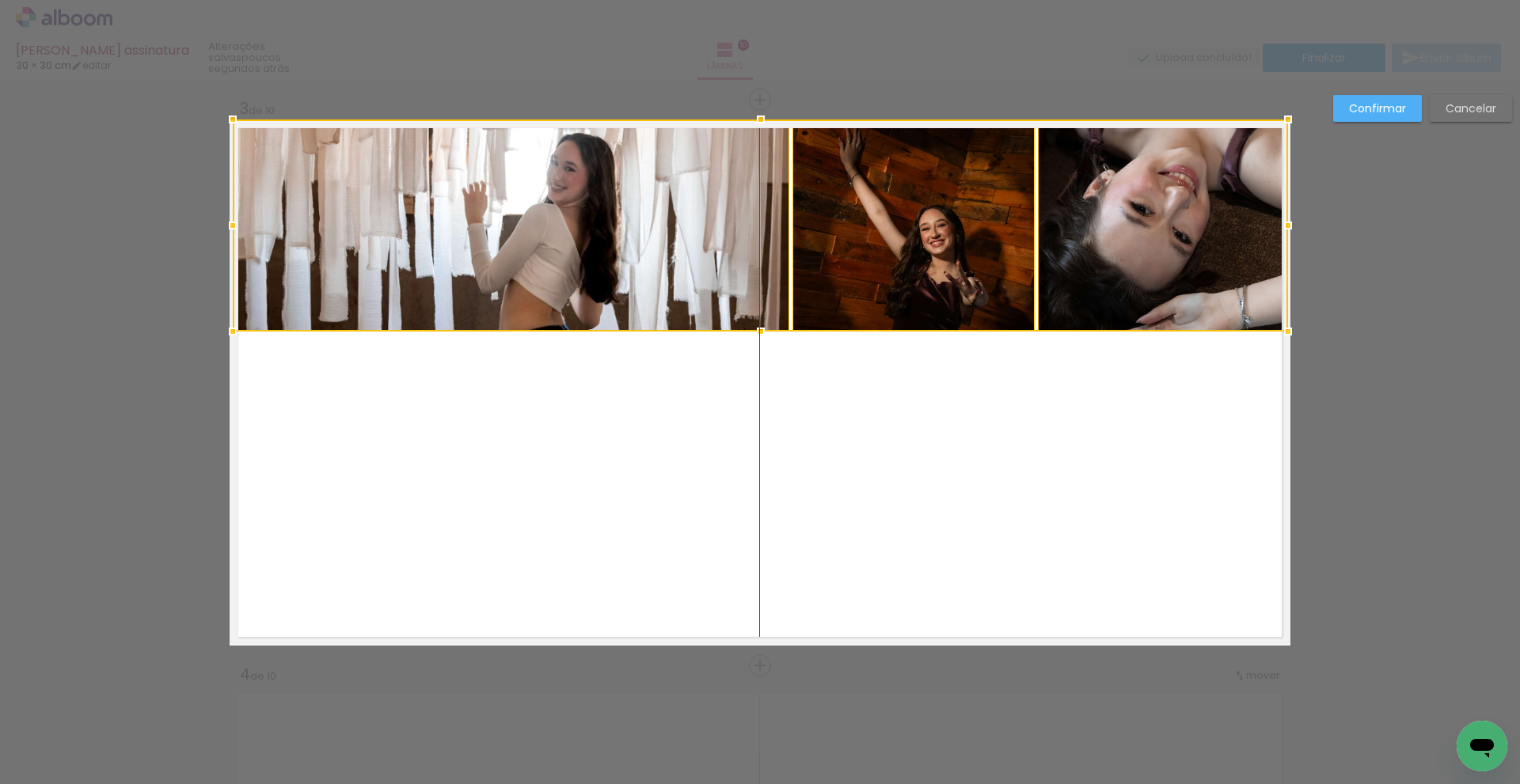
drag, startPoint x: 903, startPoint y: 326, endPoint x: 910, endPoint y: 264, distance: 62.4
click at [910, 264] on div at bounding box center [760, 225] width 1055 height 212
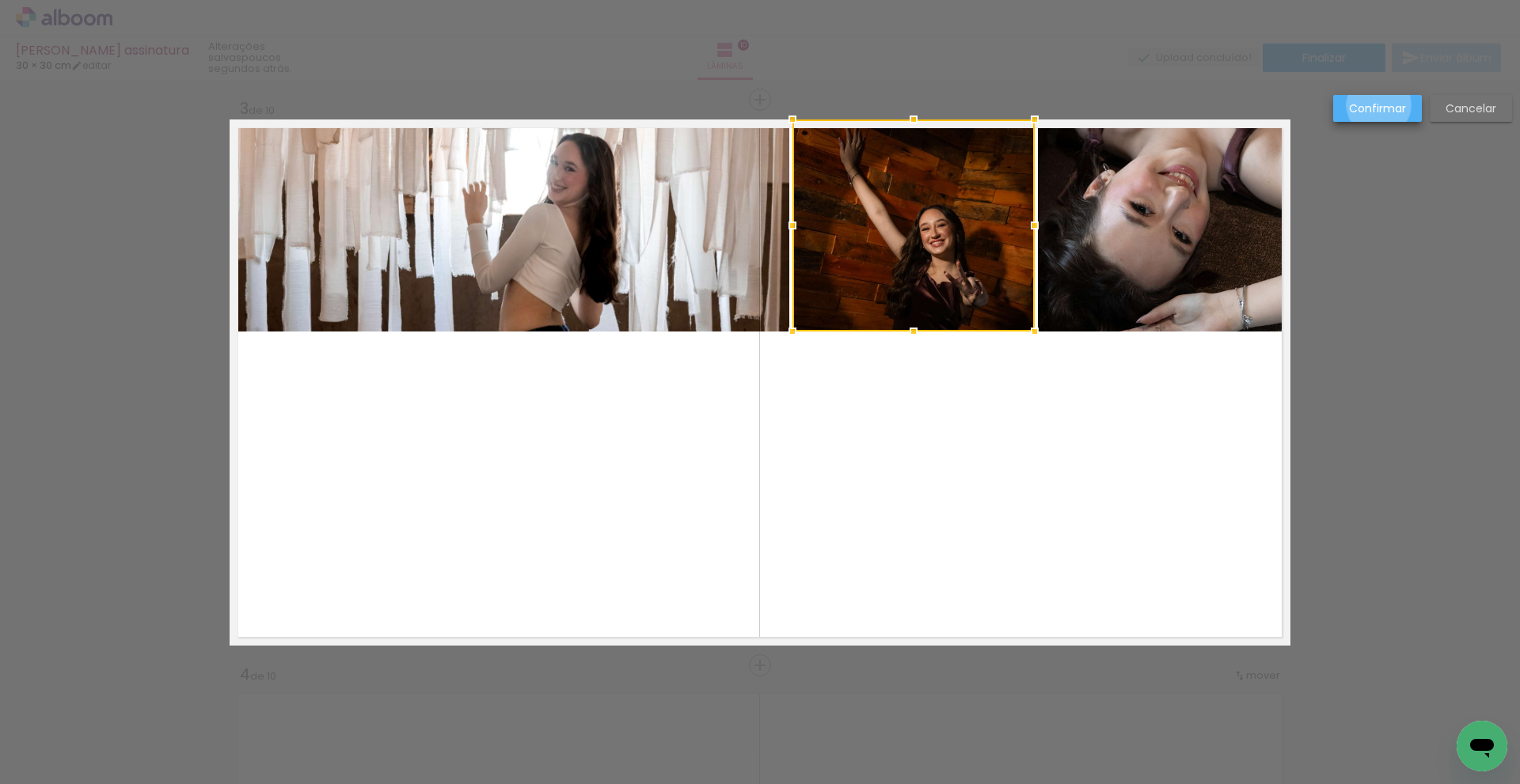
click at [0, 0] on slot "Confirmar" at bounding box center [0, 0] width 0 height 0
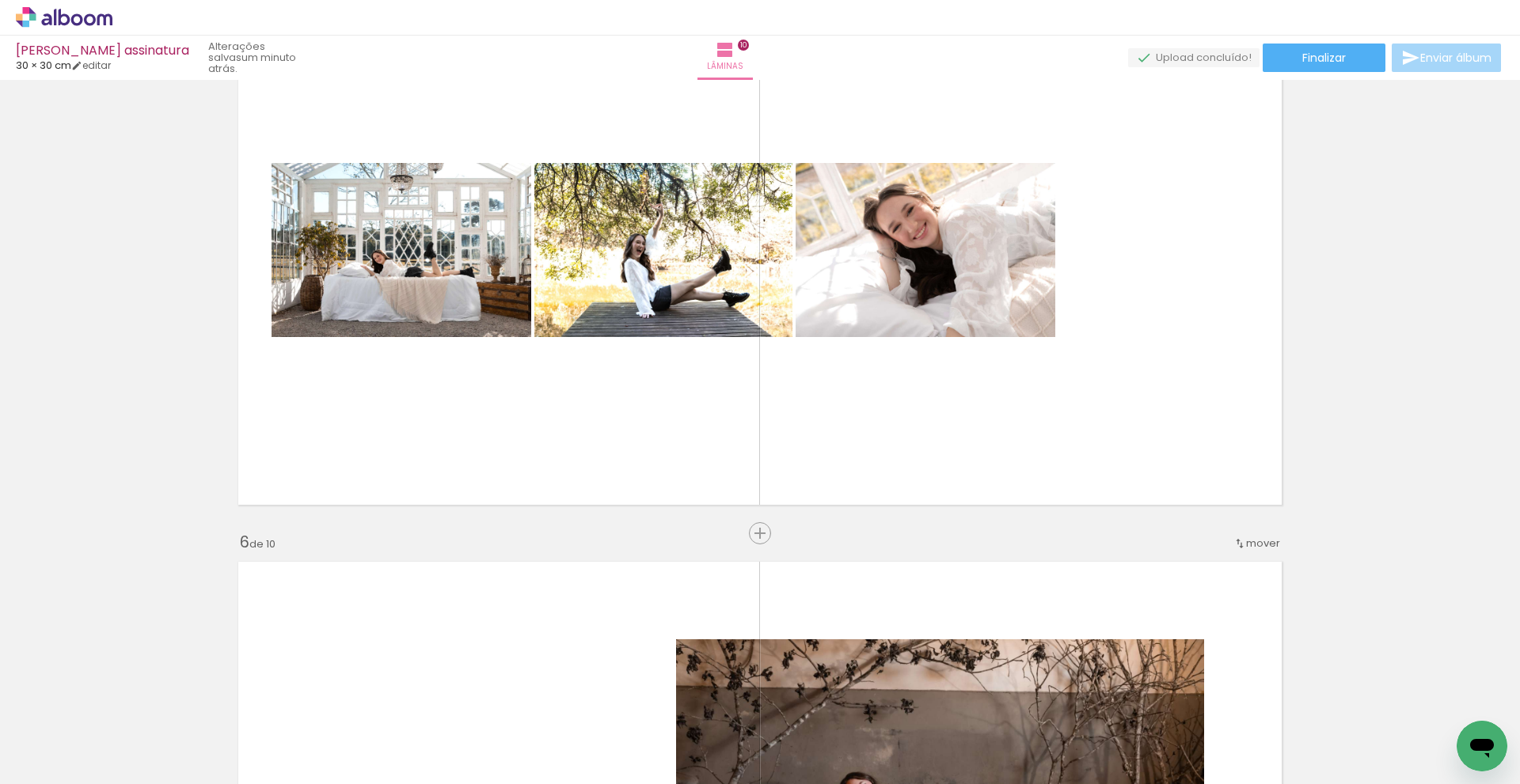
scroll to position [2374, 0]
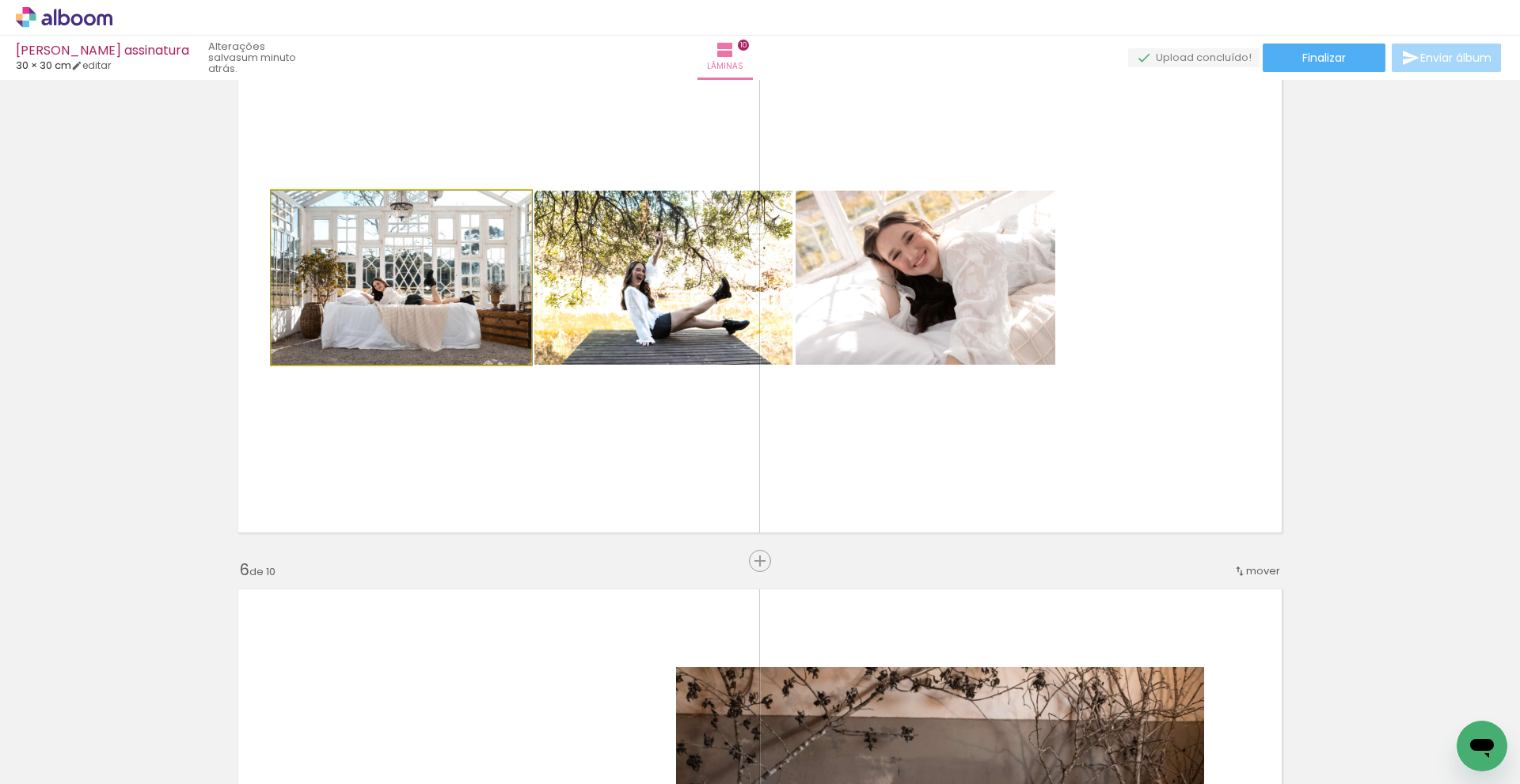
click at [387, 317] on quentale-photo at bounding box center [401, 278] width 260 height 174
click at [387, 316] on quentale-photo at bounding box center [401, 278] width 260 height 174
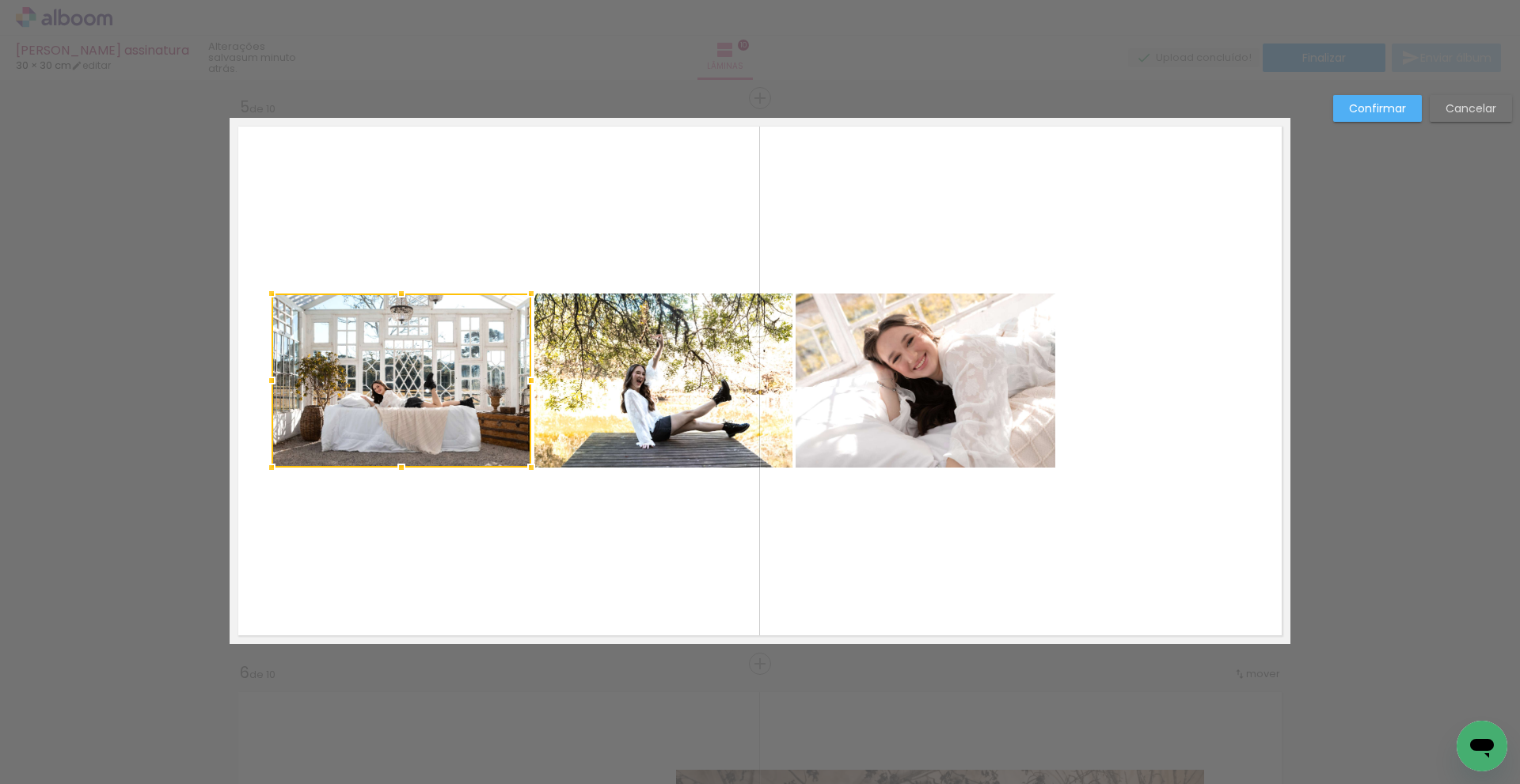
scroll to position [2270, 0]
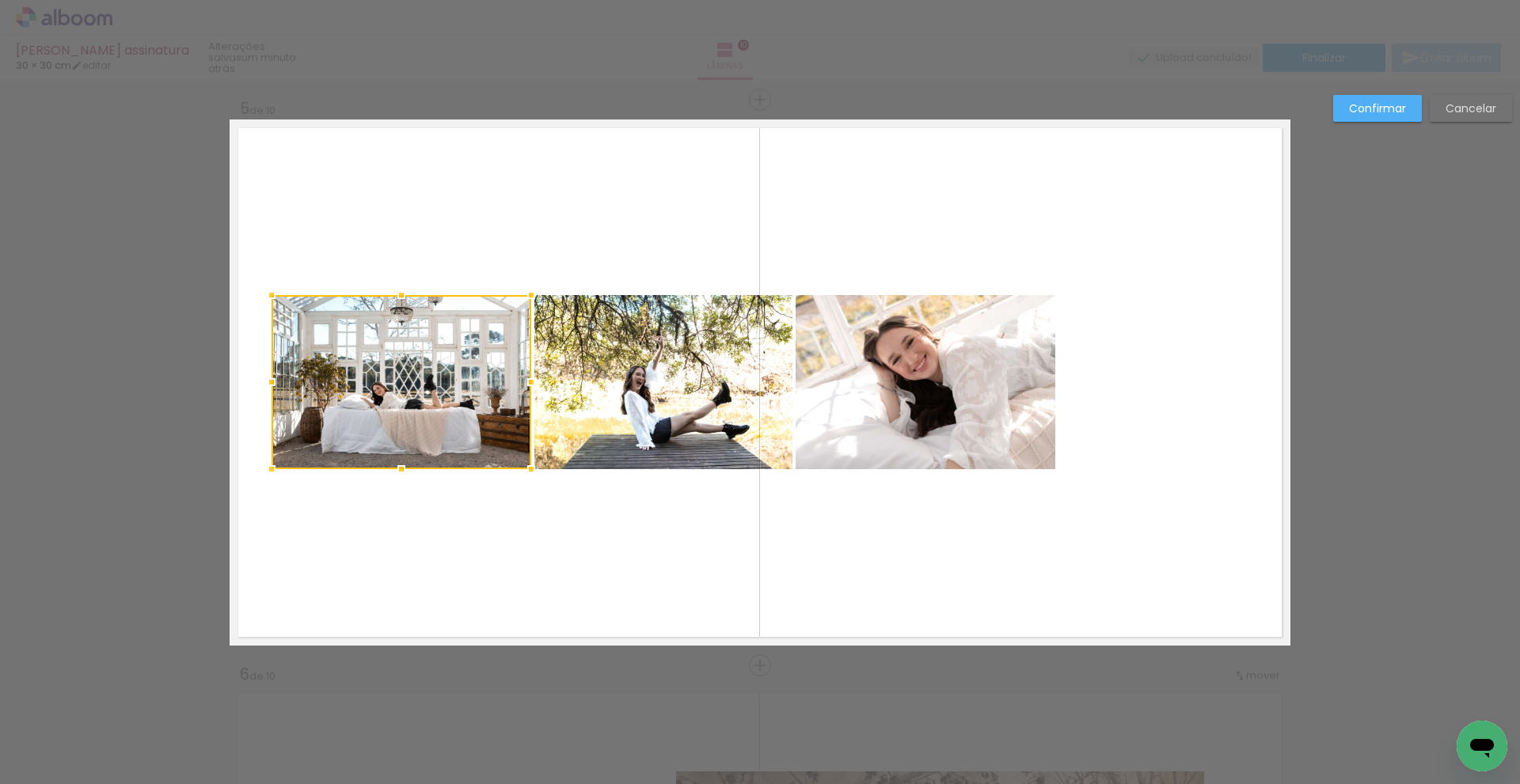
click at [618, 367] on quentale-photo at bounding box center [663, 382] width 258 height 174
click at [882, 397] on quentale-photo at bounding box center [925, 382] width 260 height 174
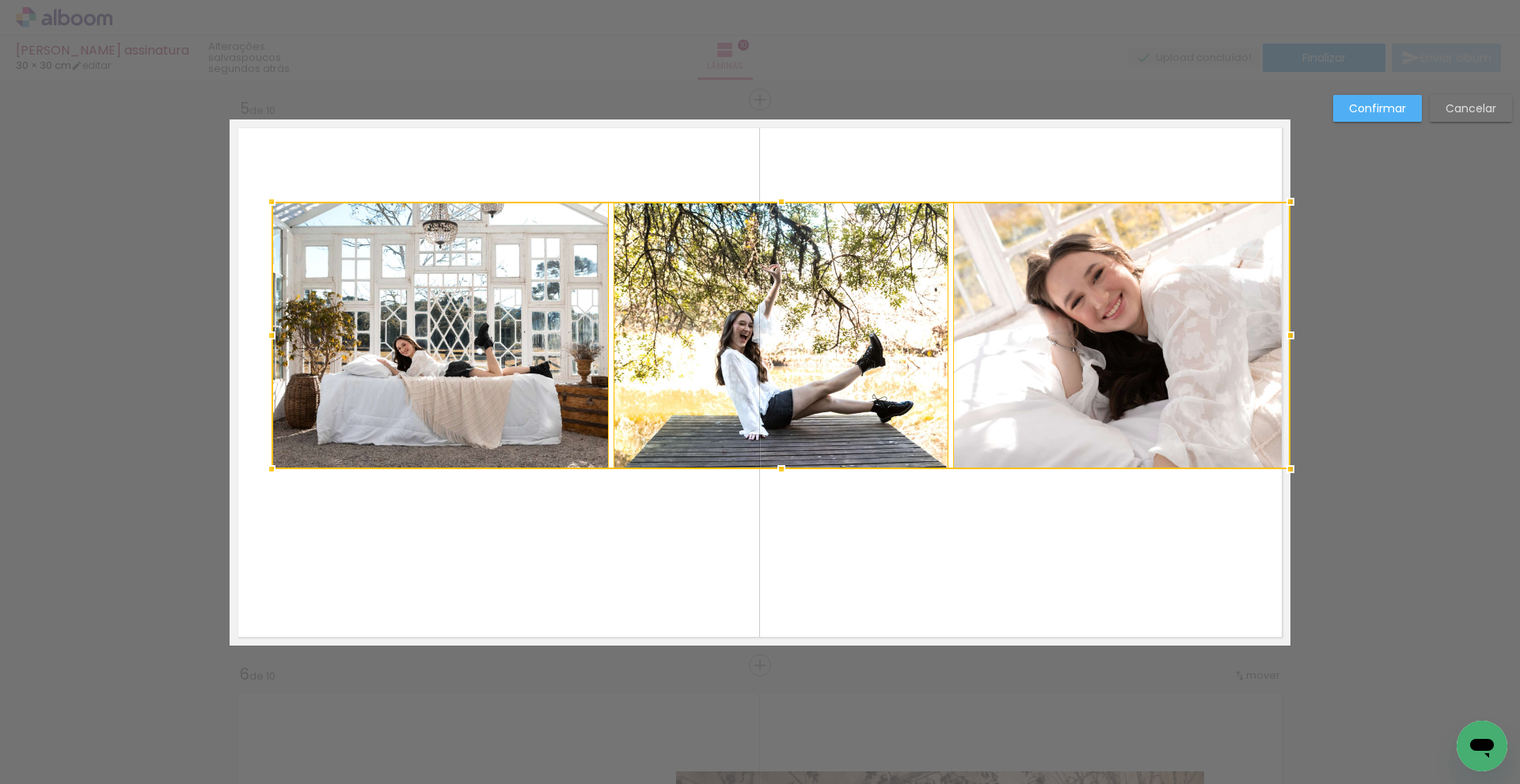
drag, startPoint x: 1103, startPoint y: 277, endPoint x: 1298, endPoint y: 203, distance: 208.6
click at [1298, 203] on div at bounding box center [1291, 202] width 32 height 32
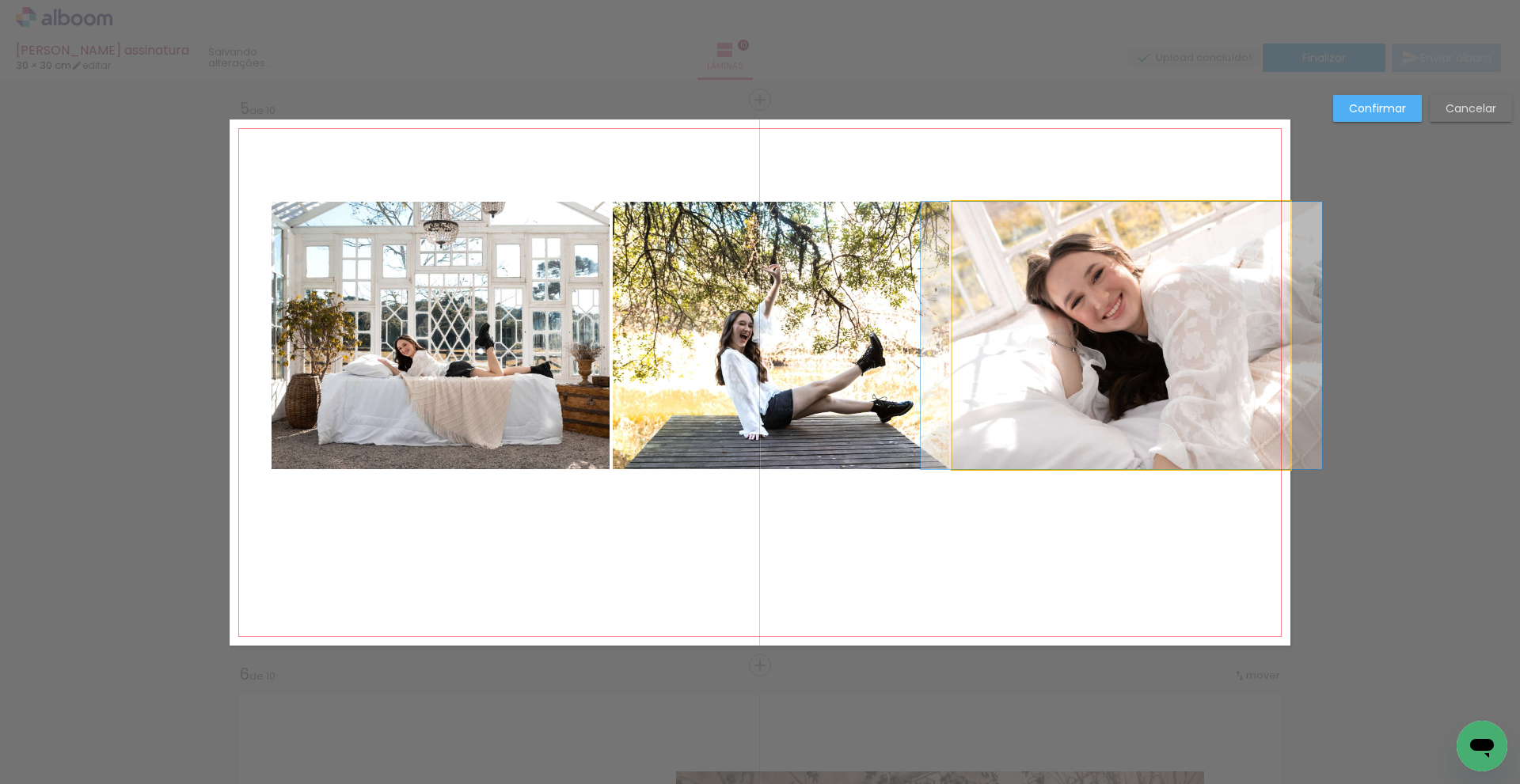
click at [1016, 303] on quentale-photo at bounding box center [1121, 335] width 338 height 268
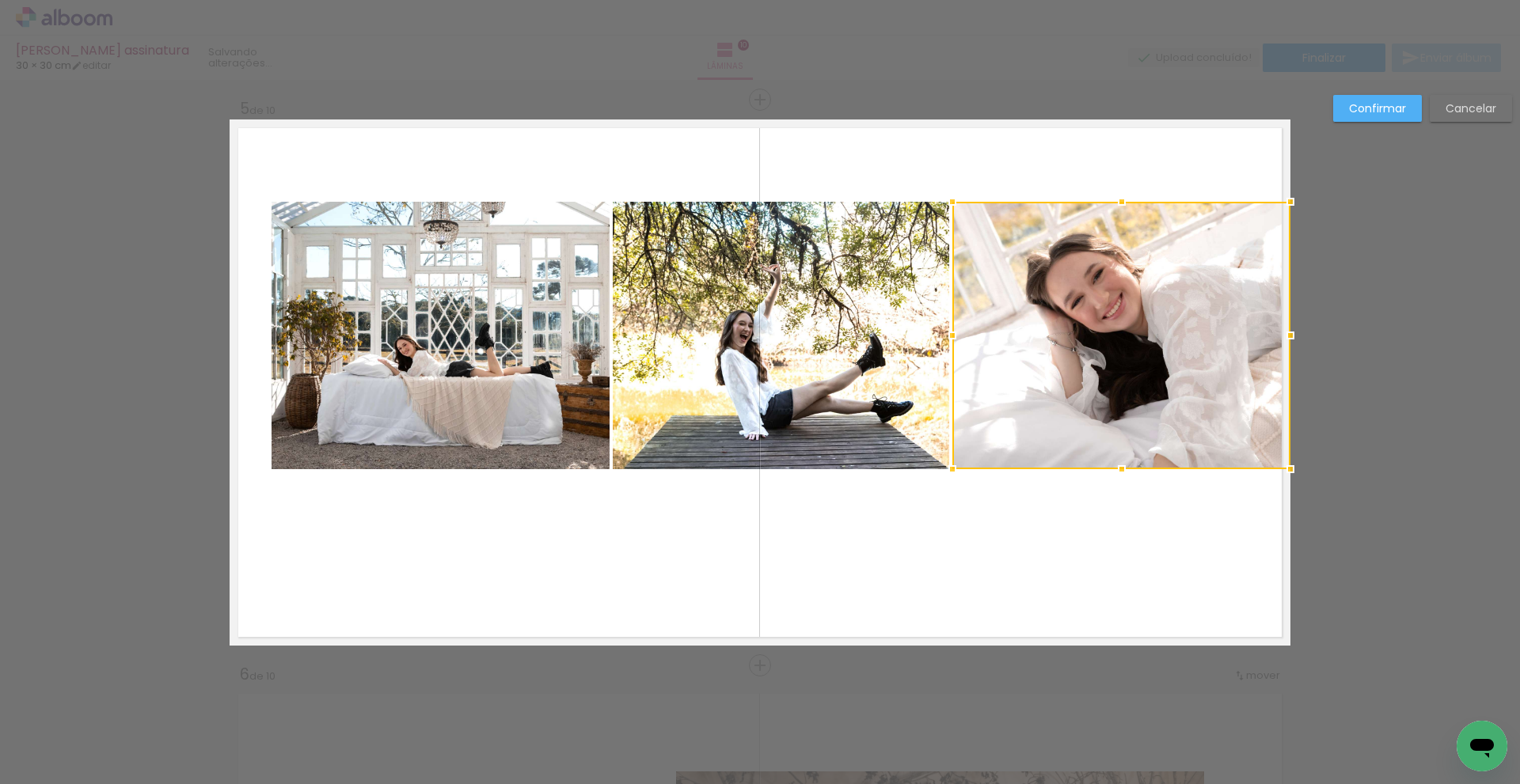
click at [823, 315] on quentale-photo at bounding box center [781, 335] width 337 height 268
click at [417, 332] on quentale-photo at bounding box center [440, 335] width 338 height 268
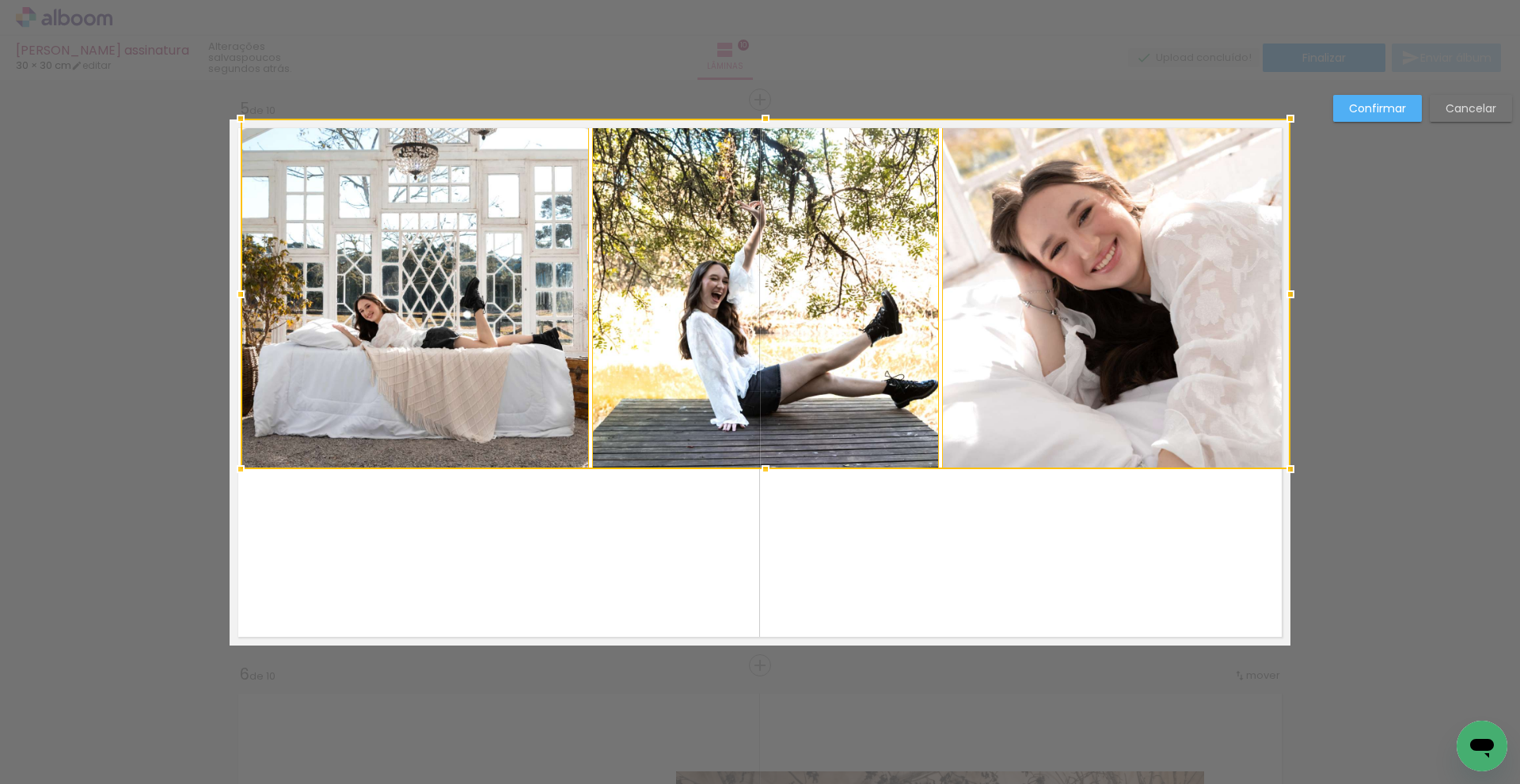
drag, startPoint x: 268, startPoint y: 203, endPoint x: 193, endPoint y: 120, distance: 111.9
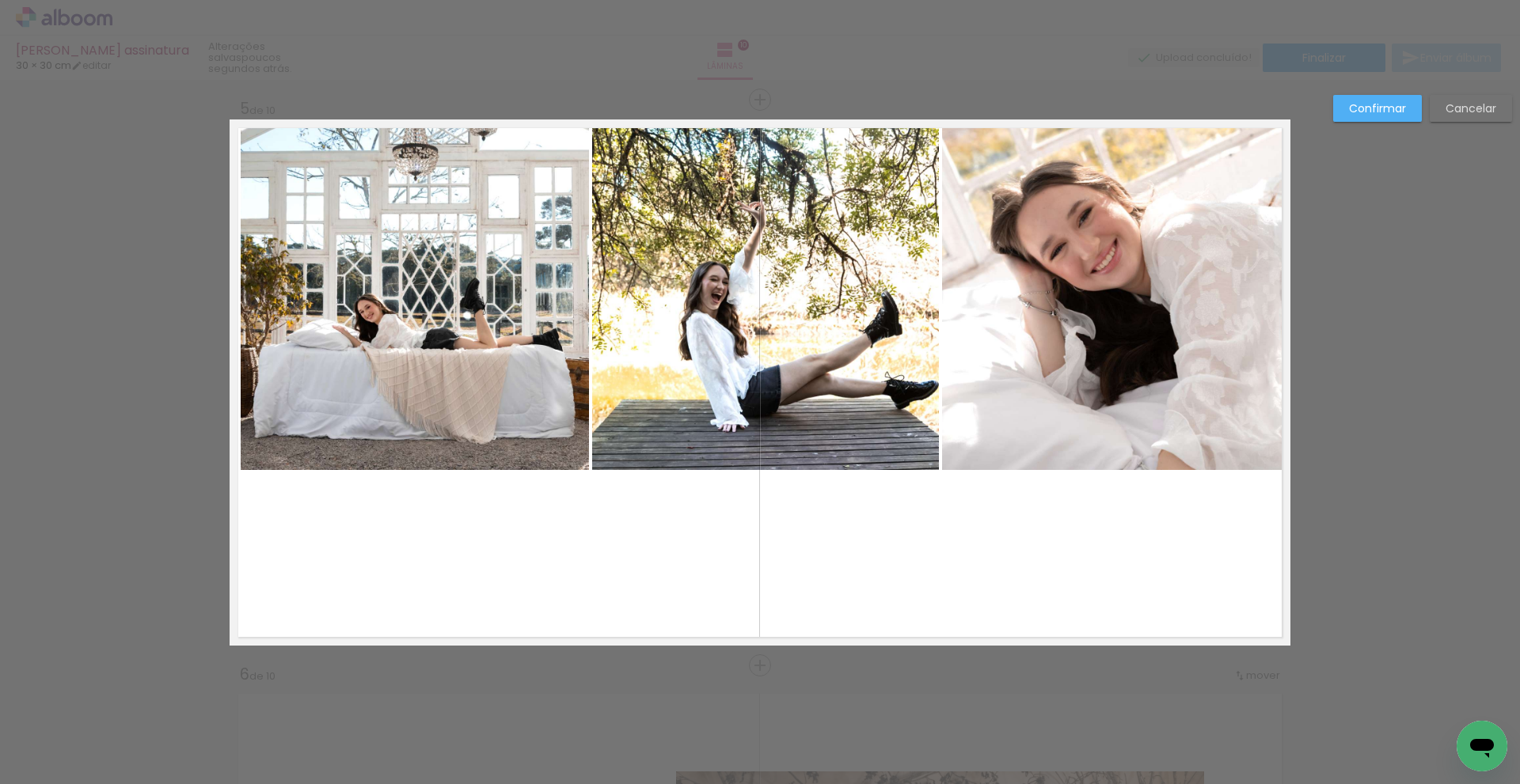
click at [423, 381] on quentale-photo at bounding box center [415, 294] width 348 height 351
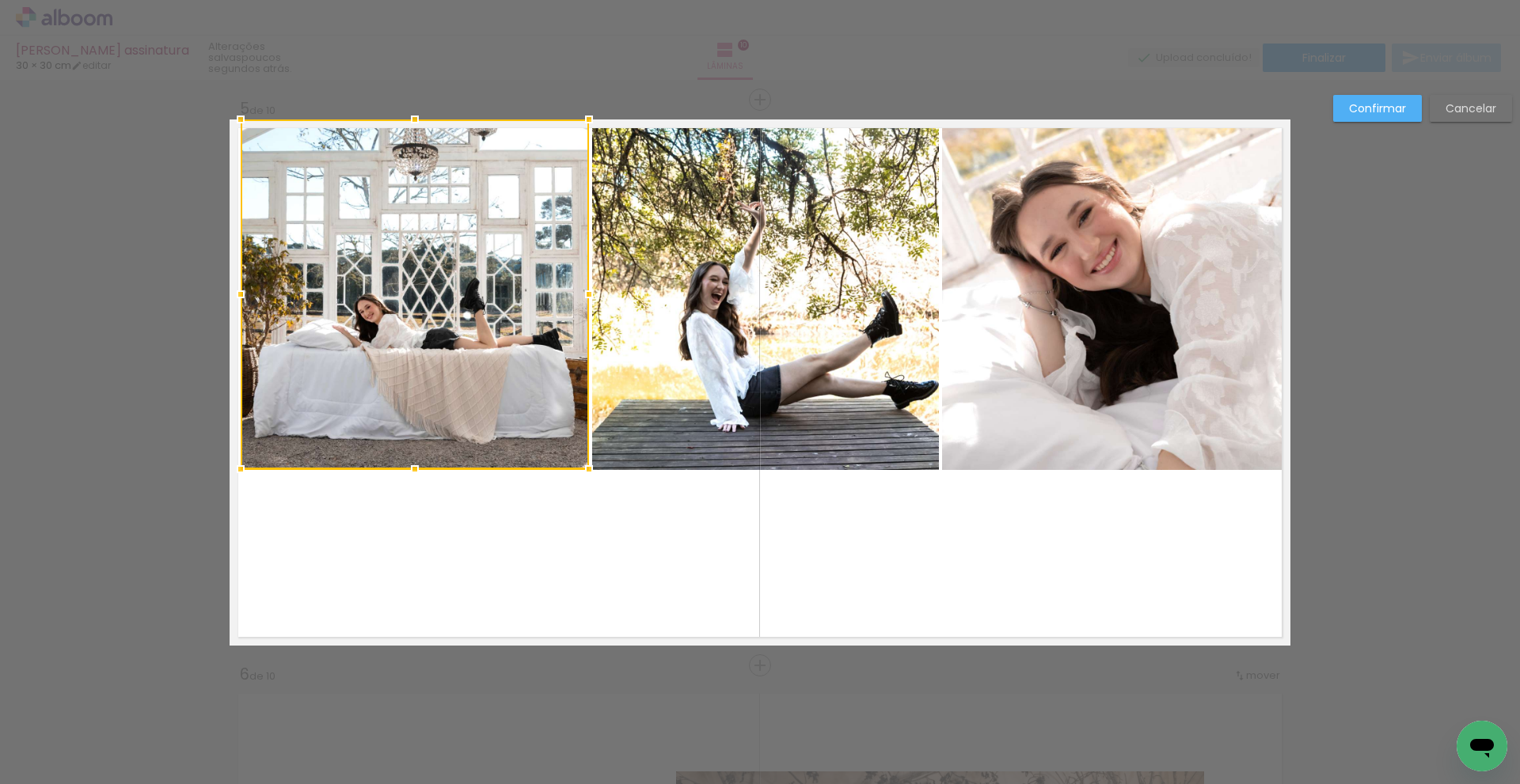
click at [786, 397] on quentale-photo at bounding box center [766, 294] width 347 height 351
click at [1117, 382] on quentale-photo at bounding box center [1116, 294] width 348 height 351
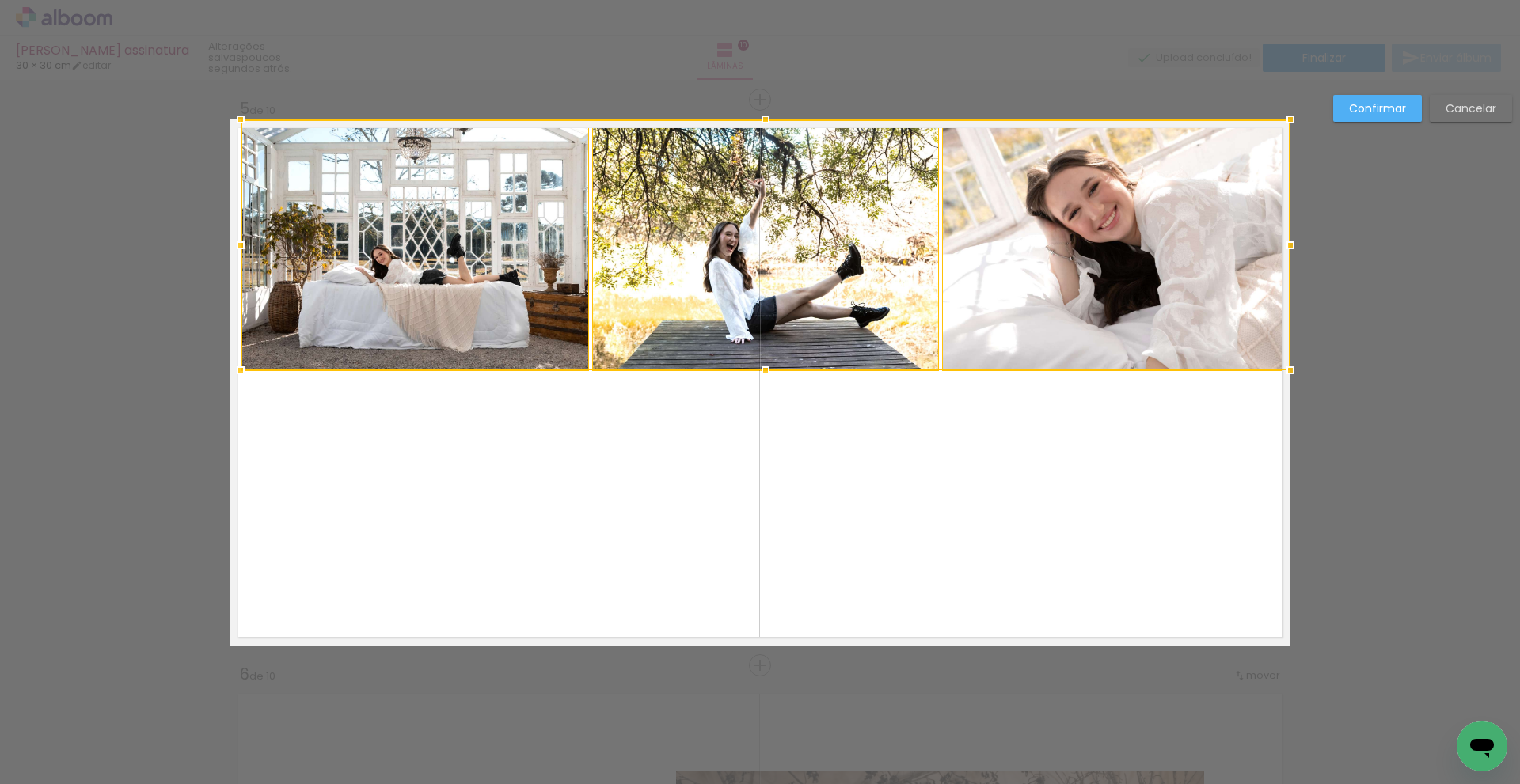
drag, startPoint x: 760, startPoint y: 468, endPoint x: 756, endPoint y: 338, distance: 130.1
click at [769, 337] on div at bounding box center [766, 245] width 1050 height 250
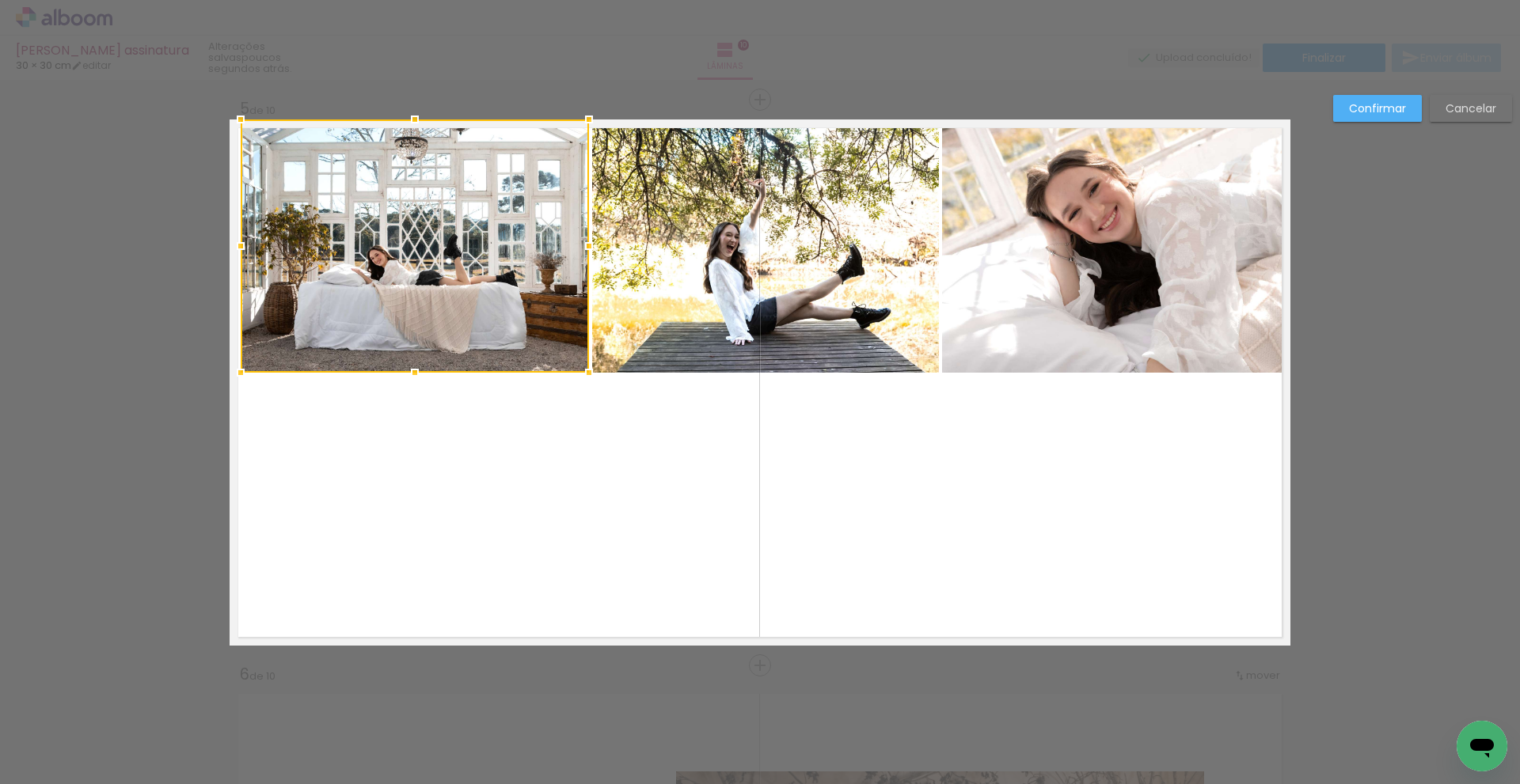
drag, startPoint x: 673, startPoint y: 264, endPoint x: 681, endPoint y: 266, distance: 8.2
click at [674, 264] on quentale-photo at bounding box center [766, 246] width 347 height 253
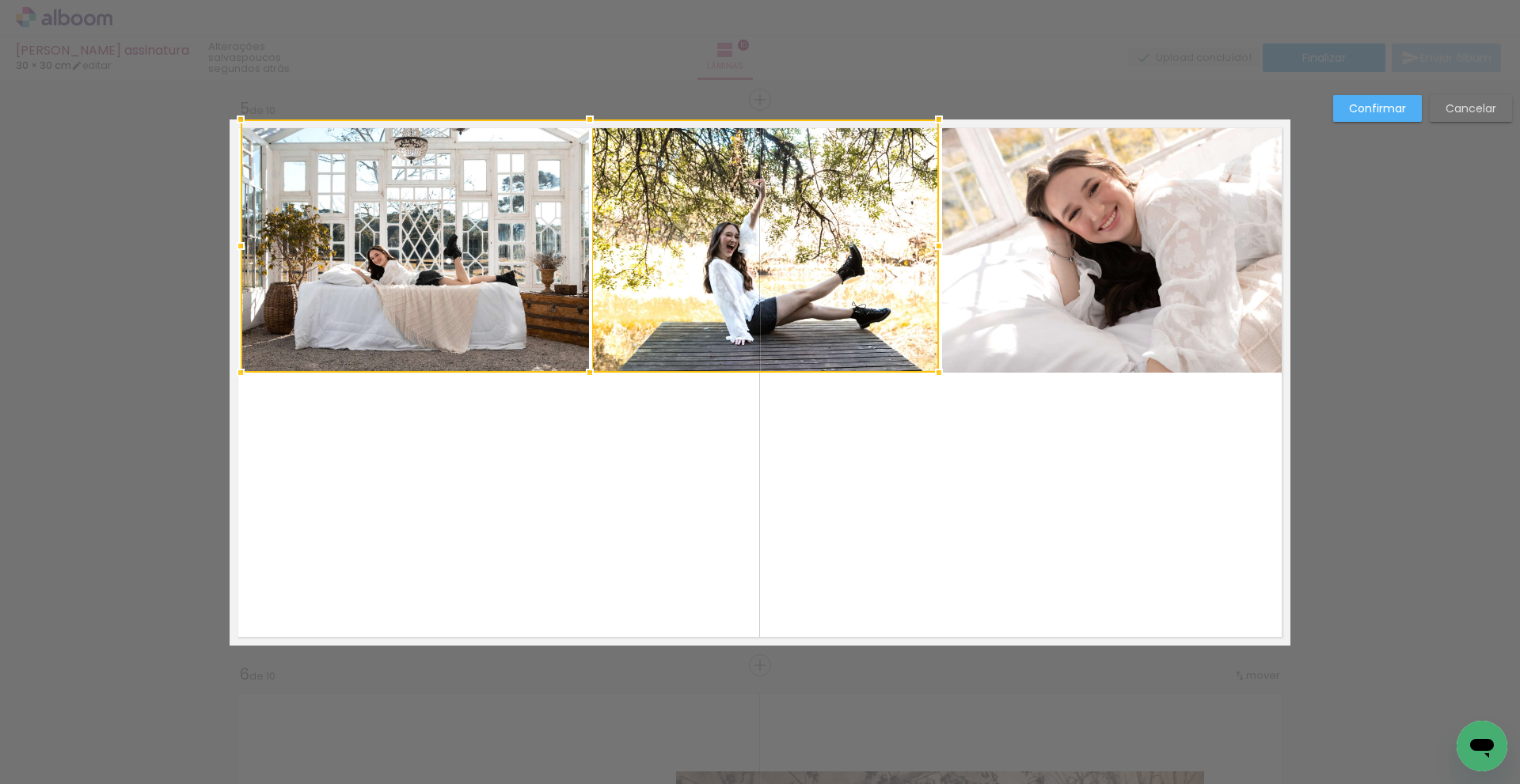
click at [1052, 269] on quentale-photo at bounding box center [1116, 246] width 348 height 253
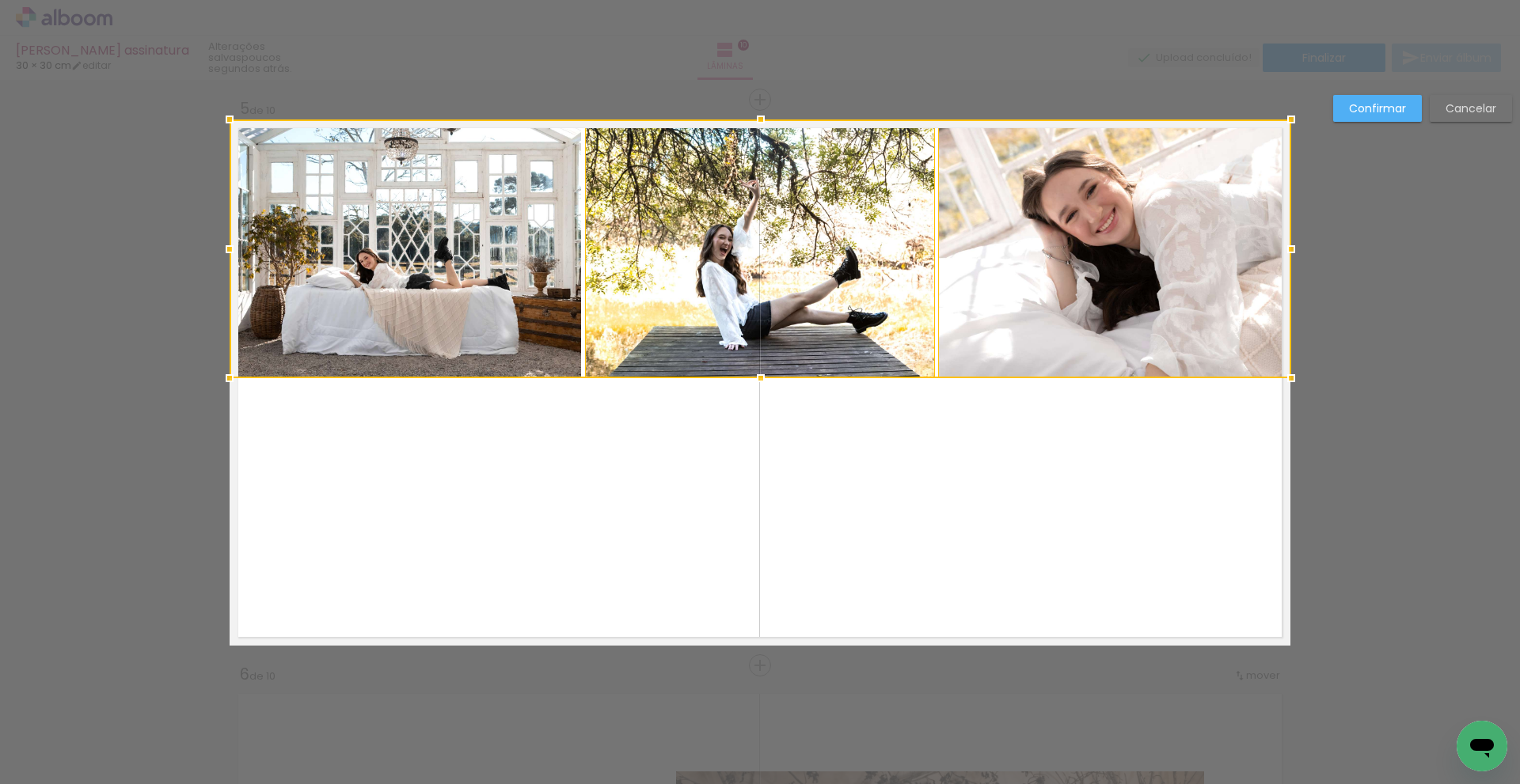
drag, startPoint x: 235, startPoint y: 375, endPoint x: 225, endPoint y: 381, distance: 11.7
click at [225, 381] on div at bounding box center [229, 378] width 32 height 32
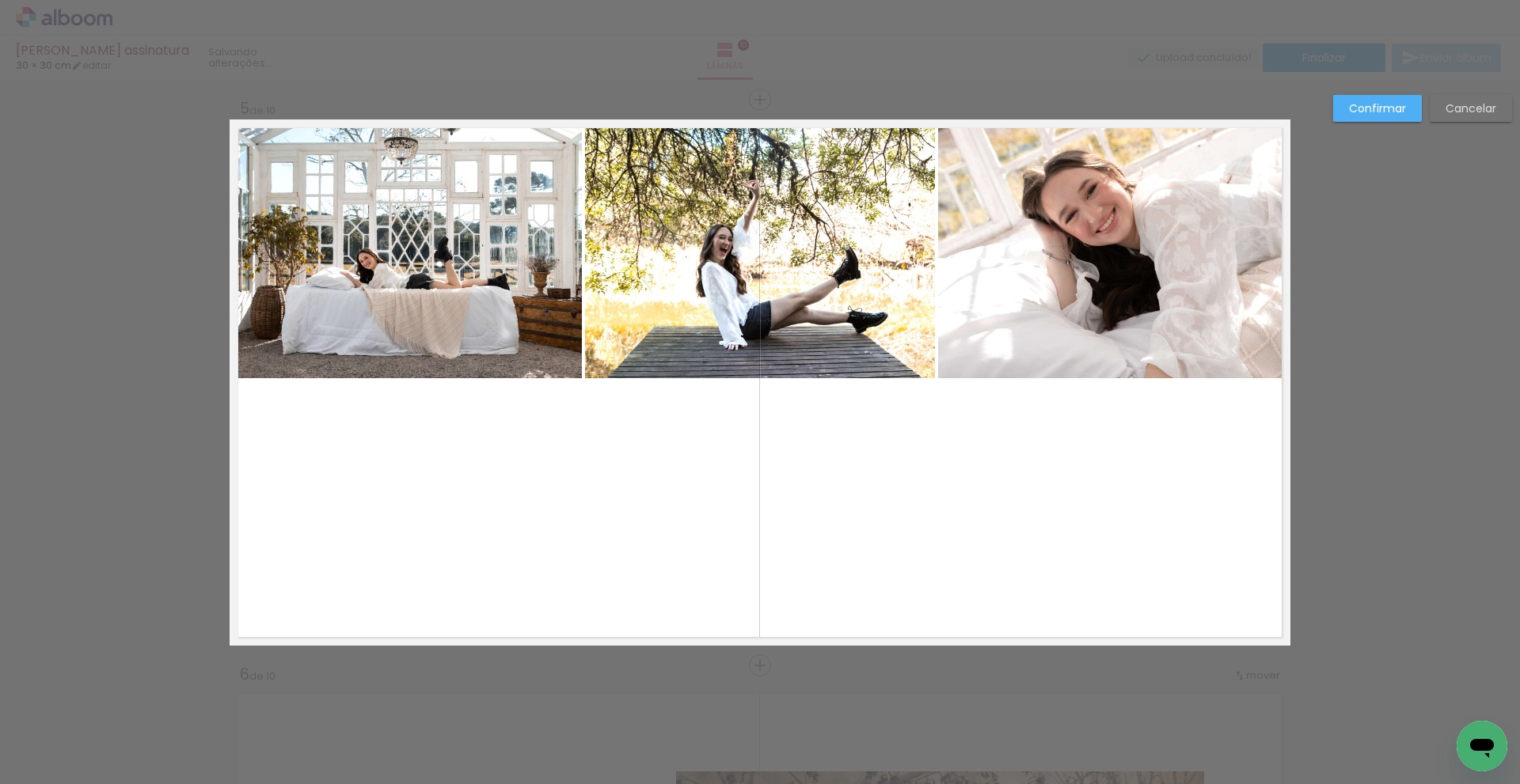
click at [438, 555] on quentale-layouter at bounding box center [760, 382] width 1061 height 526
drag, startPoint x: 1444, startPoint y: 406, endPoint x: 1452, endPoint y: 412, distance: 10.0
click at [1378, 101] on paper-button "Confirmar" at bounding box center [1378, 108] width 89 height 27
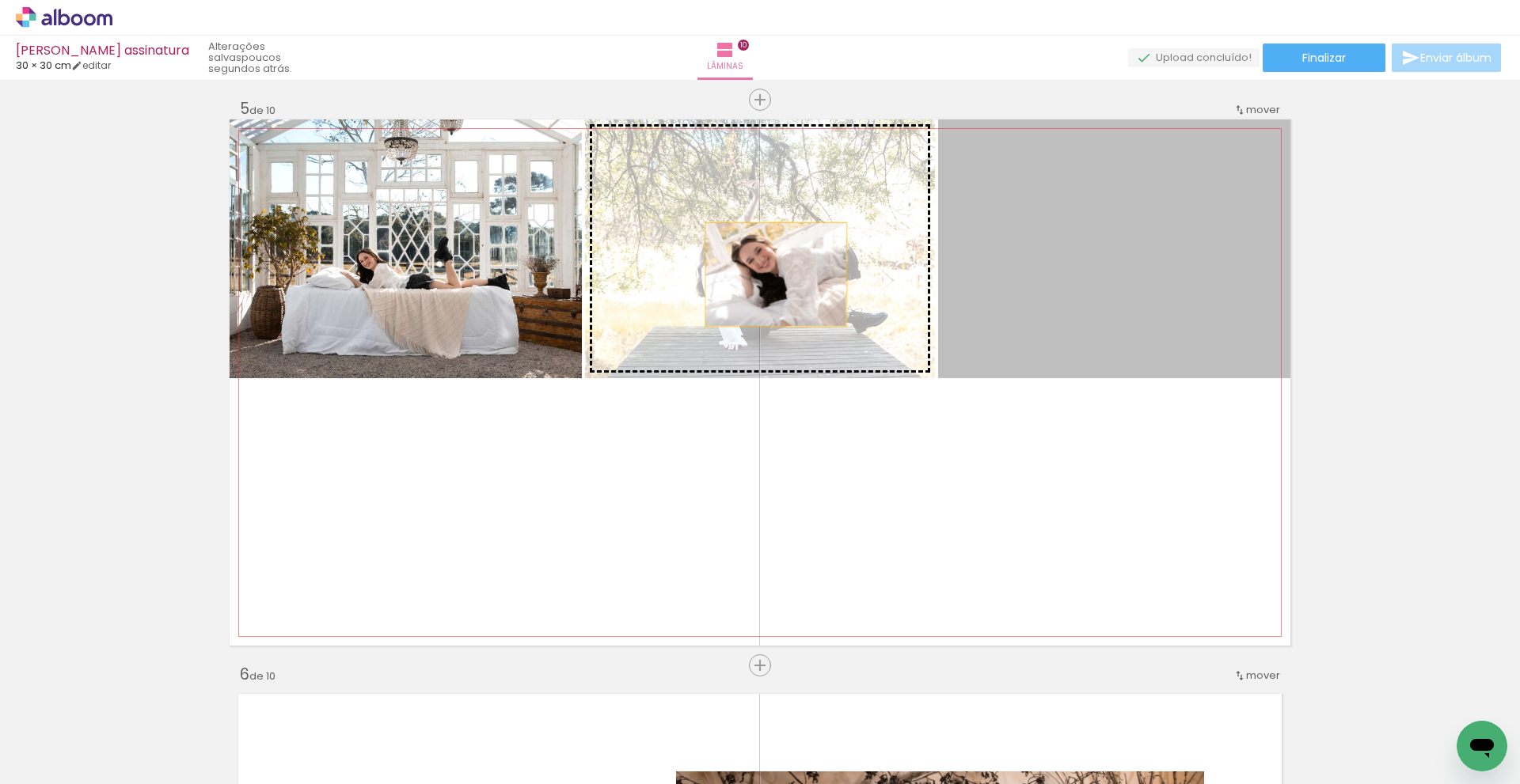
drag, startPoint x: 1077, startPoint y: 282, endPoint x: 786, endPoint y: 277, distance: 291.0
click at [0, 0] on slot at bounding box center [0, 0] width 0 height 0
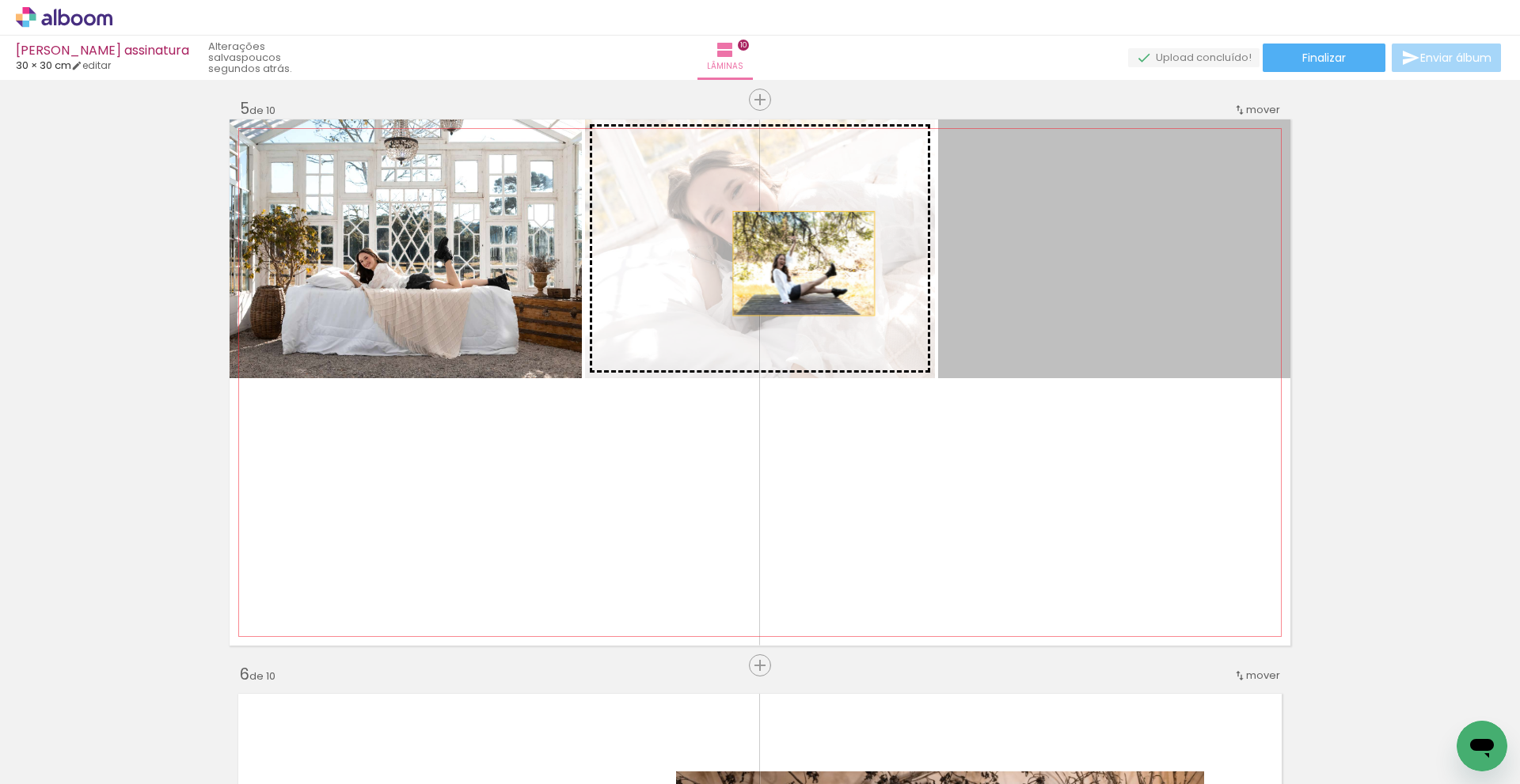
drag, startPoint x: 1196, startPoint y: 308, endPoint x: 788, endPoint y: 246, distance: 412.7
click at [0, 0] on slot at bounding box center [0, 0] width 0 height 0
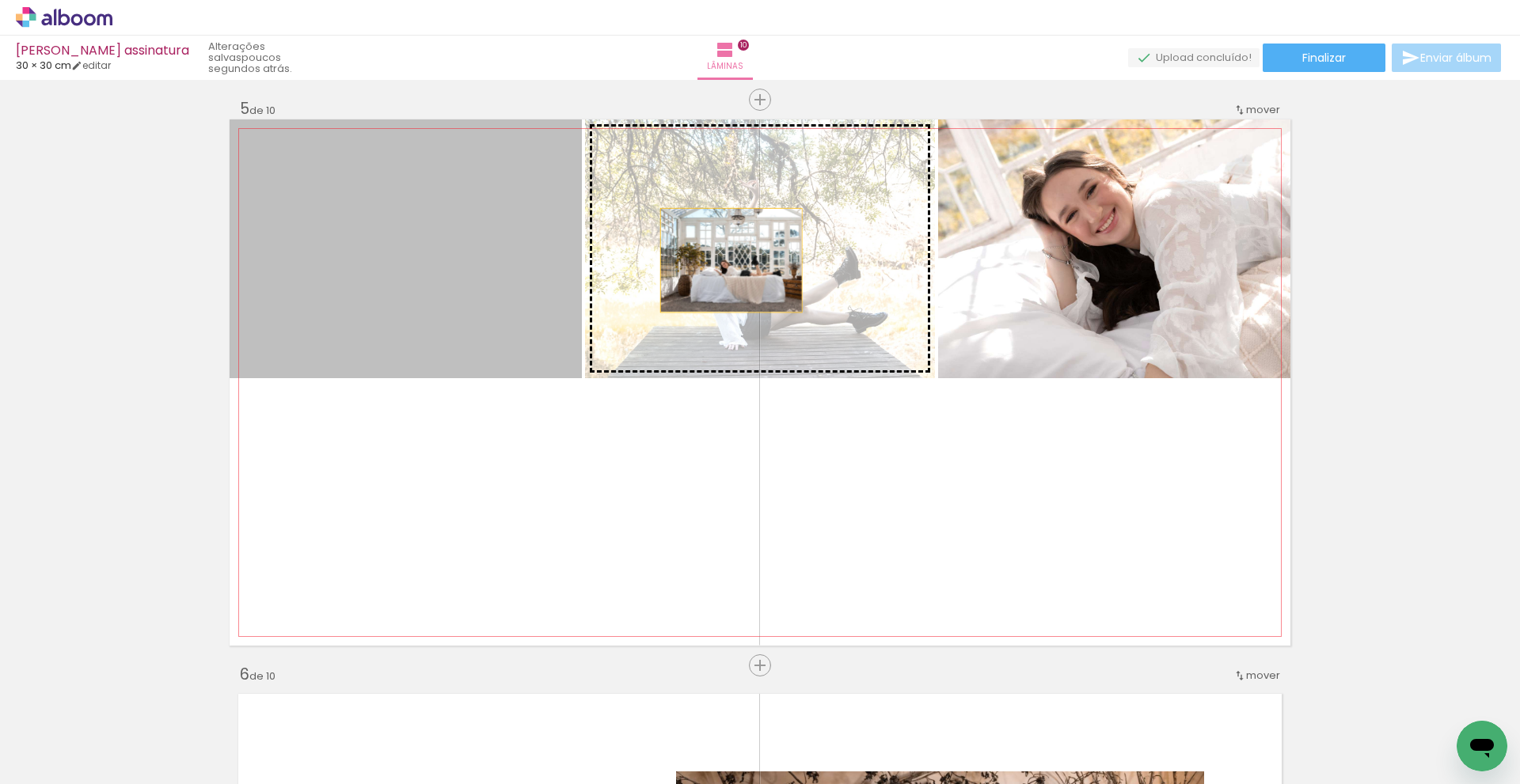
drag, startPoint x: 387, startPoint y: 294, endPoint x: 750, endPoint y: 259, distance: 364.7
click at [0, 0] on slot at bounding box center [0, 0] width 0 height 0
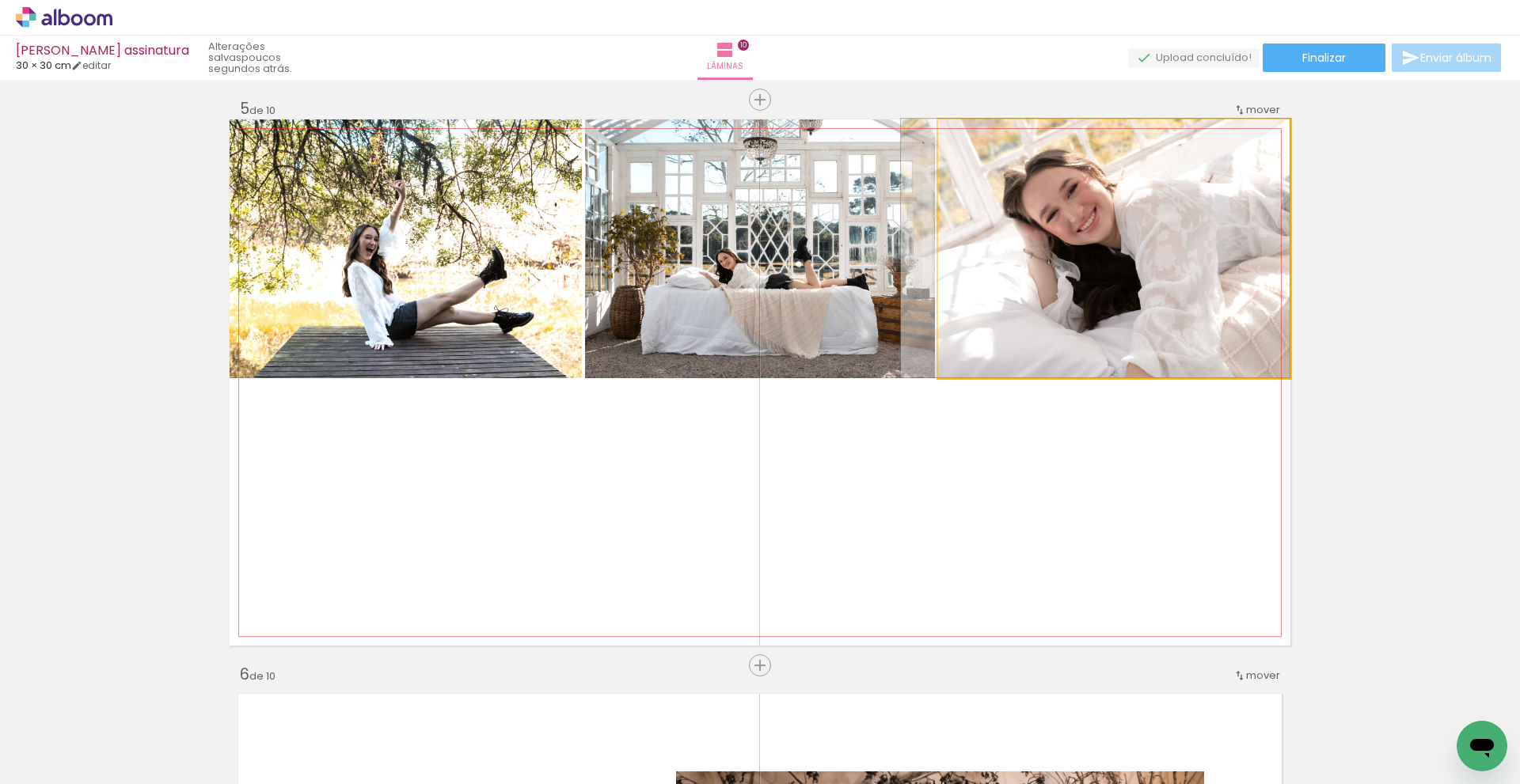
drag, startPoint x: 1037, startPoint y: 279, endPoint x: 712, endPoint y: 277, distance: 325.0
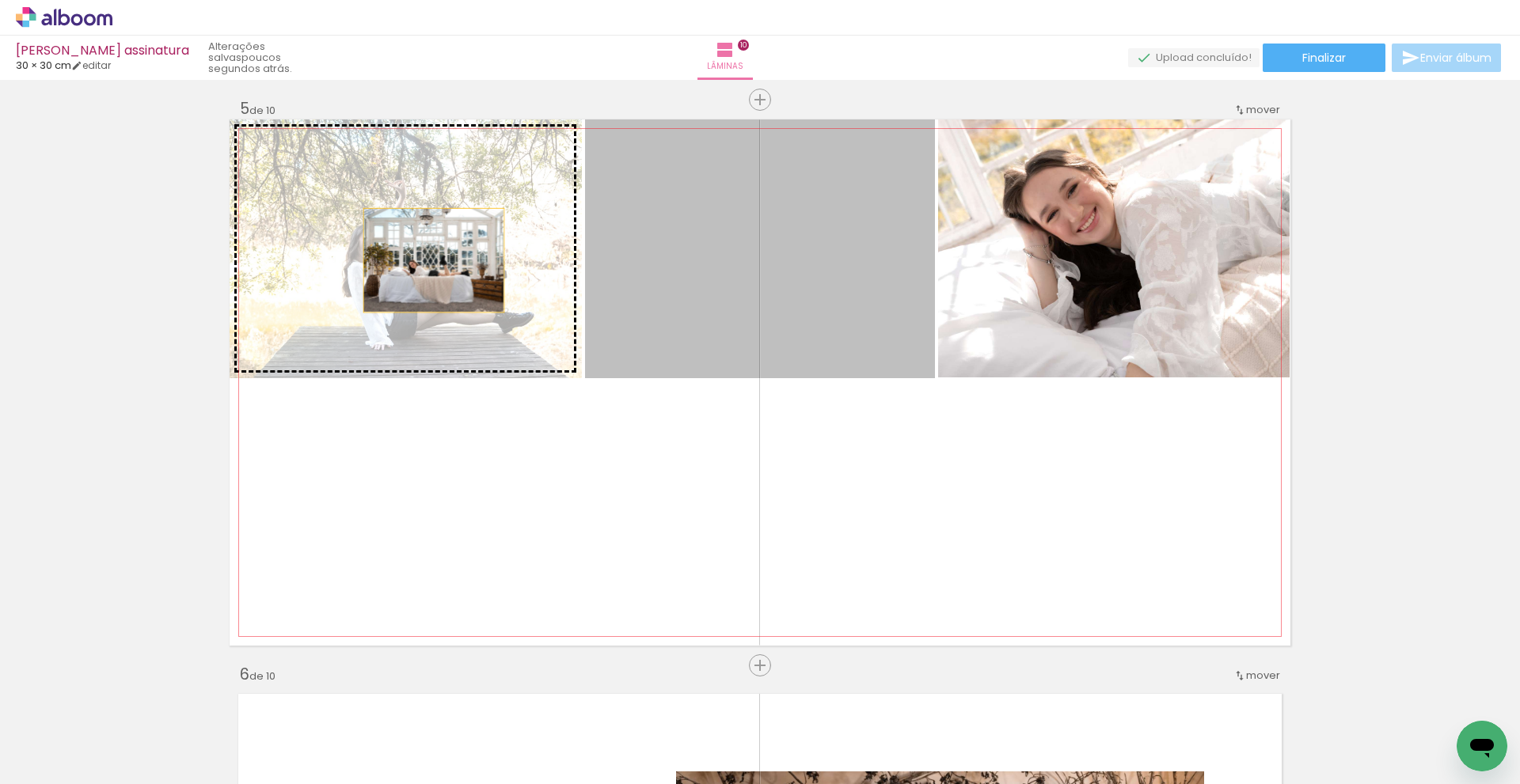
drag, startPoint x: 712, startPoint y: 277, endPoint x: 580, endPoint y: 270, distance: 132.2
click at [0, 0] on slot at bounding box center [0, 0] width 0 height 0
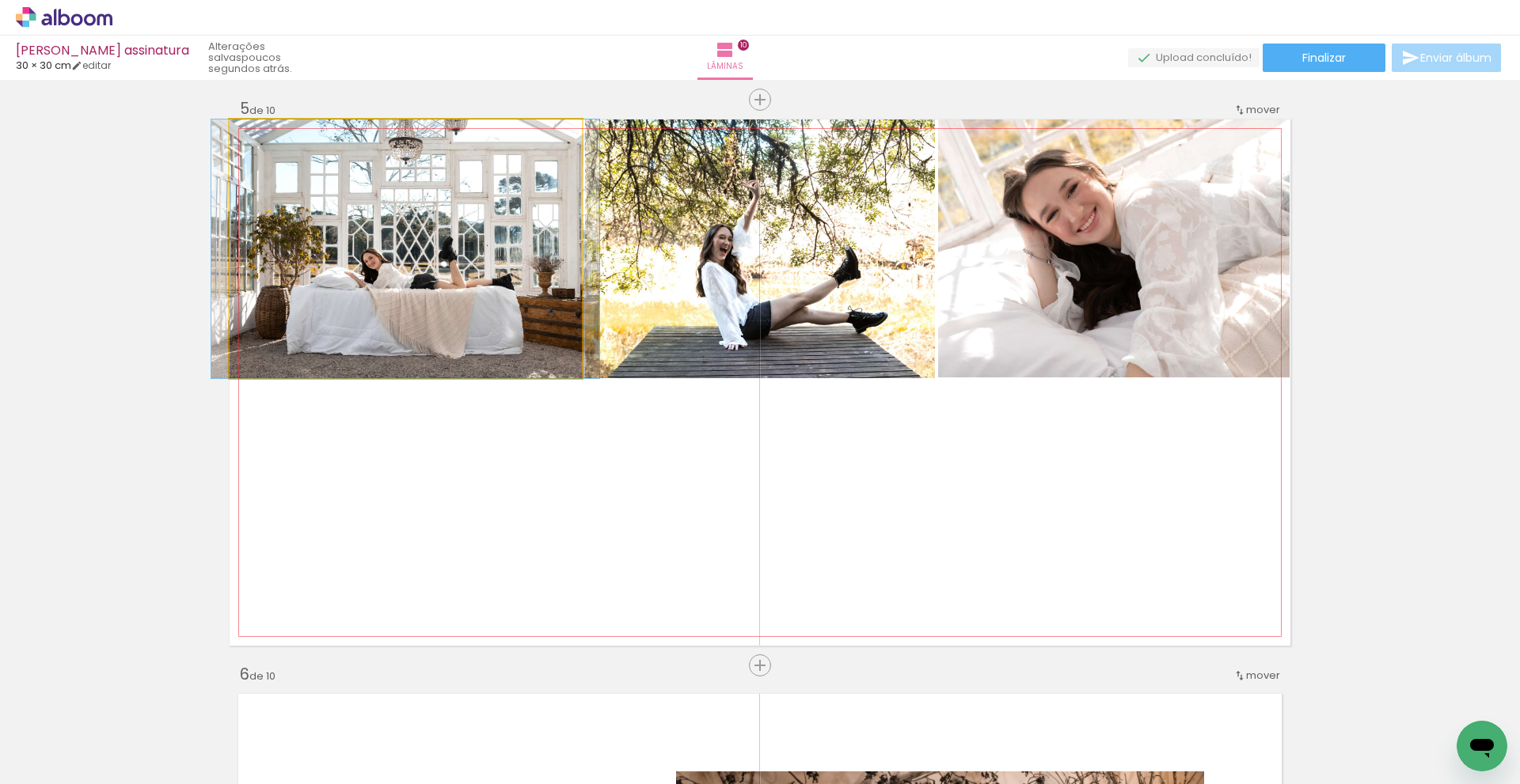
click at [410, 279] on quentale-photo at bounding box center [405, 249] width 352 height 259
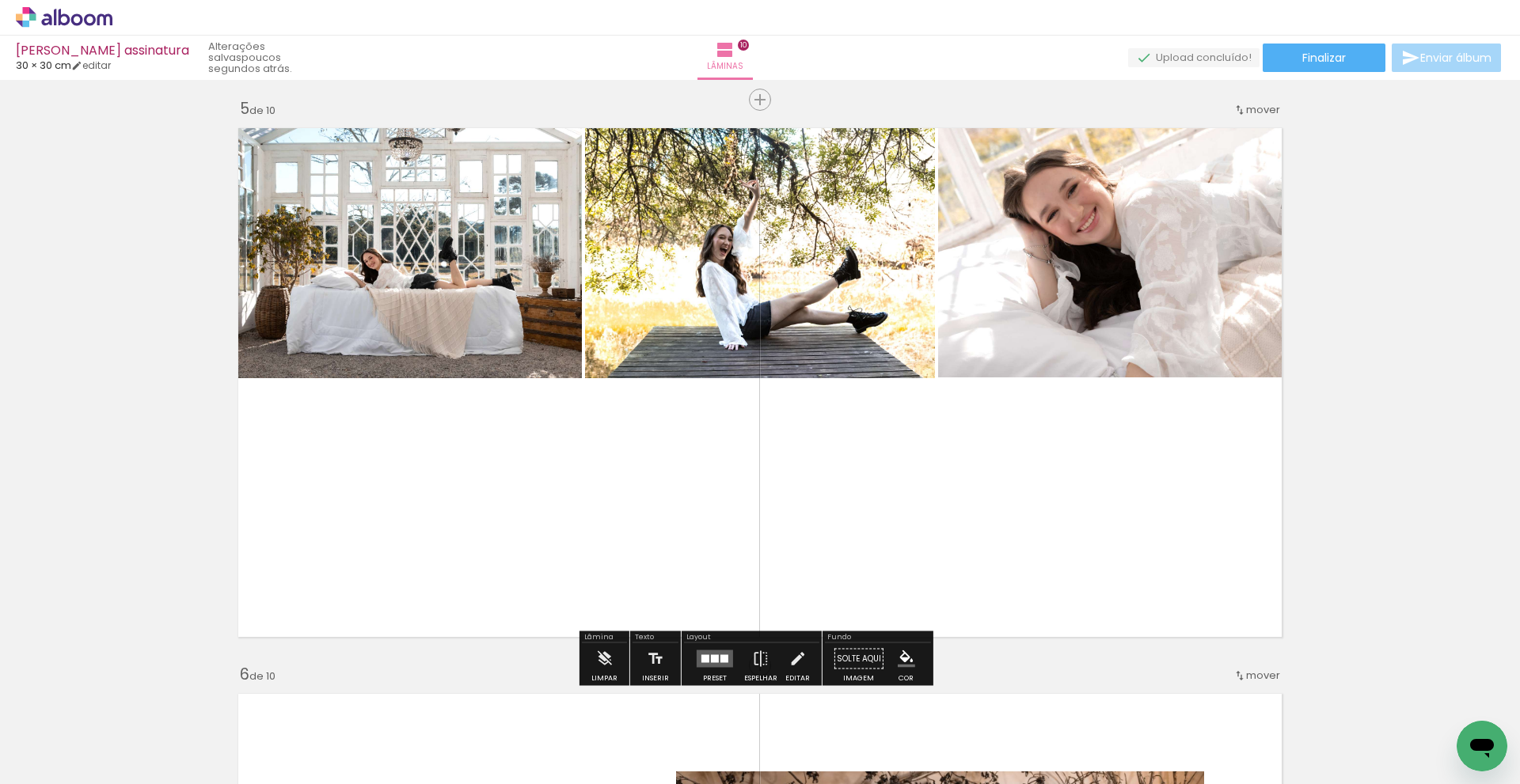
click at [496, 301] on quentale-photo at bounding box center [405, 249] width 352 height 259
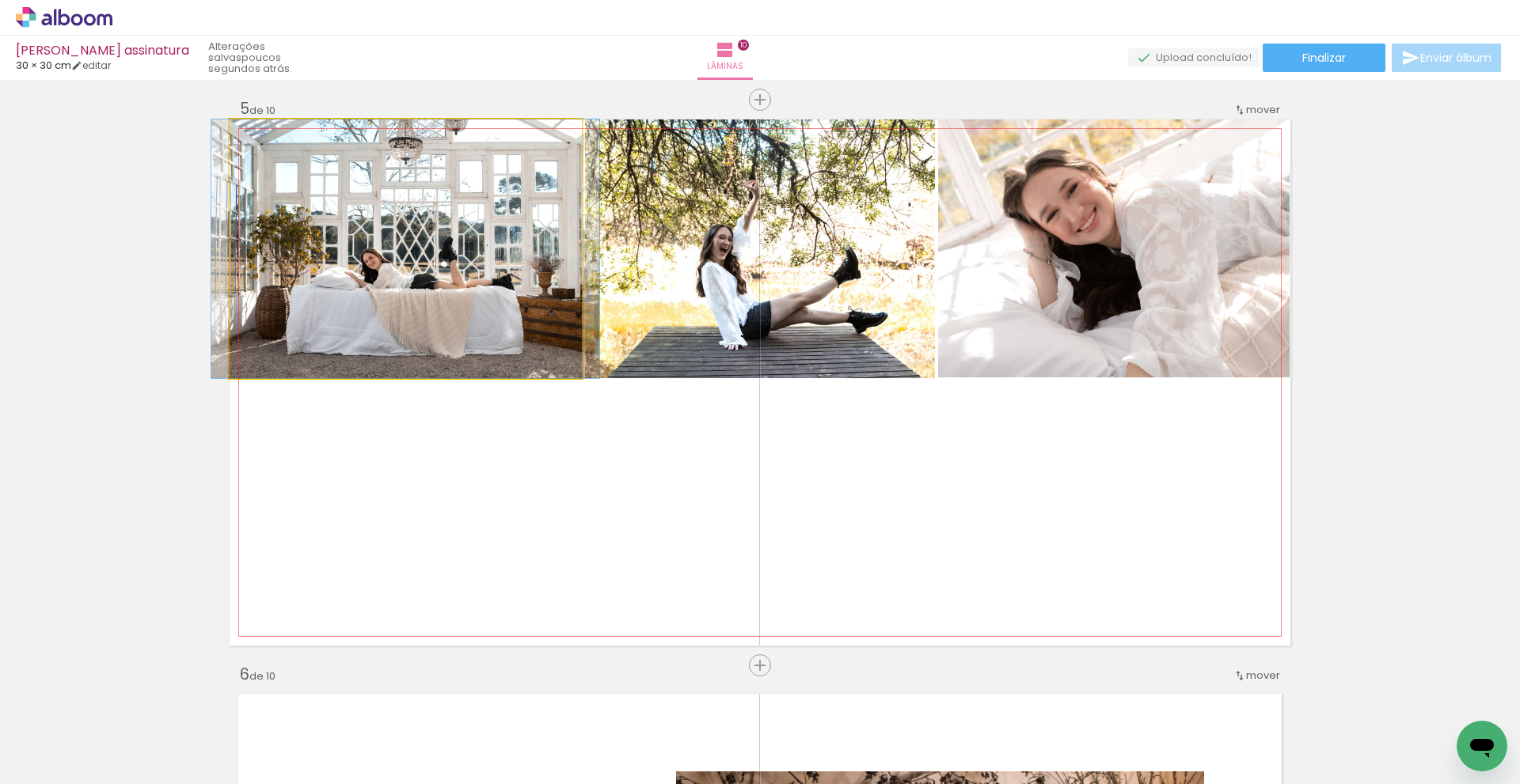
click at [496, 301] on quentale-photo at bounding box center [405, 249] width 352 height 259
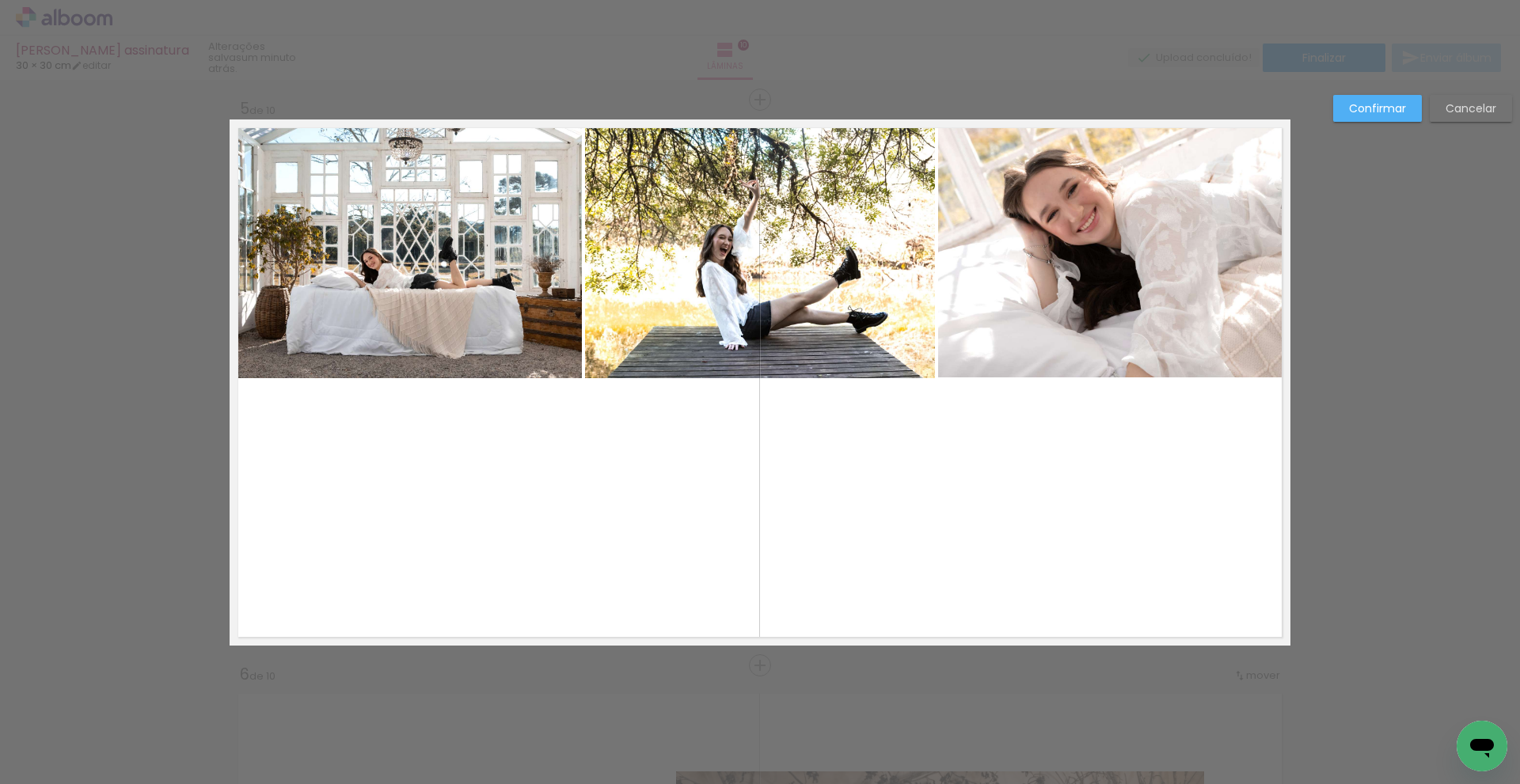
click at [522, 284] on quentale-photo at bounding box center [405, 249] width 352 height 259
click at [522, 284] on div at bounding box center [405, 249] width 352 height 259
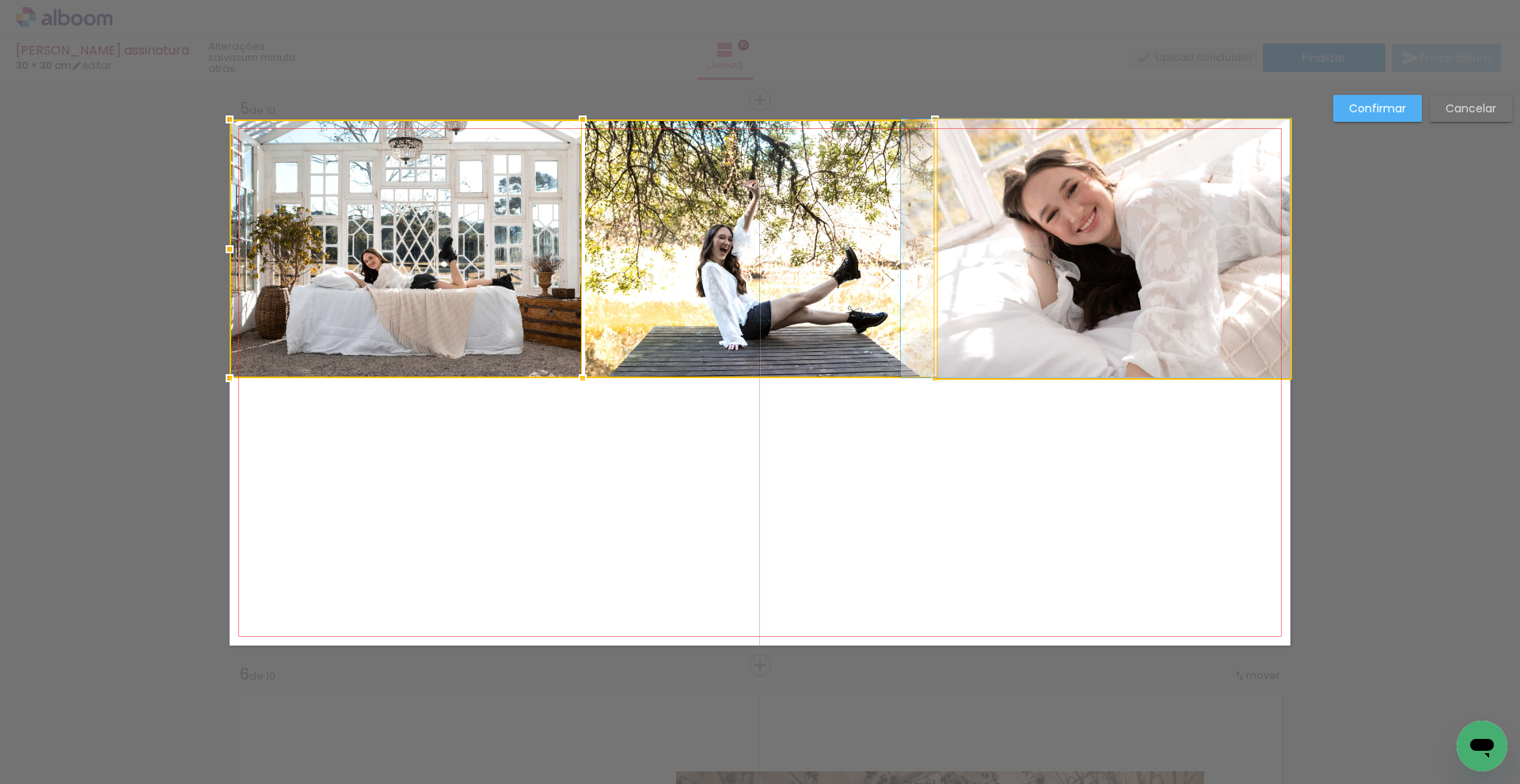
click at [1060, 283] on quentale-photo at bounding box center [1114, 249] width 352 height 259
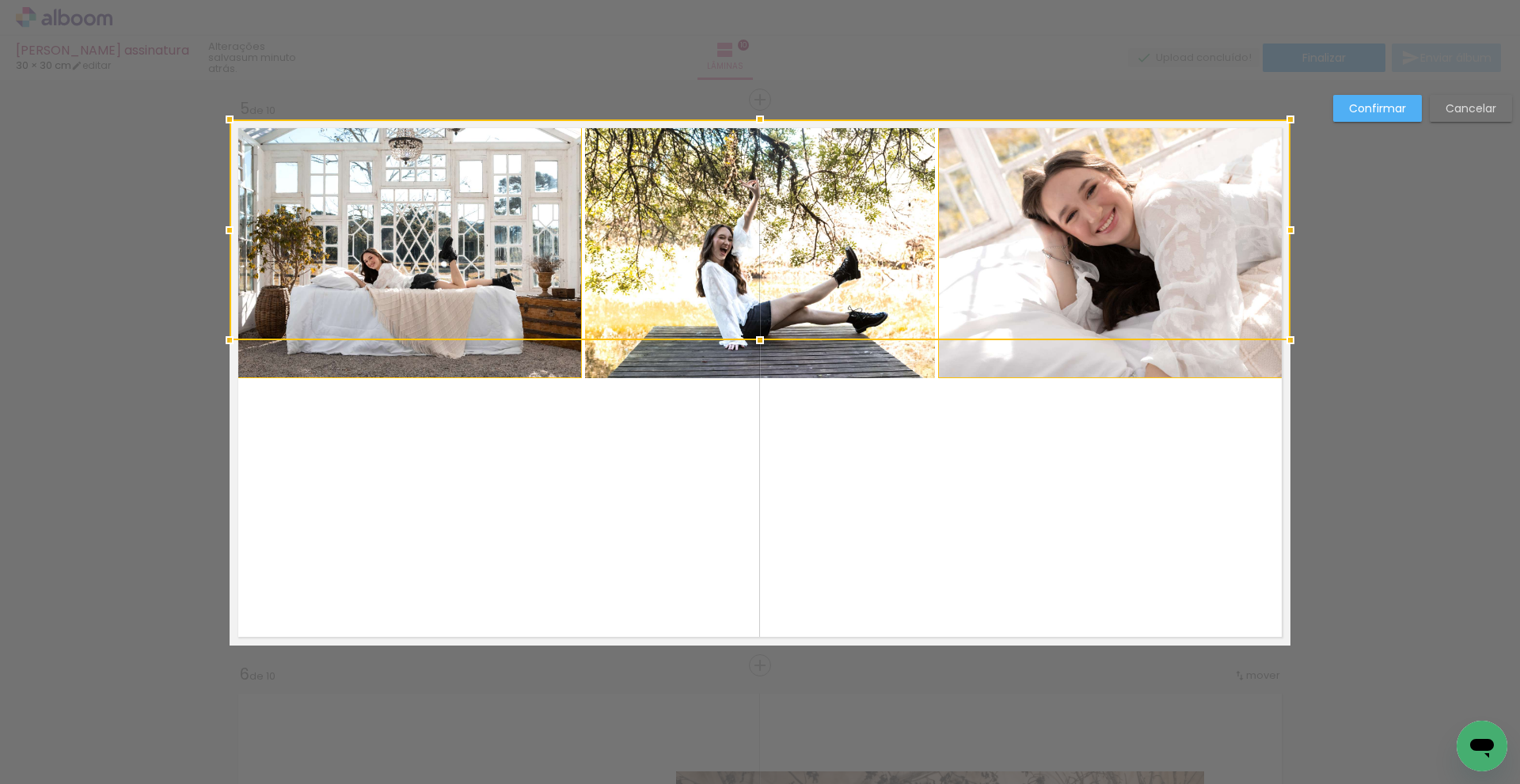
drag, startPoint x: 757, startPoint y: 377, endPoint x: 764, endPoint y: 339, distance: 38.6
click at [764, 339] on div at bounding box center [760, 340] width 32 height 32
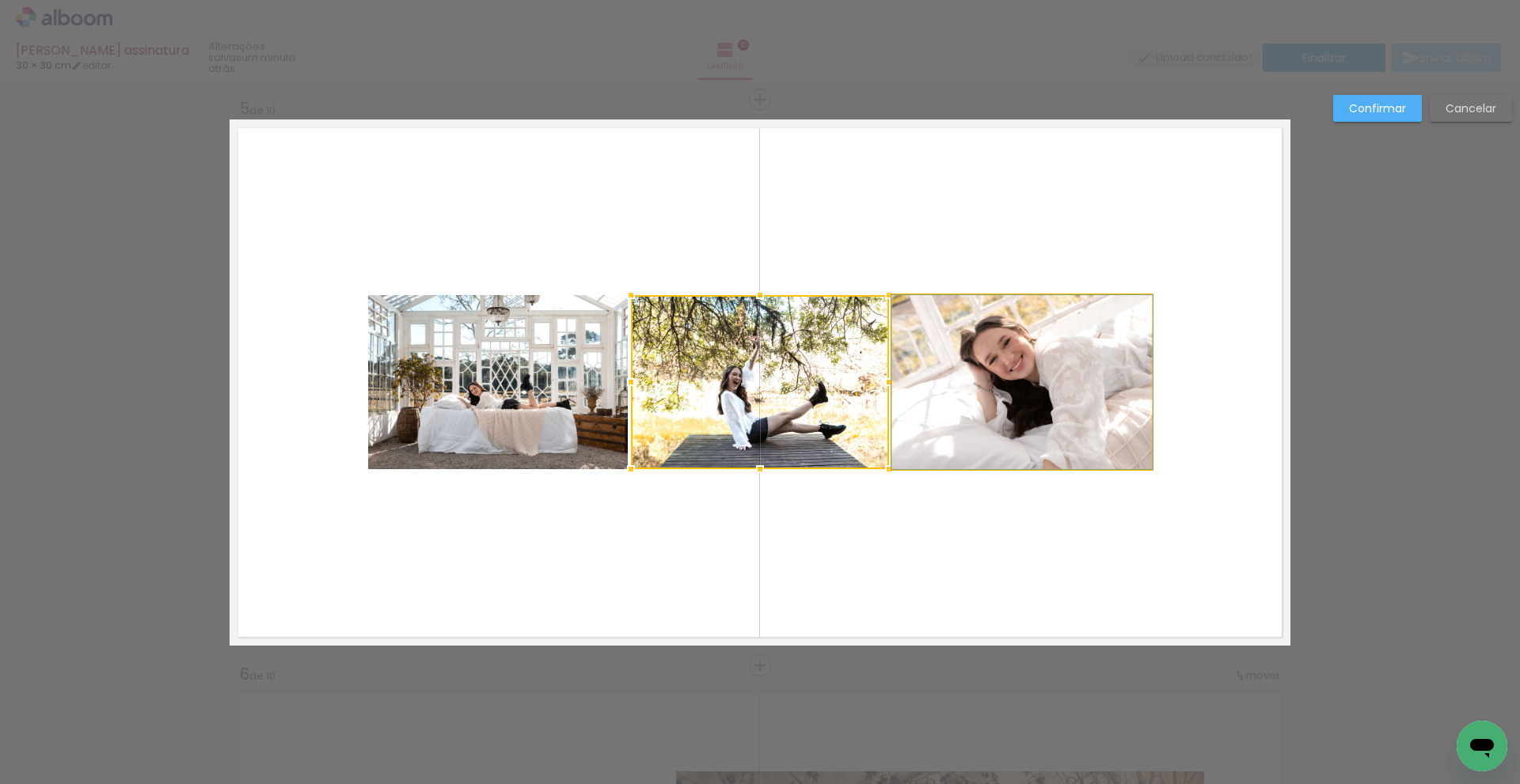
click at [1021, 385] on quentale-photo at bounding box center [1022, 382] width 260 height 174
click at [723, 383] on quentale-photo at bounding box center [760, 382] width 258 height 174
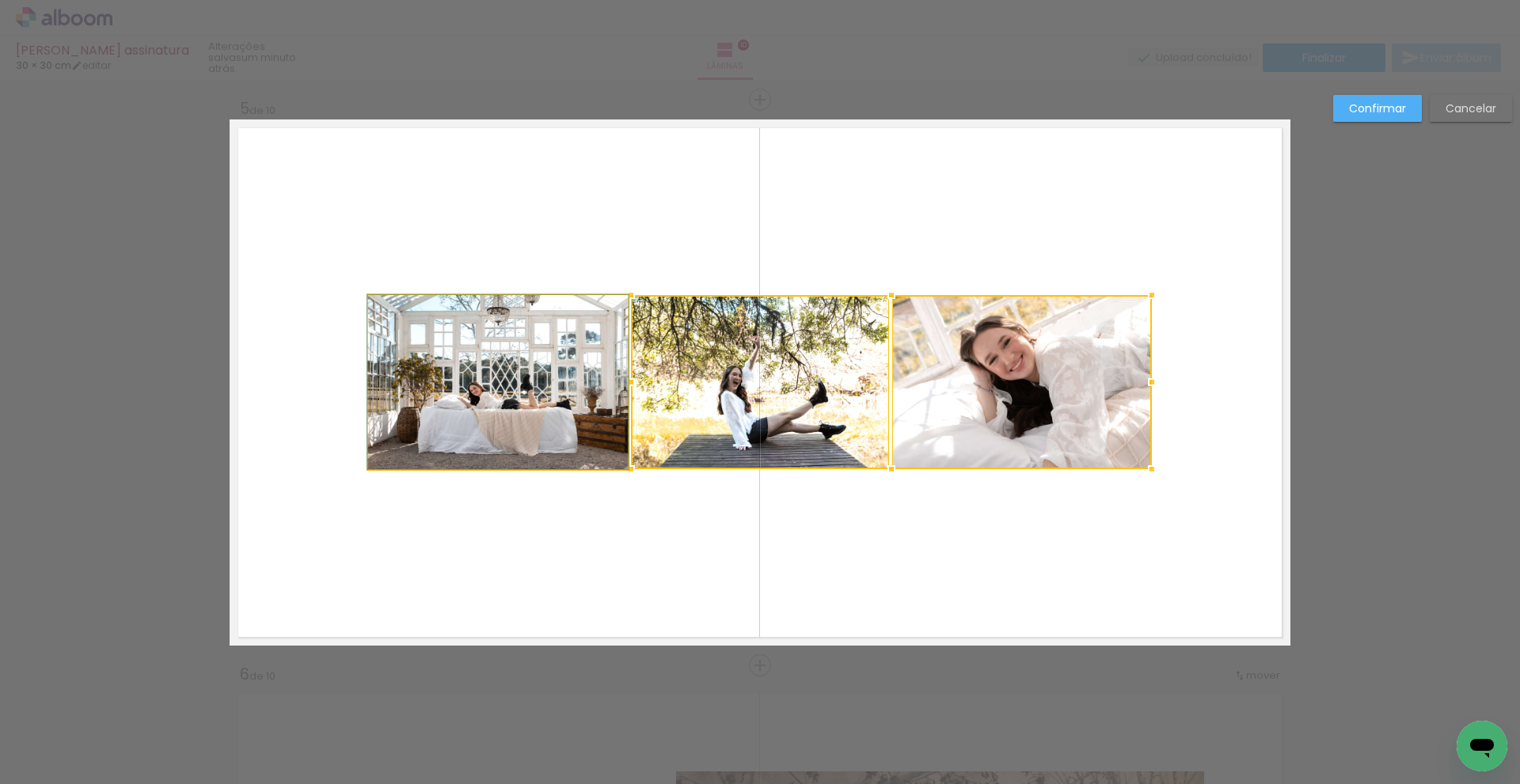
click at [508, 396] on quentale-photo at bounding box center [497, 382] width 260 height 174
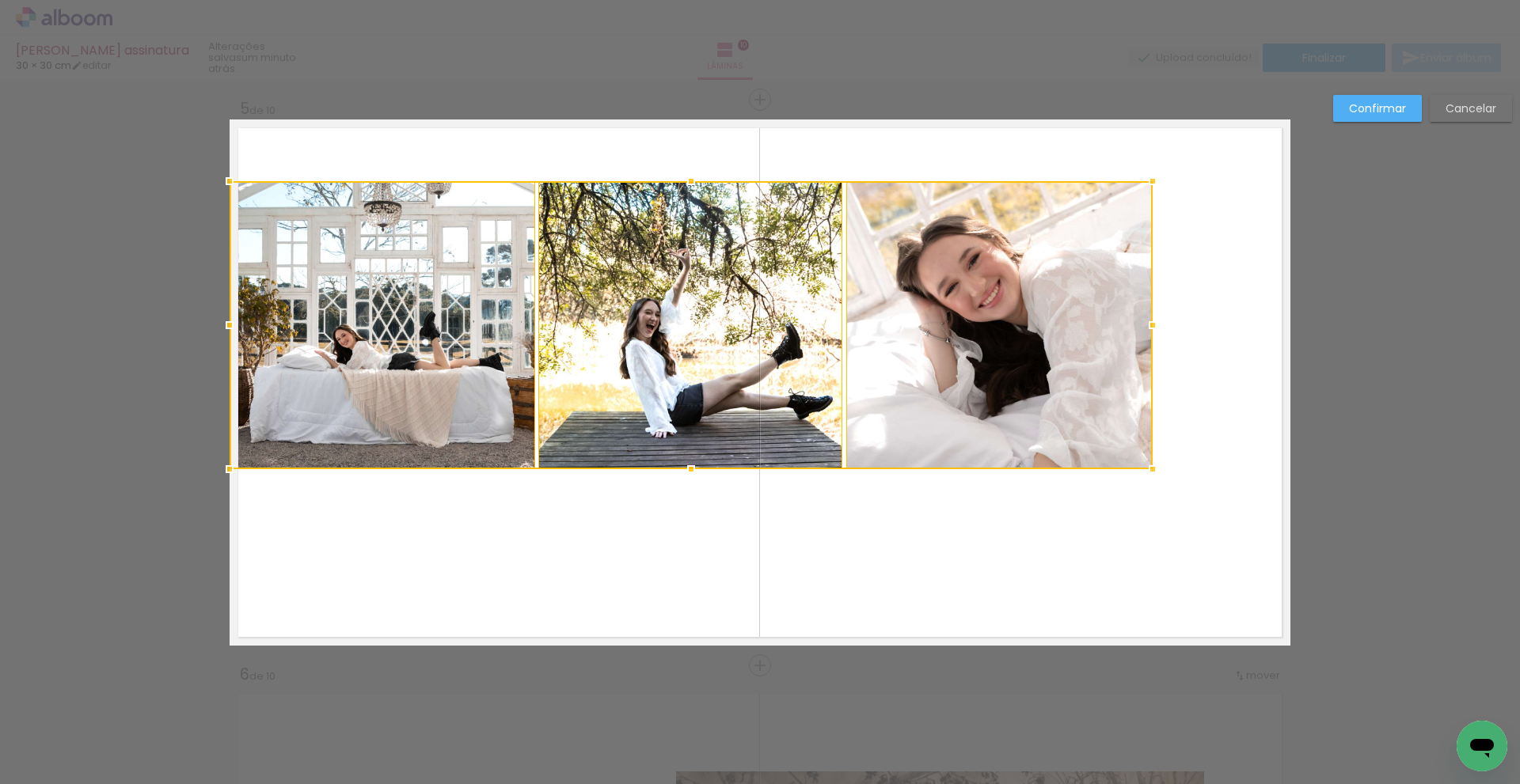
drag, startPoint x: 363, startPoint y: 298, endPoint x: 864, endPoint y: 171, distance: 516.8
click at [227, 185] on div at bounding box center [229, 181] width 32 height 32
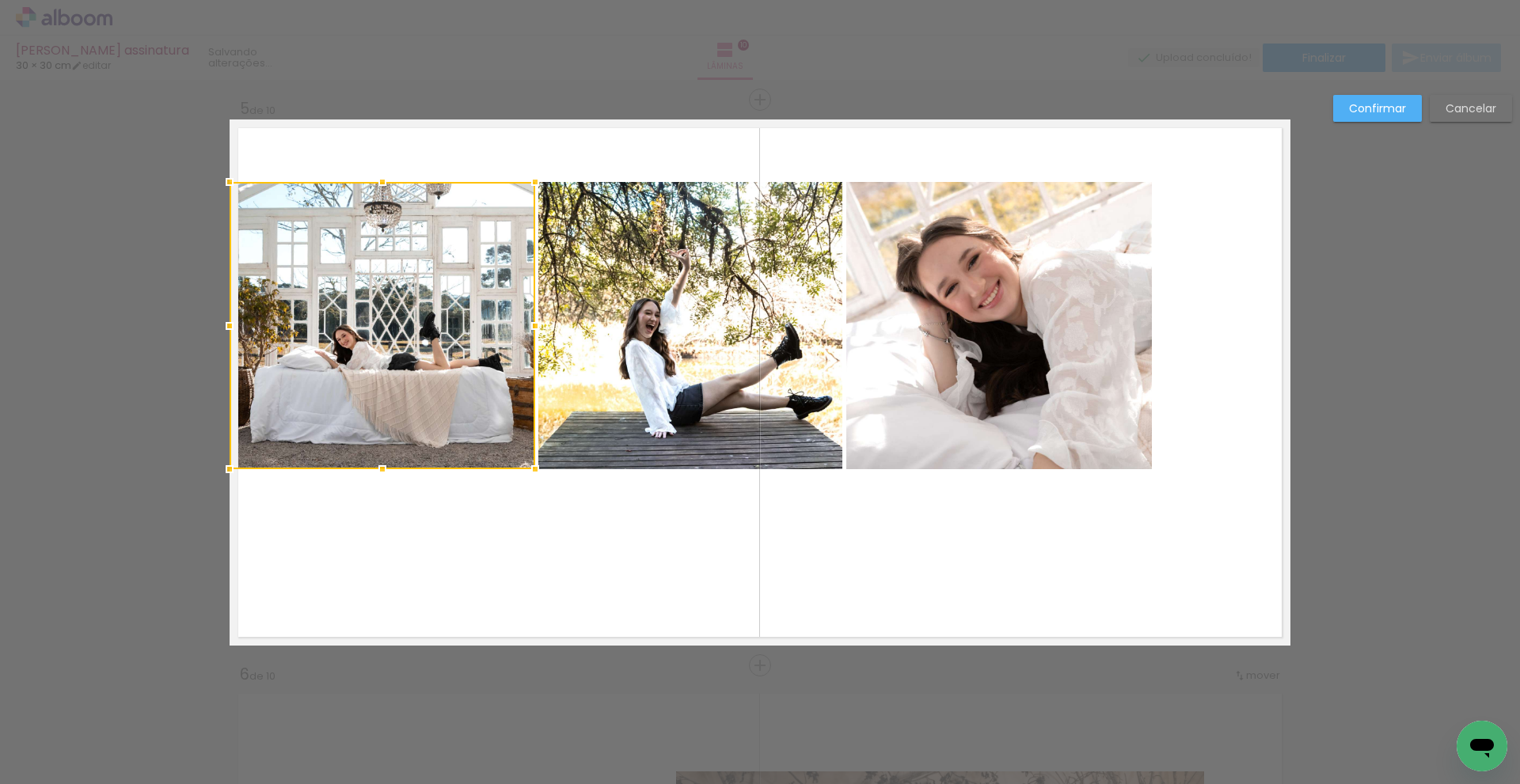
click at [686, 290] on quentale-photo at bounding box center [691, 325] width 304 height 287
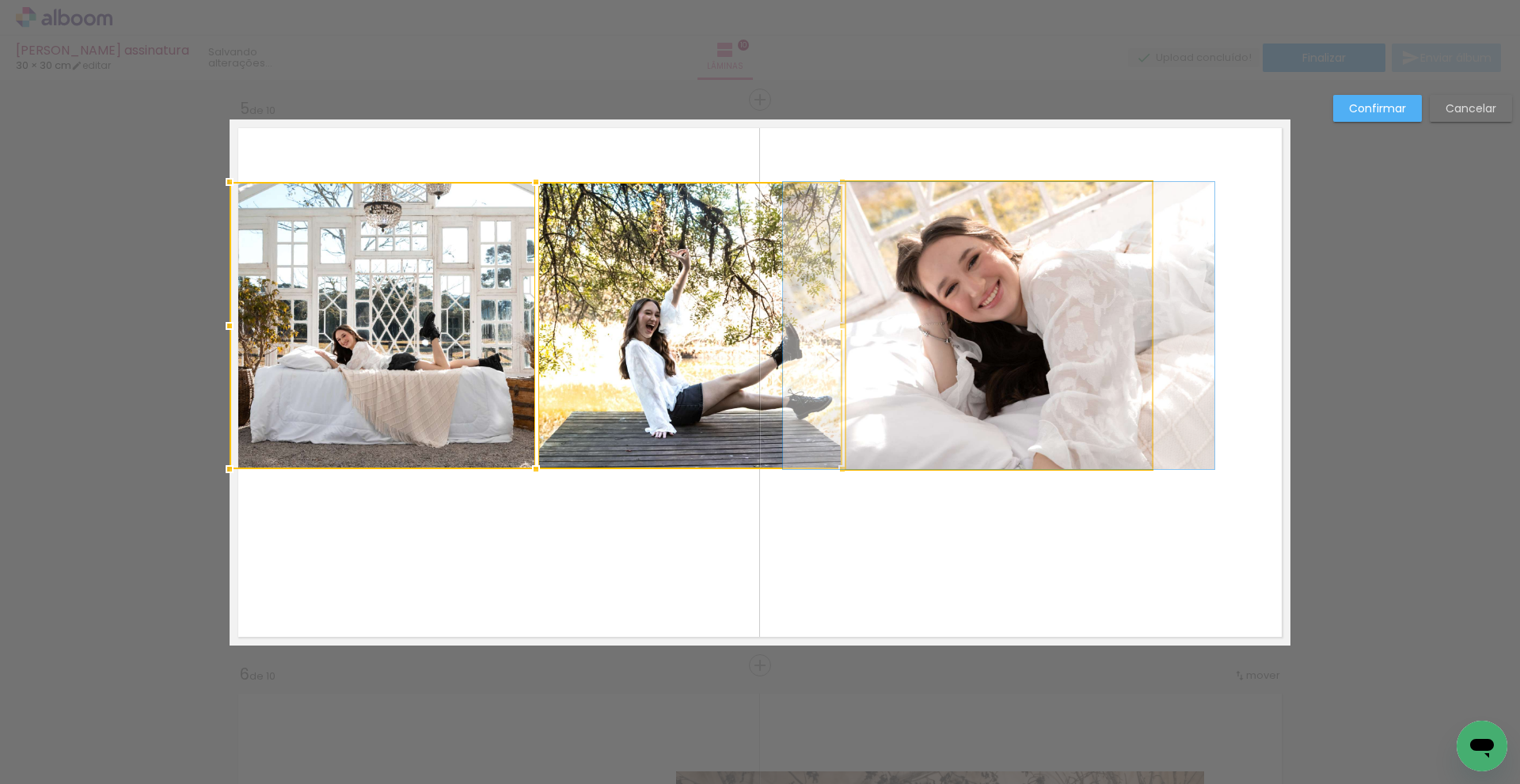
drag, startPoint x: 1073, startPoint y: 280, endPoint x: 1160, endPoint y: 228, distance: 101.4
click at [1074, 280] on quentale-photo at bounding box center [999, 325] width 306 height 287
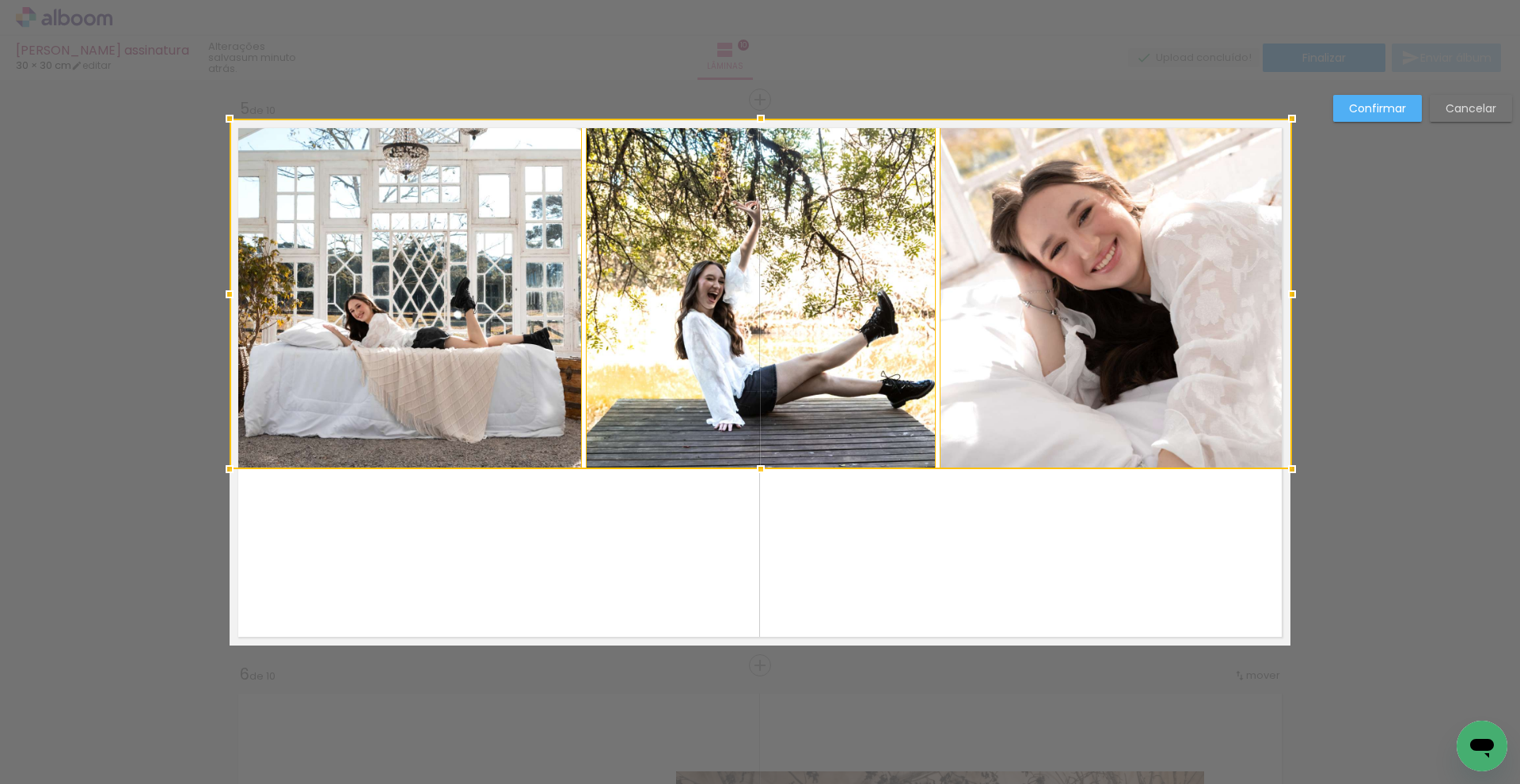
drag, startPoint x: 1144, startPoint y: 183, endPoint x: 1281, endPoint y: 120, distance: 150.8
click at [1281, 120] on div at bounding box center [1292, 118] width 32 height 32
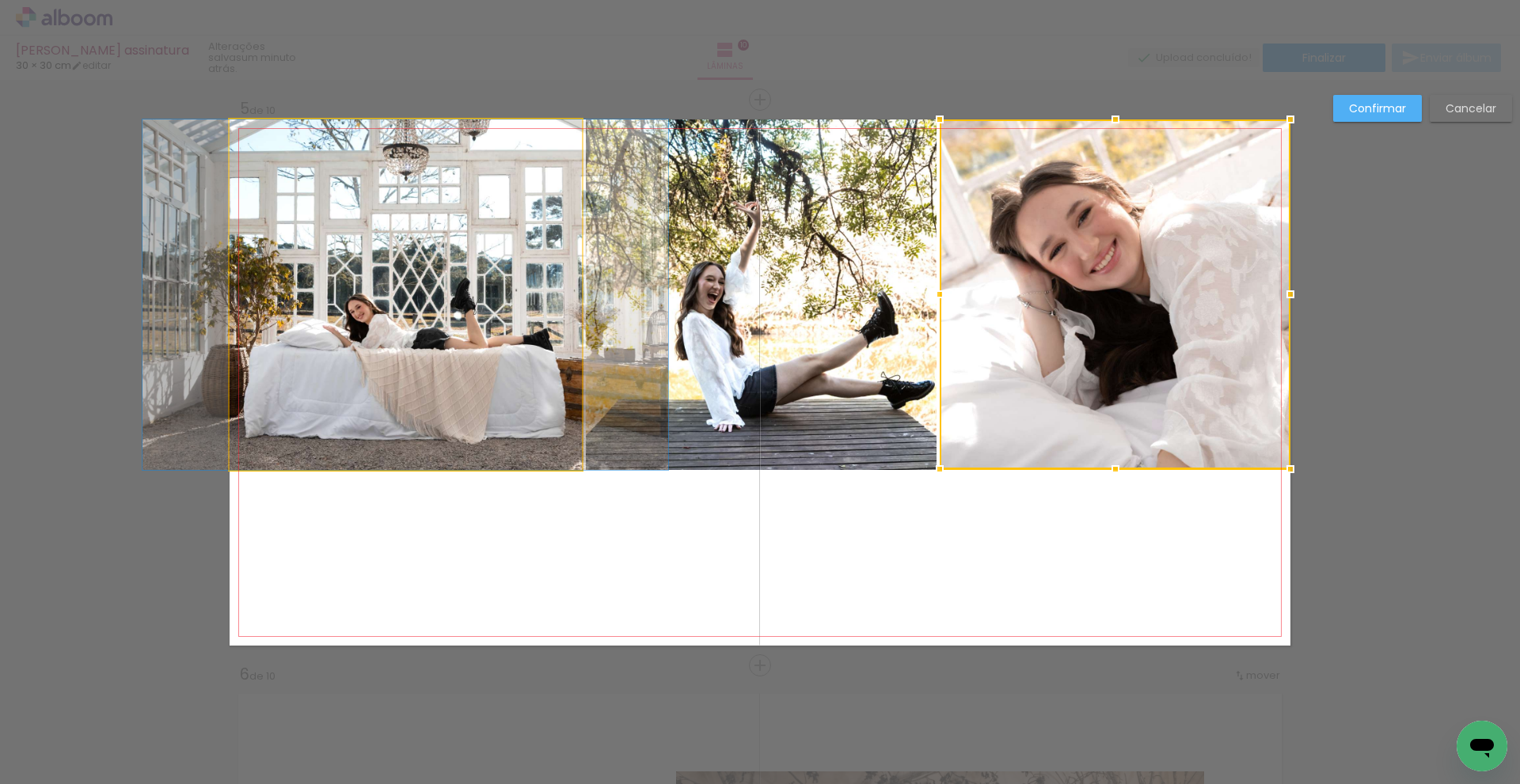
click at [539, 377] on quentale-photo at bounding box center [405, 294] width 352 height 351
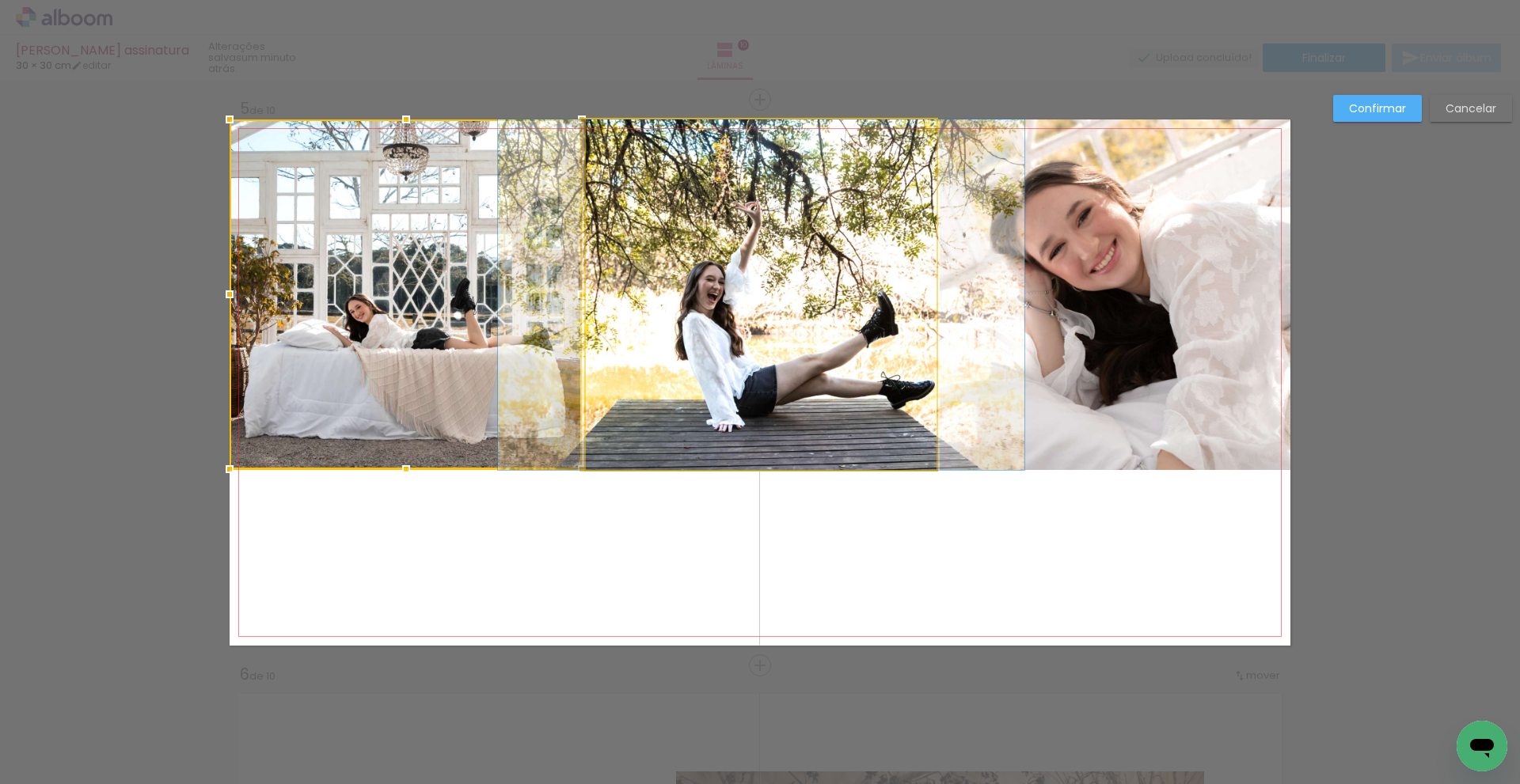
click at [772, 362] on quentale-photo at bounding box center [761, 294] width 351 height 351
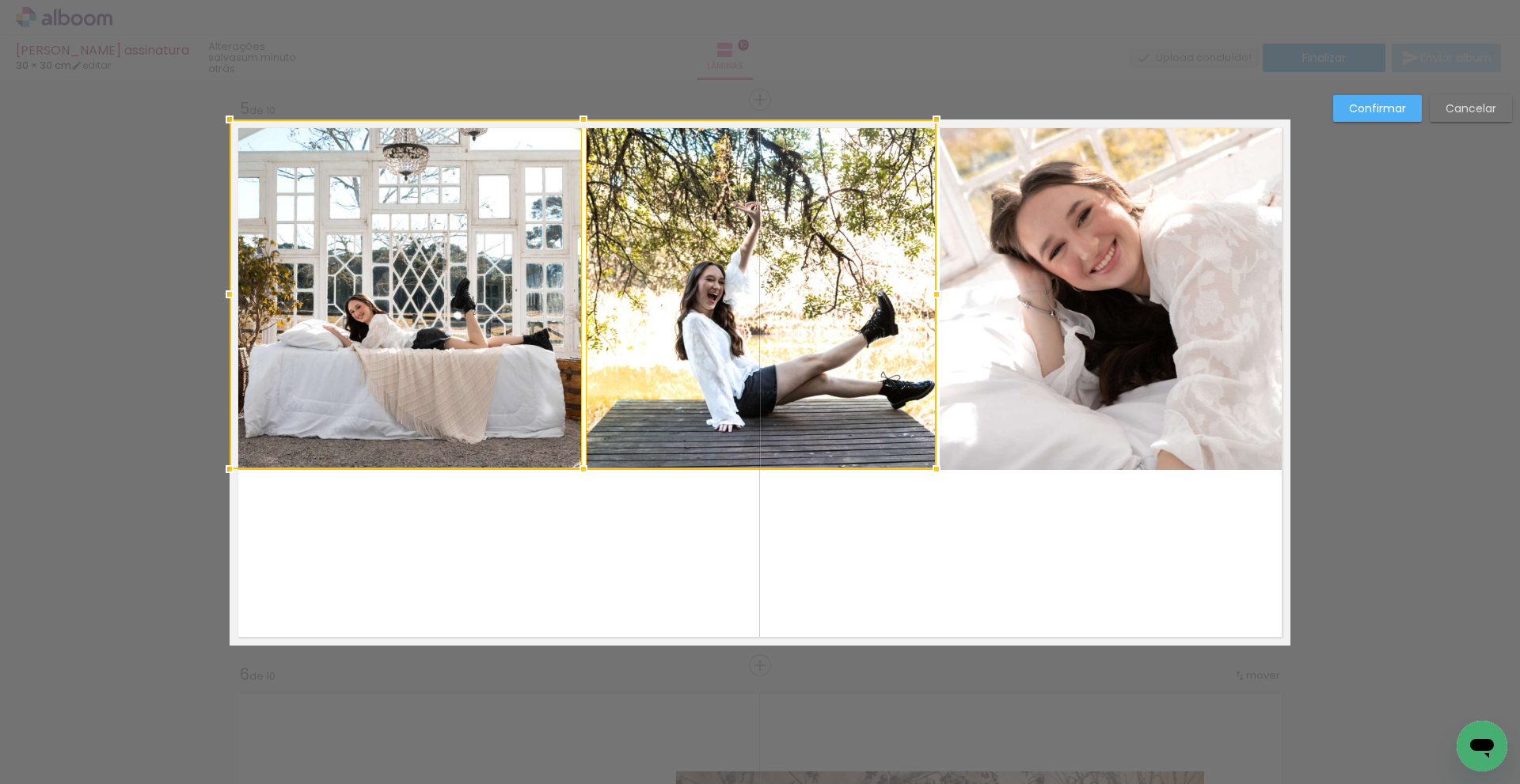
click at [1048, 348] on quentale-photo at bounding box center [1115, 294] width 351 height 351
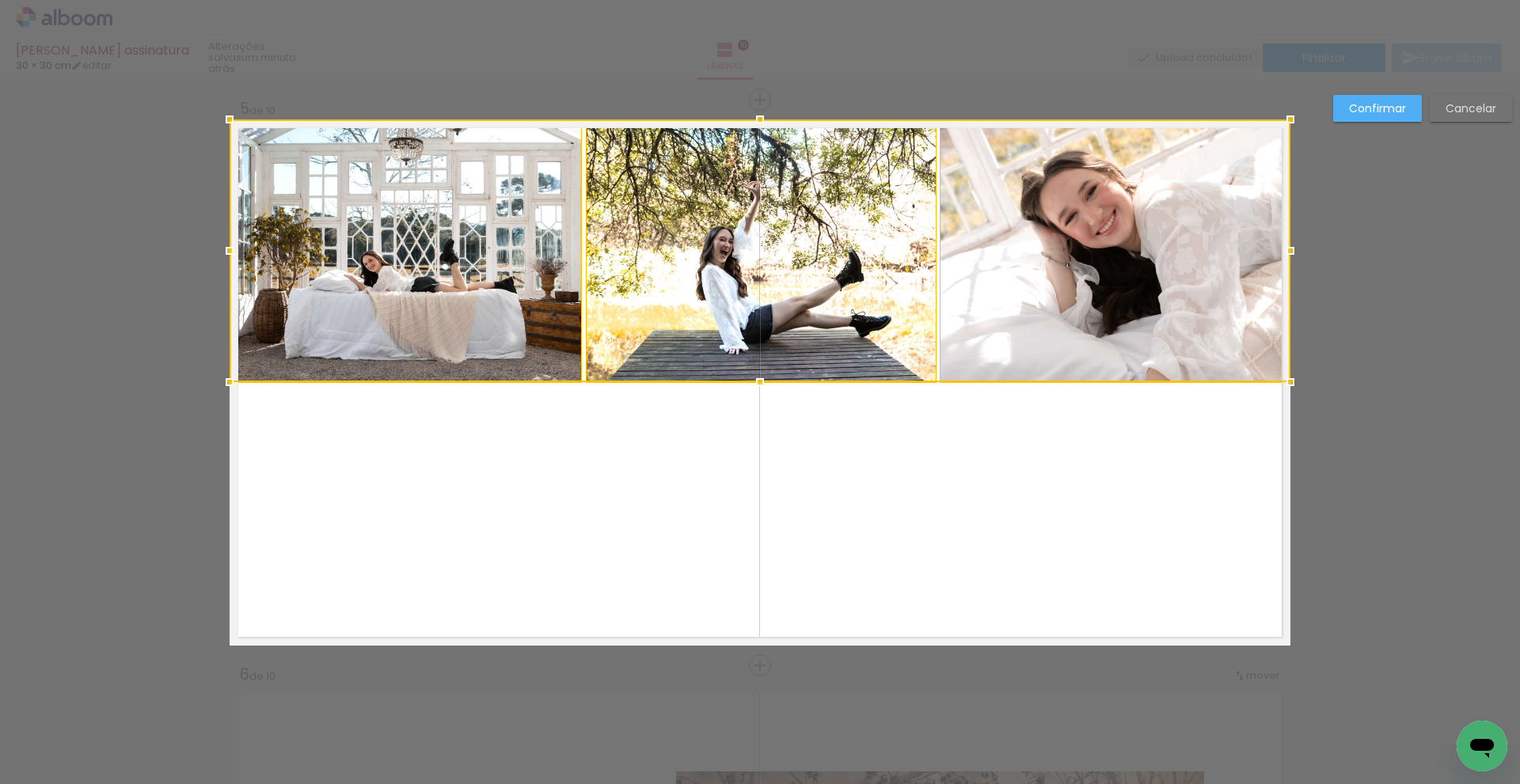
drag, startPoint x: 751, startPoint y: 466, endPoint x: 770, endPoint y: 334, distance: 133.4
click at [770, 334] on div at bounding box center [760, 250] width 1061 height 263
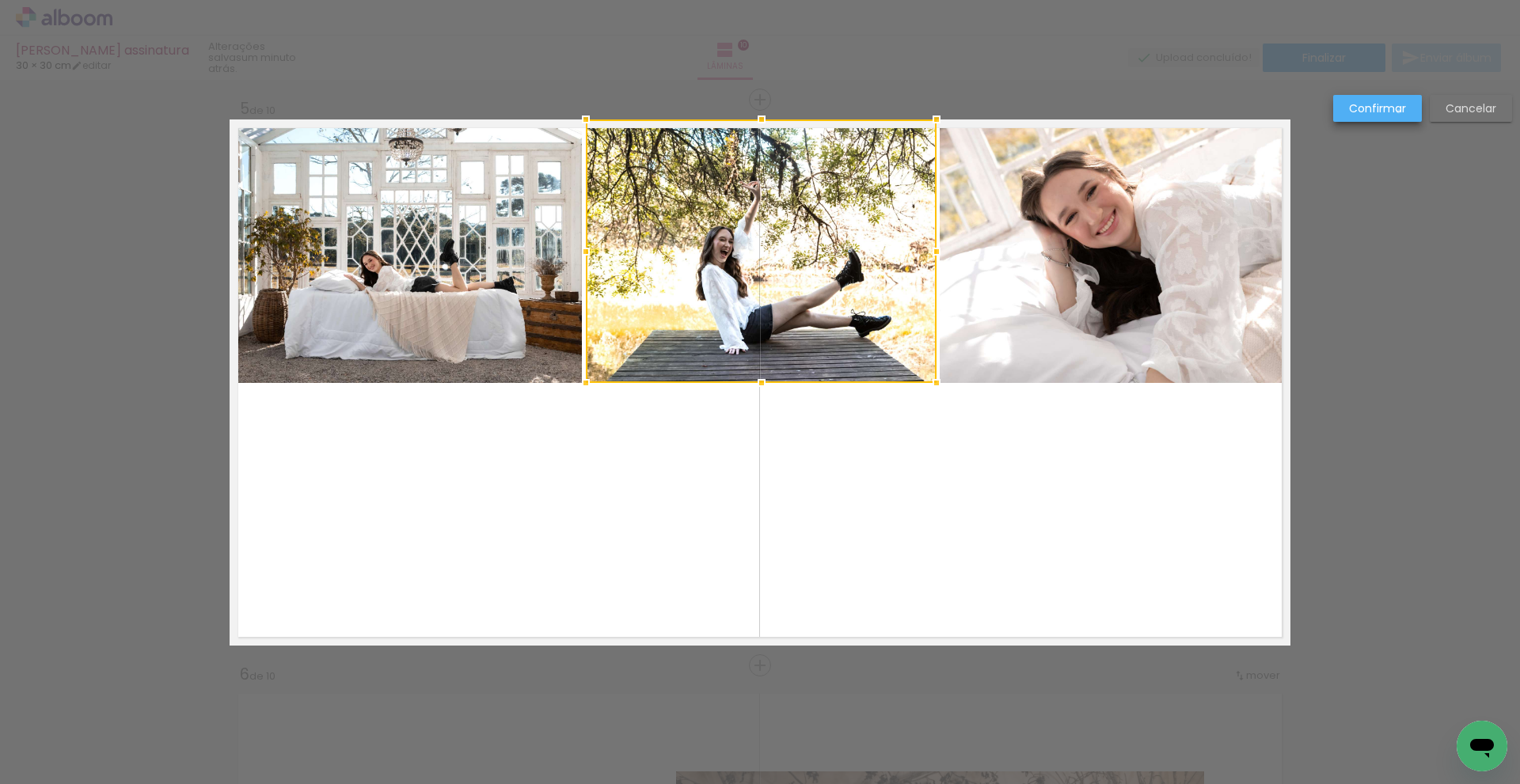
click at [0, 0] on slot "Confirmar" at bounding box center [0, 0] width 0 height 0
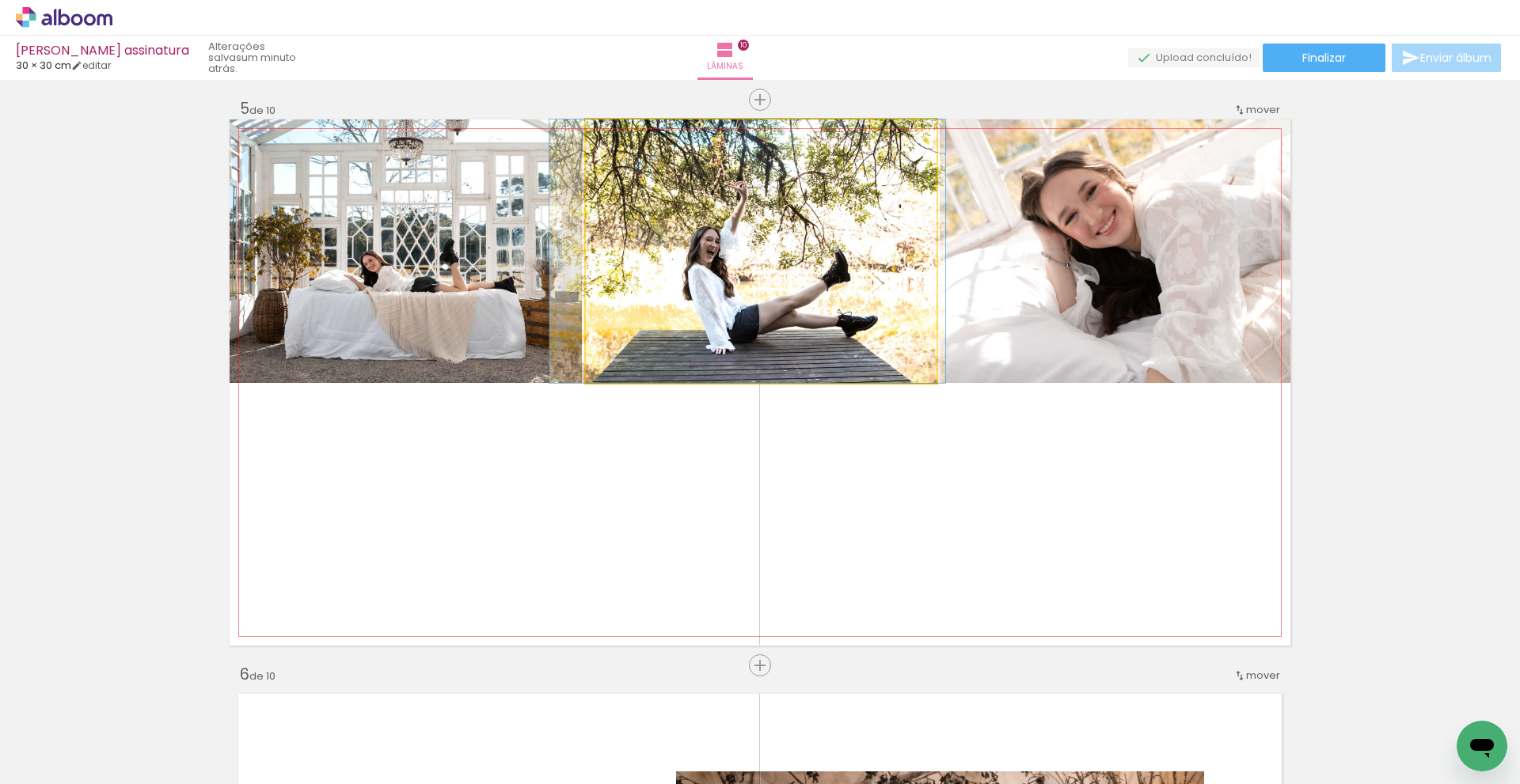
drag, startPoint x: 797, startPoint y: 236, endPoint x: 841, endPoint y: 251, distance: 46.5
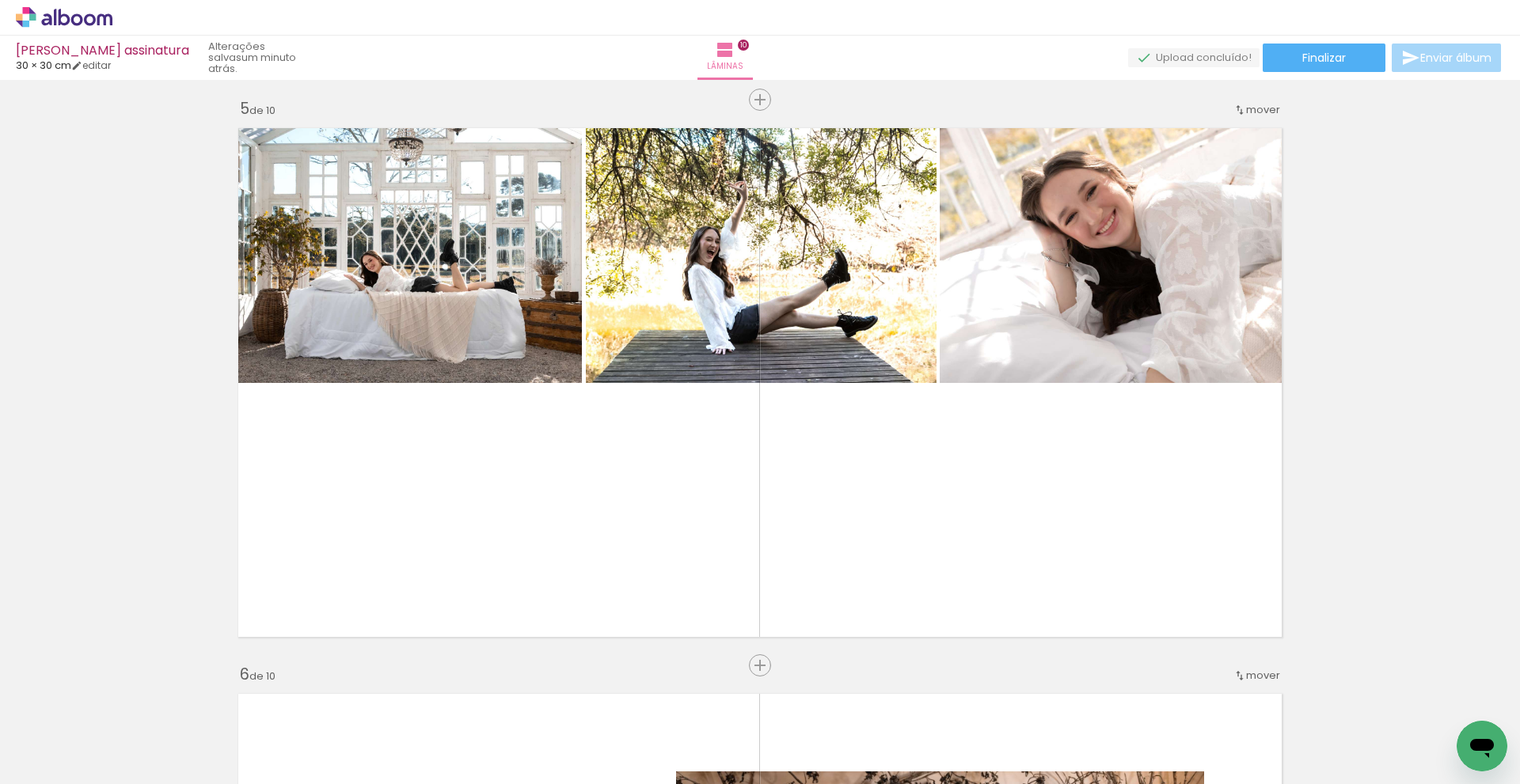
drag, startPoint x: 1380, startPoint y: 338, endPoint x: 1396, endPoint y: 351, distance: 20.6
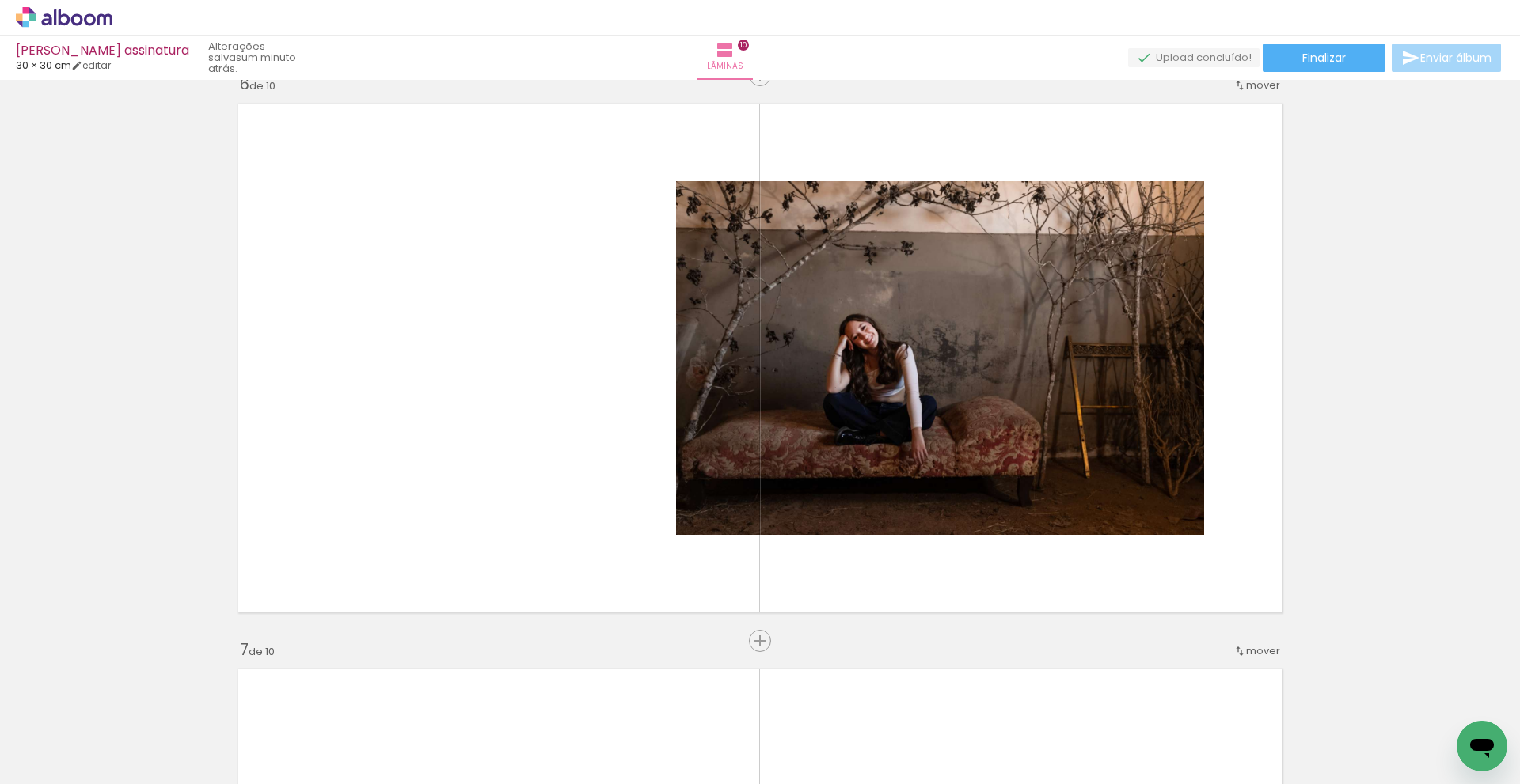
scroll to position [2903, 0]
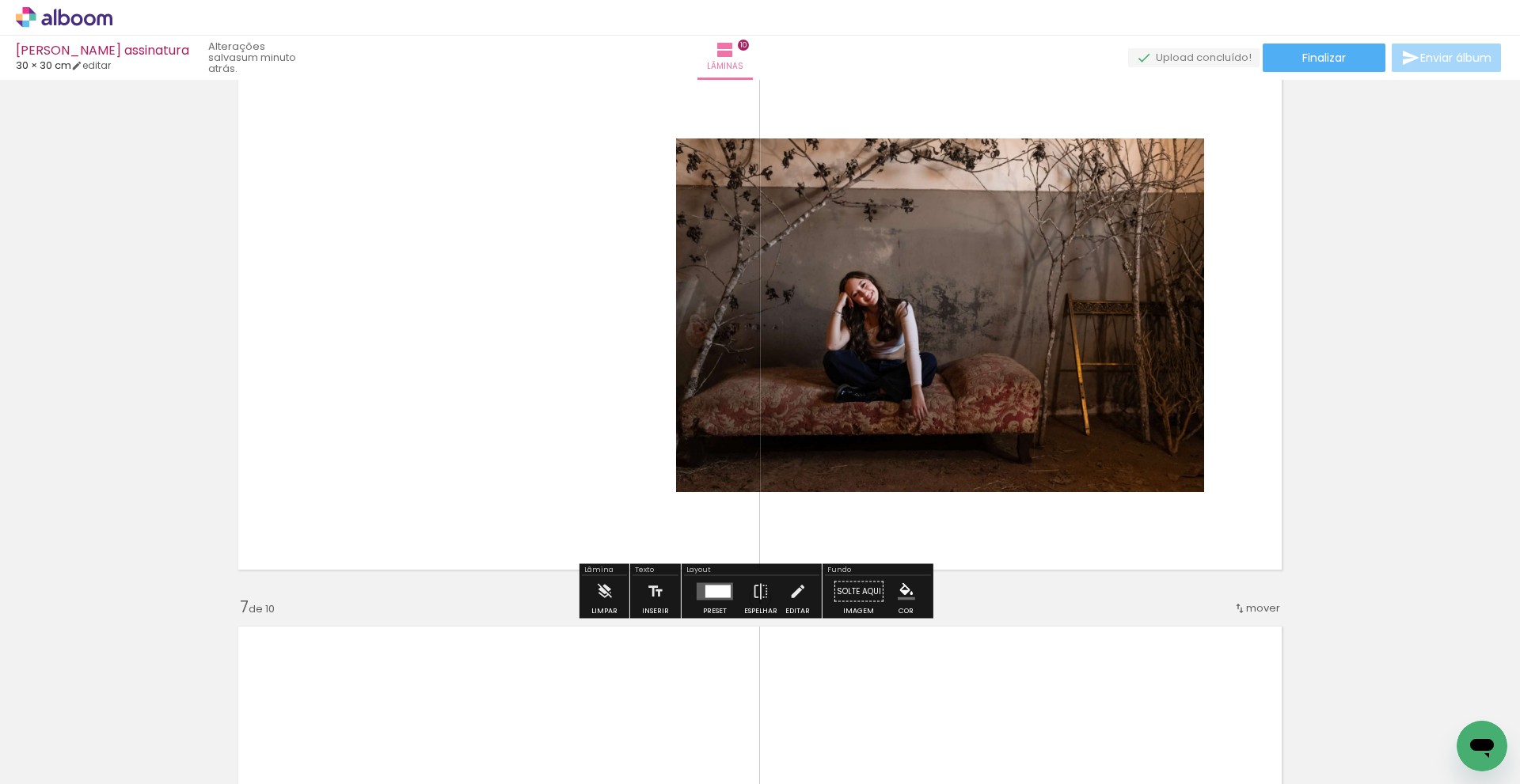
click at [714, 586] on div at bounding box center [718, 592] width 25 height 13
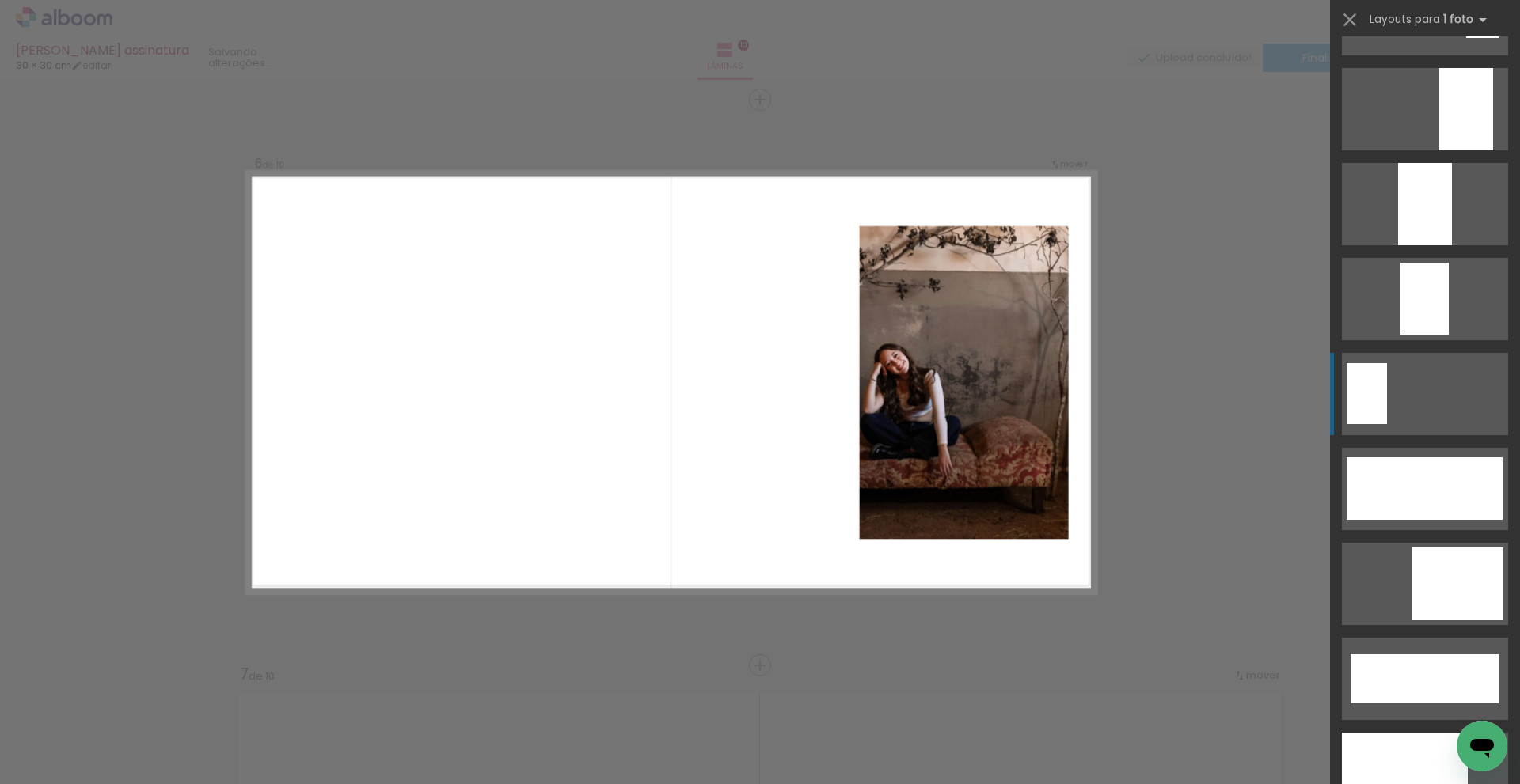
scroll to position [3640, 0]
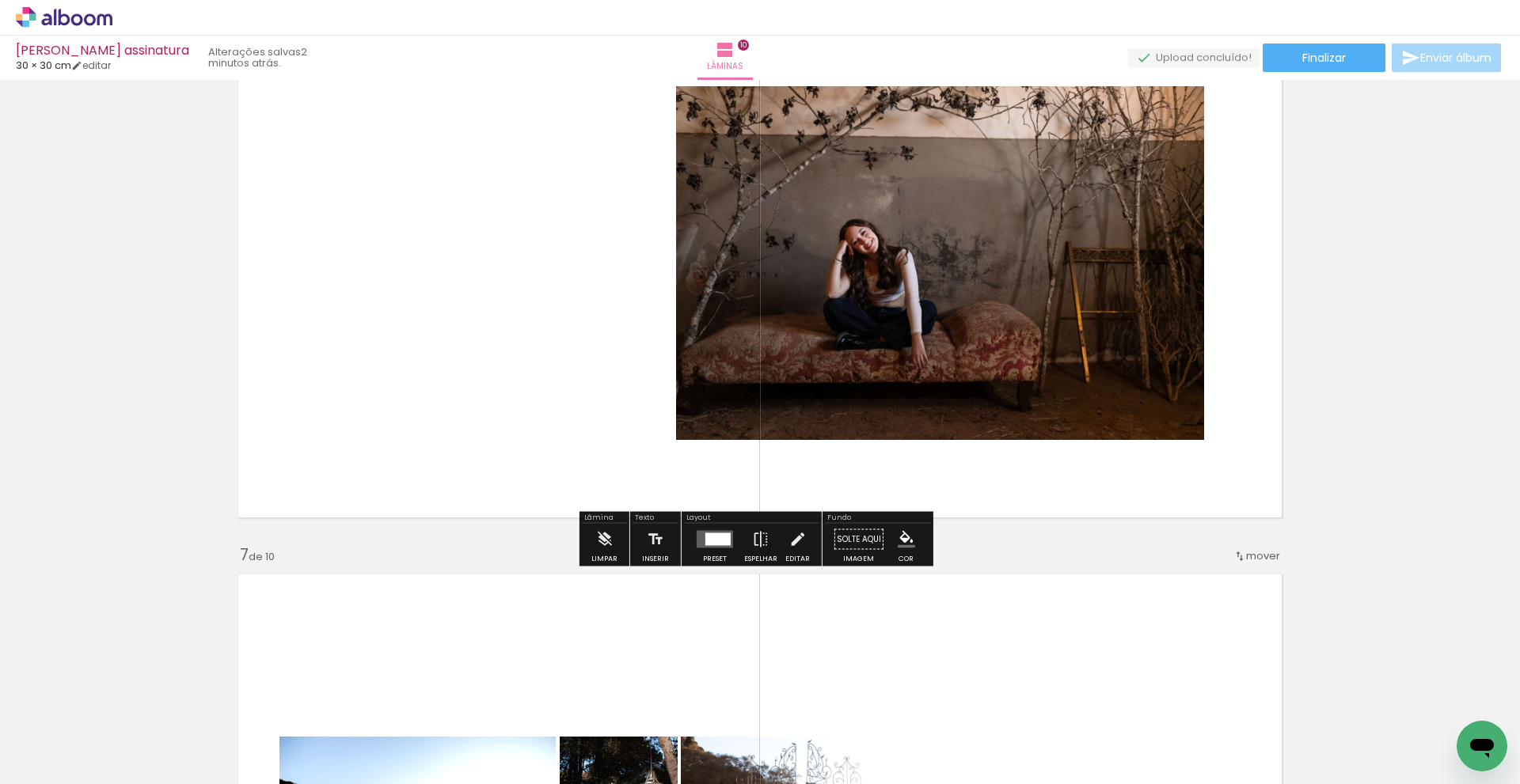
scroll to position [2994, 0]
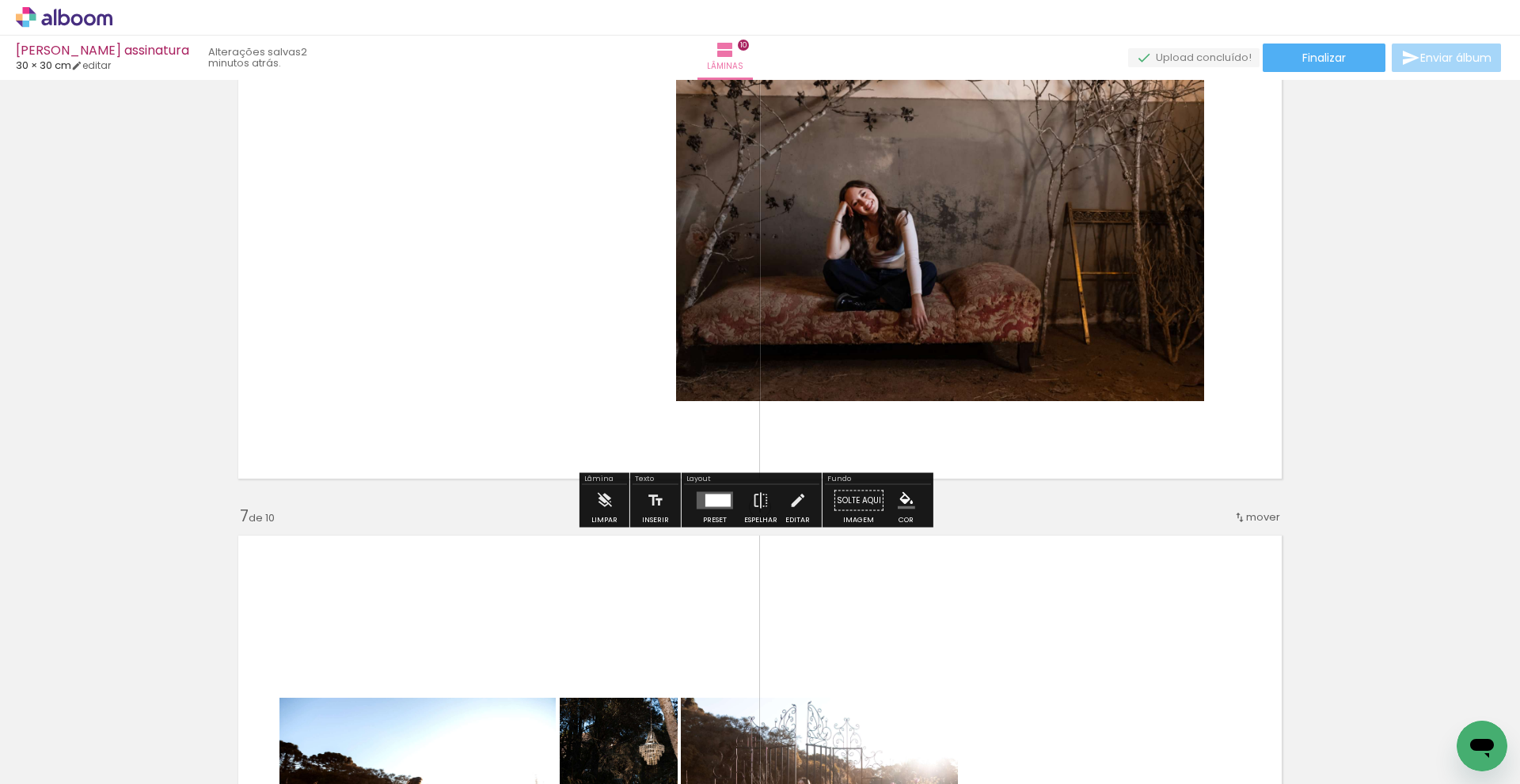
drag, startPoint x: 710, startPoint y: 499, endPoint x: 970, endPoint y: 476, distance: 261.0
click at [716, 500] on div at bounding box center [718, 501] width 25 height 13
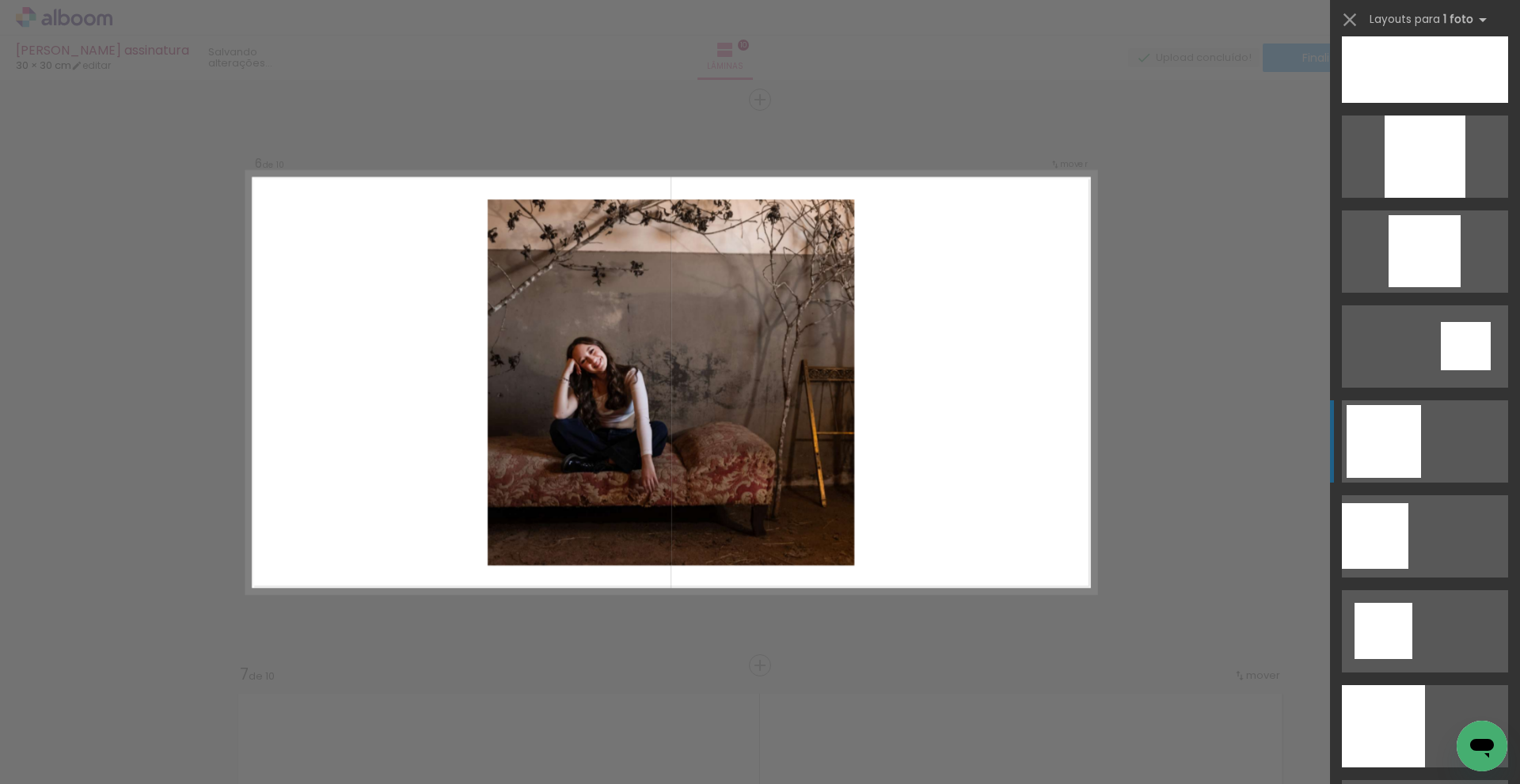
scroll to position [1056, 0]
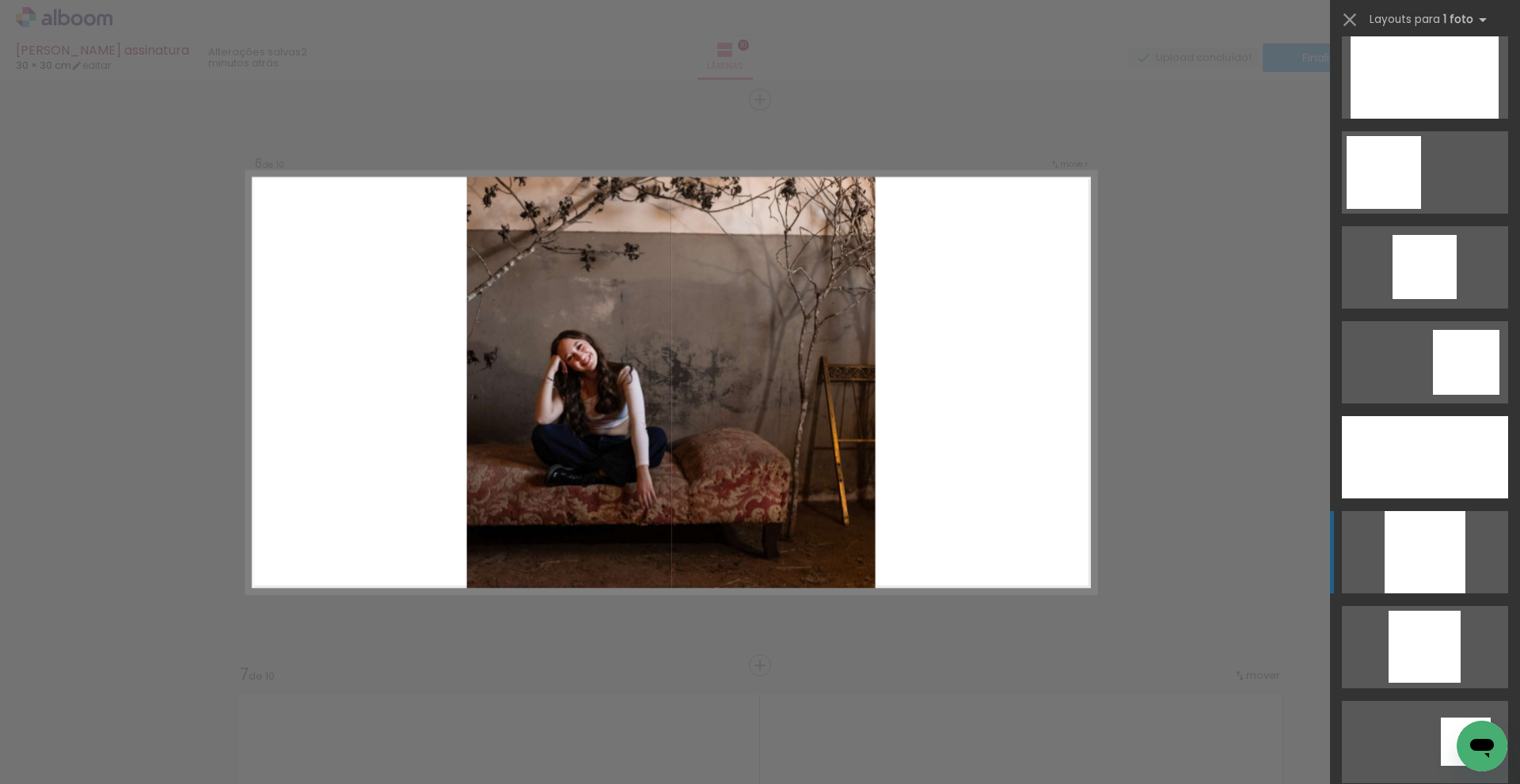
click at [1419, 546] on div at bounding box center [1425, 552] width 81 height 82
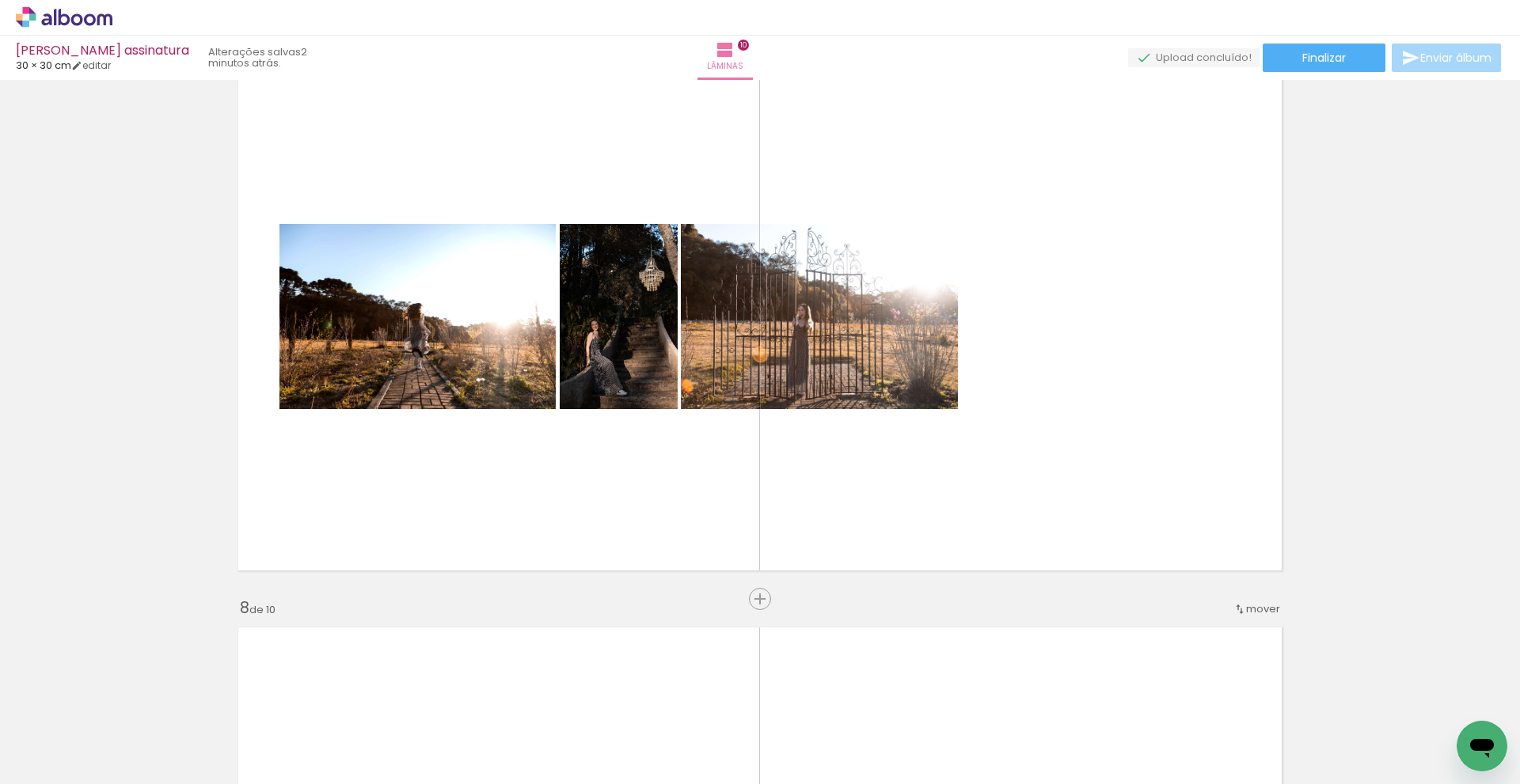
scroll to position [3475, 0]
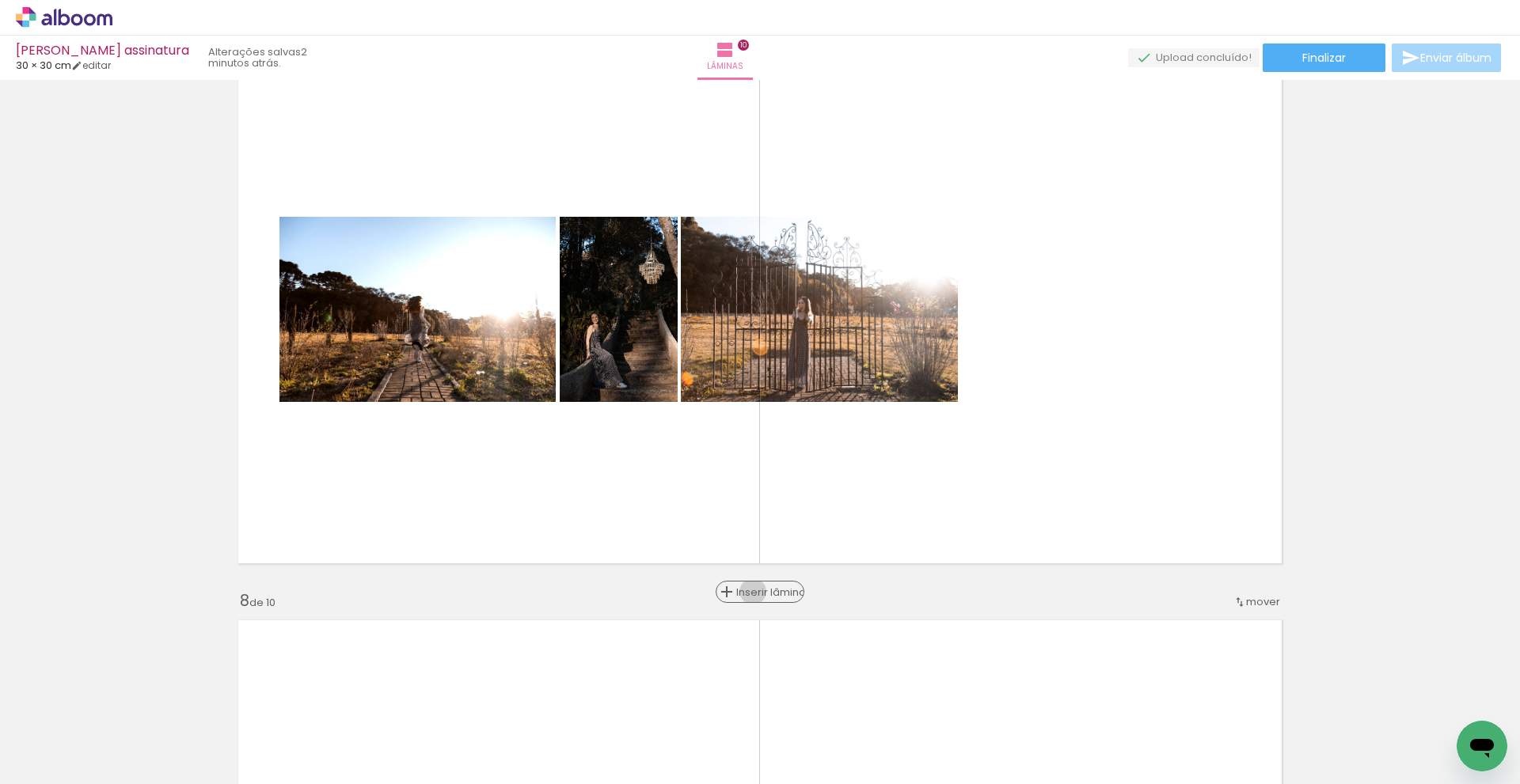
click at [757, 592] on span "Inserir lâmina" at bounding box center [767, 592] width 62 height 11
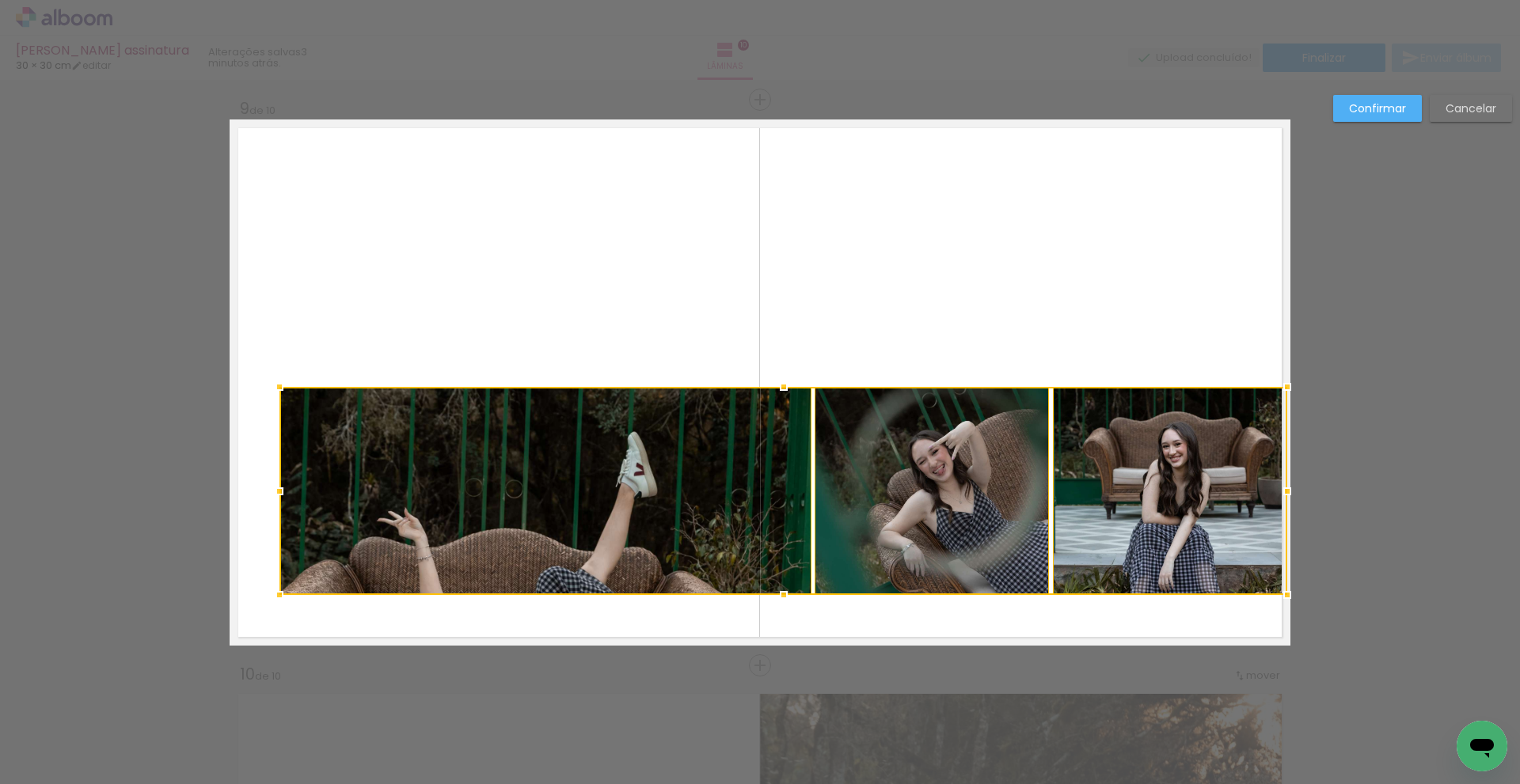
scroll to position [1266, 0]
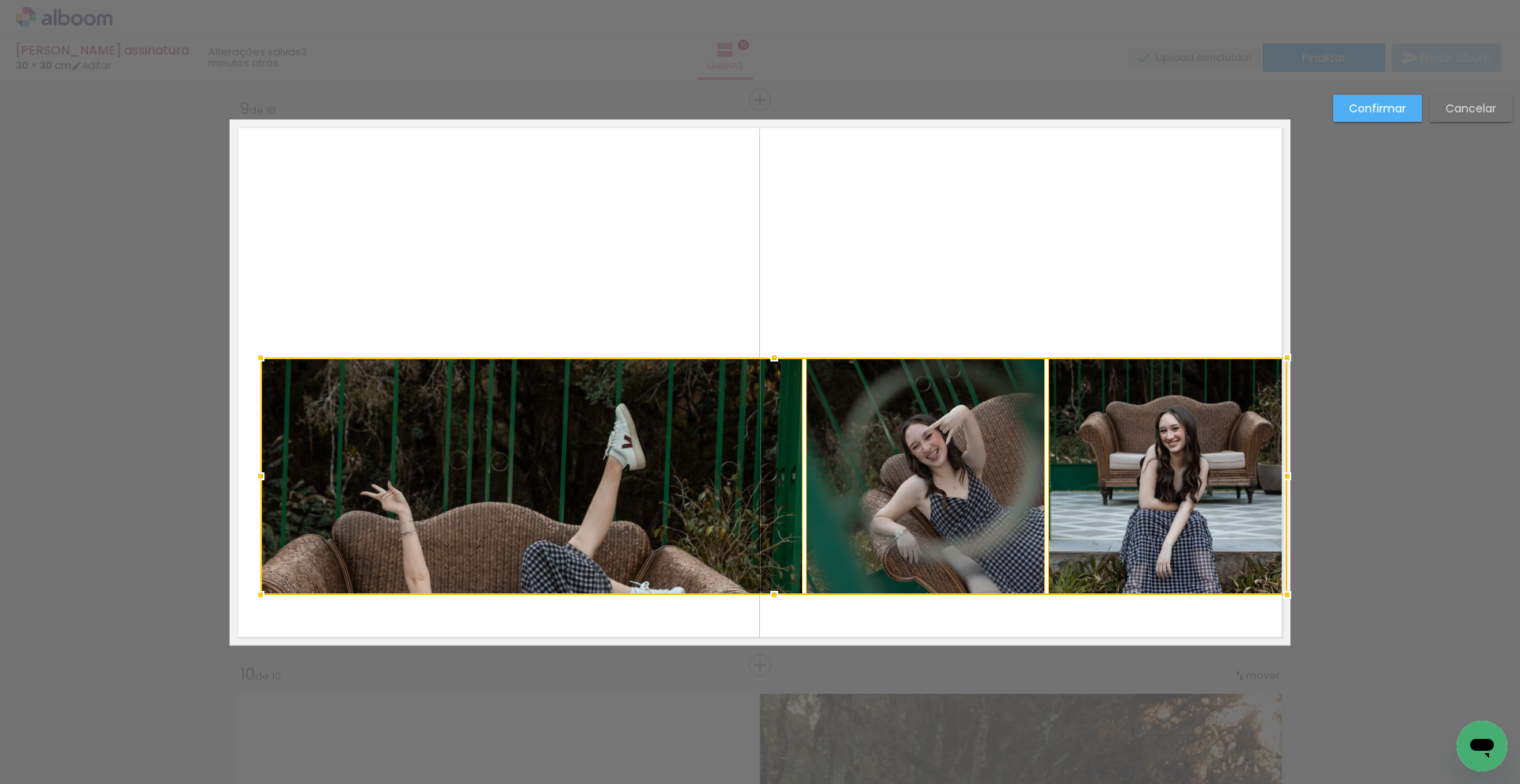
drag, startPoint x: 275, startPoint y: 387, endPoint x: 171, endPoint y: 358, distance: 108.0
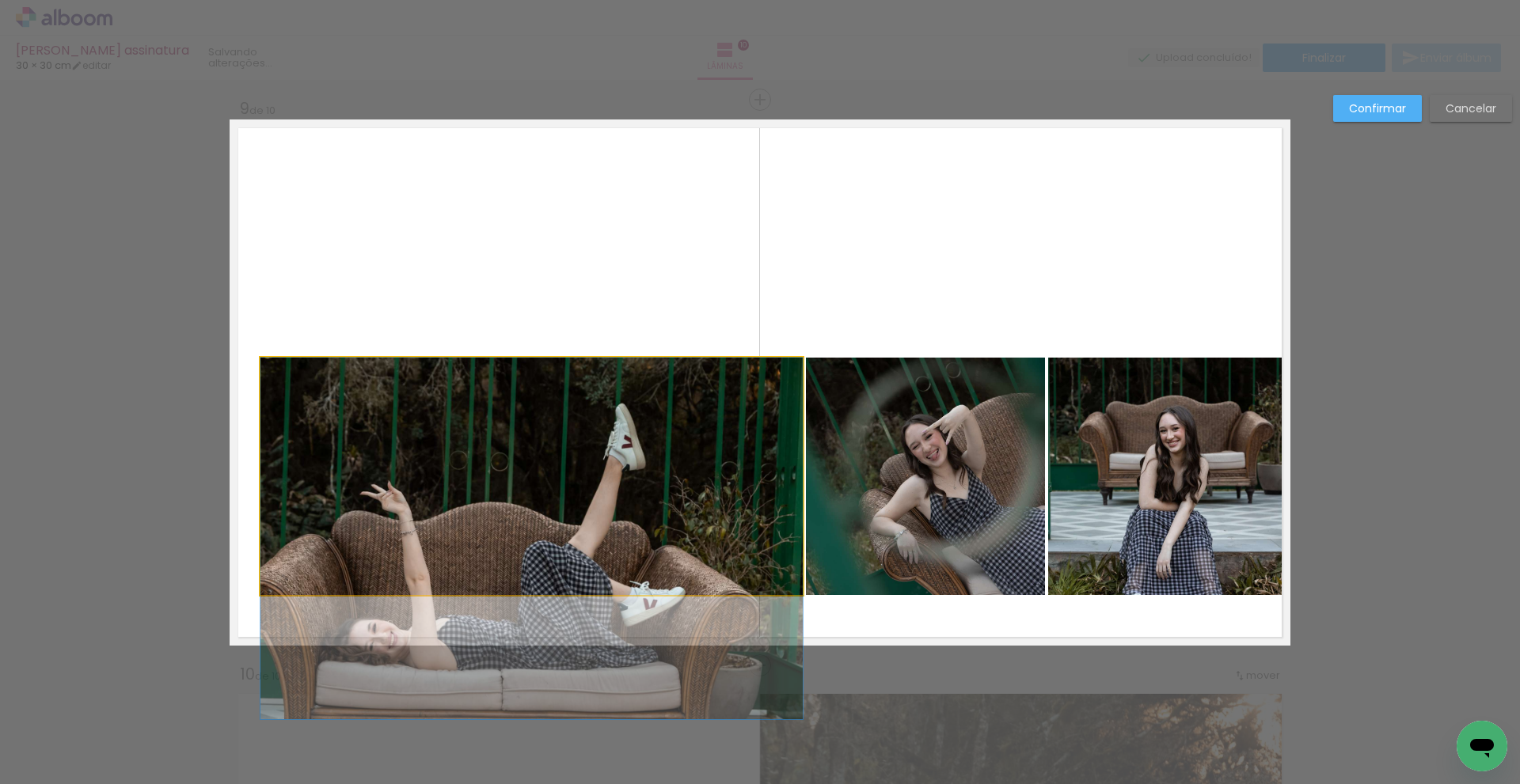
click at [293, 420] on quentale-photo at bounding box center [531, 477] width 543 height 237
drag, startPoint x: 294, startPoint y: 420, endPoint x: 323, endPoint y: 429, distance: 30.4
click at [1048, 421] on div at bounding box center [1168, 477] width 239 height 237
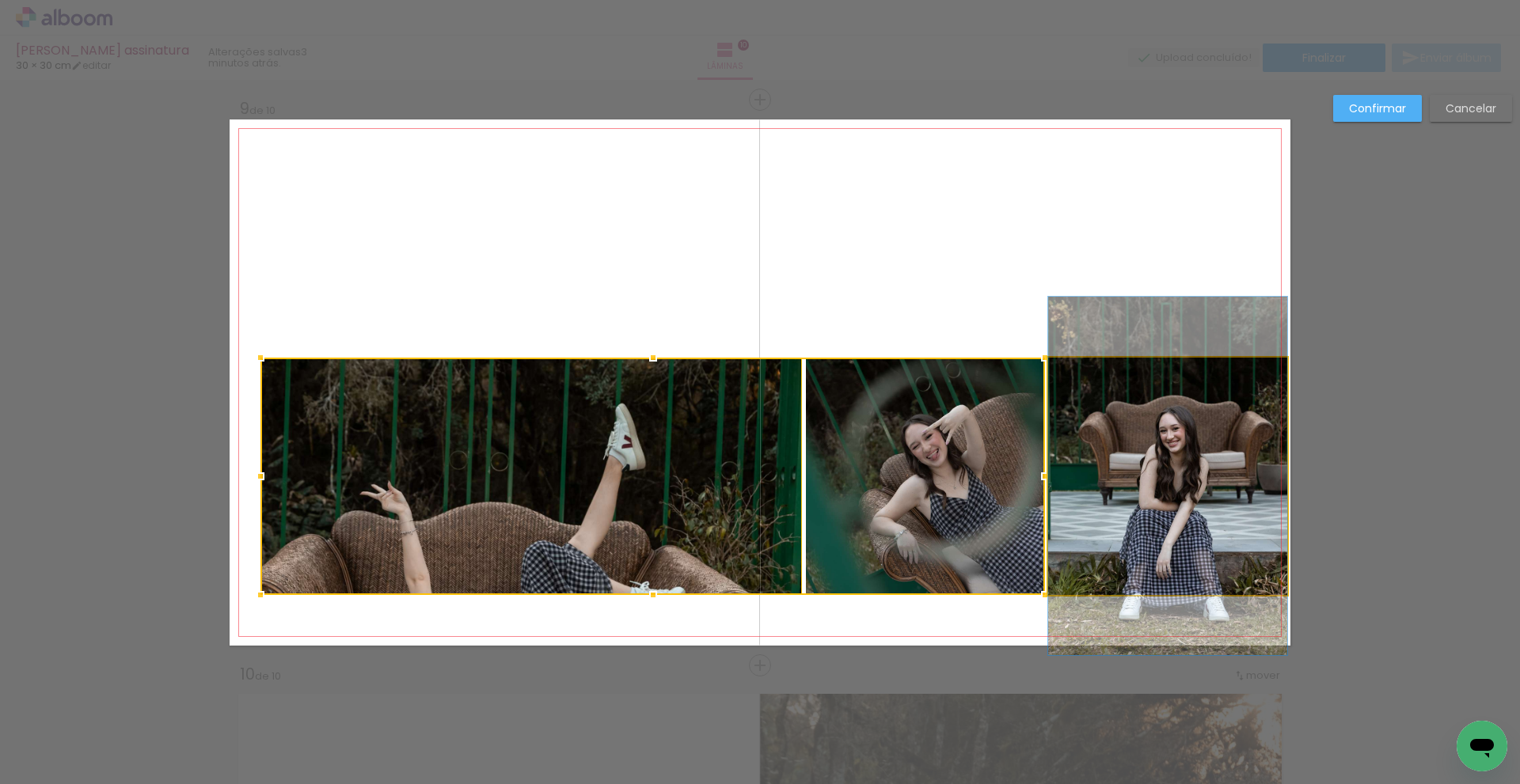
click at [1126, 494] on quentale-photo at bounding box center [1168, 477] width 239 height 237
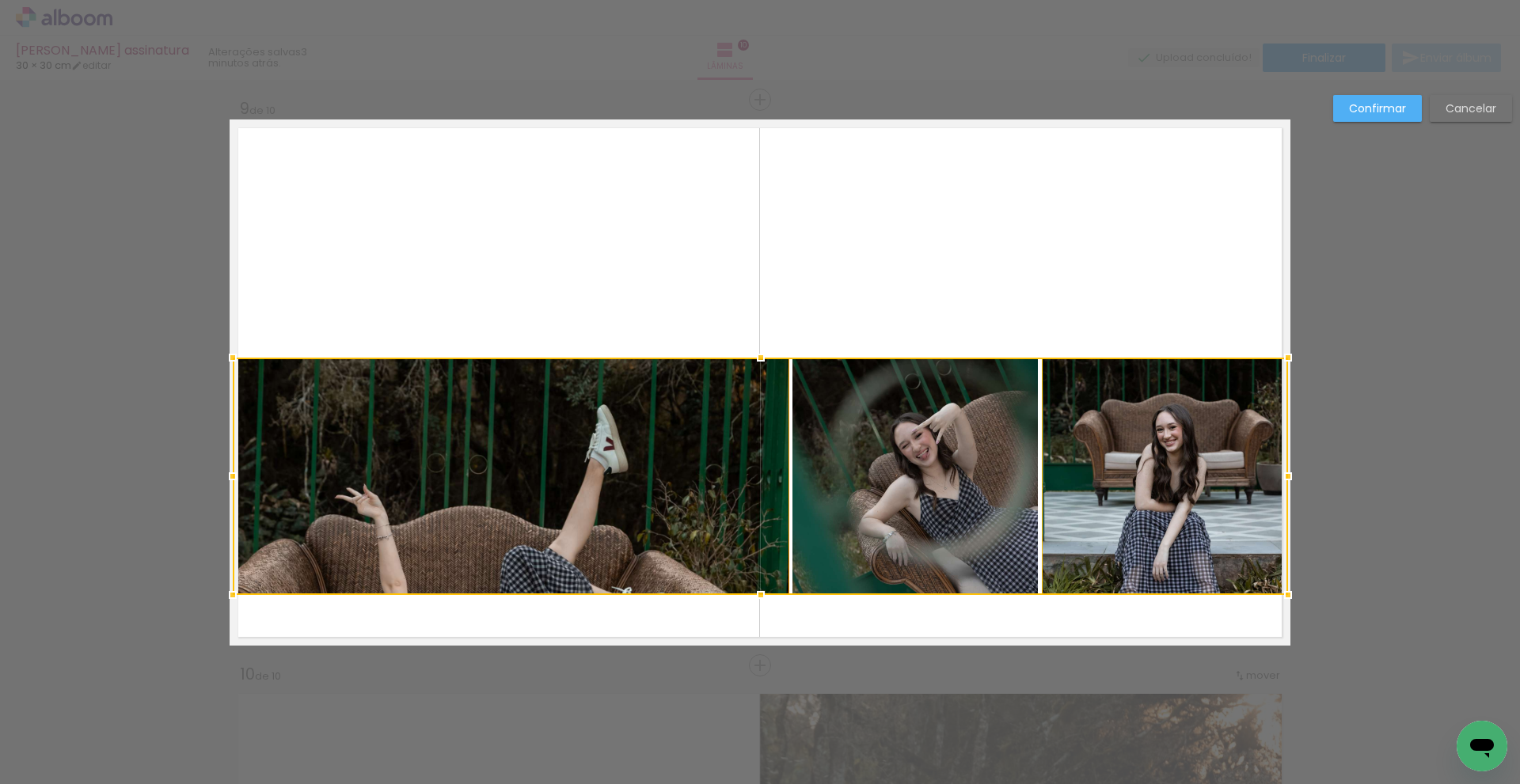
drag, startPoint x: 256, startPoint y: 480, endPoint x: 246, endPoint y: 484, distance: 10.8
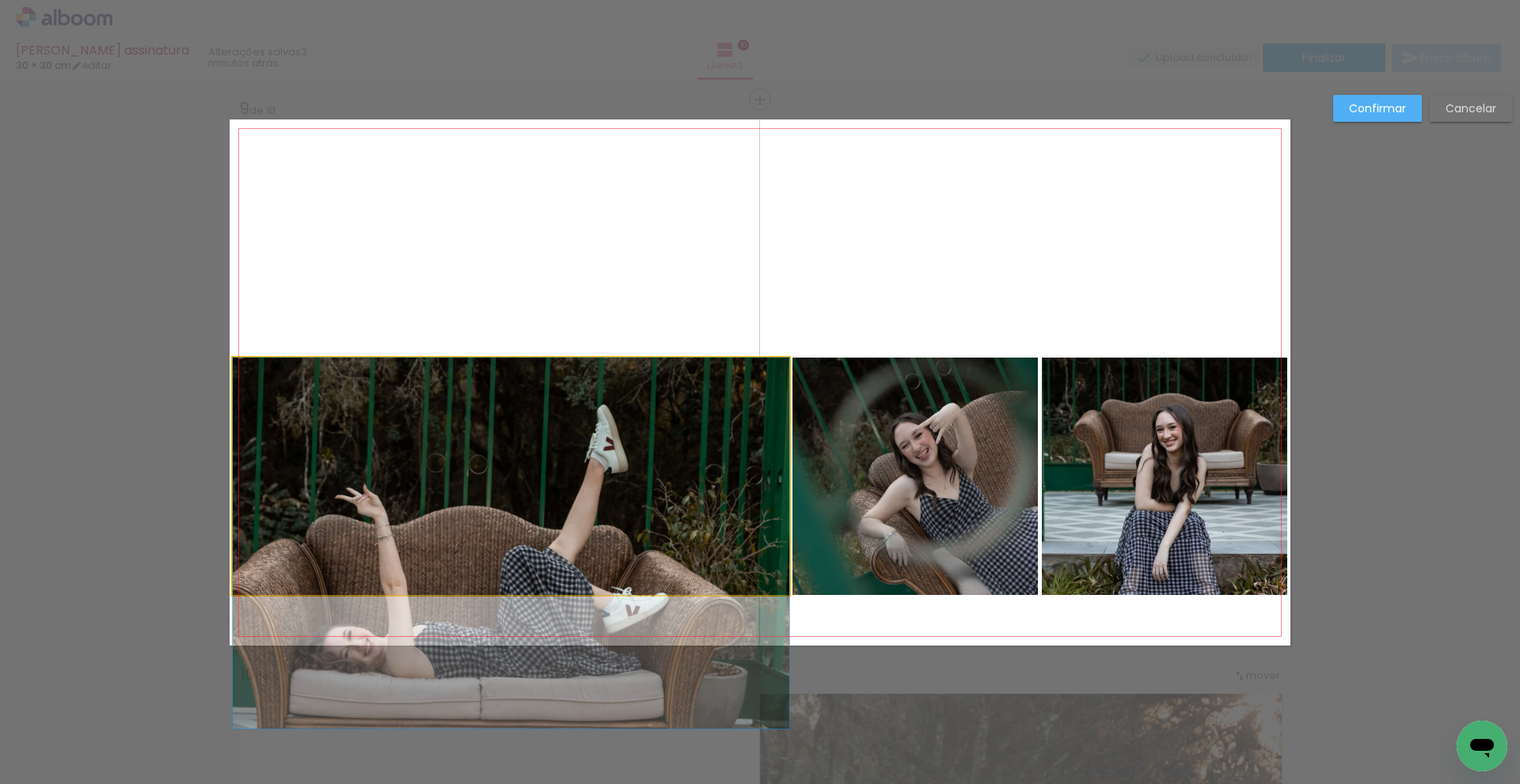
click at [495, 487] on quentale-photo at bounding box center [511, 477] width 557 height 237
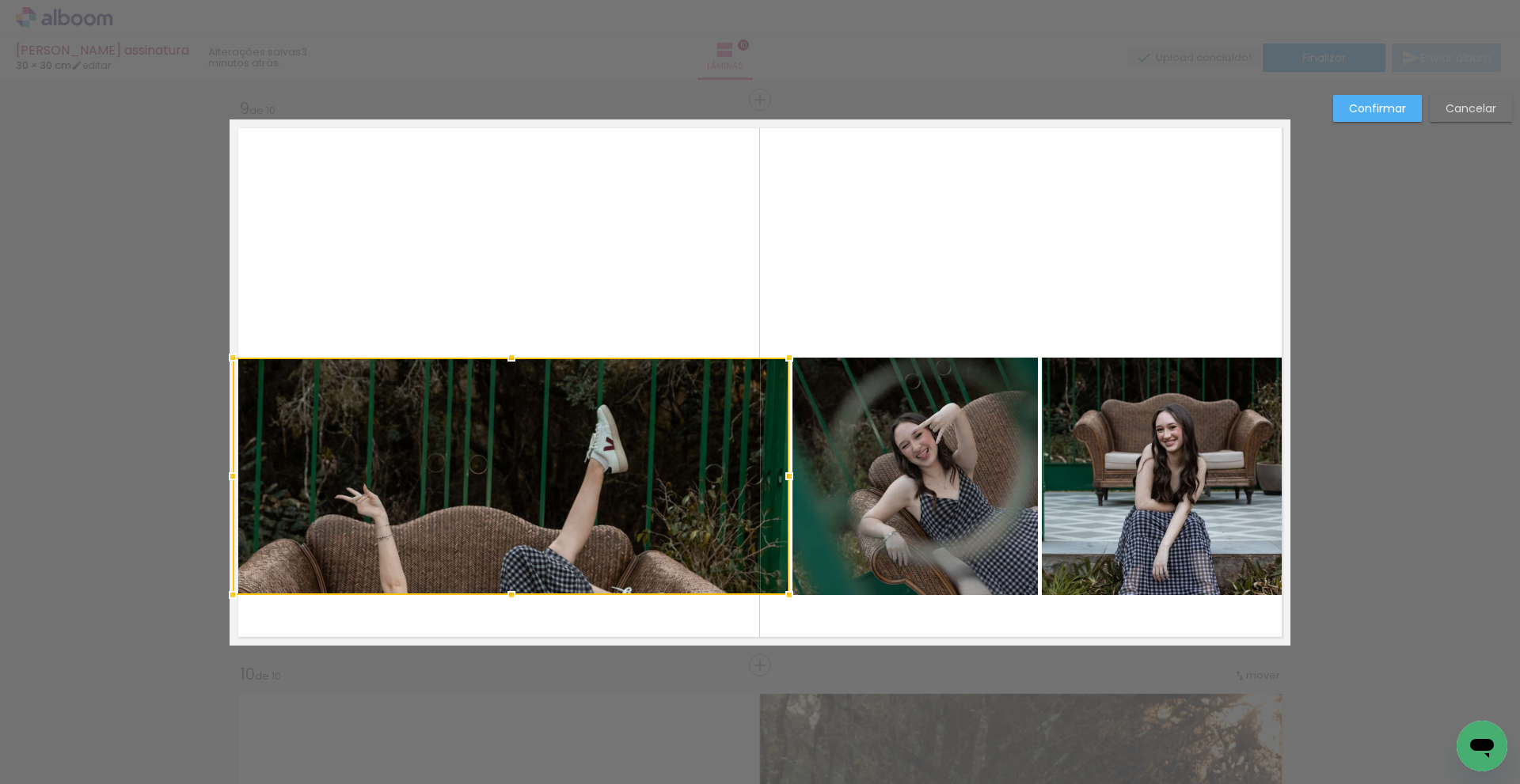
click at [495, 487] on div at bounding box center [511, 477] width 557 height 237
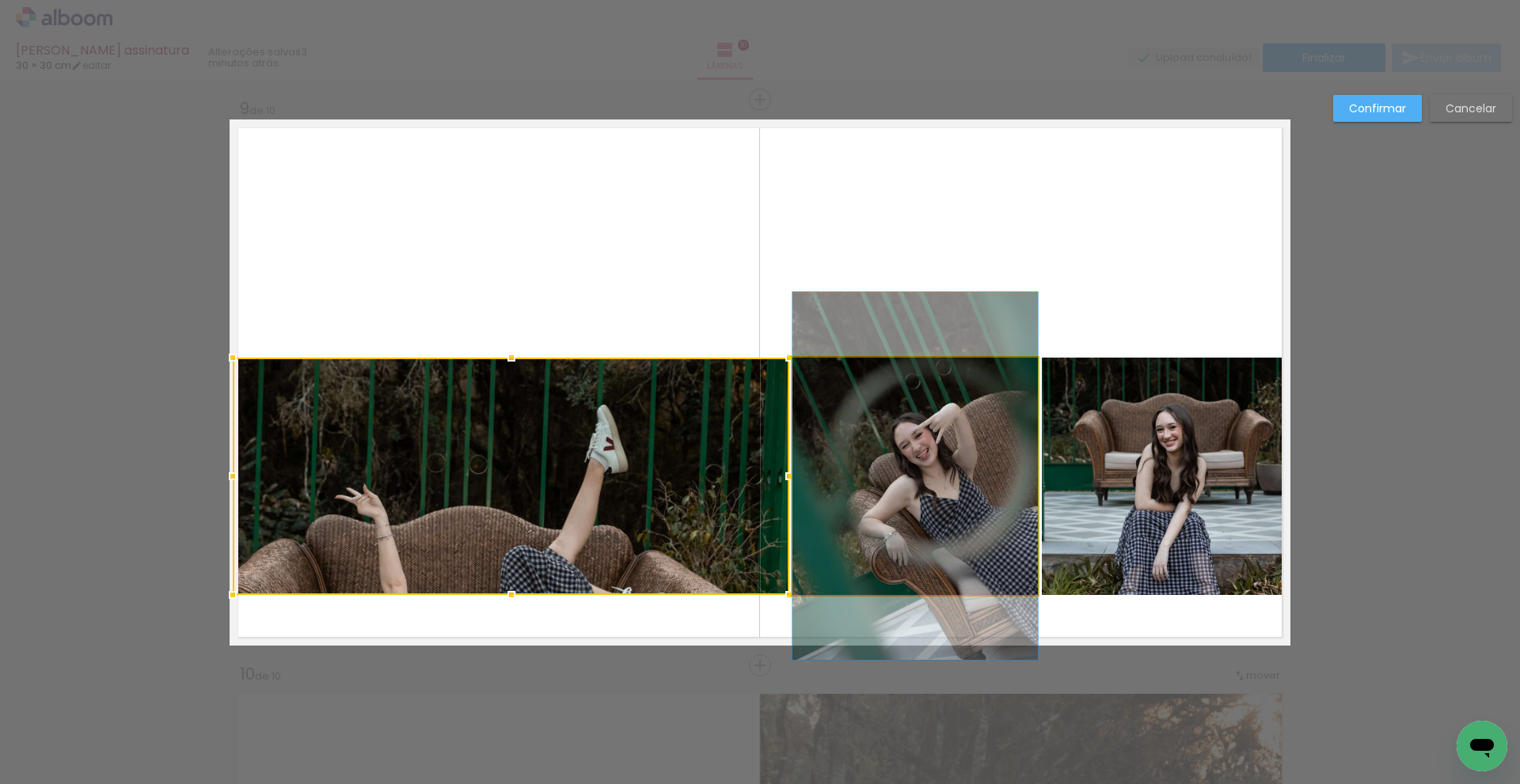
click at [905, 474] on quentale-photo at bounding box center [915, 477] width 246 height 237
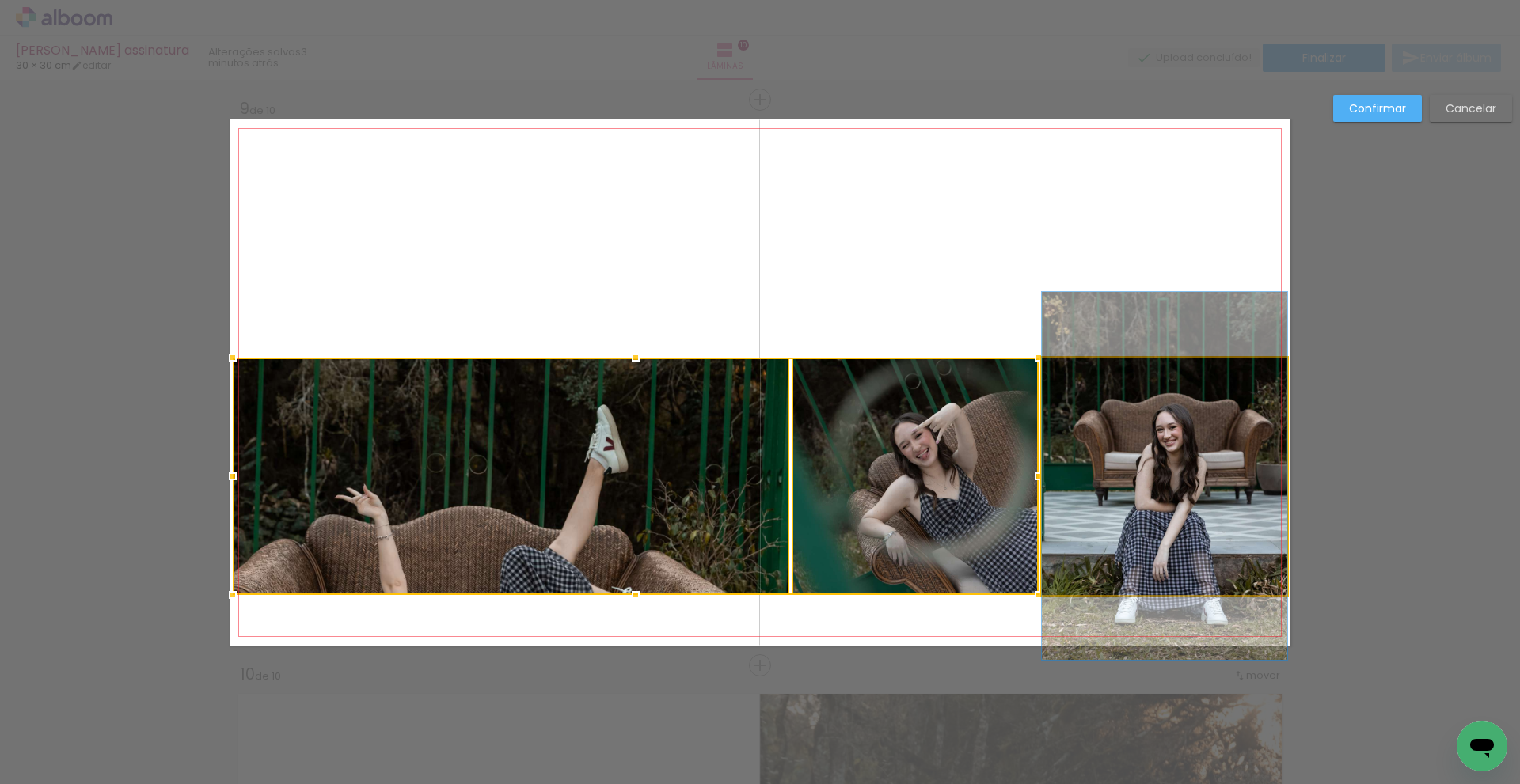
click at [1135, 481] on quentale-photo at bounding box center [1165, 477] width 246 height 237
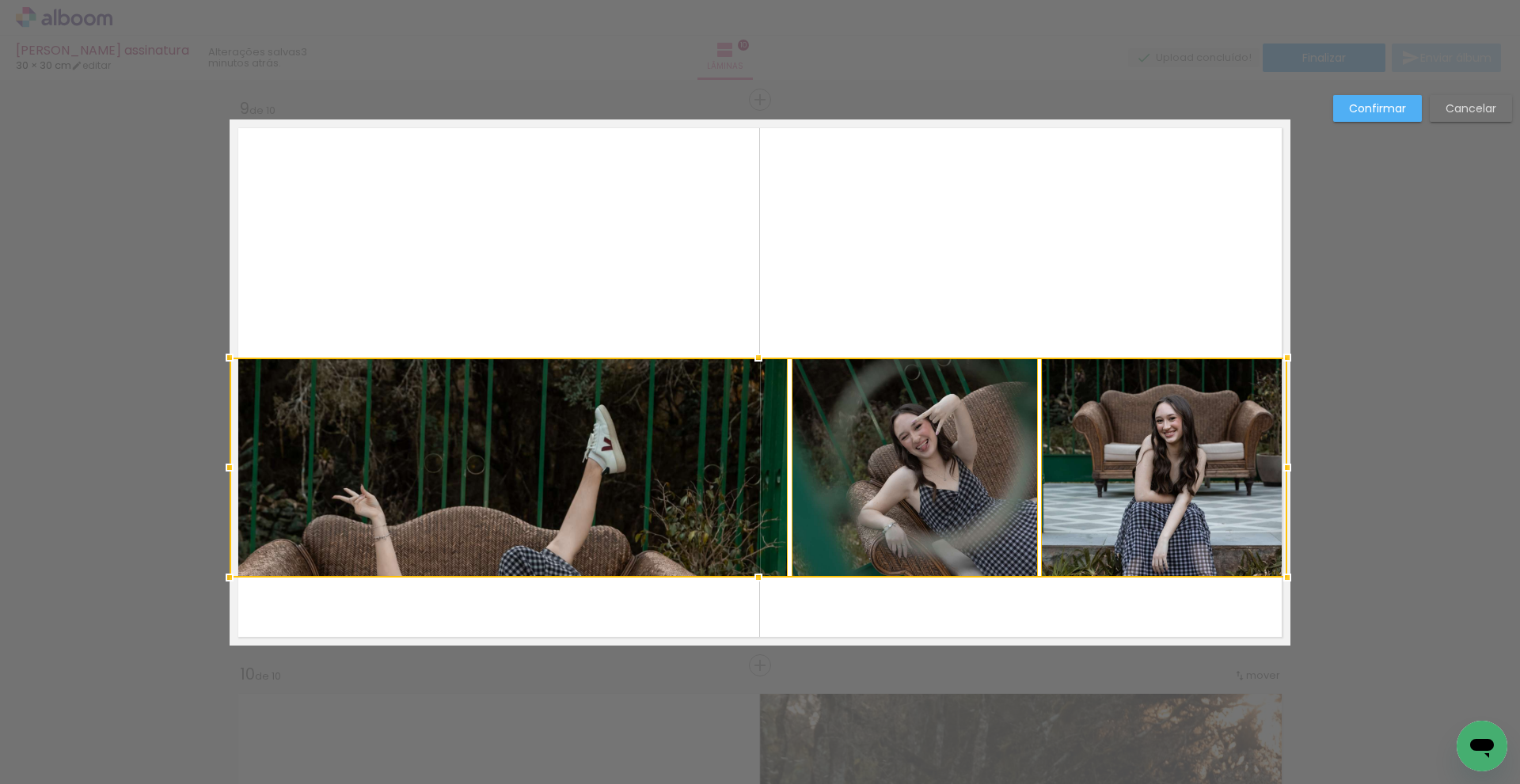
drag, startPoint x: 225, startPoint y: 594, endPoint x: 263, endPoint y: 576, distance: 42.0
click at [263, 576] on div at bounding box center [758, 468] width 1058 height 220
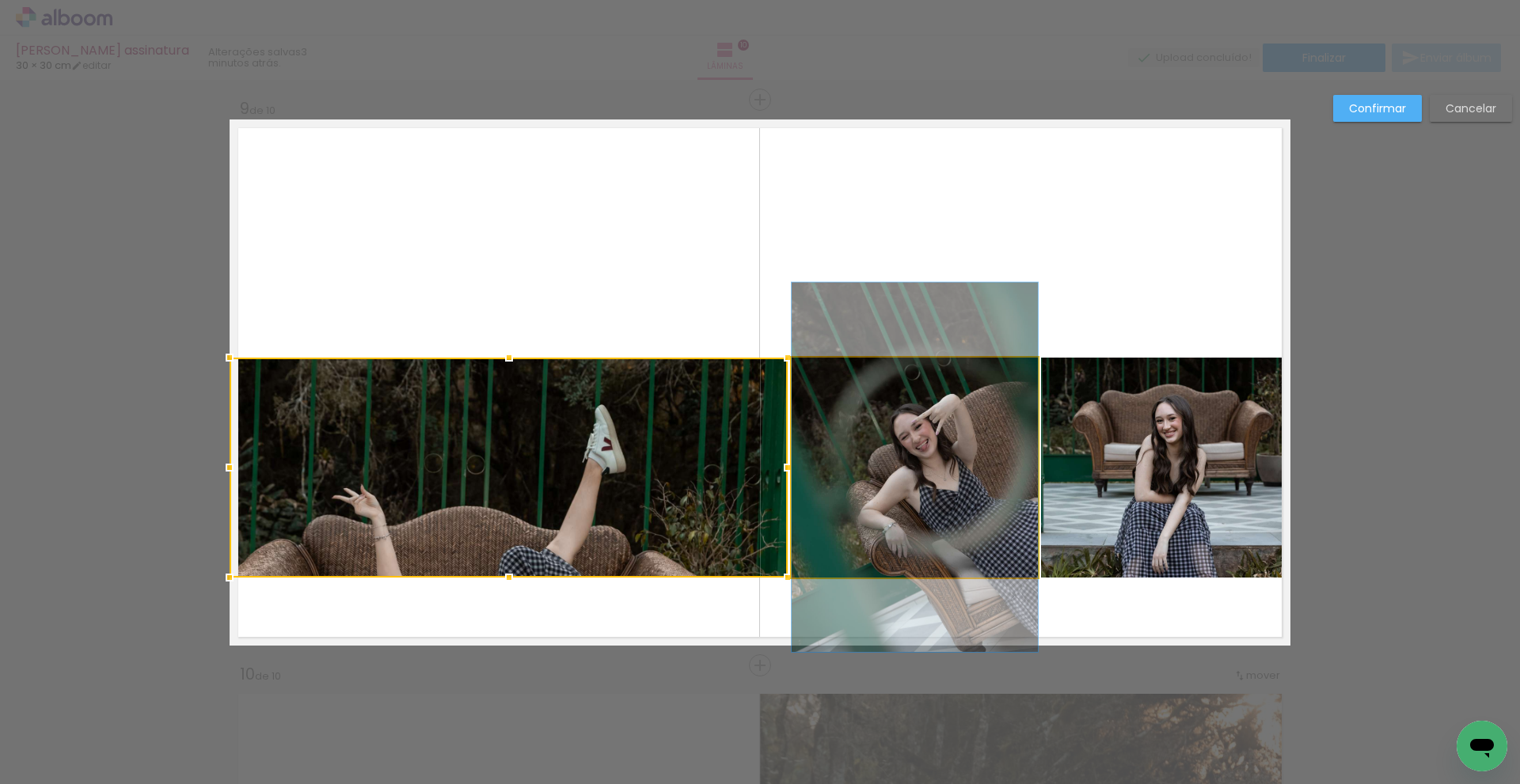
click at [866, 442] on quentale-photo at bounding box center [915, 468] width 247 height 220
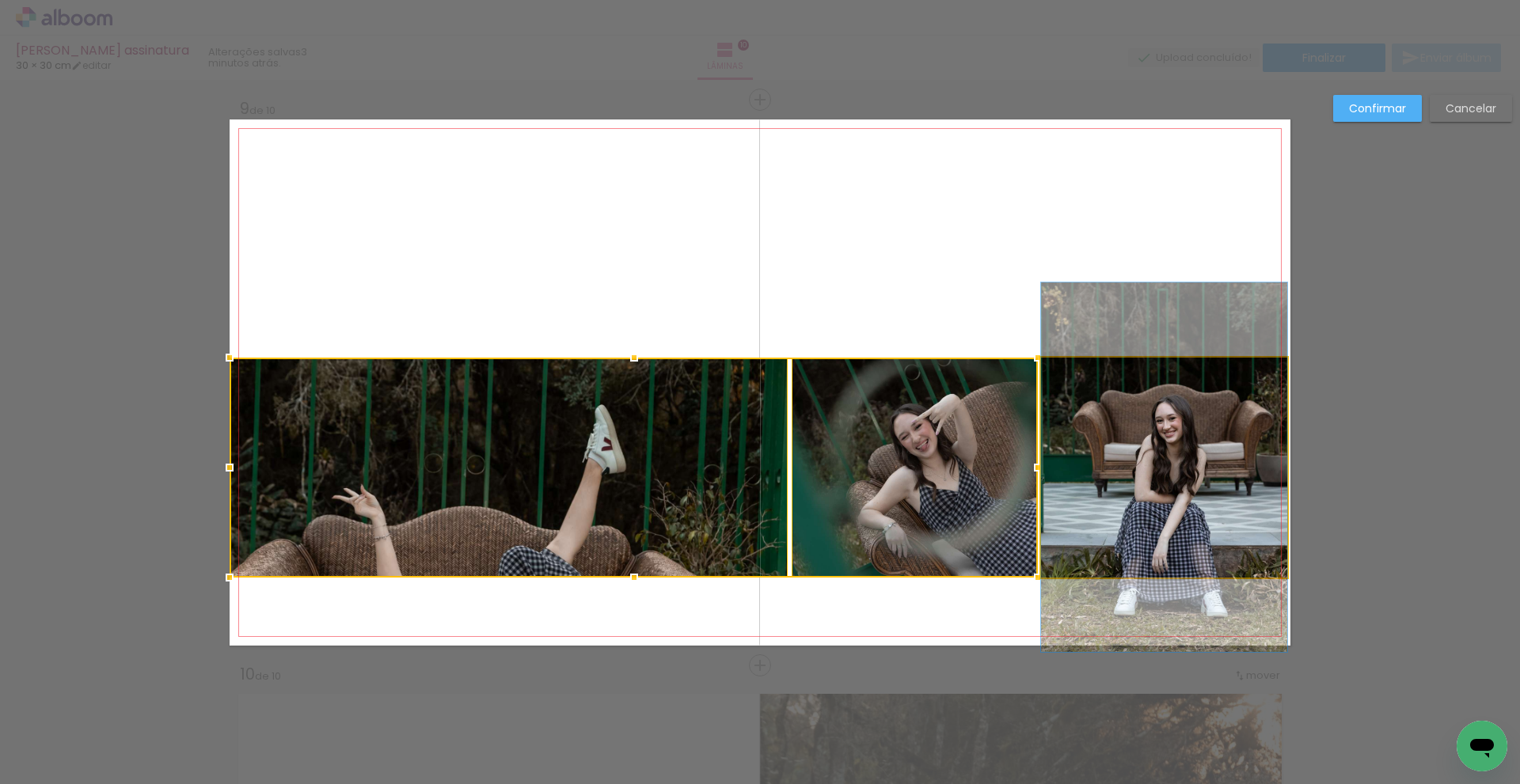
click at [1131, 461] on quentale-photo at bounding box center [1164, 468] width 247 height 220
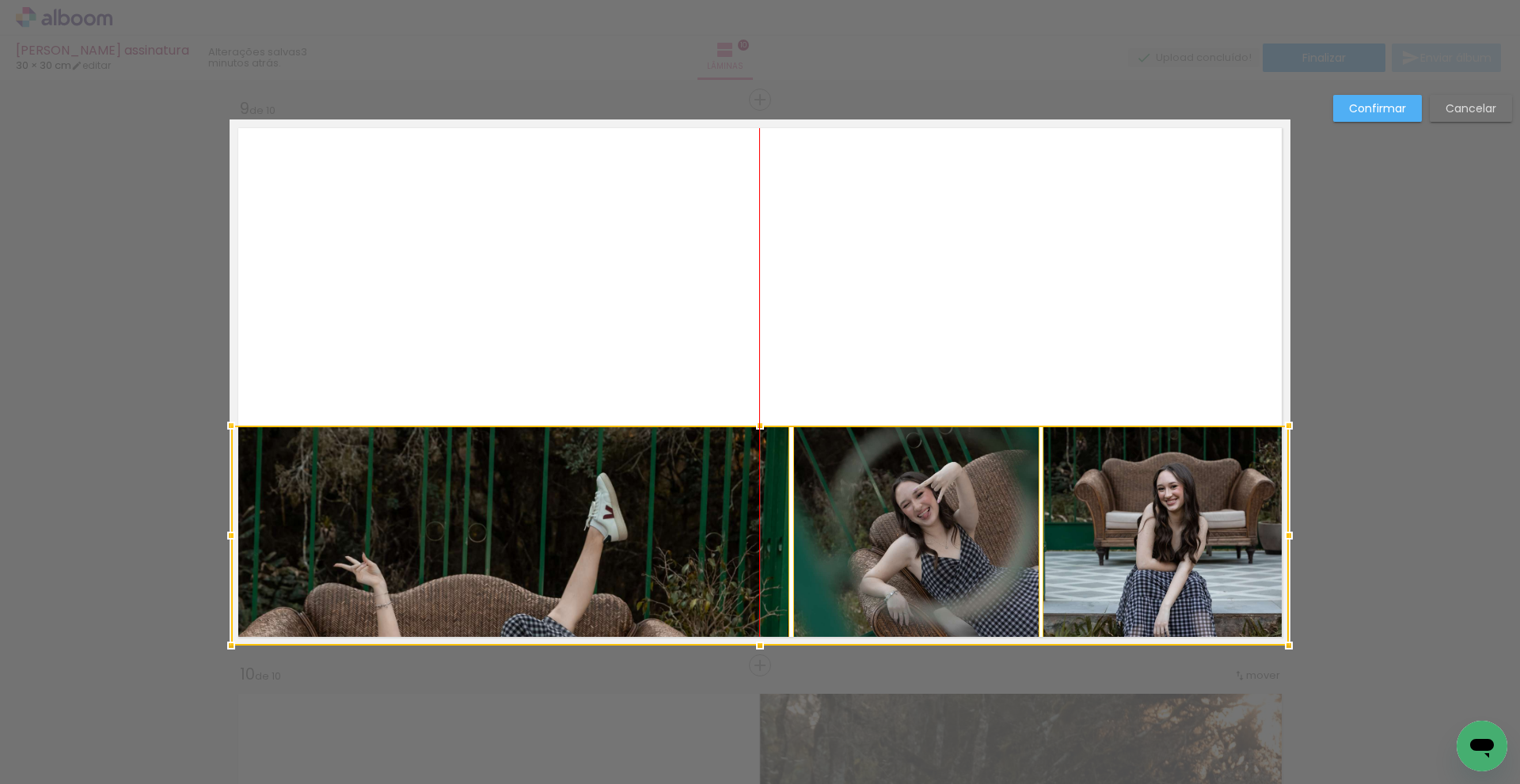
drag, startPoint x: 592, startPoint y: 447, endPoint x: 603, endPoint y: 520, distance: 73.8
click at [603, 520] on div at bounding box center [760, 536] width 1058 height 220
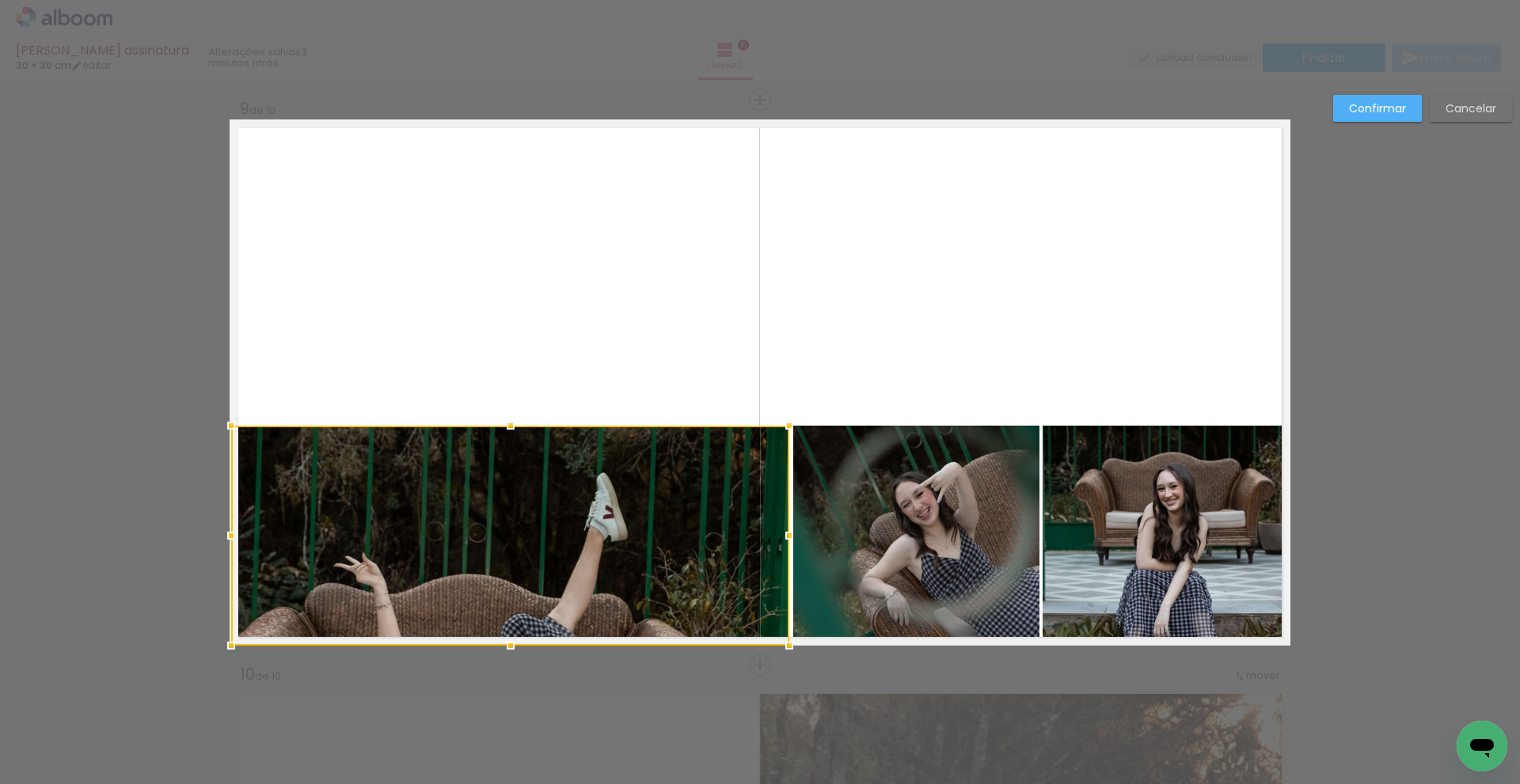
click at [833, 485] on quentale-photo at bounding box center [916, 536] width 247 height 220
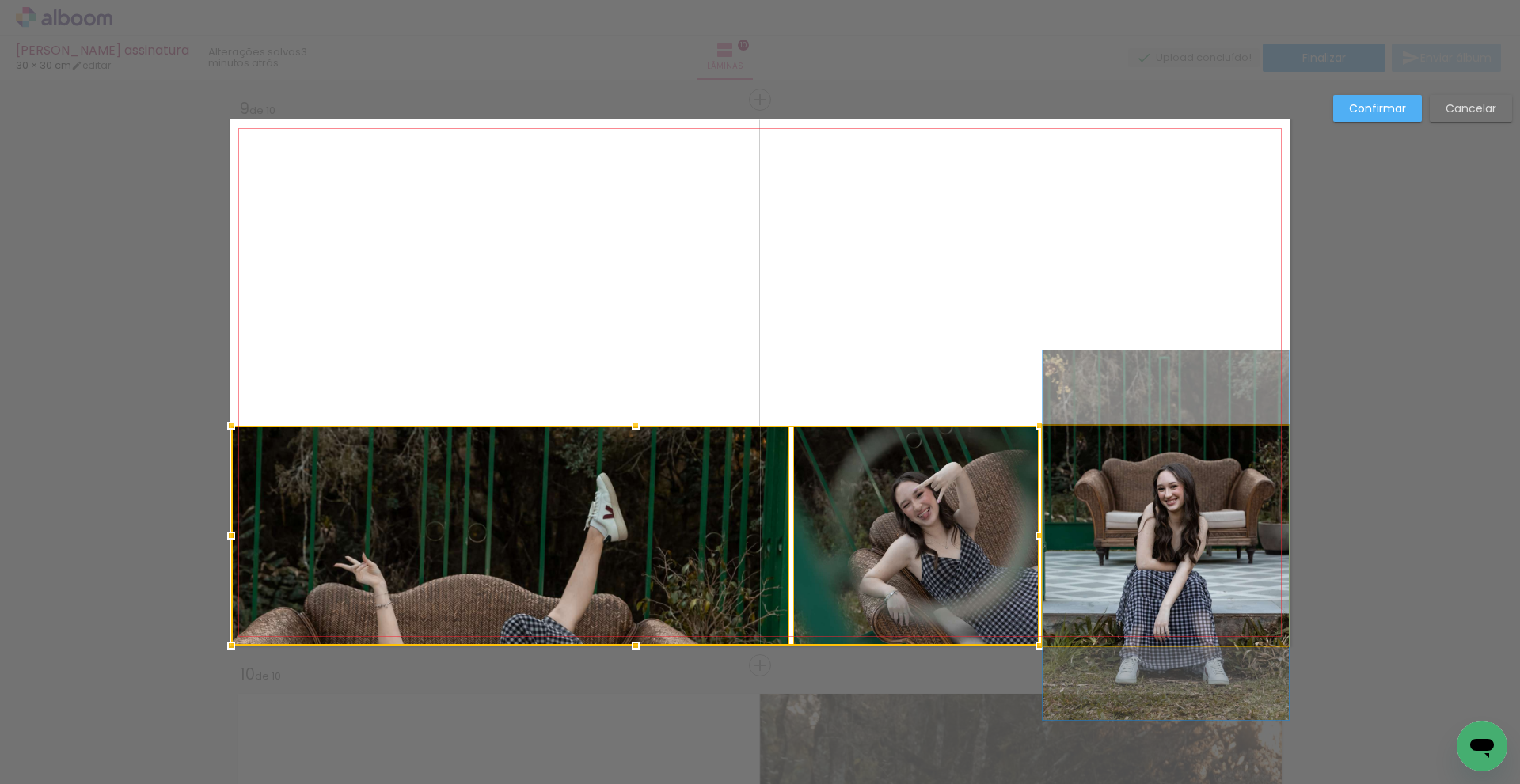
drag, startPoint x: 1129, startPoint y: 492, endPoint x: 867, endPoint y: 485, distance: 262.1
click at [1129, 492] on quentale-photo at bounding box center [1166, 536] width 247 height 220
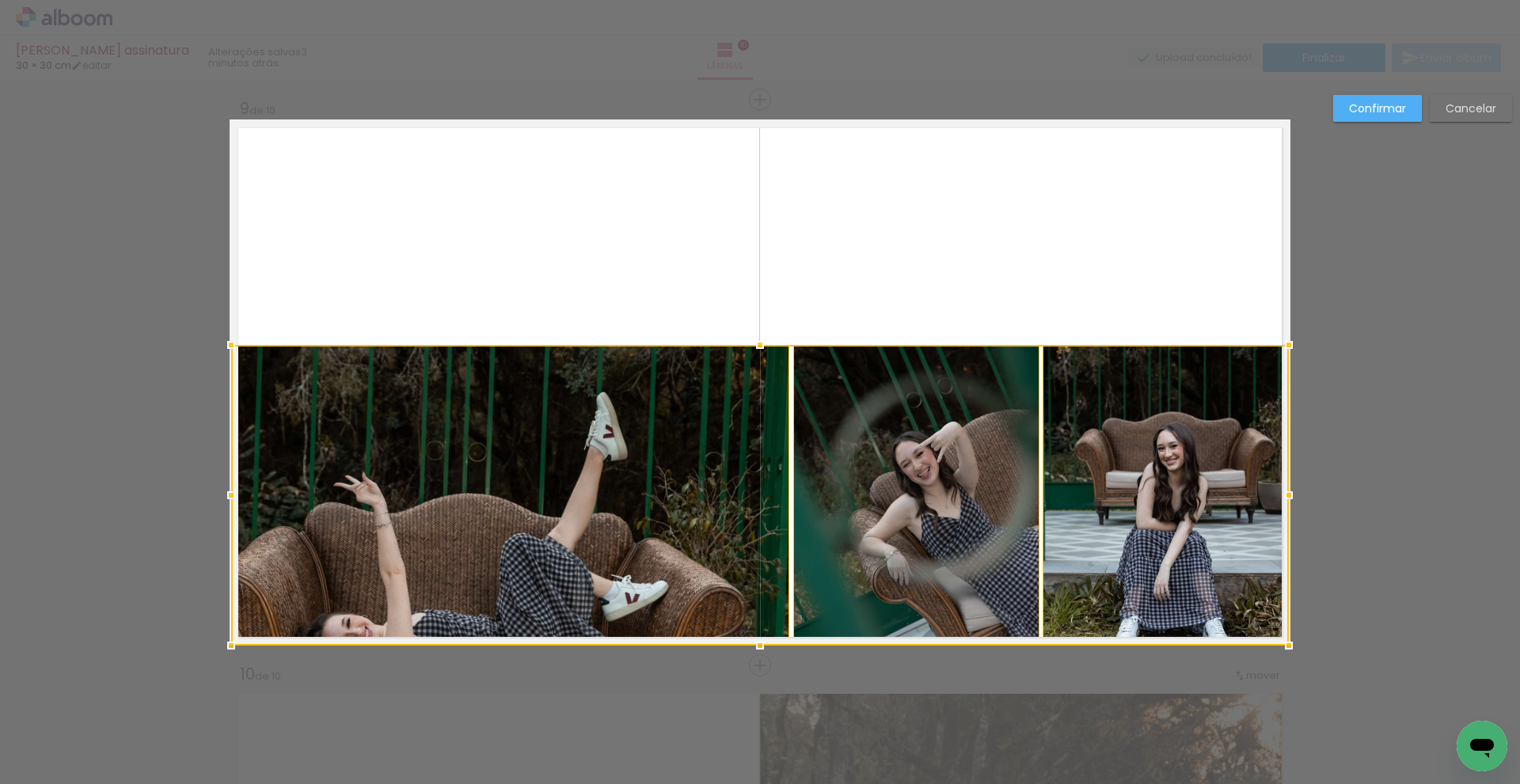
drag, startPoint x: 748, startPoint y: 426, endPoint x: 737, endPoint y: 339, distance: 87.7
click at [737, 339] on album-spread "9 de 10" at bounding box center [760, 382] width 1061 height 526
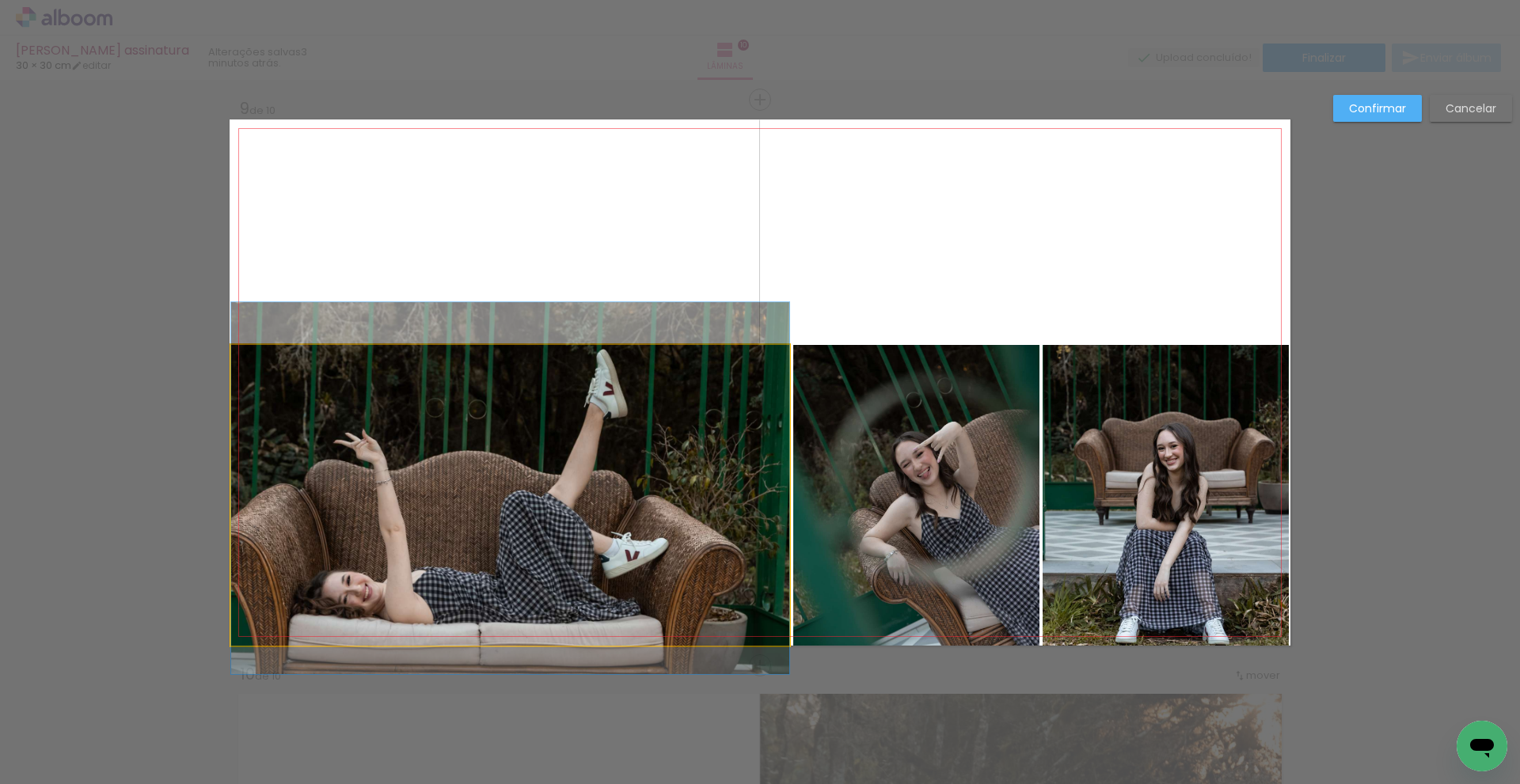
drag, startPoint x: 609, startPoint y: 452, endPoint x: 647, endPoint y: 425, distance: 46.6
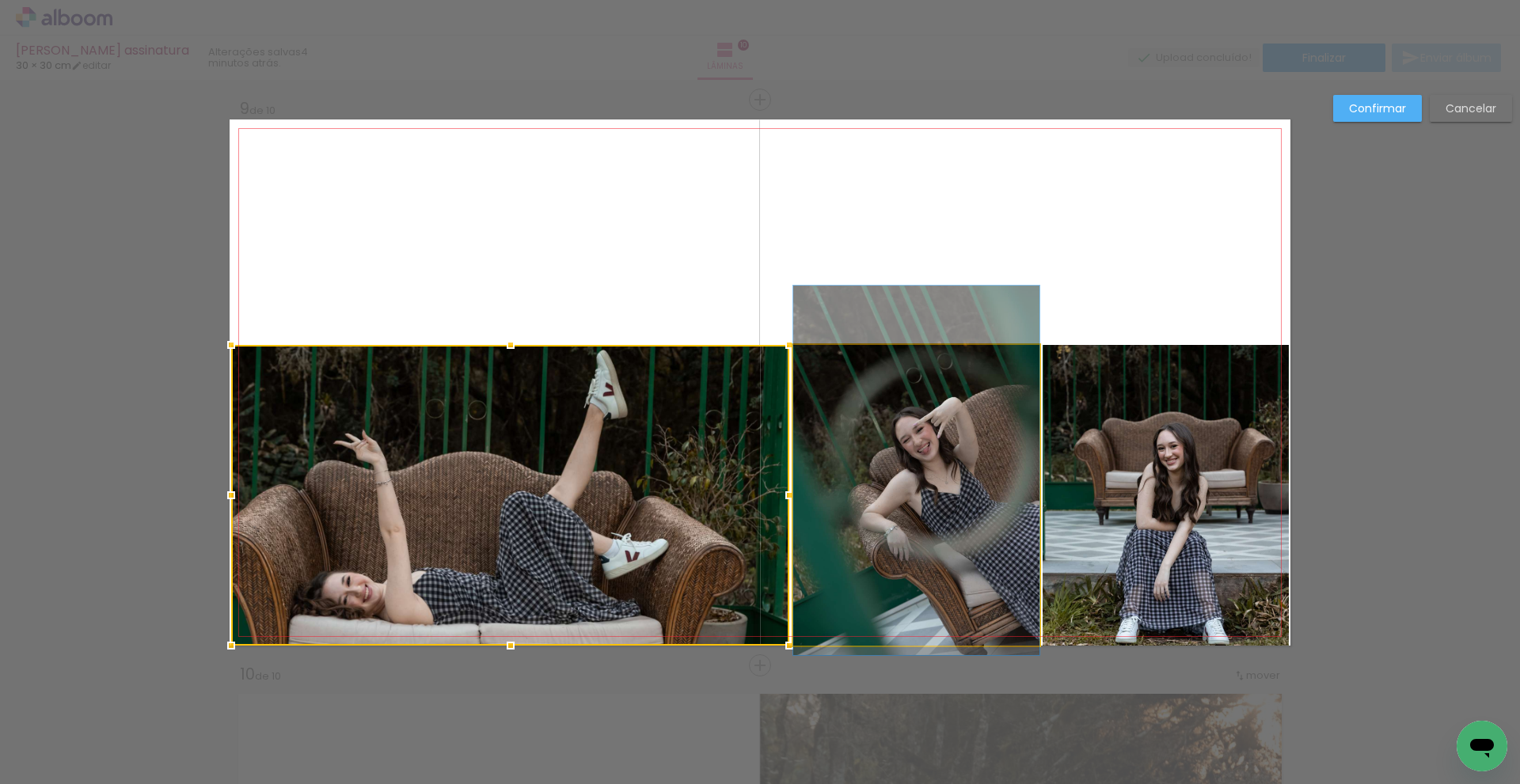
drag, startPoint x: 937, startPoint y: 481, endPoint x: 1048, endPoint y: 469, distance: 111.6
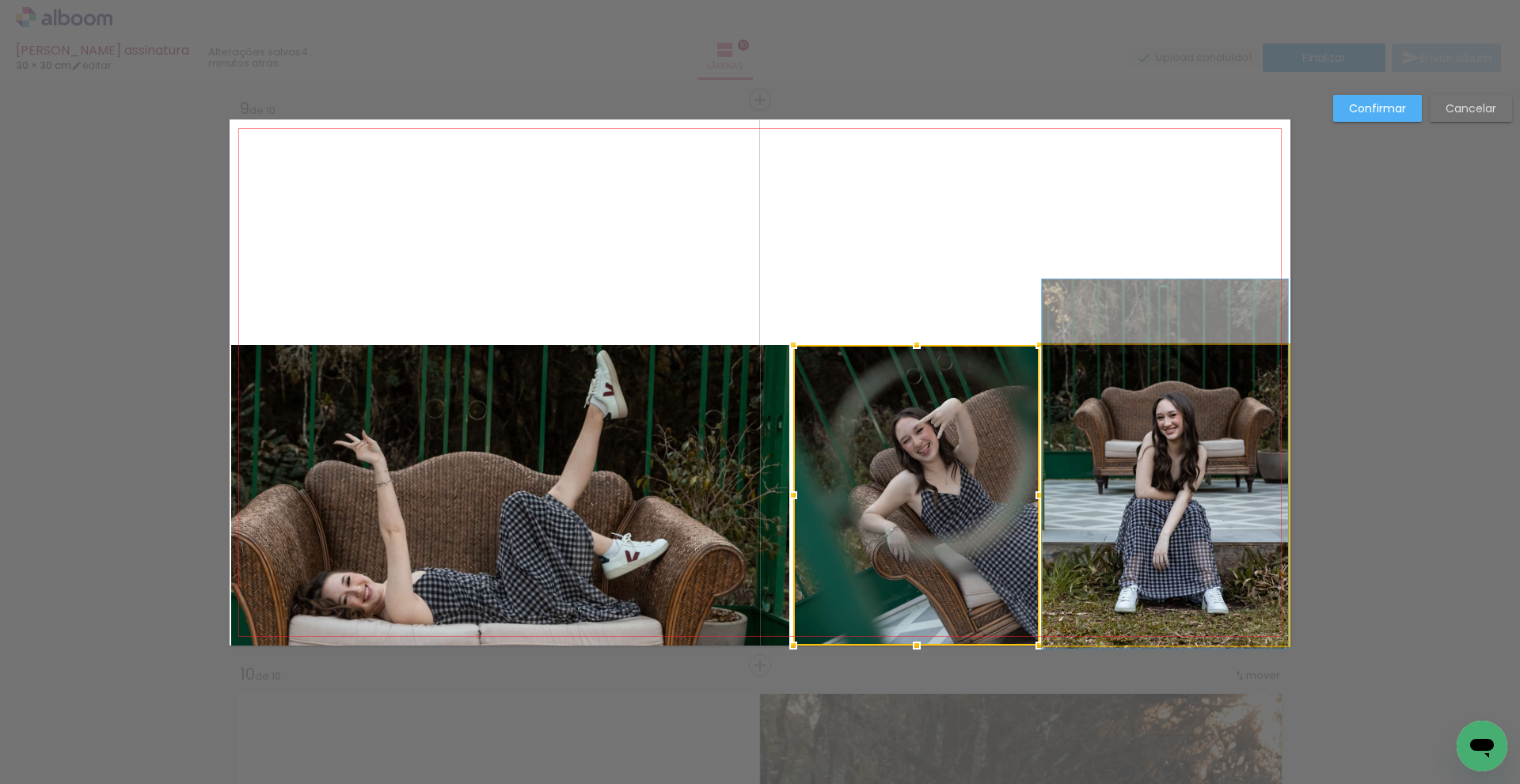
drag, startPoint x: 1171, startPoint y: 507, endPoint x: 1255, endPoint y: 448, distance: 102.6
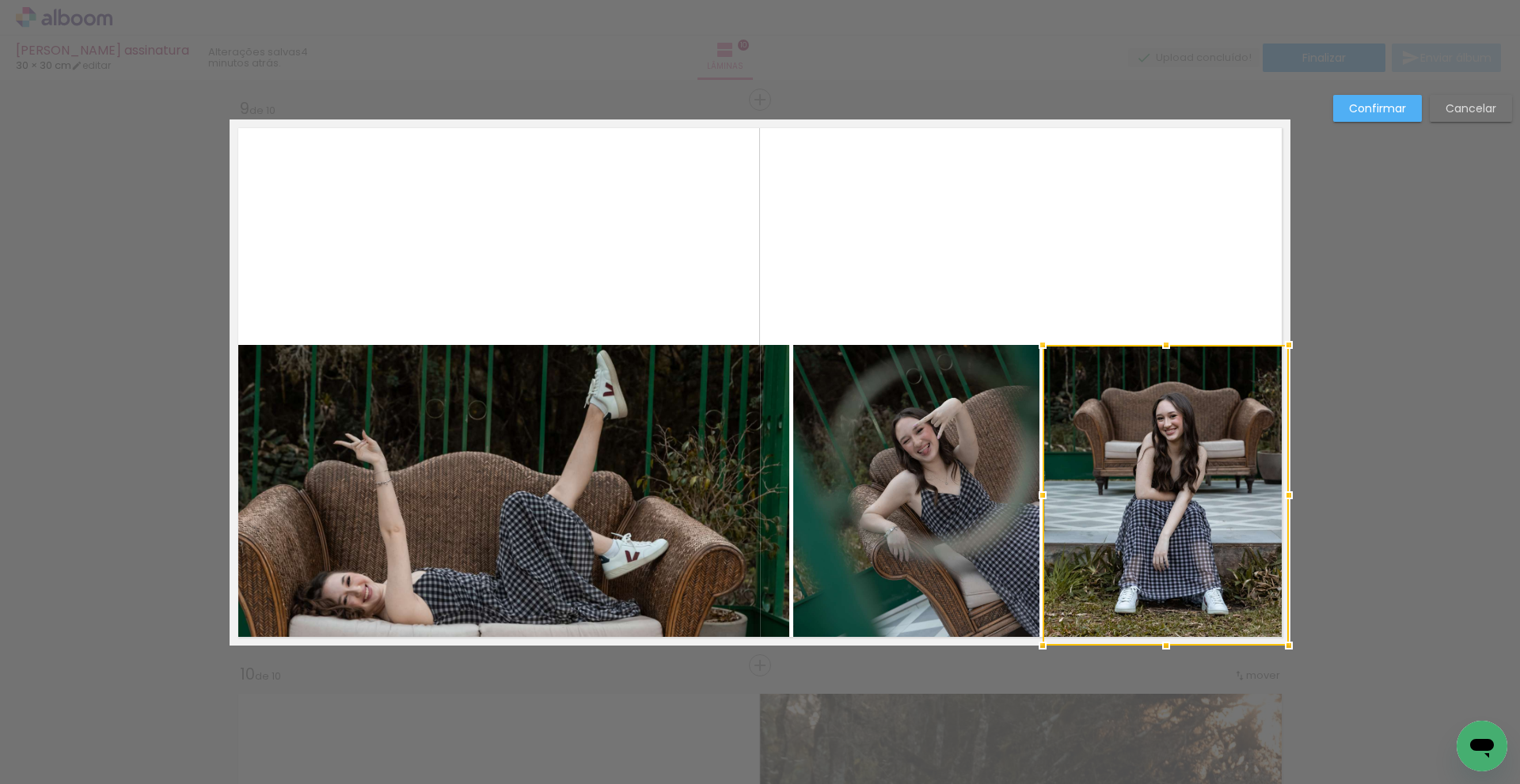
drag, startPoint x: 1375, startPoint y: 111, endPoint x: 1383, endPoint y: 133, distance: 23.4
click at [0, 0] on slot "Confirmar" at bounding box center [0, 0] width 0 height 0
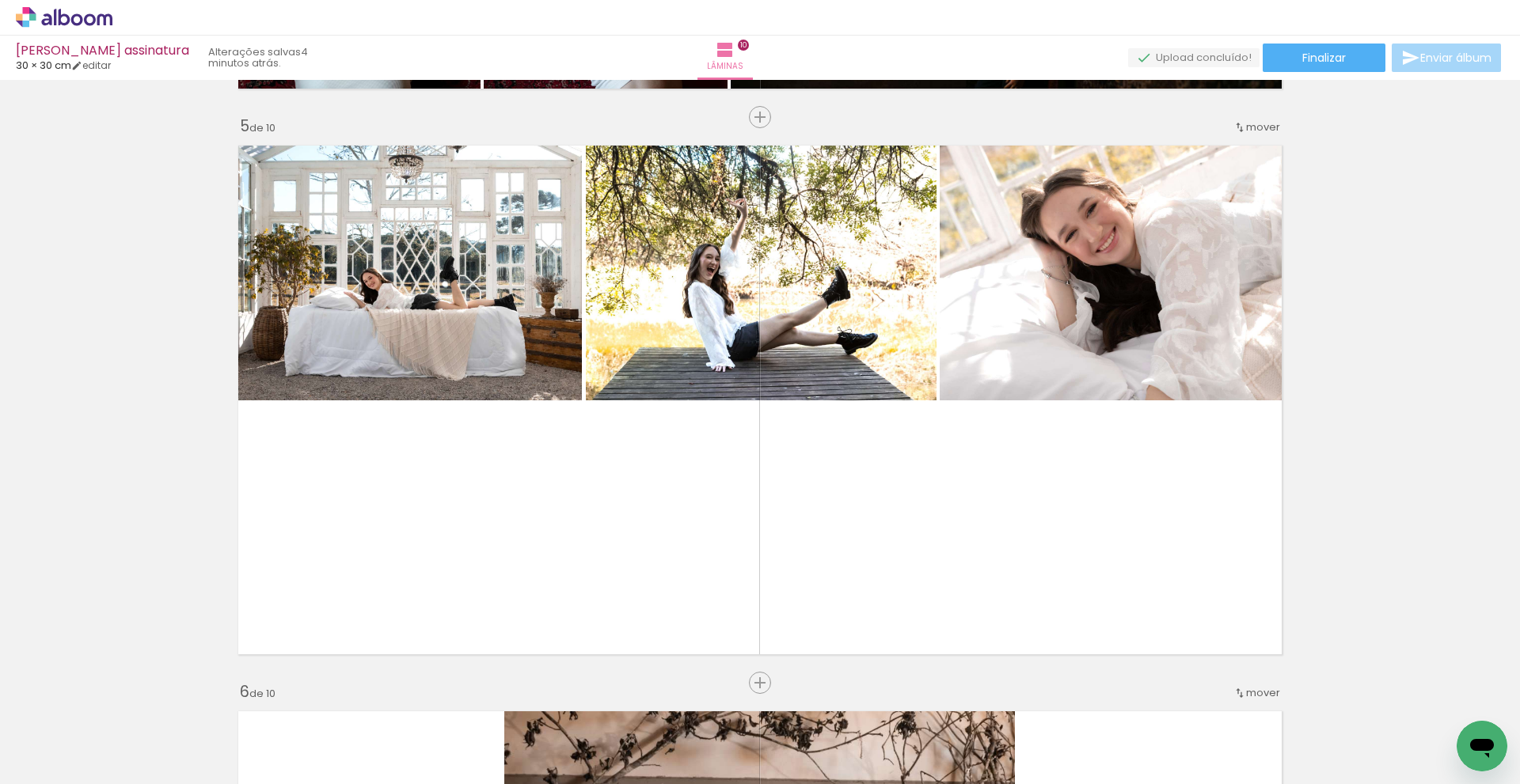
scroll to position [2216, 0]
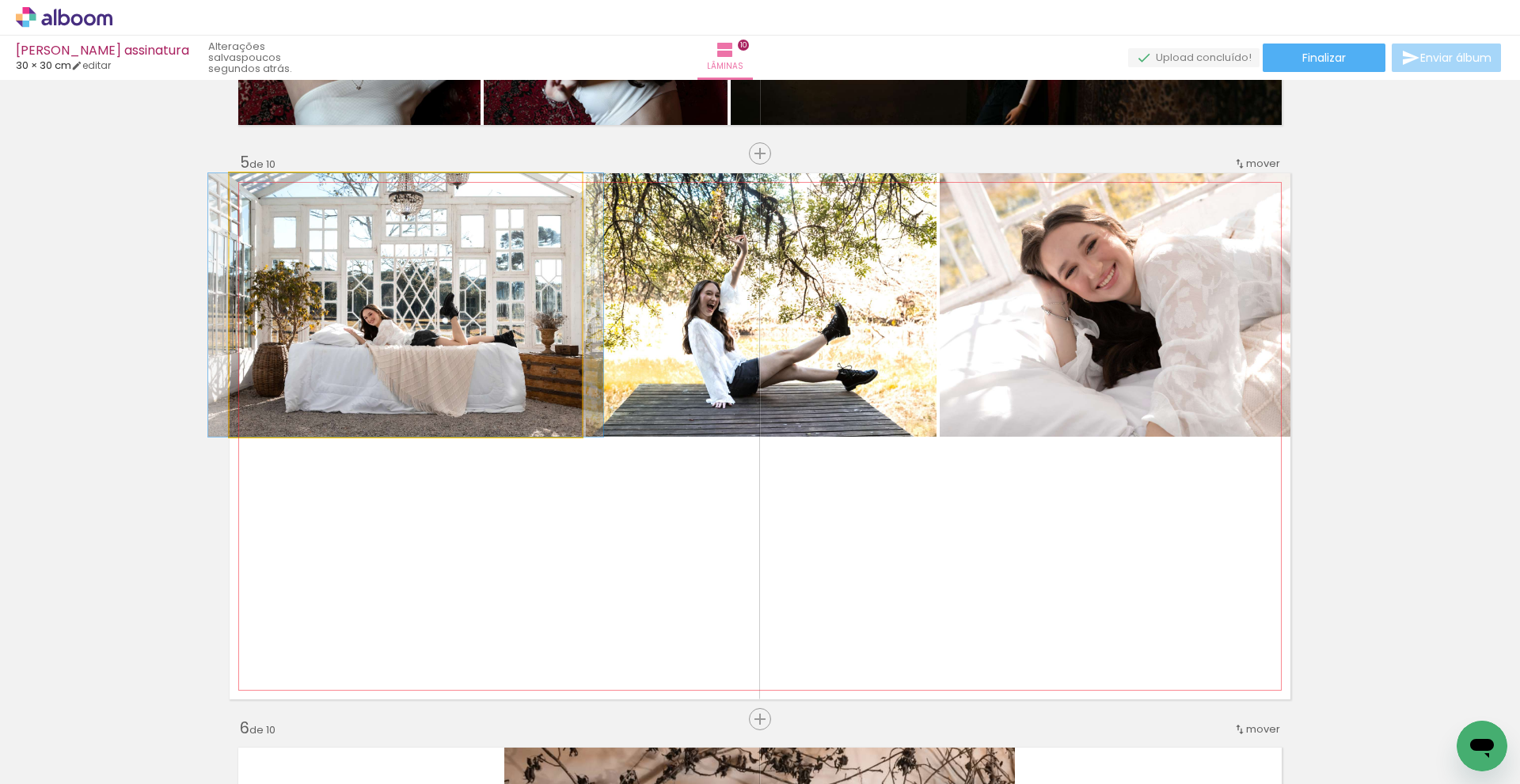
click at [428, 333] on quentale-photo at bounding box center [405, 305] width 352 height 264
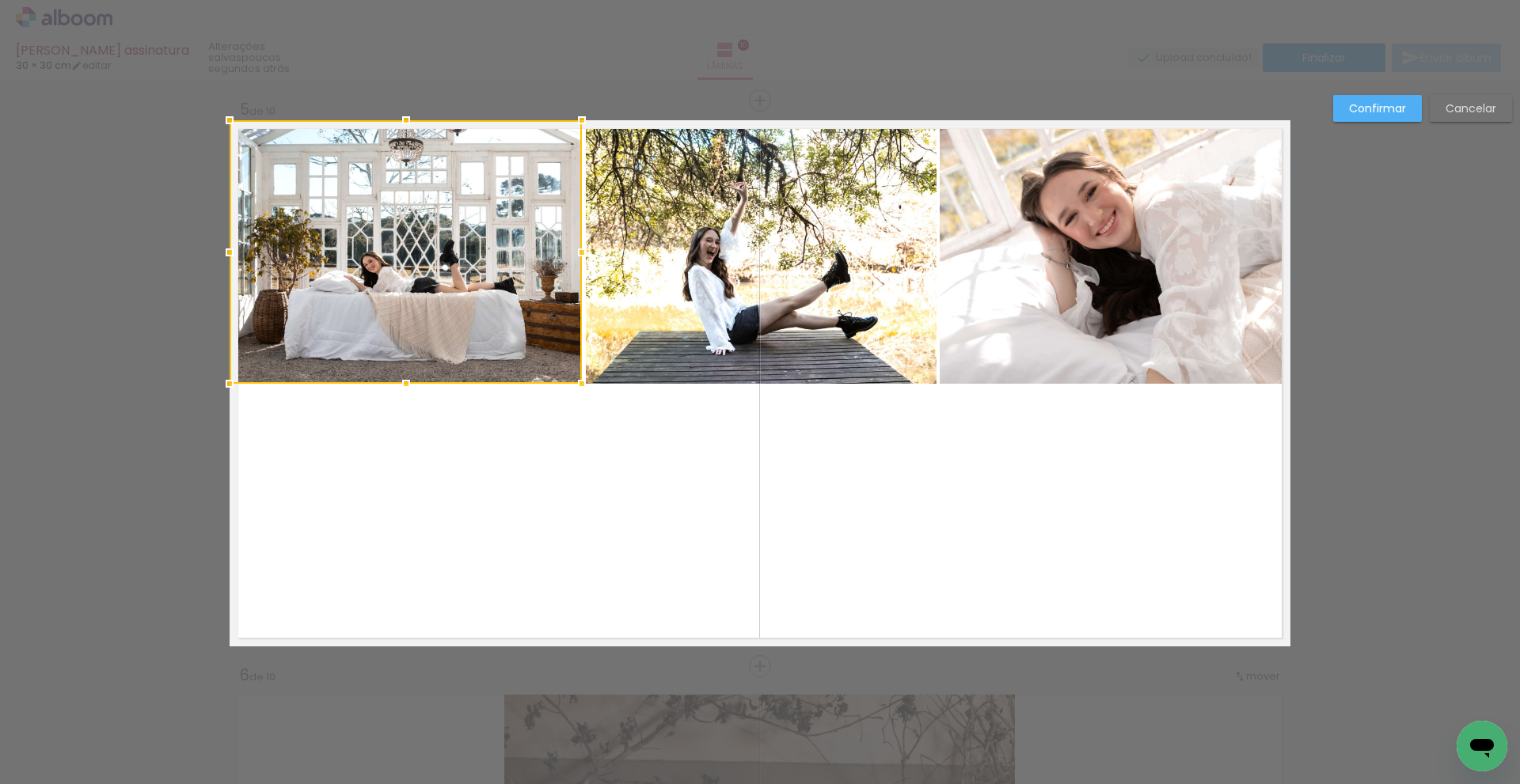
scroll to position [2270, 0]
click at [806, 290] on quentale-photo at bounding box center [761, 251] width 351 height 264
click at [1011, 278] on quentale-photo at bounding box center [1115, 251] width 351 height 264
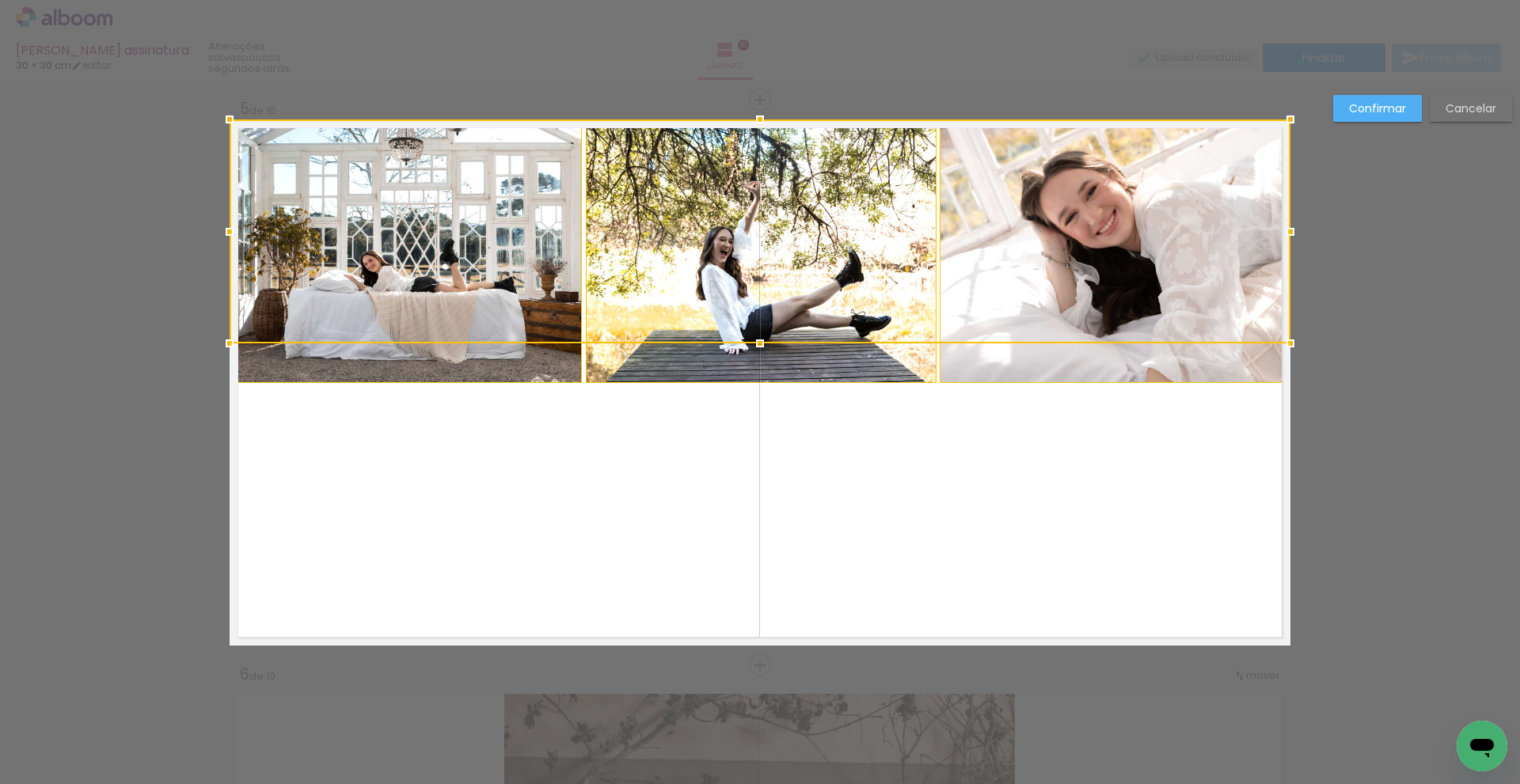
drag, startPoint x: 751, startPoint y: 384, endPoint x: 751, endPoint y: 344, distance: 40.0
click at [751, 344] on div at bounding box center [760, 343] width 32 height 32
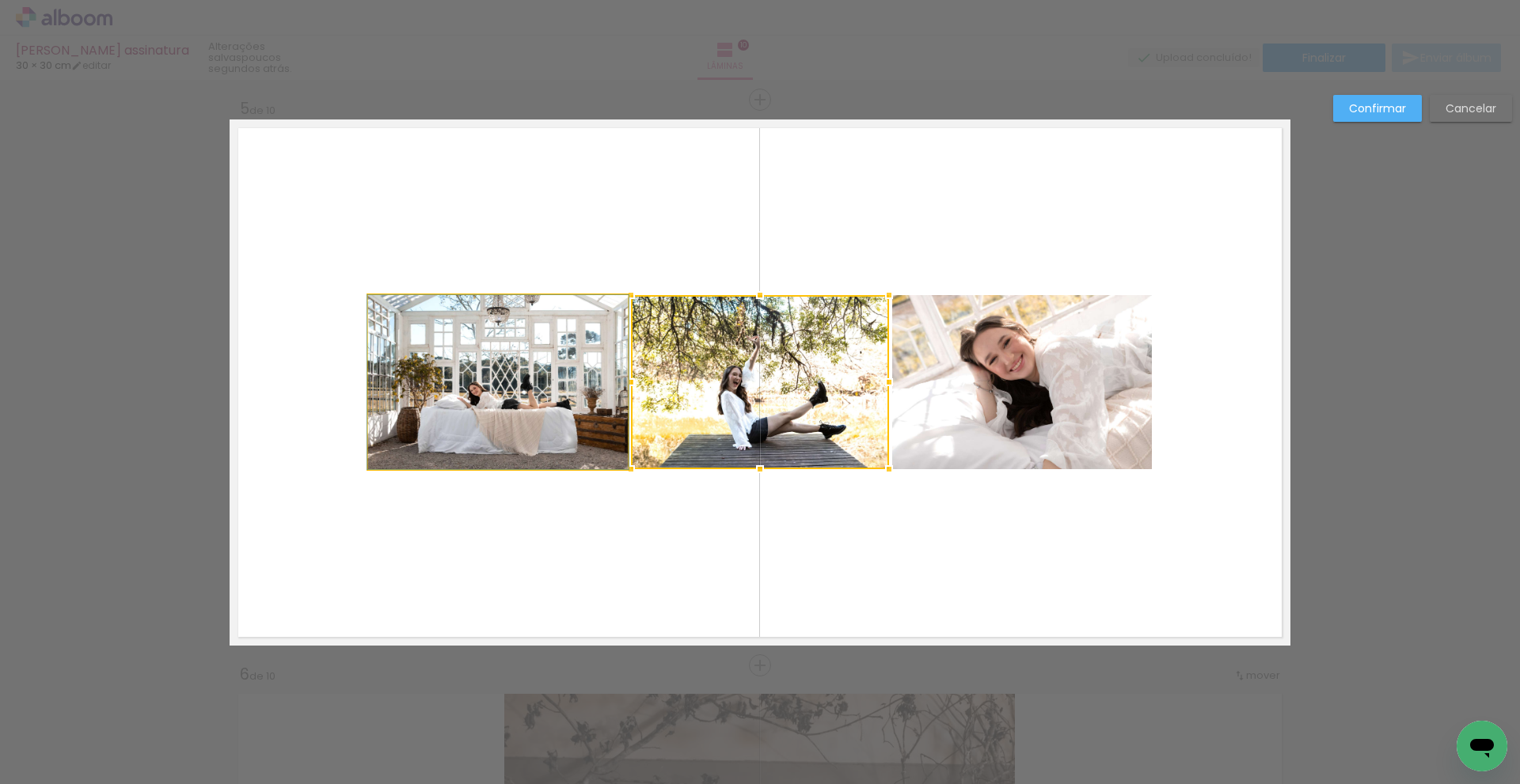
click at [536, 376] on quentale-photo at bounding box center [497, 382] width 260 height 174
click at [631, 376] on div at bounding box center [760, 382] width 258 height 174
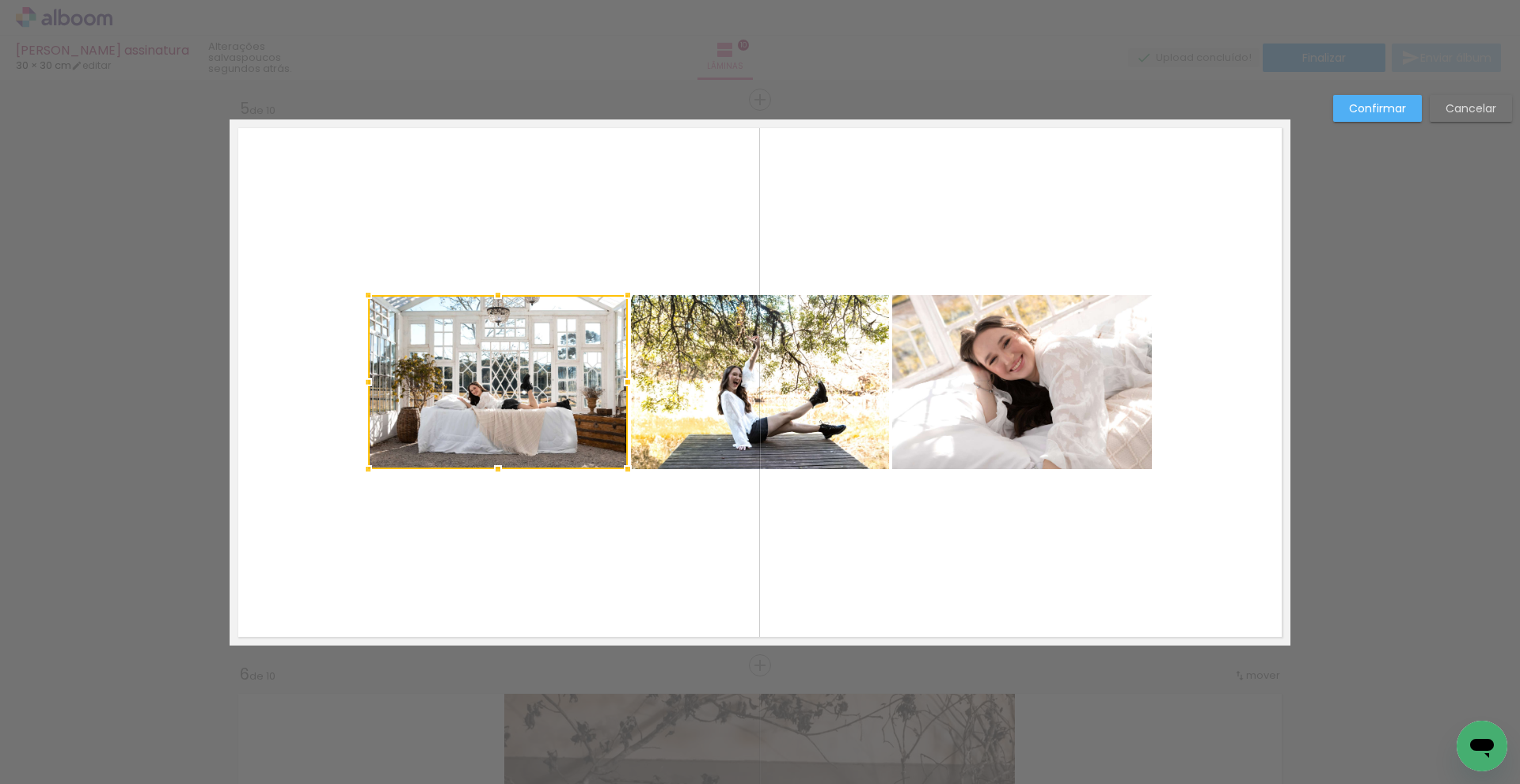
click at [755, 368] on quentale-photo at bounding box center [760, 382] width 258 height 174
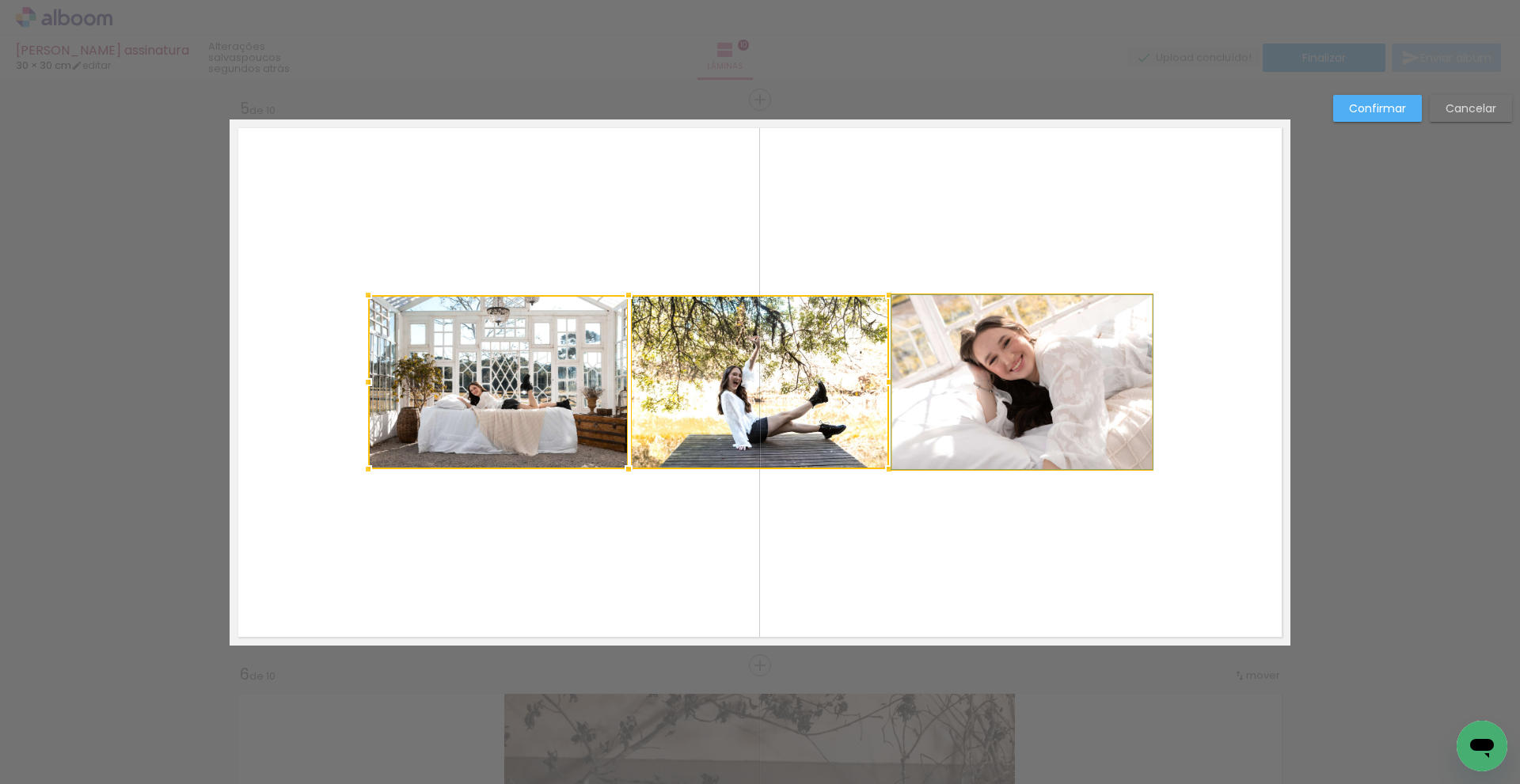
click at [1050, 362] on quentale-photo at bounding box center [1022, 382] width 260 height 174
click at [1149, 296] on div at bounding box center [1151, 294] width 32 height 32
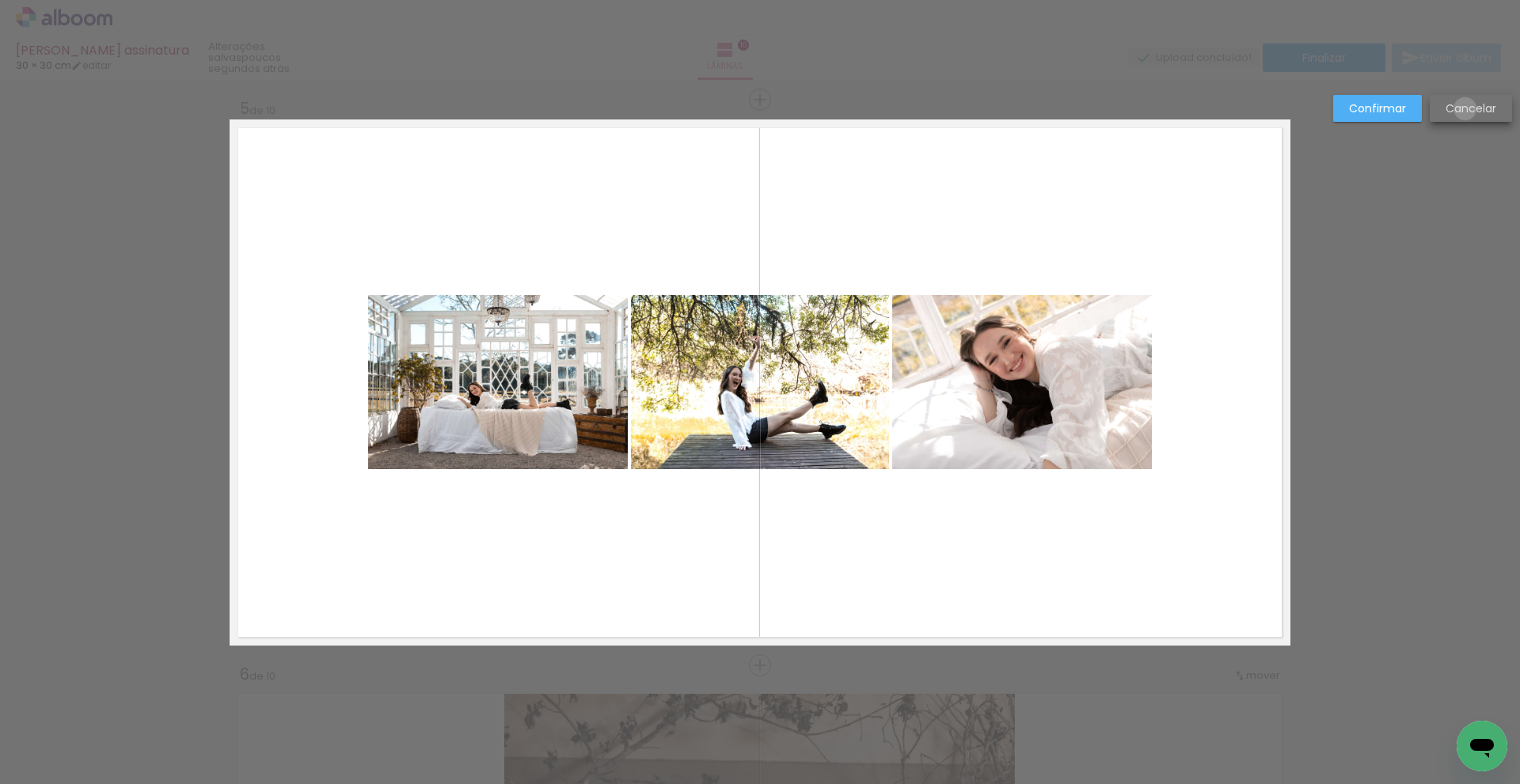
click at [0, 0] on slot "Cancelar" at bounding box center [0, 0] width 0 height 0
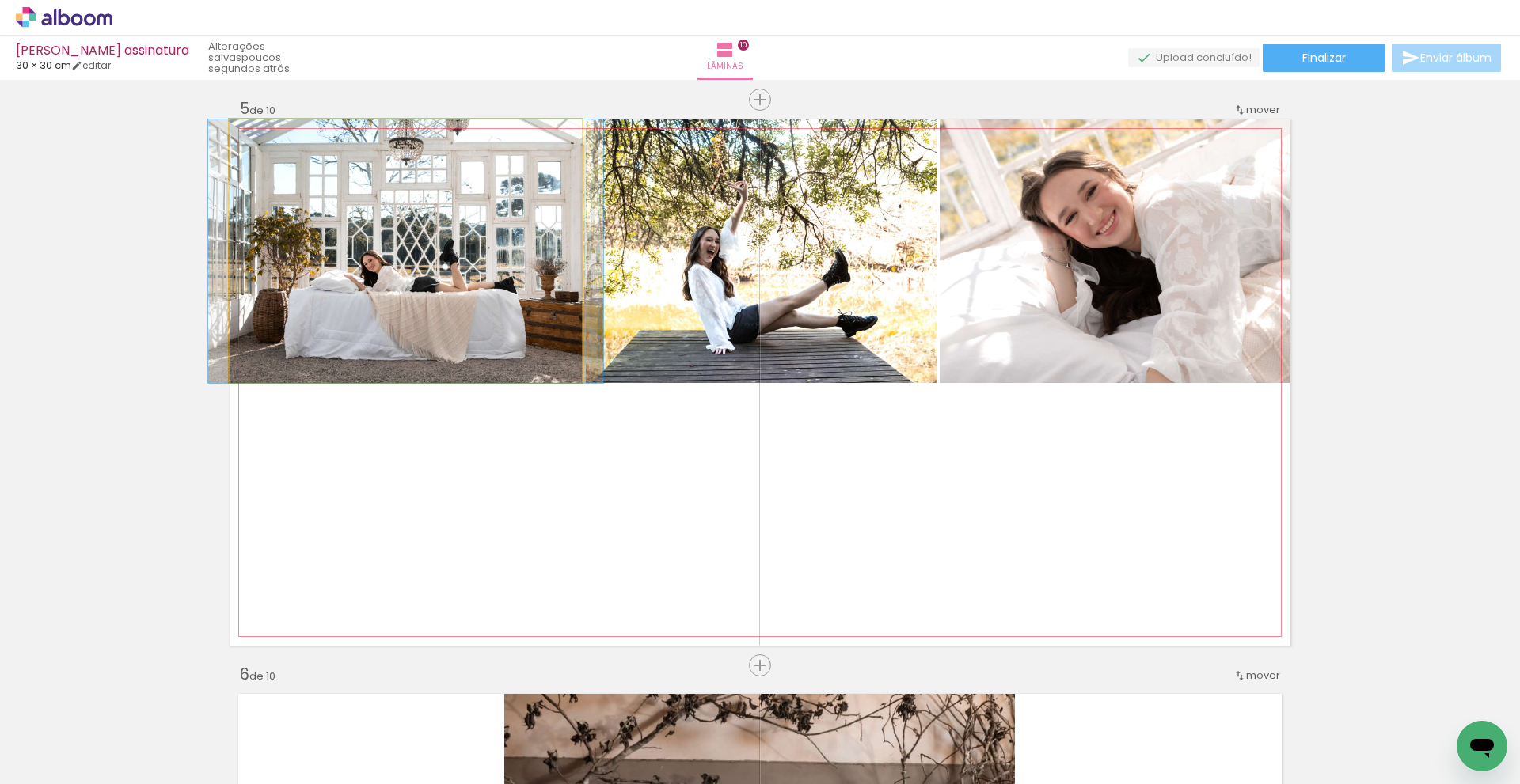
click at [456, 331] on quentale-photo at bounding box center [405, 251] width 352 height 264
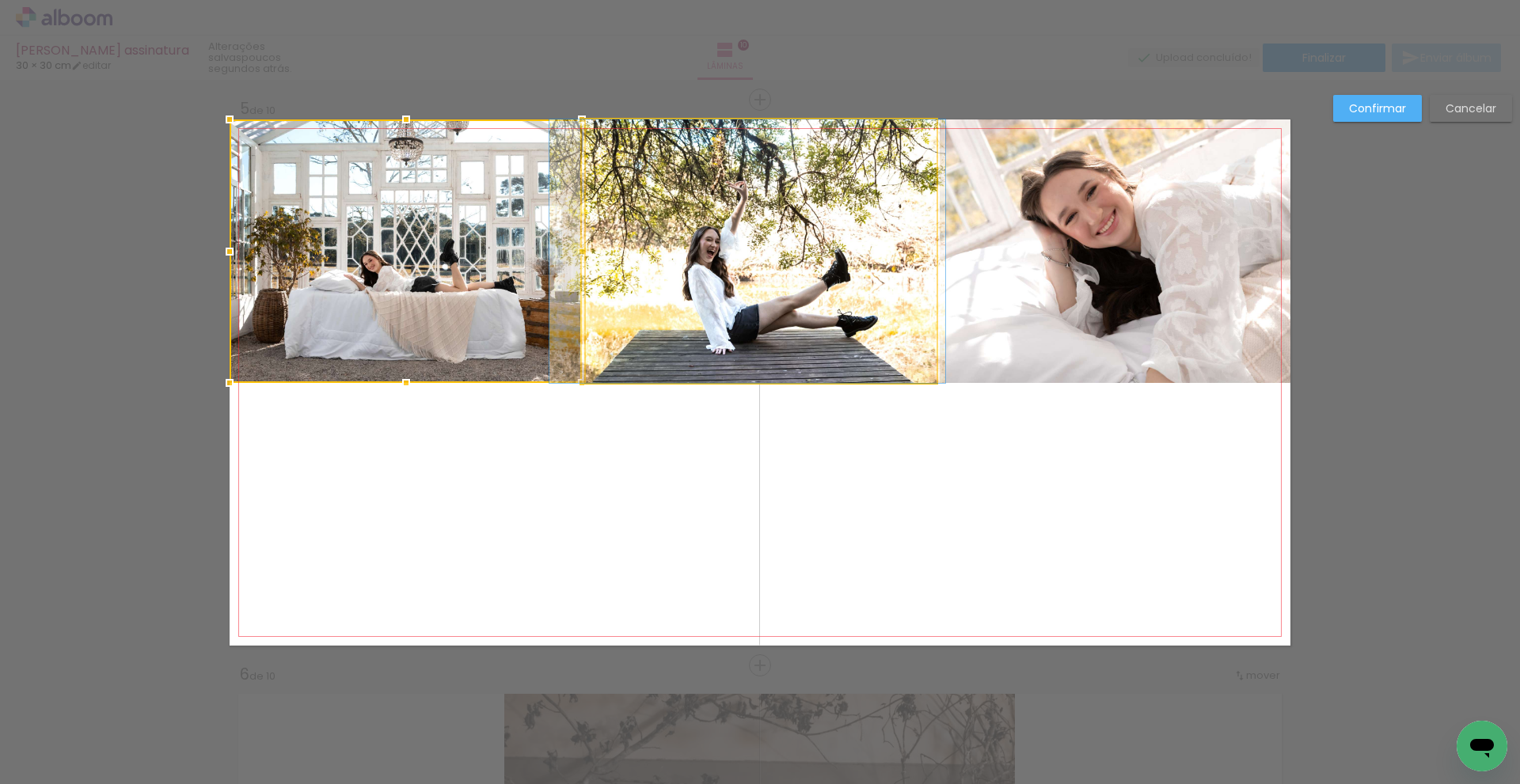
click at [705, 320] on quentale-photo at bounding box center [761, 251] width 351 height 264
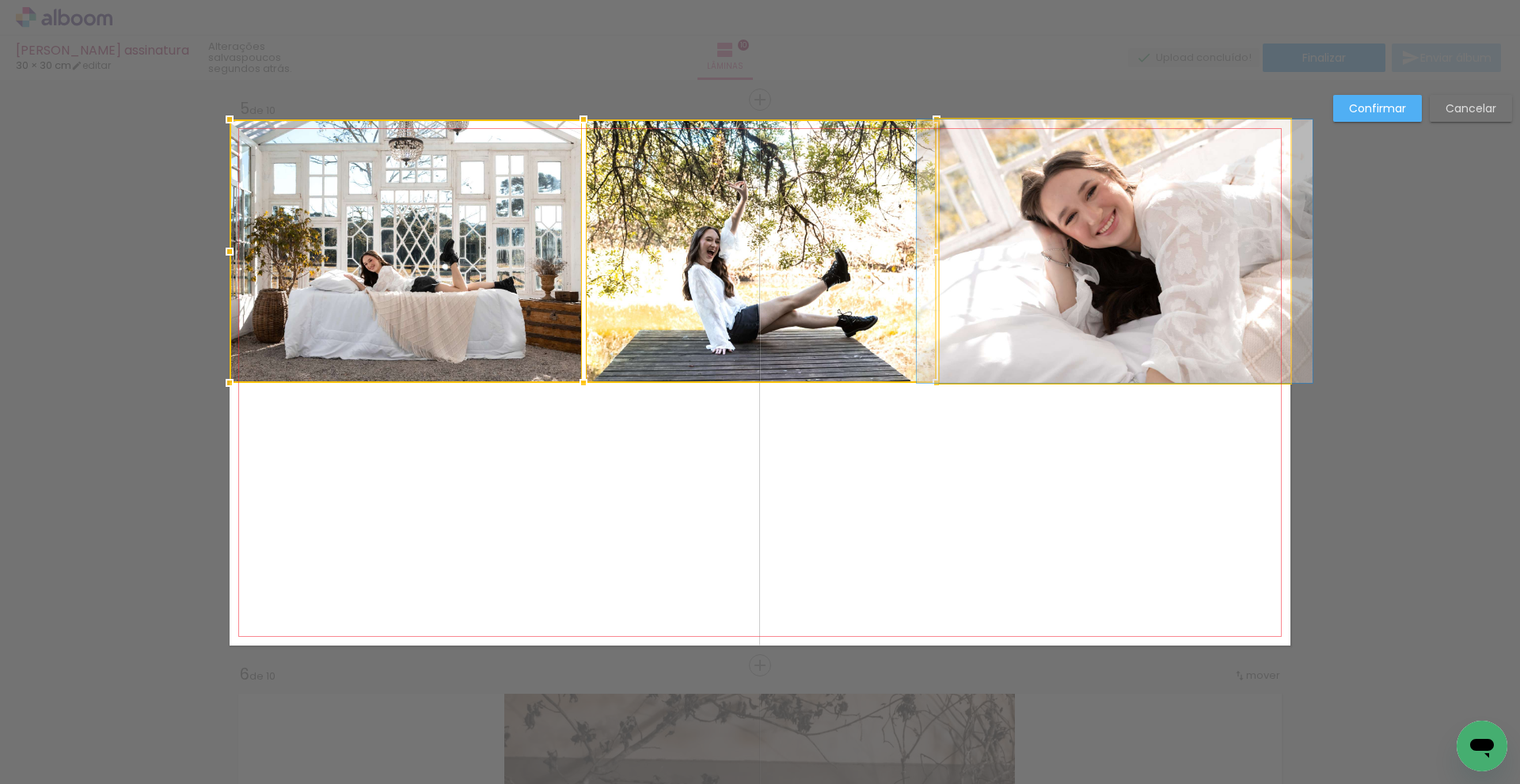
click at [1049, 287] on quentale-photo at bounding box center [1115, 251] width 351 height 264
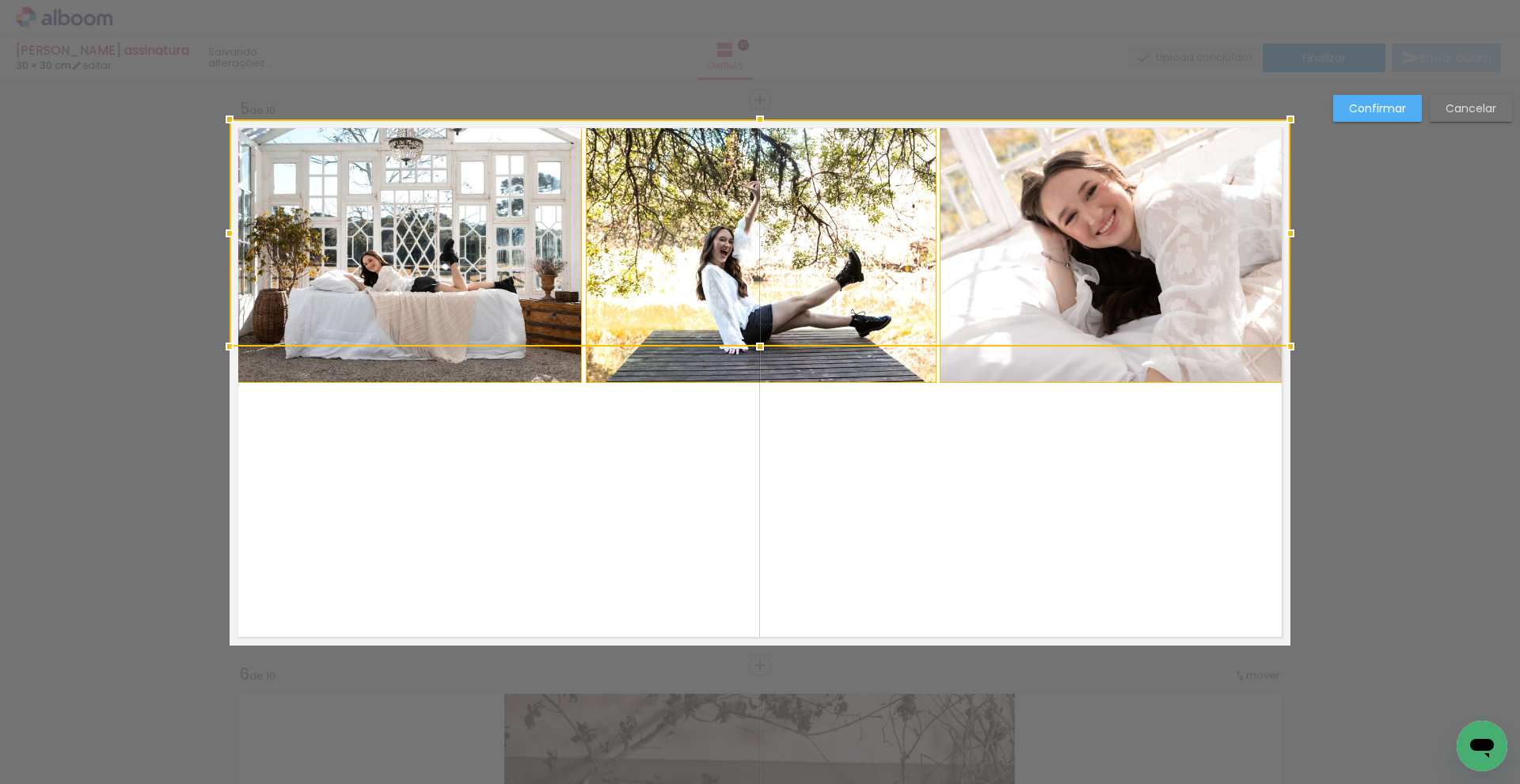
drag, startPoint x: 756, startPoint y: 373, endPoint x: 758, endPoint y: 346, distance: 27.1
click at [758, 346] on div at bounding box center [760, 346] width 32 height 32
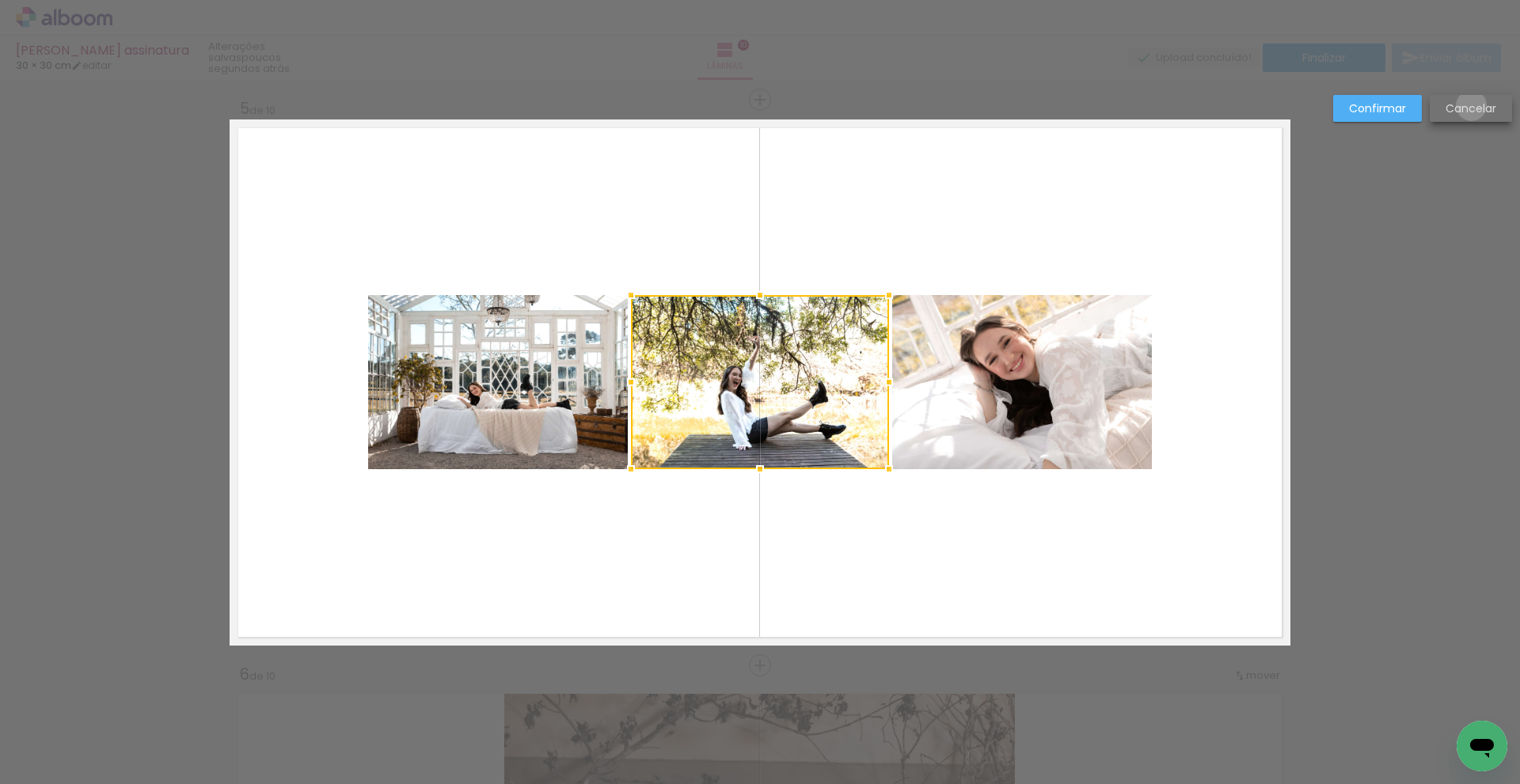
click at [0, 0] on slot "Cancelar" at bounding box center [0, 0] width 0 height 0
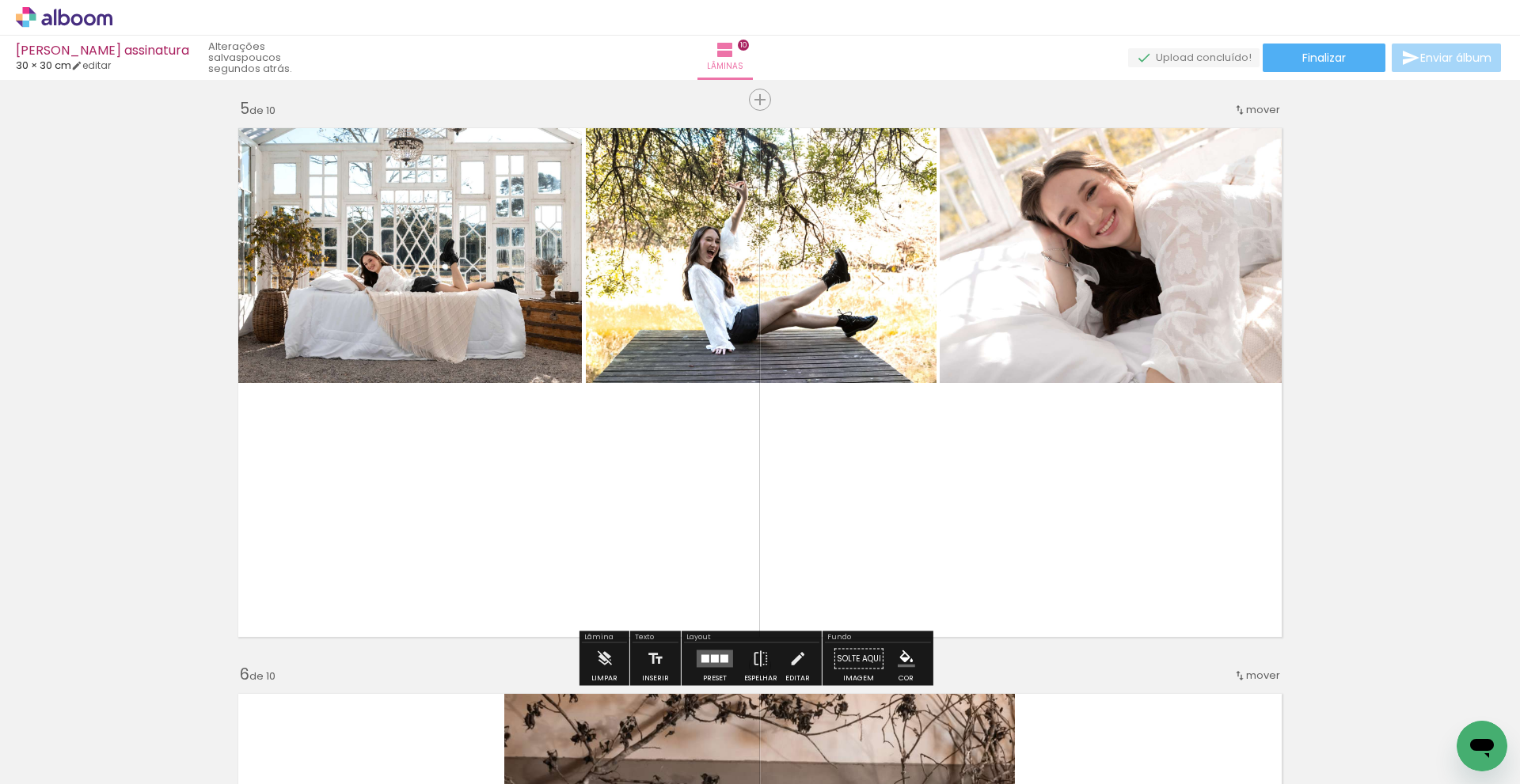
click at [436, 303] on quentale-photo at bounding box center [405, 251] width 352 height 264
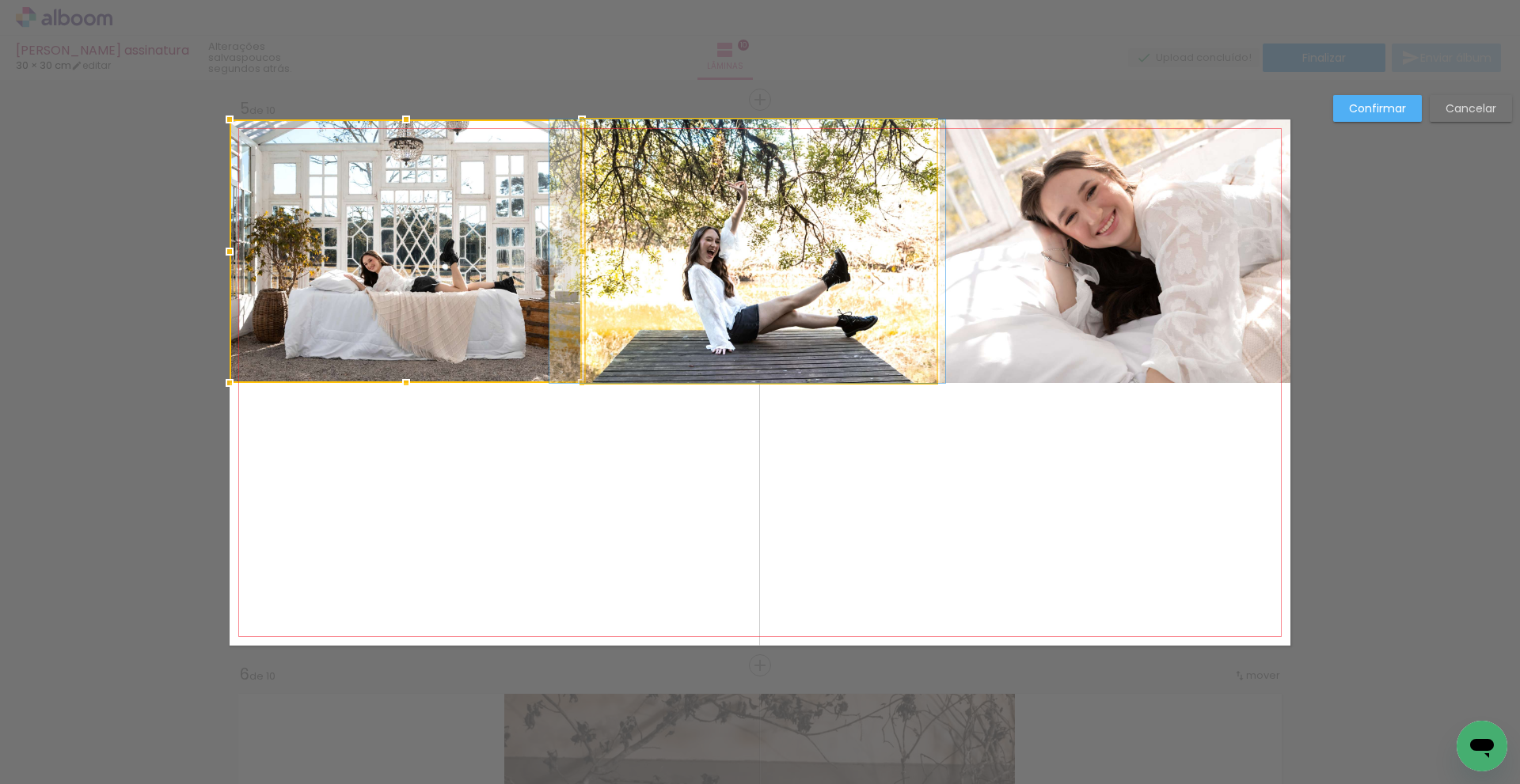
click at [725, 283] on quentale-photo at bounding box center [761, 251] width 351 height 264
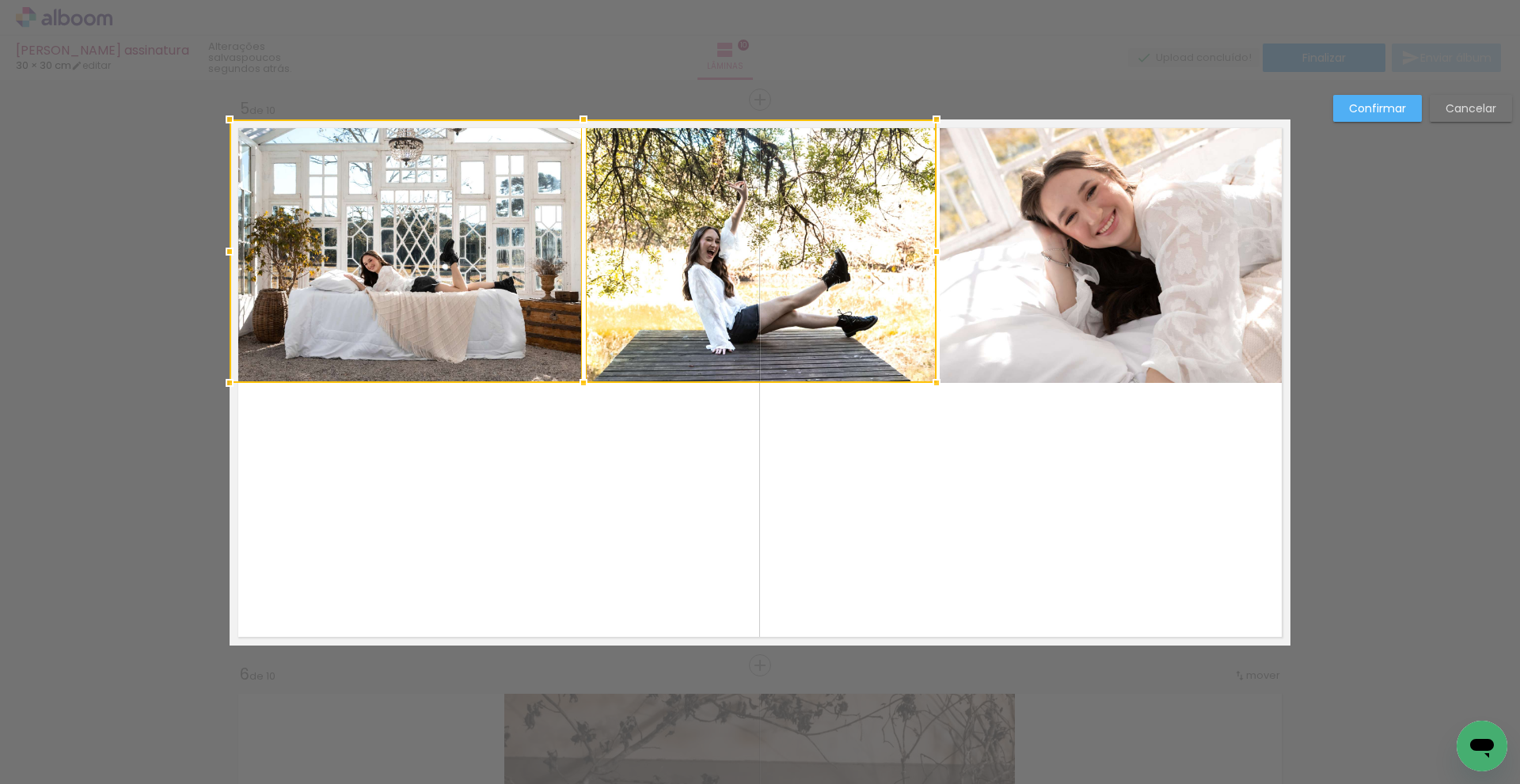
click at [1079, 264] on quentale-photo at bounding box center [1115, 251] width 351 height 264
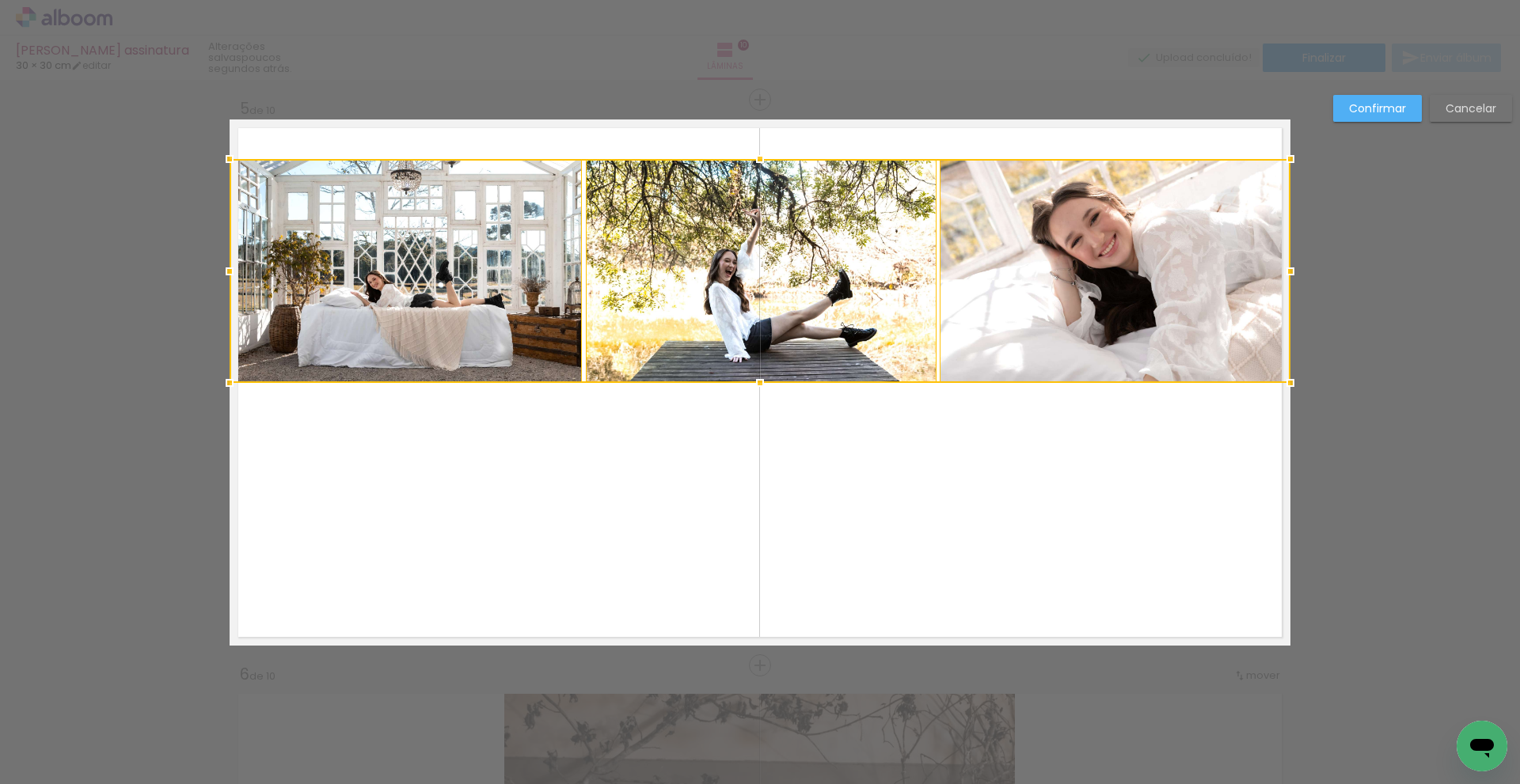
drag, startPoint x: 753, startPoint y: 115, endPoint x: 749, endPoint y: 155, distance: 40.2
click at [749, 155] on div at bounding box center [760, 159] width 32 height 32
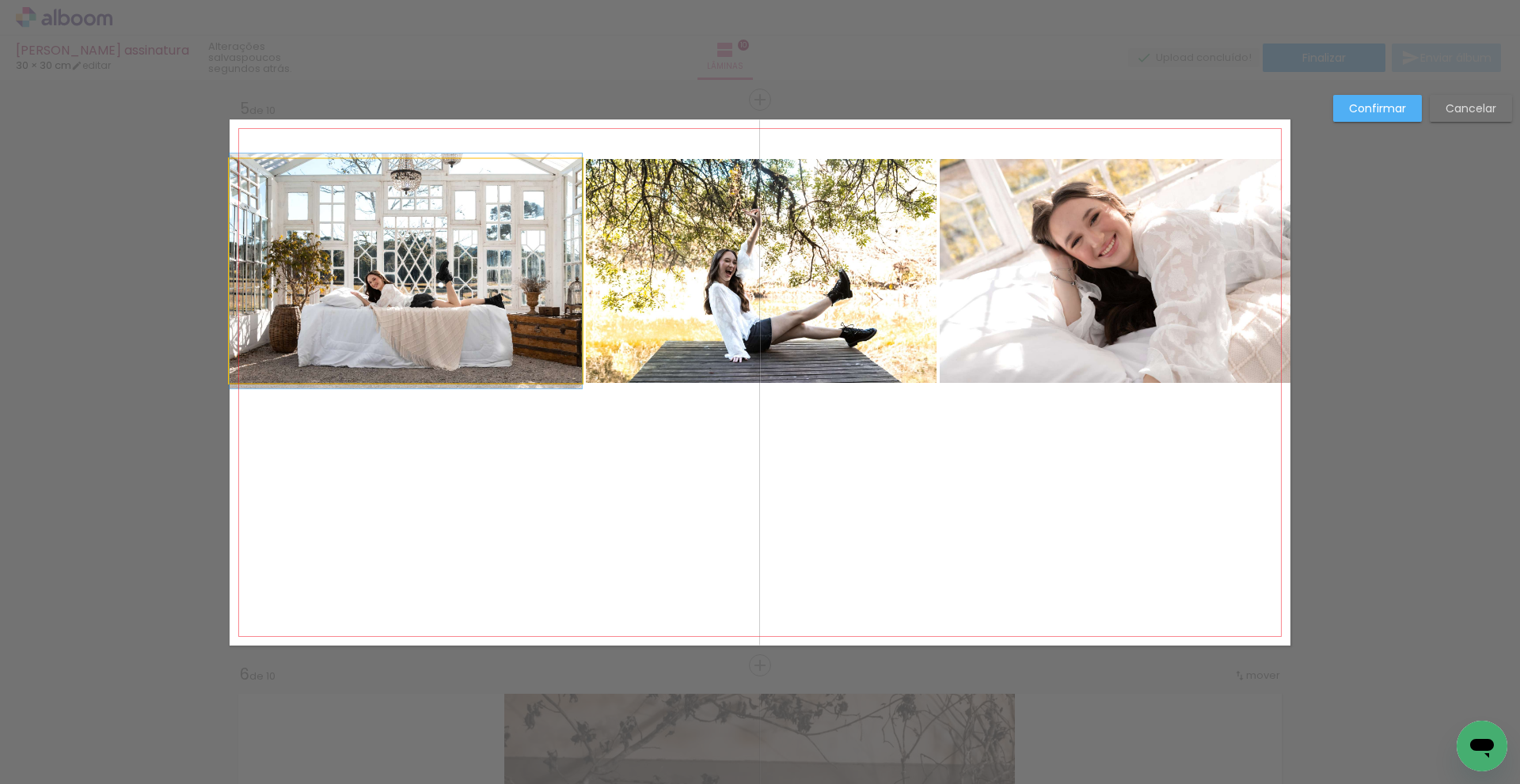
click at [502, 244] on quentale-photo at bounding box center [405, 271] width 352 height 224
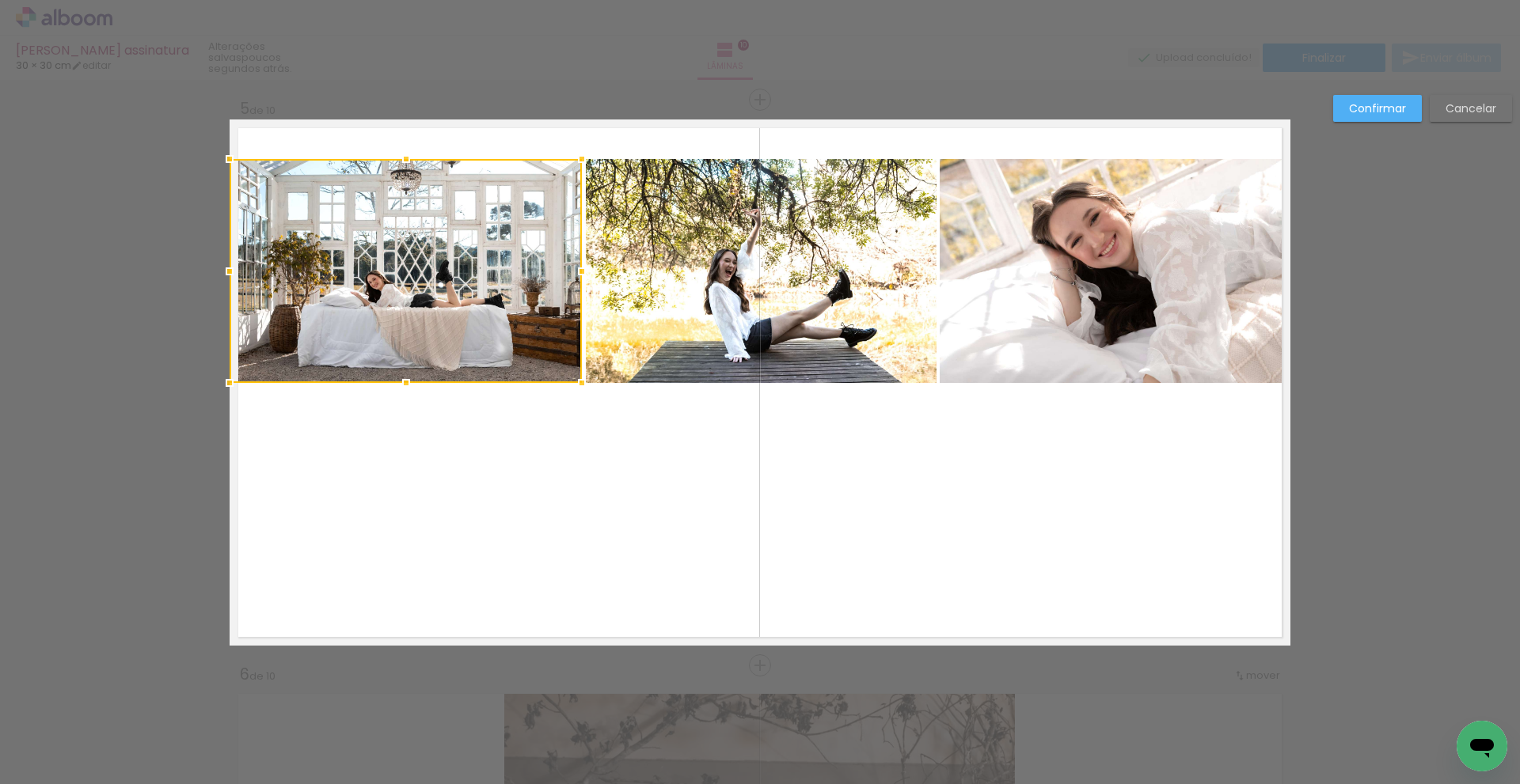
click at [502, 244] on div at bounding box center [405, 271] width 352 height 224
click at [767, 246] on quentale-photo at bounding box center [761, 271] width 351 height 224
click at [1073, 235] on quentale-photo at bounding box center [1115, 271] width 351 height 224
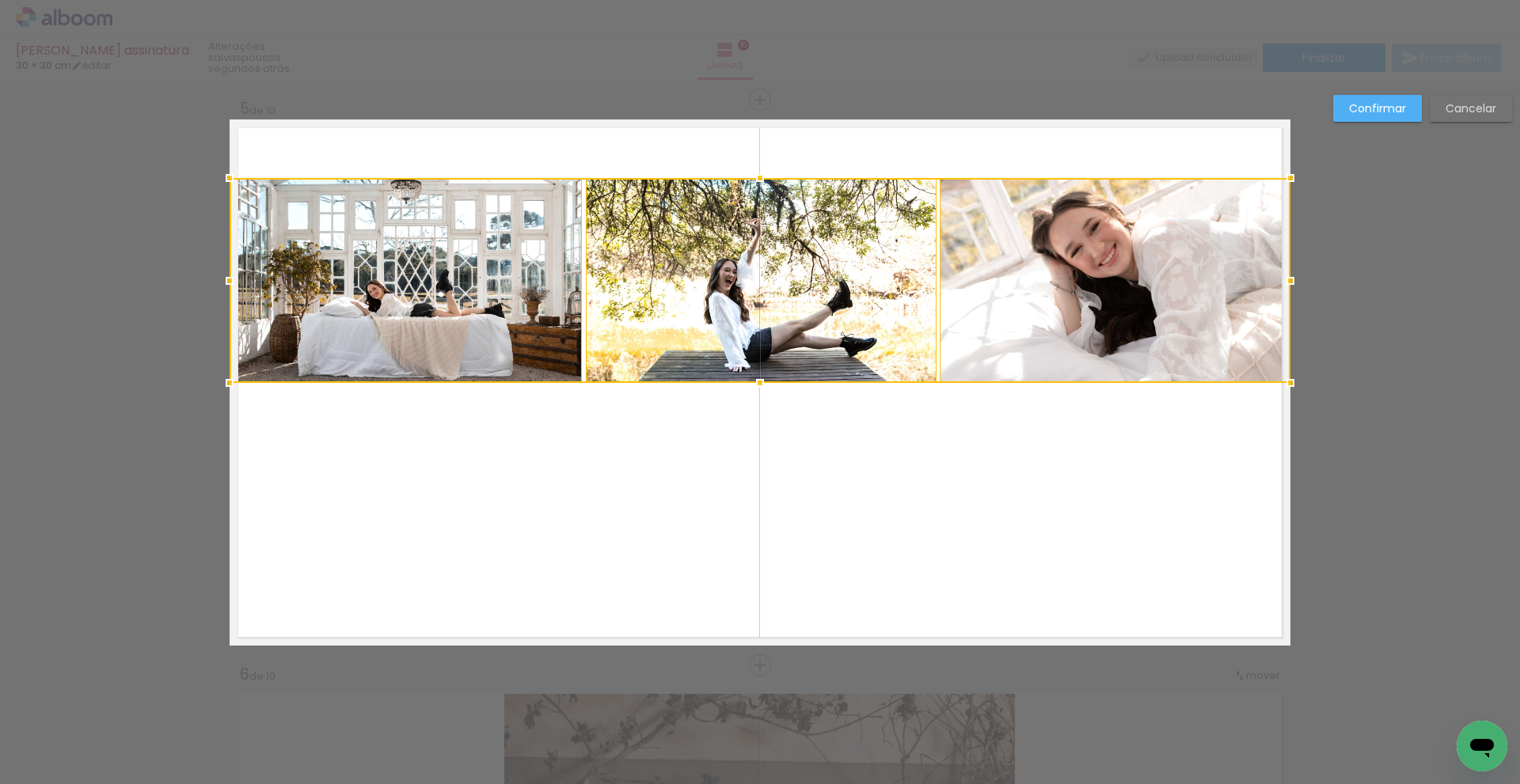
drag, startPoint x: 756, startPoint y: 156, endPoint x: 756, endPoint y: 175, distance: 19.0
click at [756, 175] on div at bounding box center [760, 177] width 32 height 32
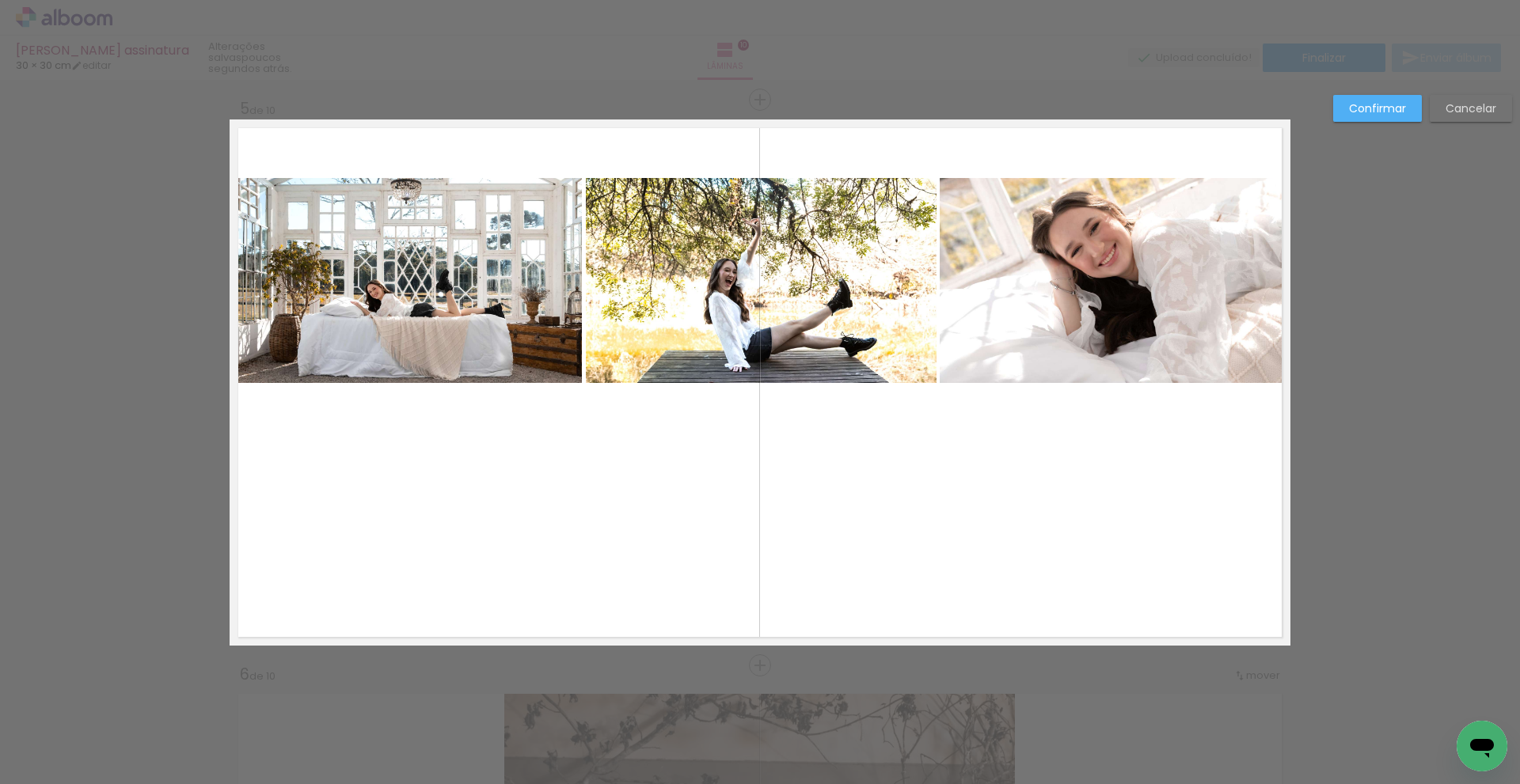
click at [527, 290] on quentale-photo at bounding box center [405, 281] width 352 height 205
click at [758, 281] on quentale-photo at bounding box center [761, 281] width 351 height 205
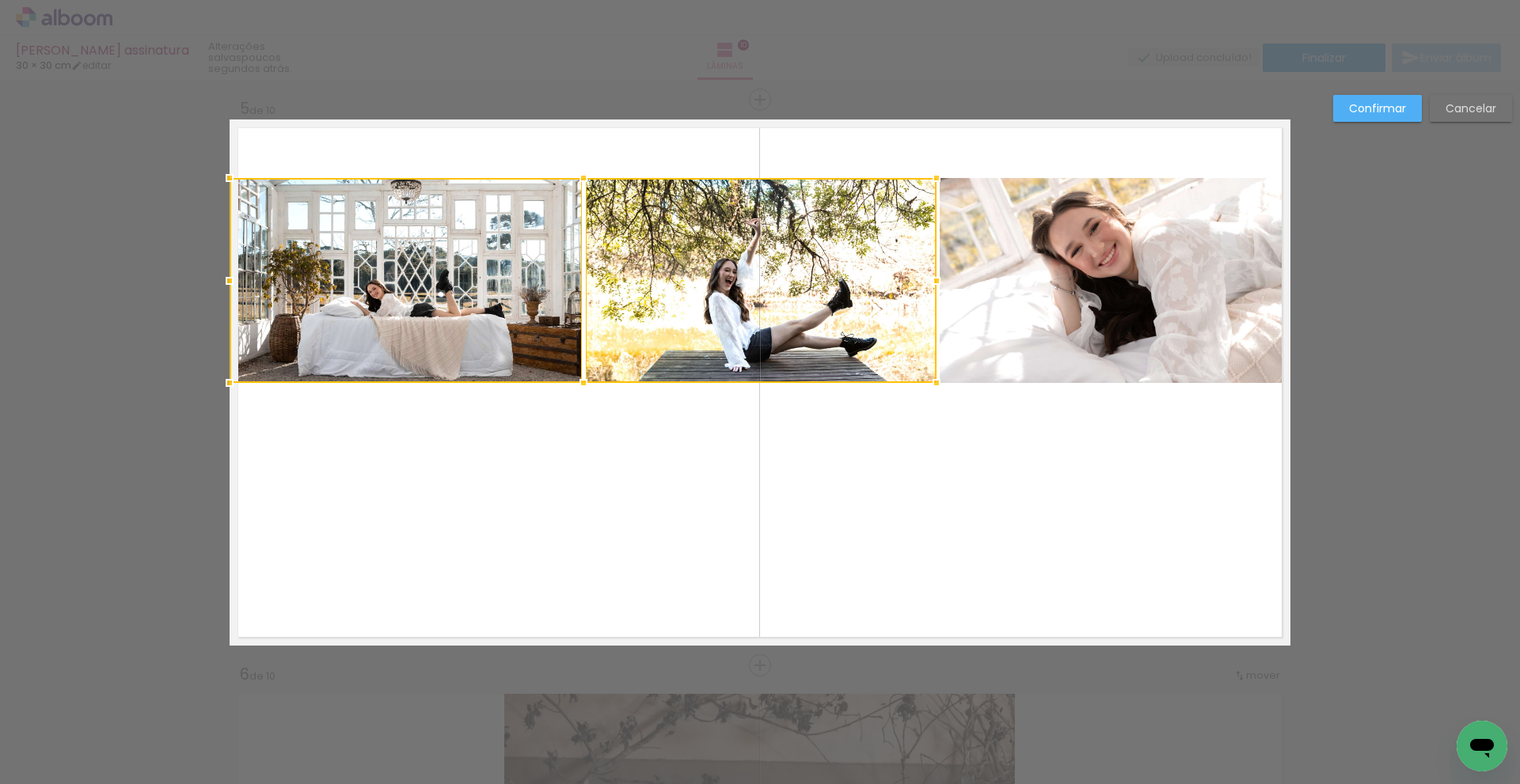
click at [1085, 272] on quentale-photo at bounding box center [1115, 281] width 351 height 205
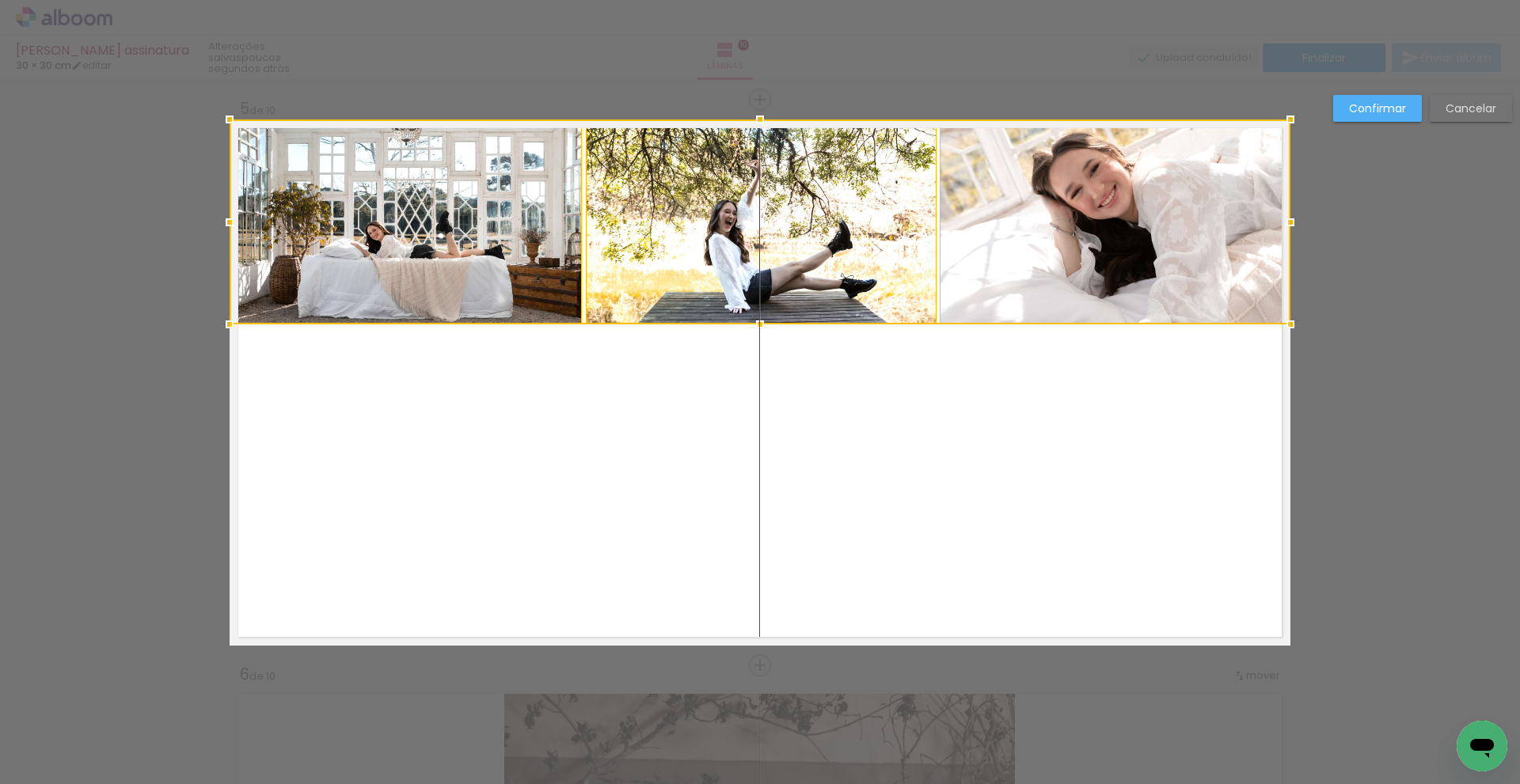
drag, startPoint x: 853, startPoint y: 290, endPoint x: 849, endPoint y: 229, distance: 61.1
click at [849, 229] on div at bounding box center [760, 222] width 1061 height 205
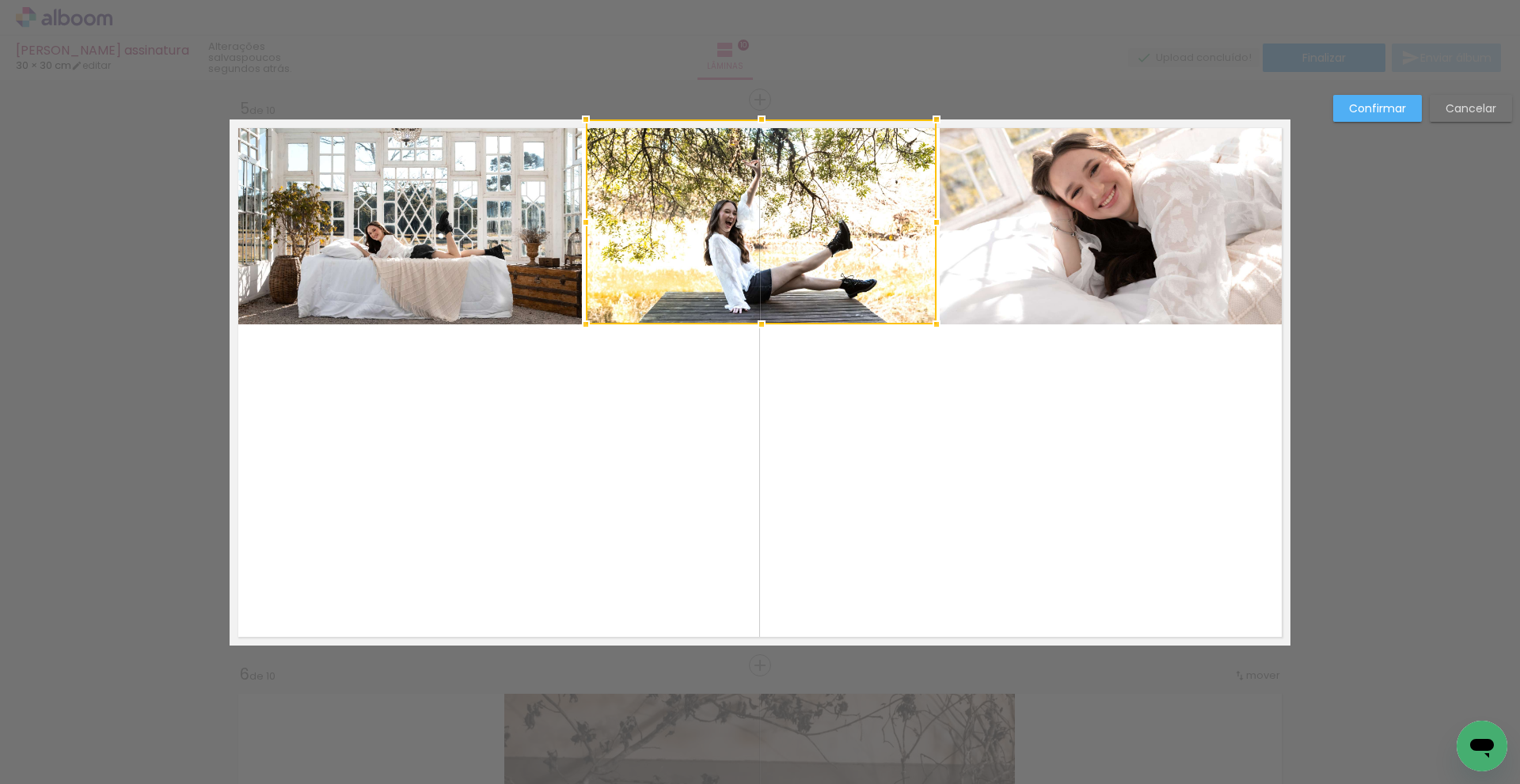
click at [0, 0] on slot "Confirmar" at bounding box center [0, 0] width 0 height 0
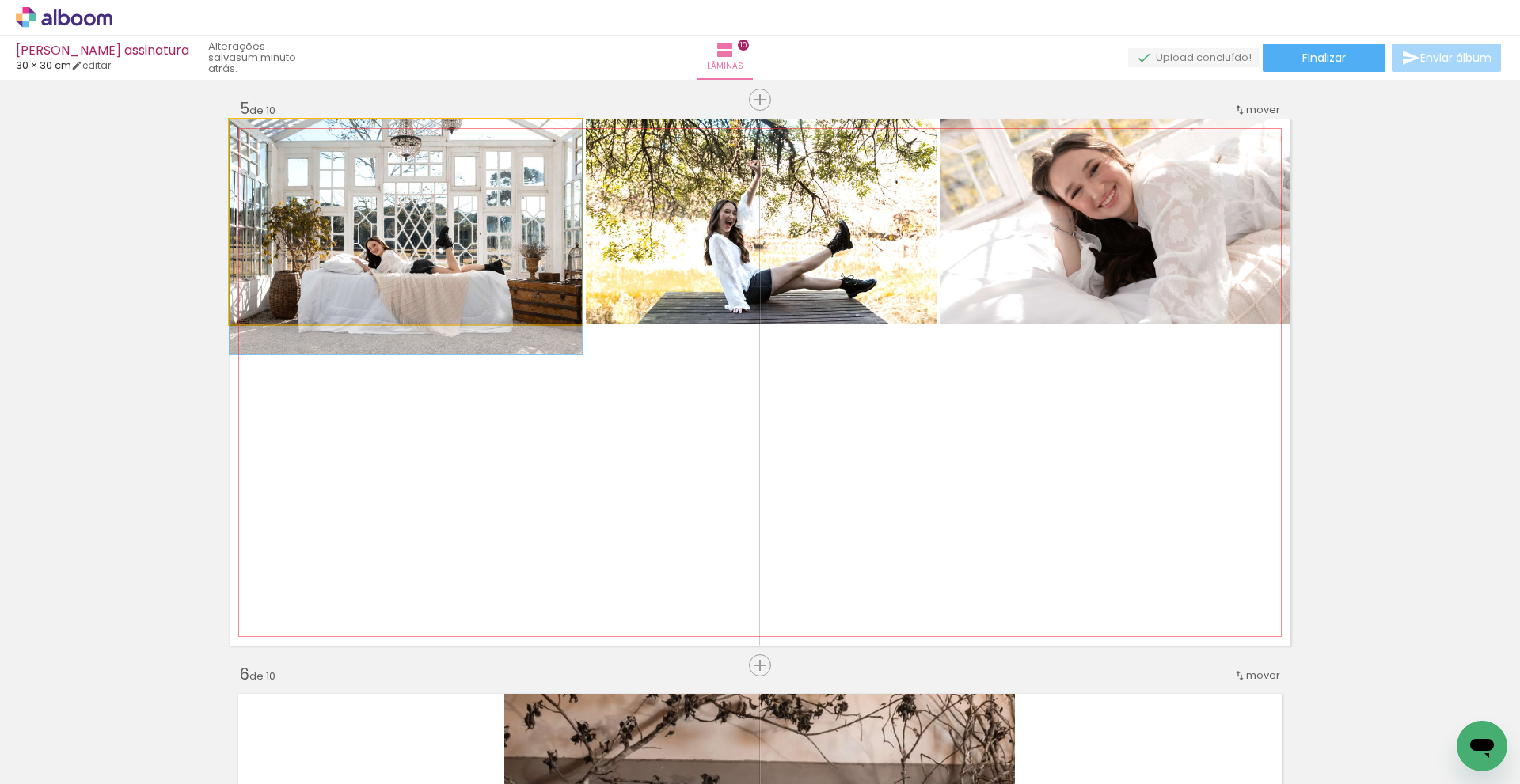
drag, startPoint x: 421, startPoint y: 240, endPoint x: 413, endPoint y: 271, distance: 32.0
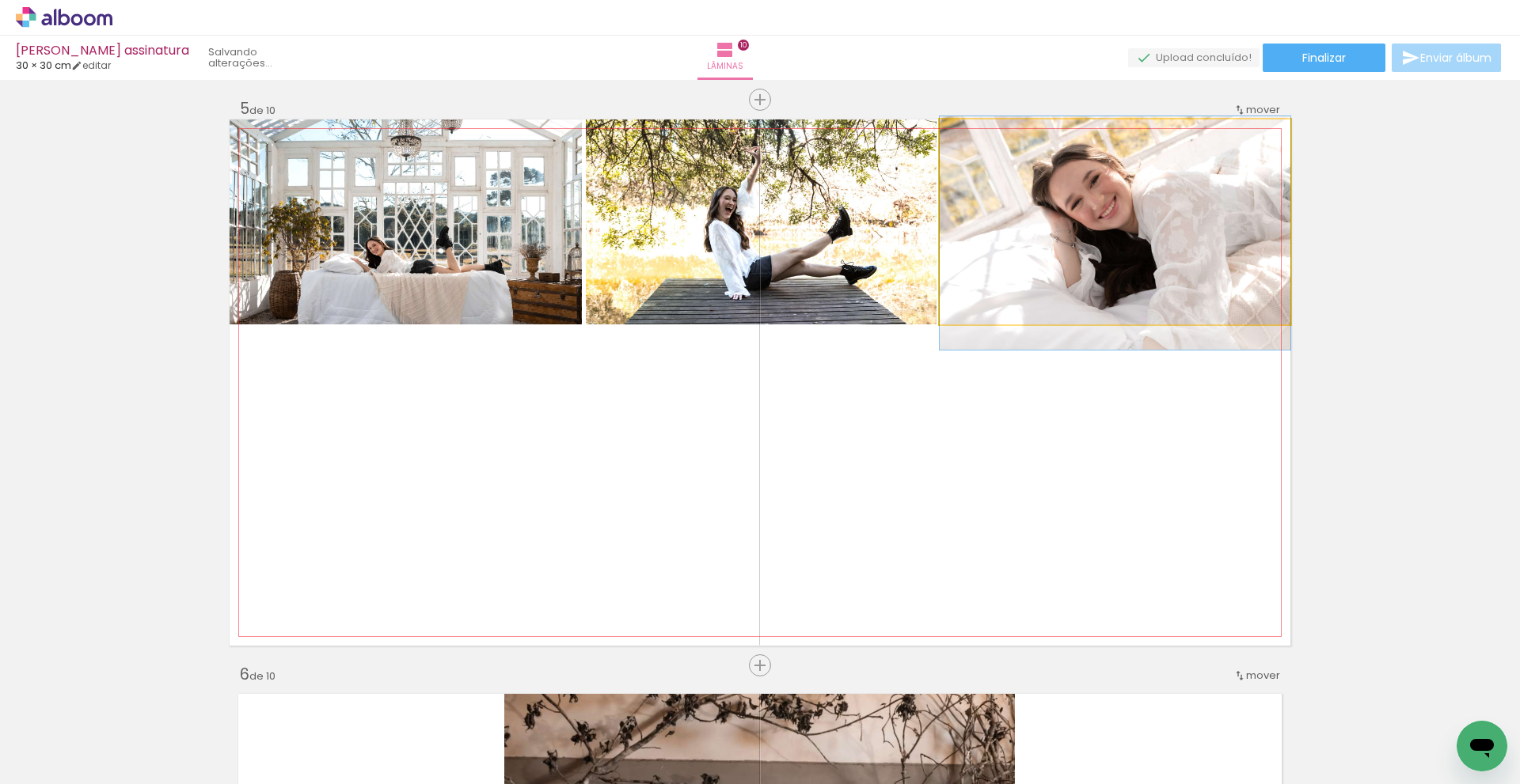
drag, startPoint x: 1118, startPoint y: 208, endPoint x: 1122, endPoint y: 220, distance: 12.6
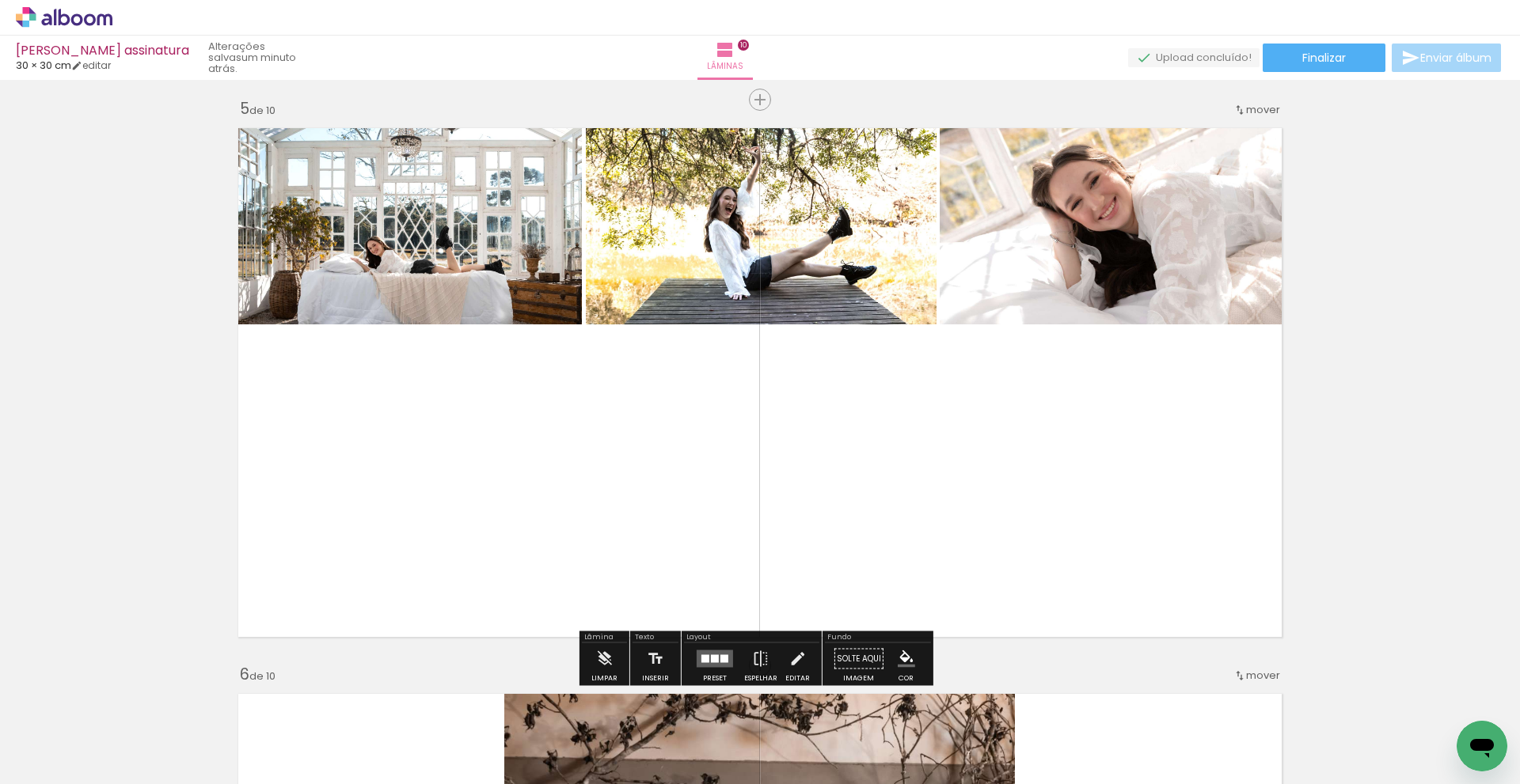
drag, startPoint x: 1415, startPoint y: 185, endPoint x: 1420, endPoint y: 197, distance: 13.0
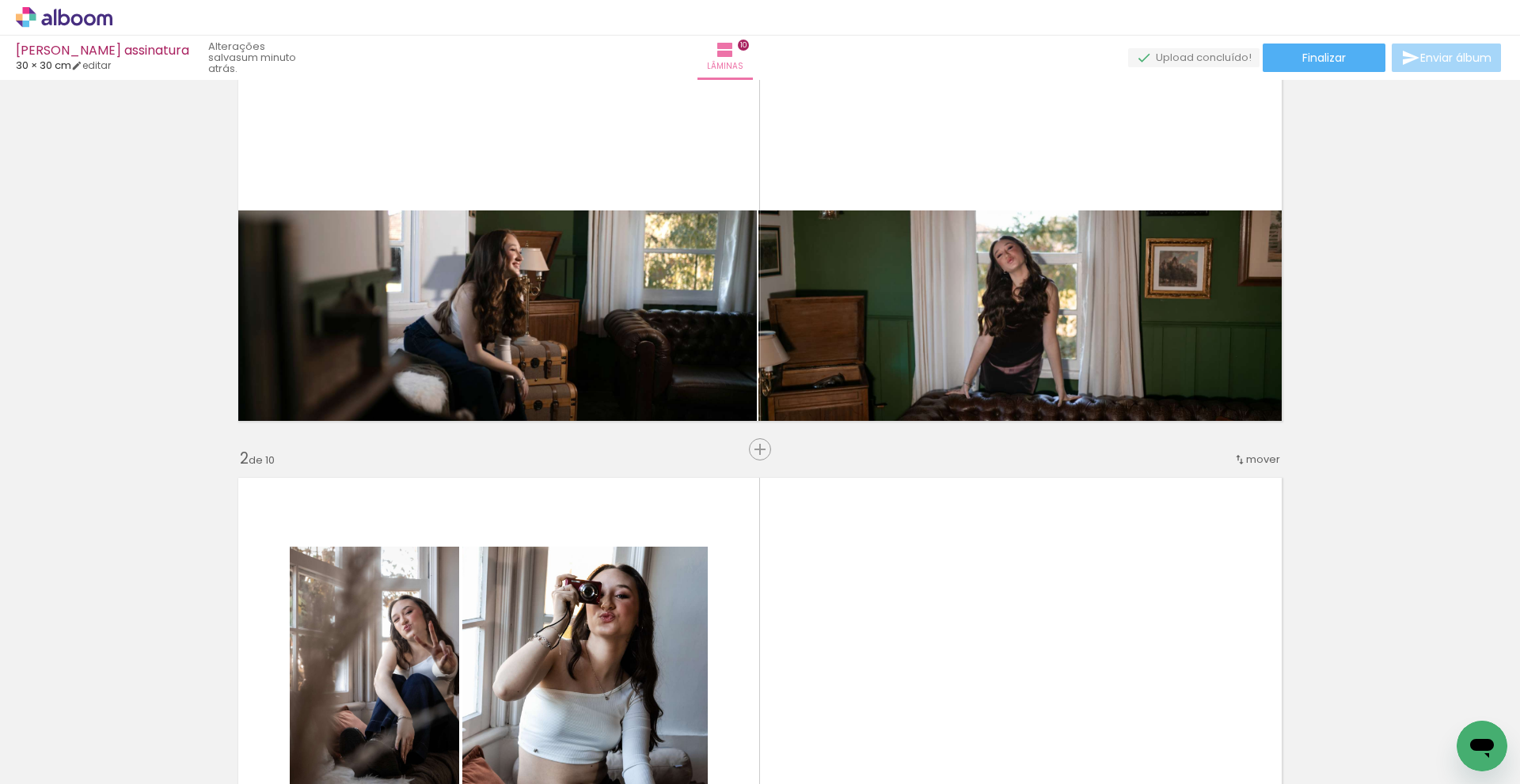
scroll to position [0, 0]
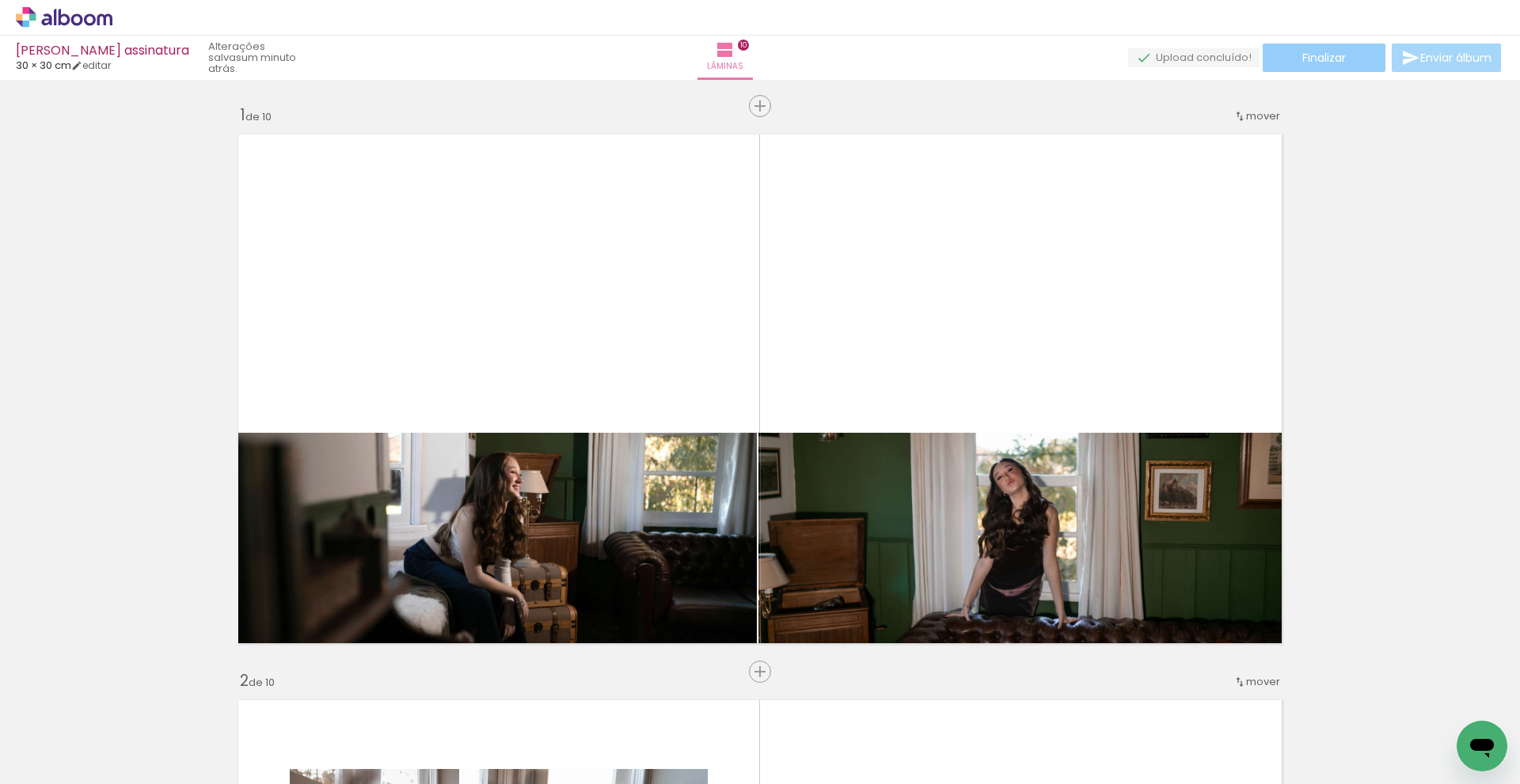
click at [1324, 54] on span "Finalizar" at bounding box center [1325, 58] width 44 height 11
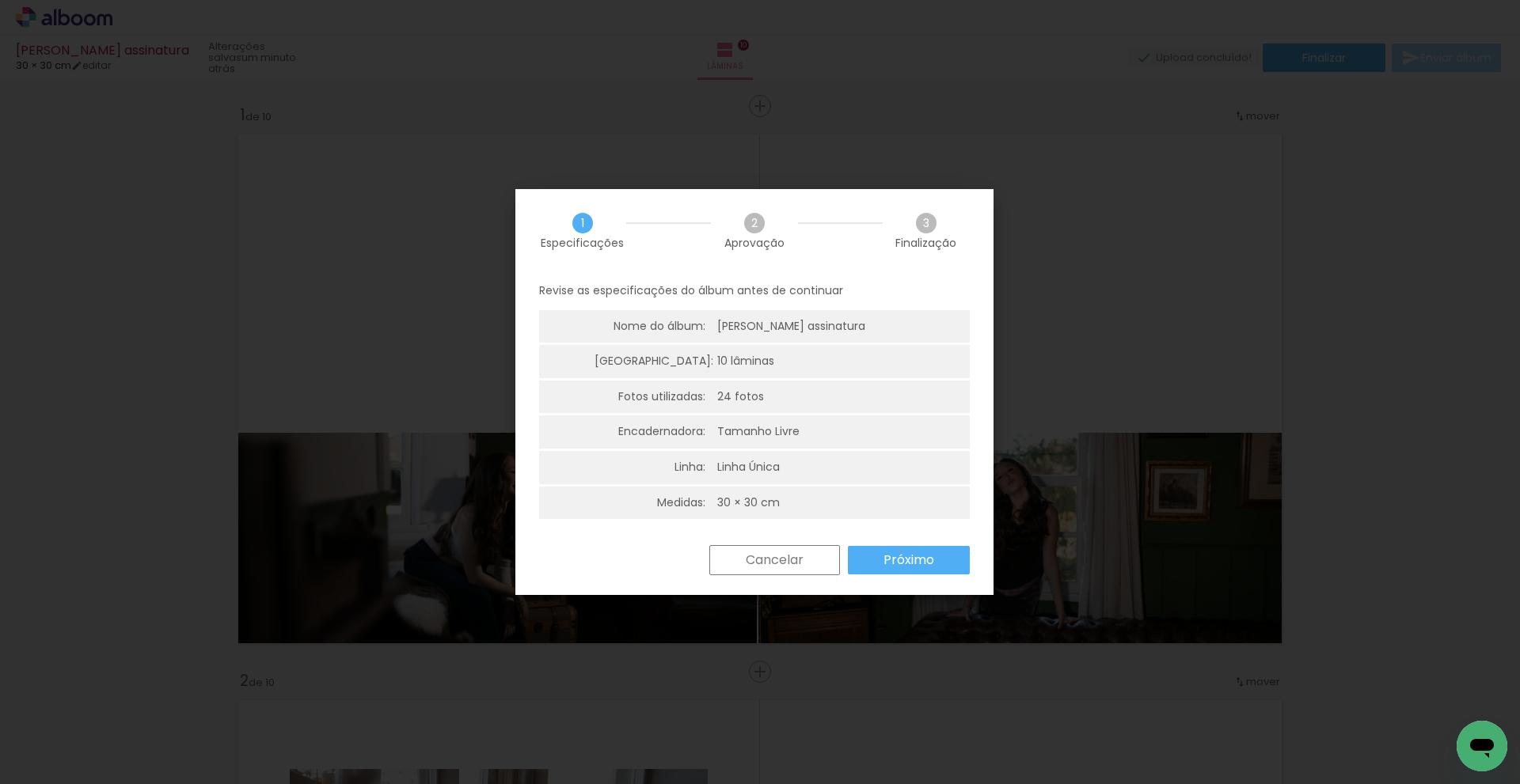
click at [915, 577] on div "Cancelar Próximo" at bounding box center [754, 572] width 478 height 54
click at [0, 0] on slot "Próximo" at bounding box center [0, 0] width 0 height 0
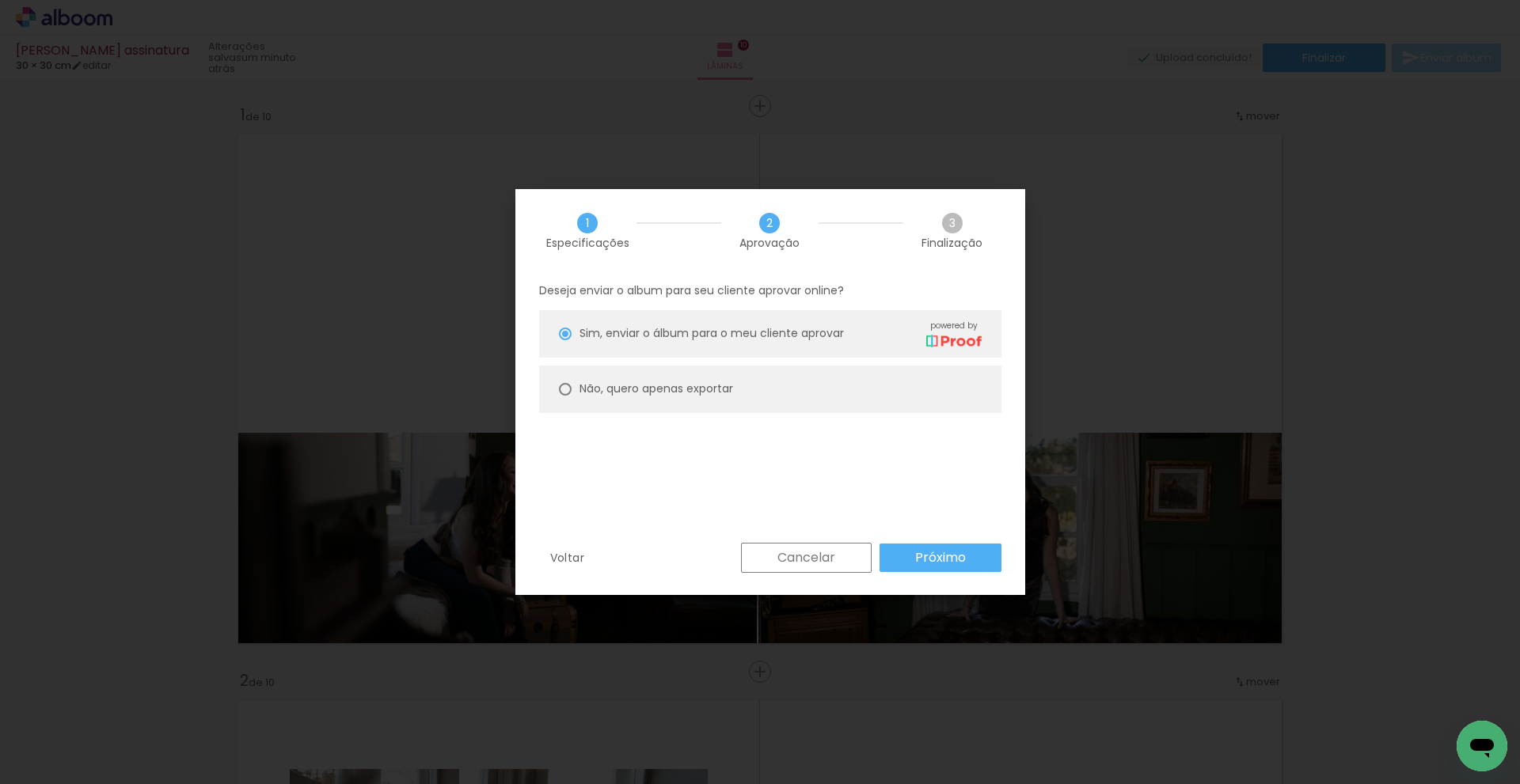
drag, startPoint x: 561, startPoint y: 390, endPoint x: 574, endPoint y: 394, distance: 13.6
click at [567, 391] on div at bounding box center [566, 390] width 13 height 13
type paper-radio-button "on"
click at [0, 0] on slot "Próximo" at bounding box center [0, 0] width 0 height 0
type input "Alta, 300 DPI"
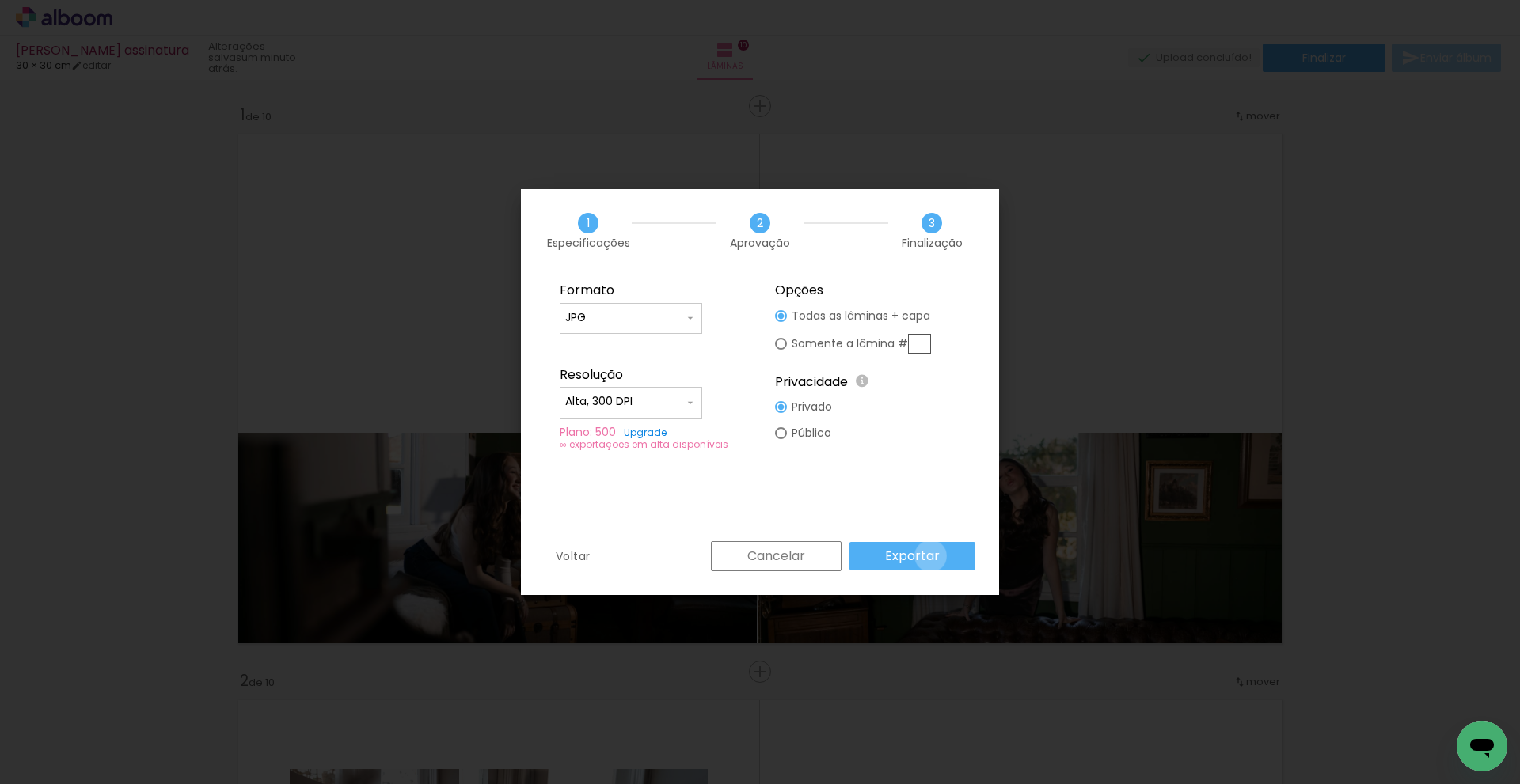
click at [0, 0] on slot "Exportar" at bounding box center [0, 0] width 0 height 0
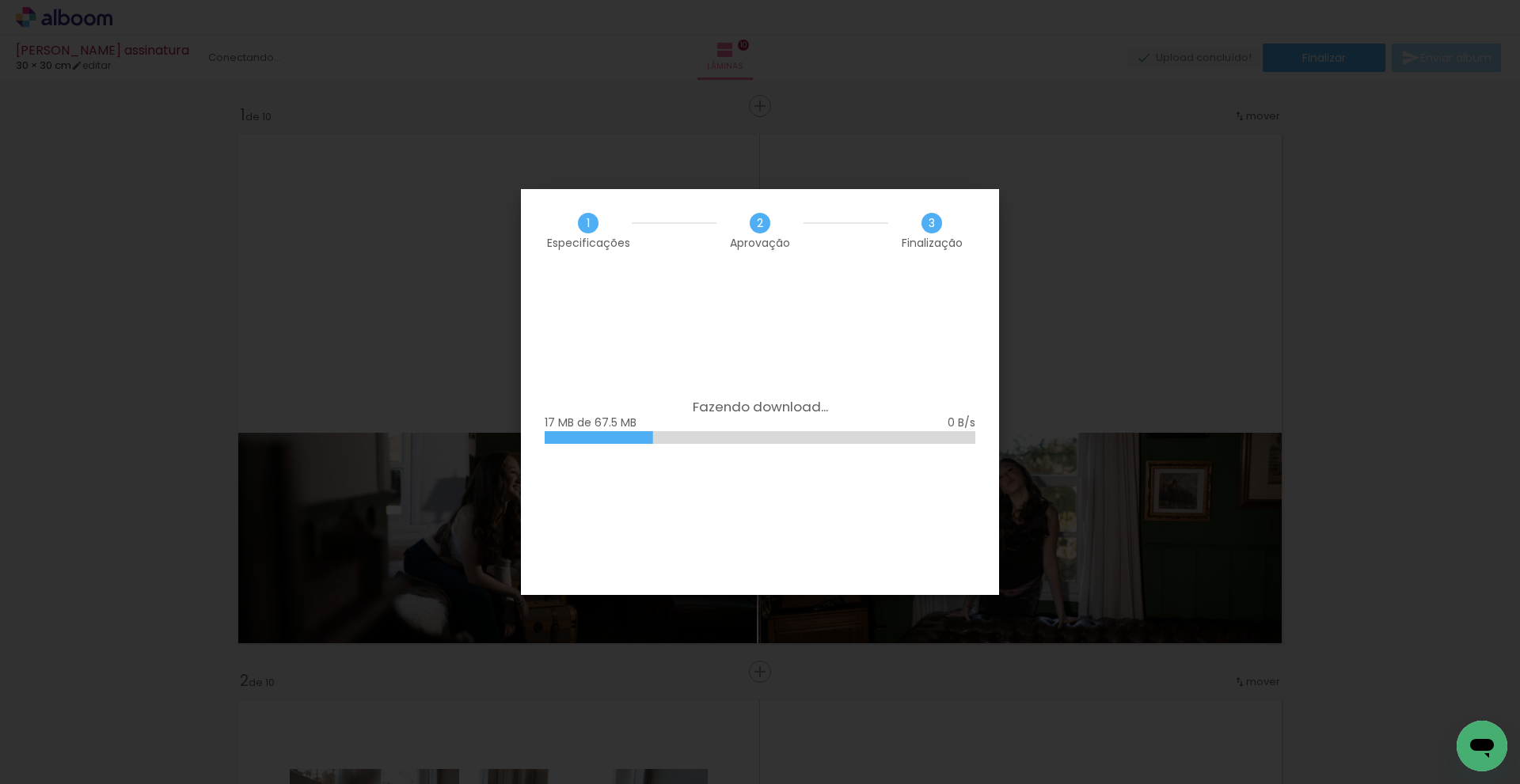
scroll to position [1266, 0]
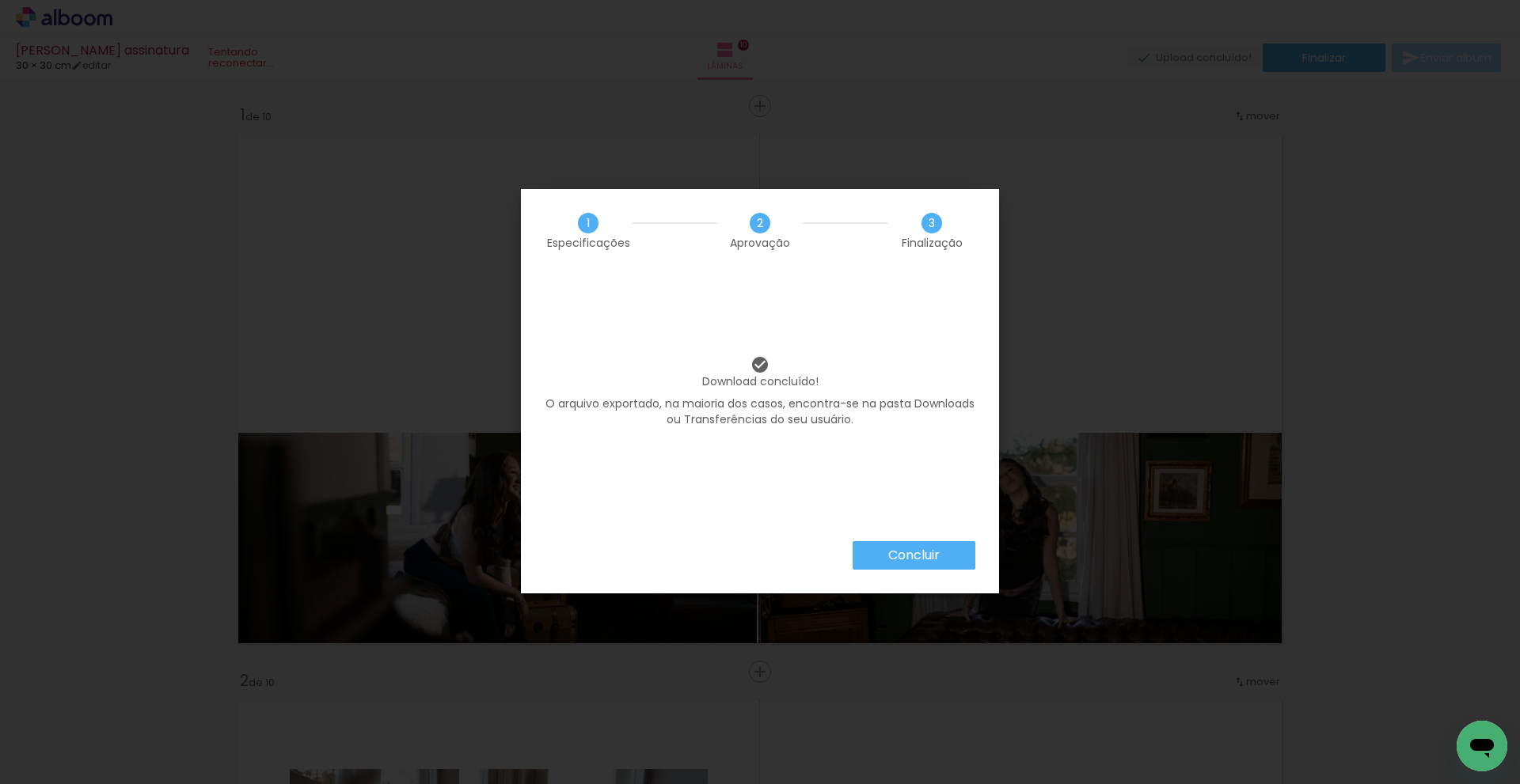
click at [0, 0] on slot "Concluir" at bounding box center [0, 0] width 0 height 0
